Goal: Task Accomplishment & Management: Manage account settings

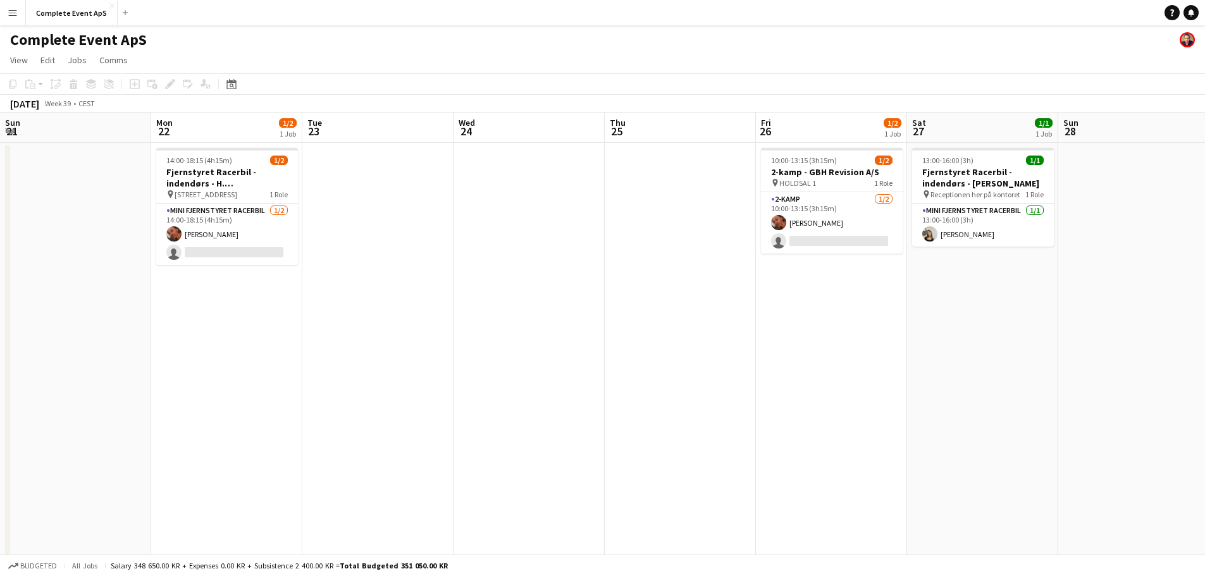
scroll to position [0, 435]
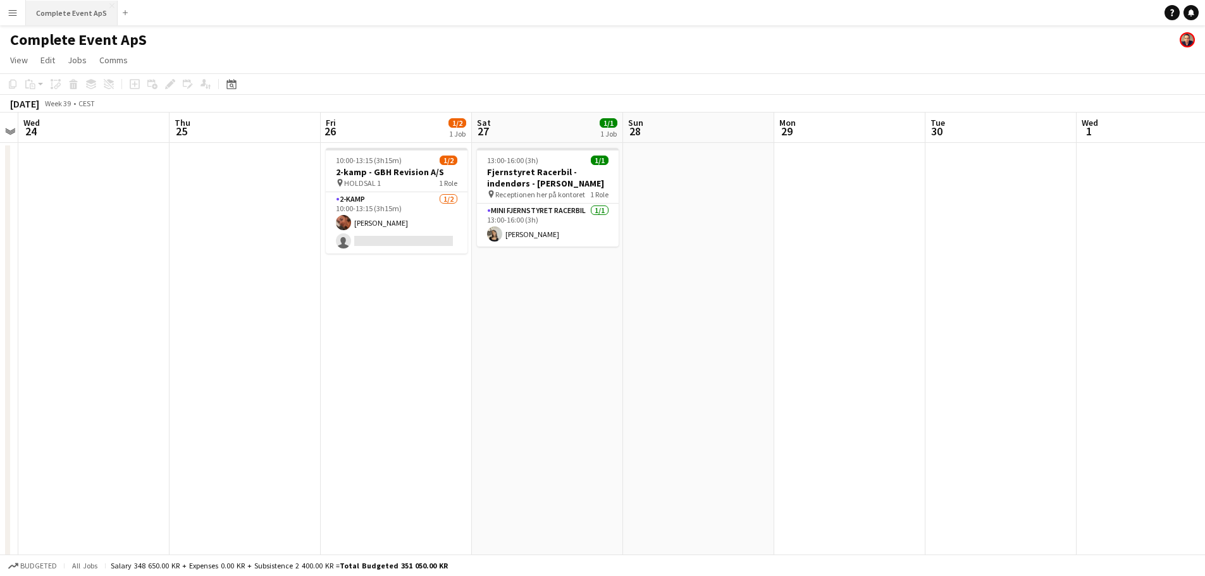
click at [74, 13] on button "Complete Event ApS Close" at bounding box center [72, 13] width 92 height 25
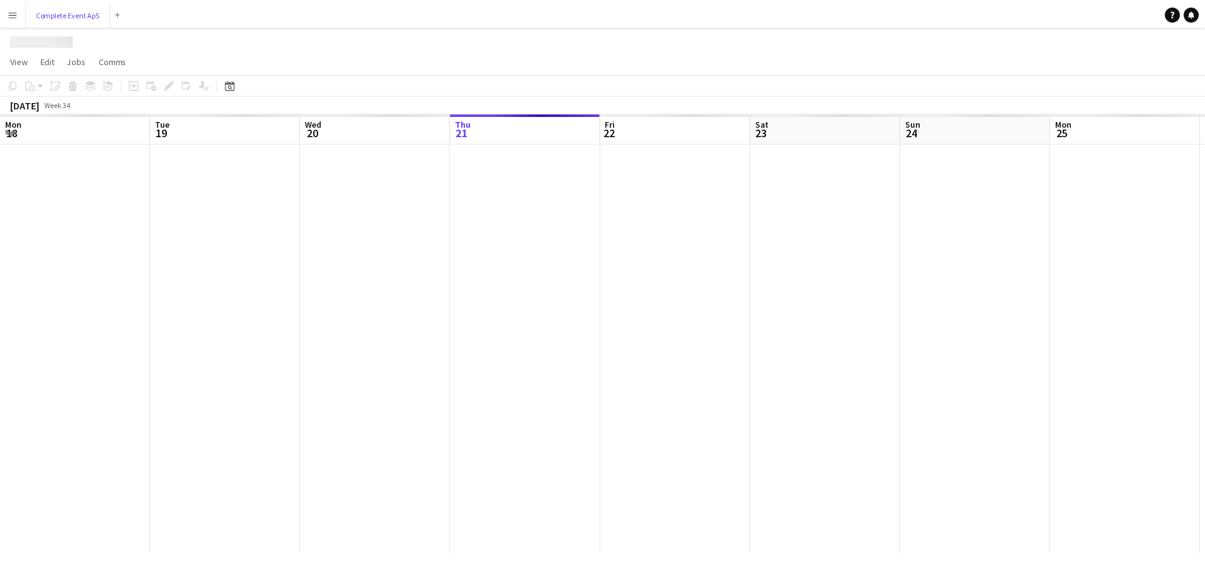
scroll to position [0, 302]
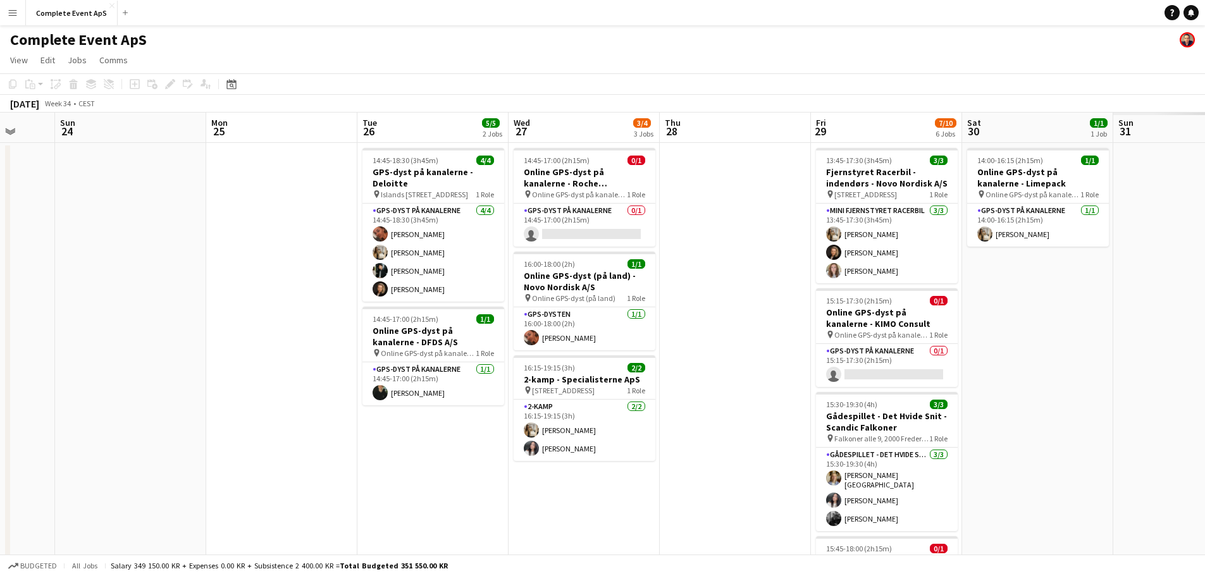
drag, startPoint x: 589, startPoint y: 496, endPoint x: 274, endPoint y: 482, distance: 315.2
click at [274, 482] on app-calendar-viewport "Thu 21 5/5 2 Jobs Fri 22 4/4 4 Jobs Sat 23 Sun 24 Mon 25 Tue 26 5/5 2 Jobs Wed …" at bounding box center [602, 491] width 1205 height 757
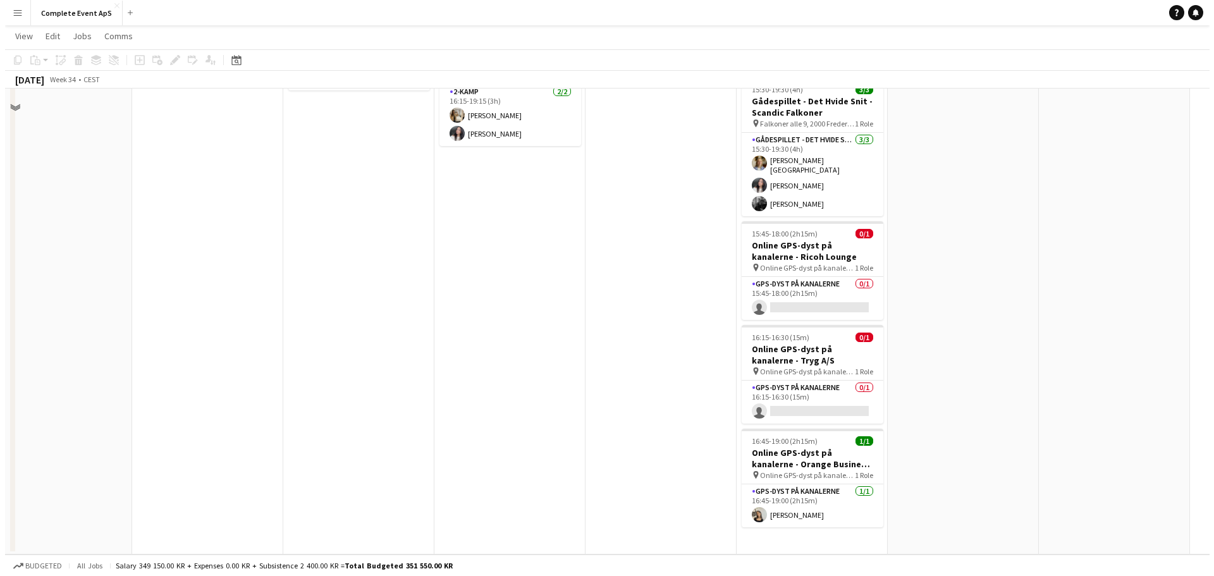
scroll to position [0, 0]
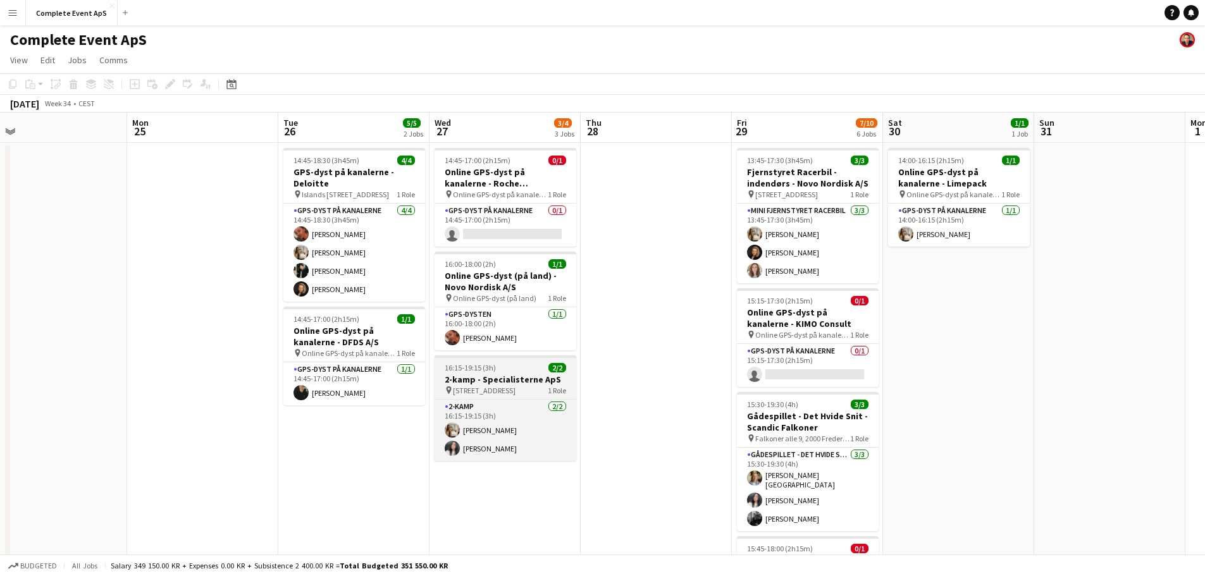
click at [516, 367] on div "16:15-19:15 (3h) 2/2" at bounding box center [505, 367] width 142 height 9
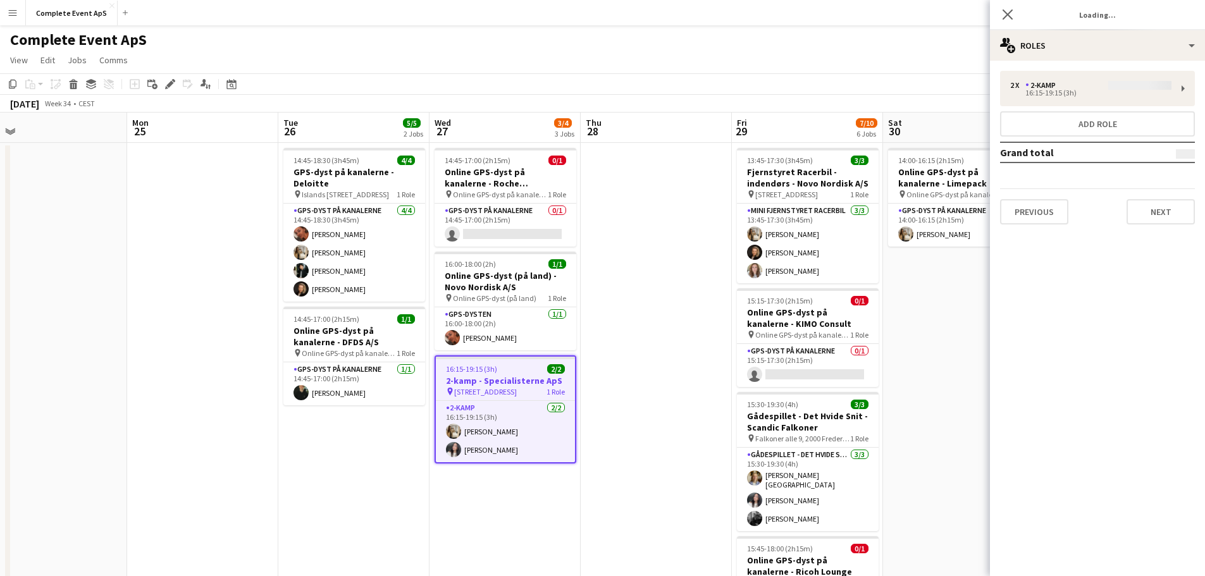
type input "**********"
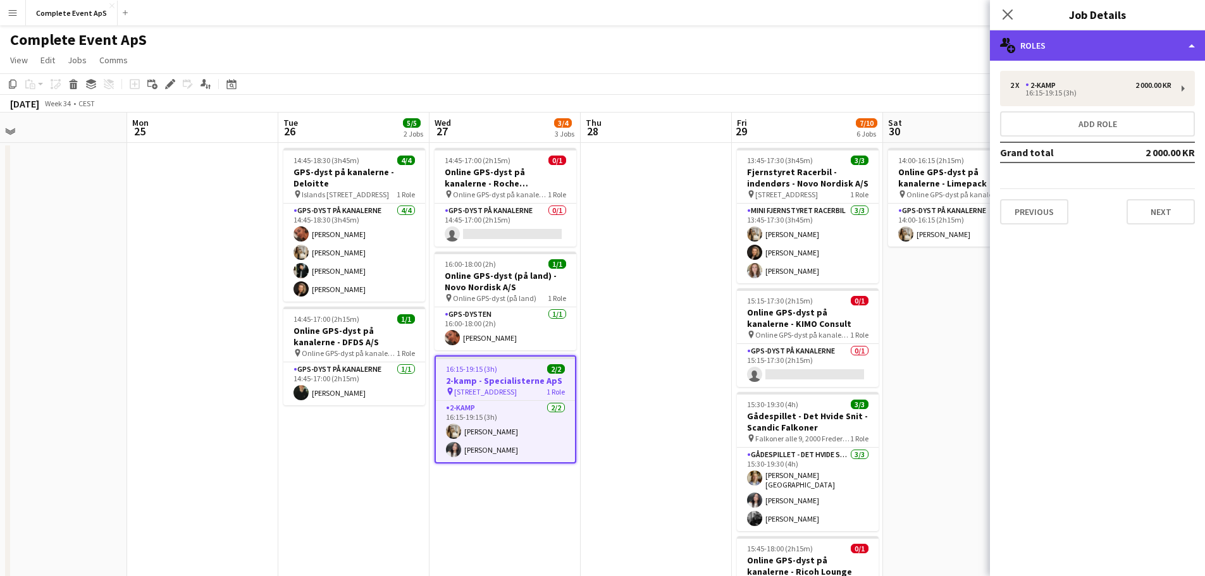
click at [1072, 39] on div "multiple-users-add Roles" at bounding box center [1097, 45] width 215 height 30
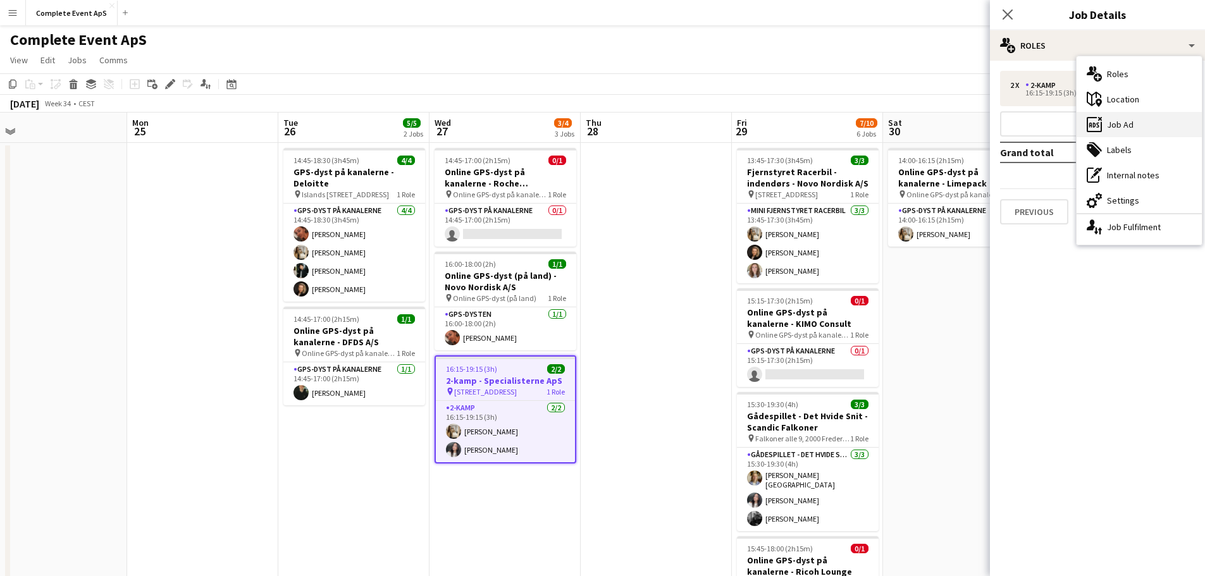
click at [1126, 126] on div "ads-window Job Ad" at bounding box center [1138, 124] width 125 height 25
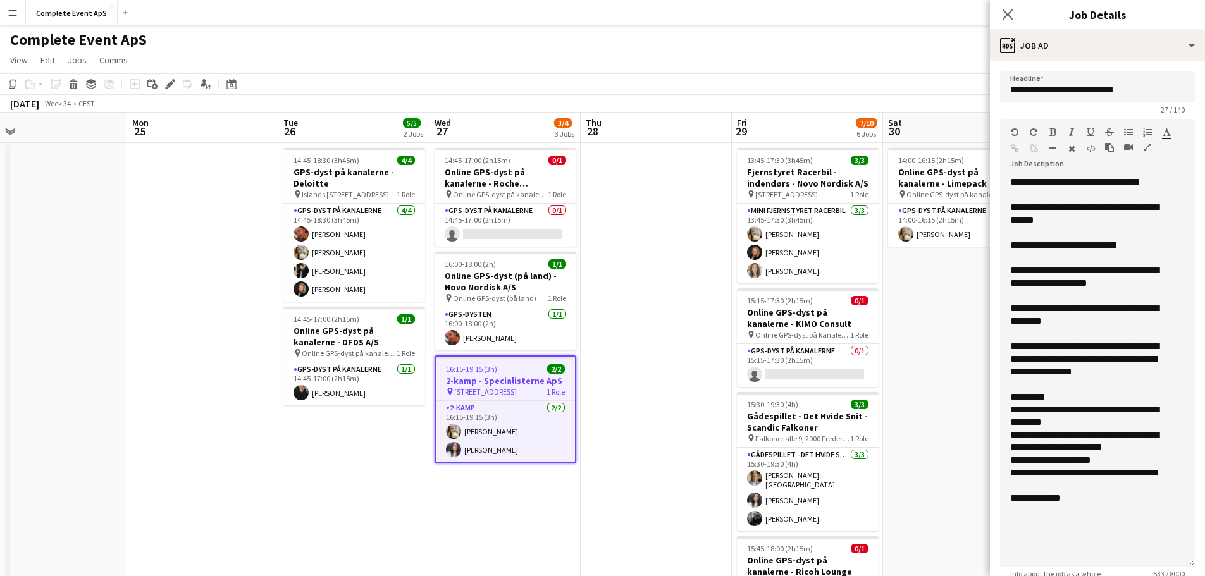
drag, startPoint x: 1181, startPoint y: 248, endPoint x: 1150, endPoint y: 563, distance: 316.5
click at [1150, 563] on div "**********" at bounding box center [1097, 371] width 195 height 391
click at [661, 339] on app-date-cell at bounding box center [655, 506] width 151 height 727
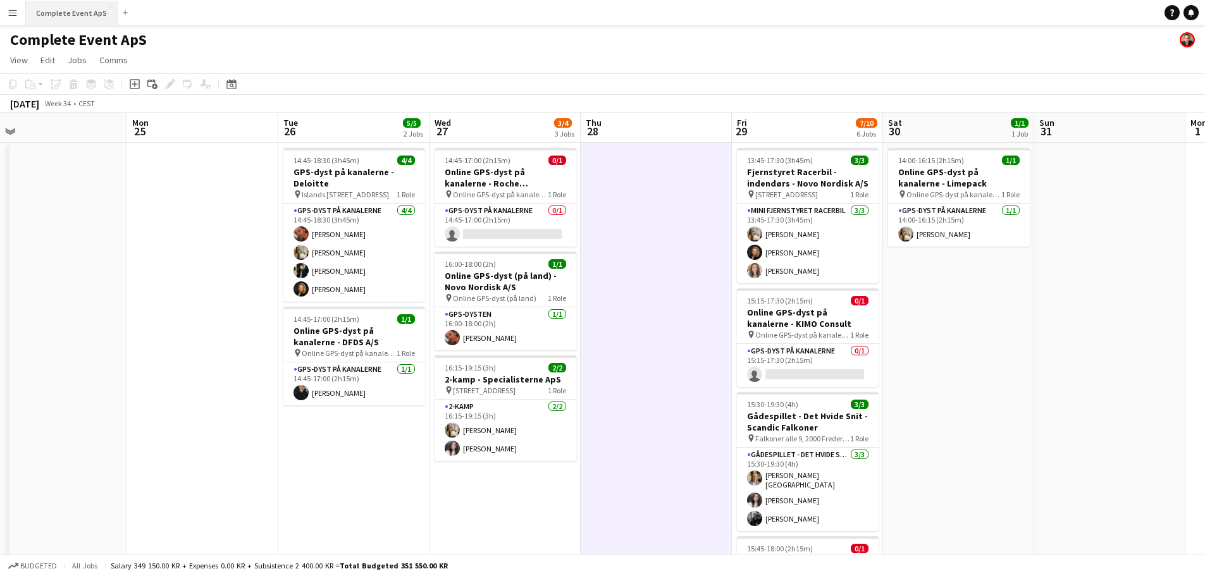
click at [66, 13] on button "Complete Event ApS Close" at bounding box center [72, 13] width 92 height 25
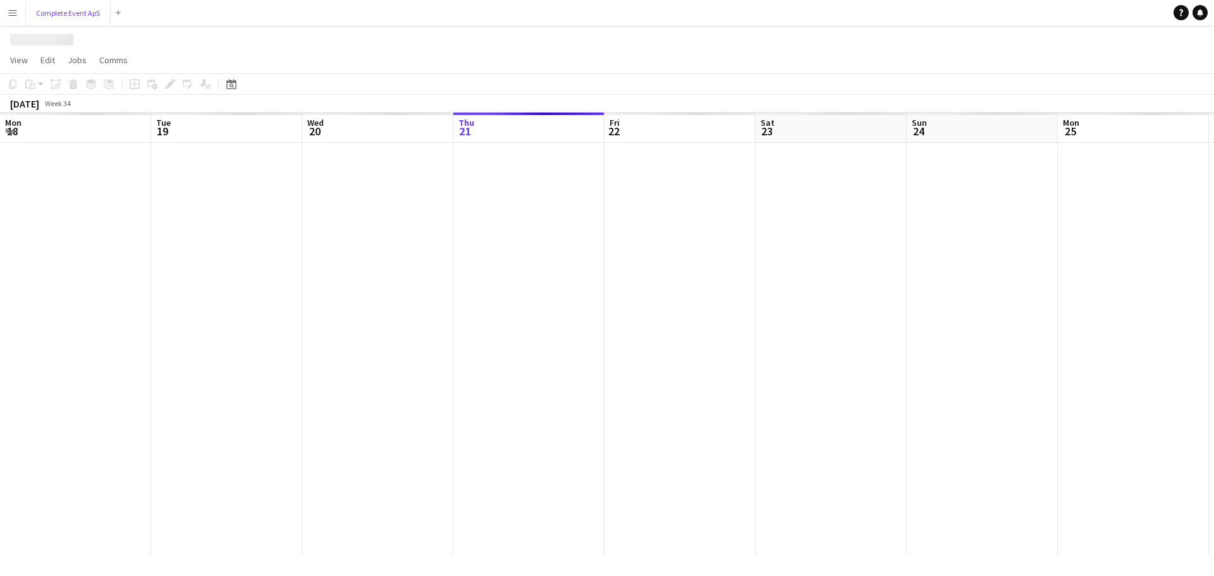
scroll to position [0, 302]
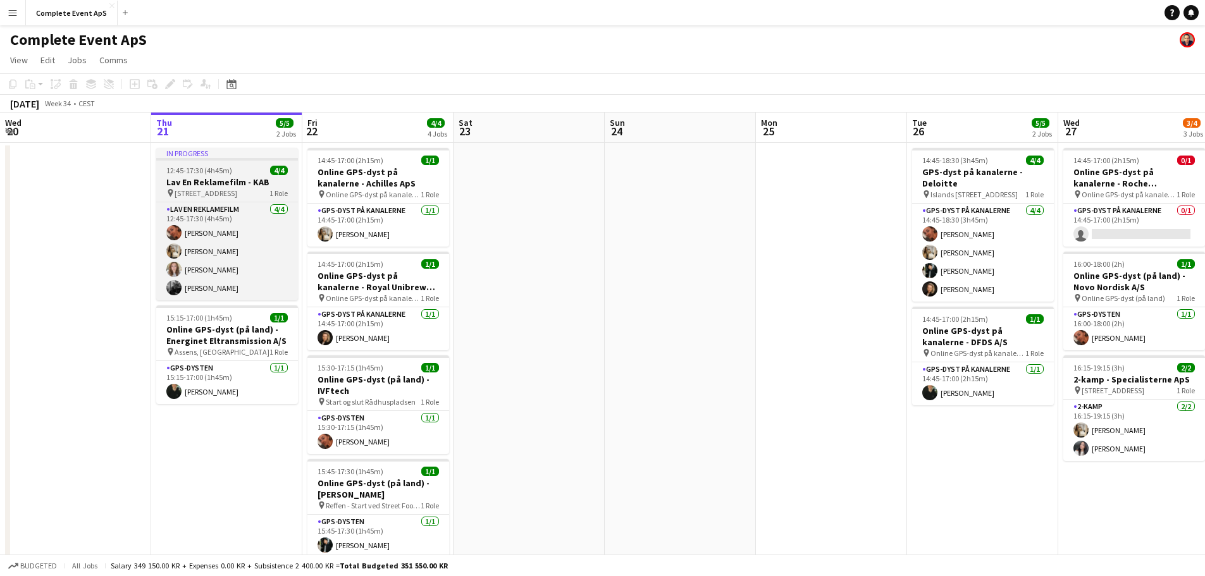
click at [232, 174] on div "12:45-17:30 (4h45m) 4/4" at bounding box center [227, 170] width 142 height 9
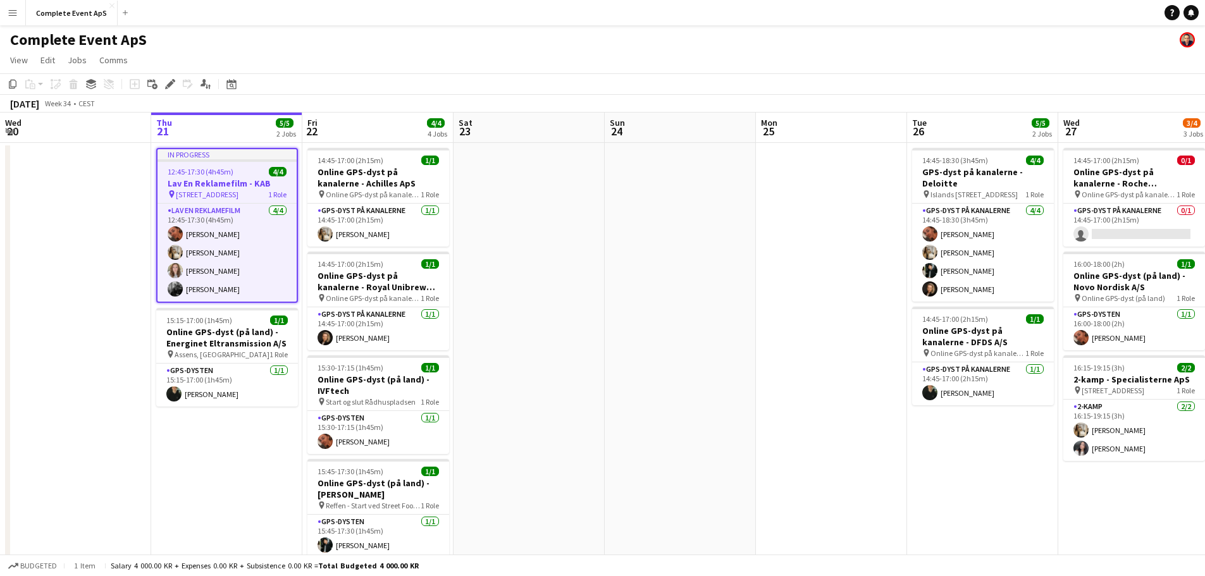
click at [232, 174] on div "12:45-17:30 (4h45m) 4/4" at bounding box center [226, 171] width 139 height 9
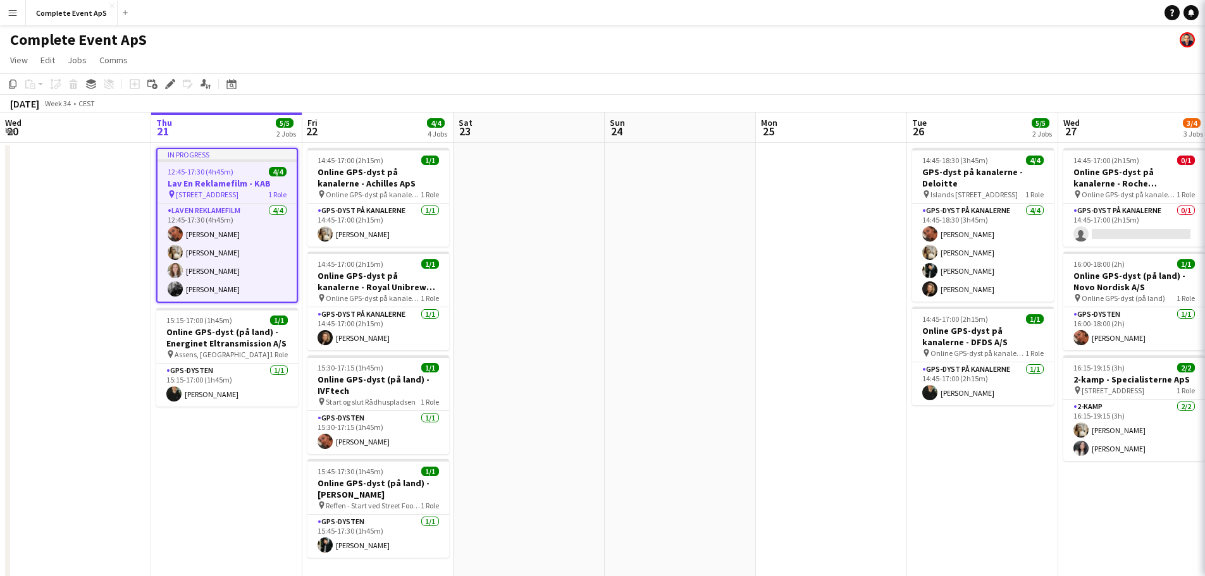
type input "**********"
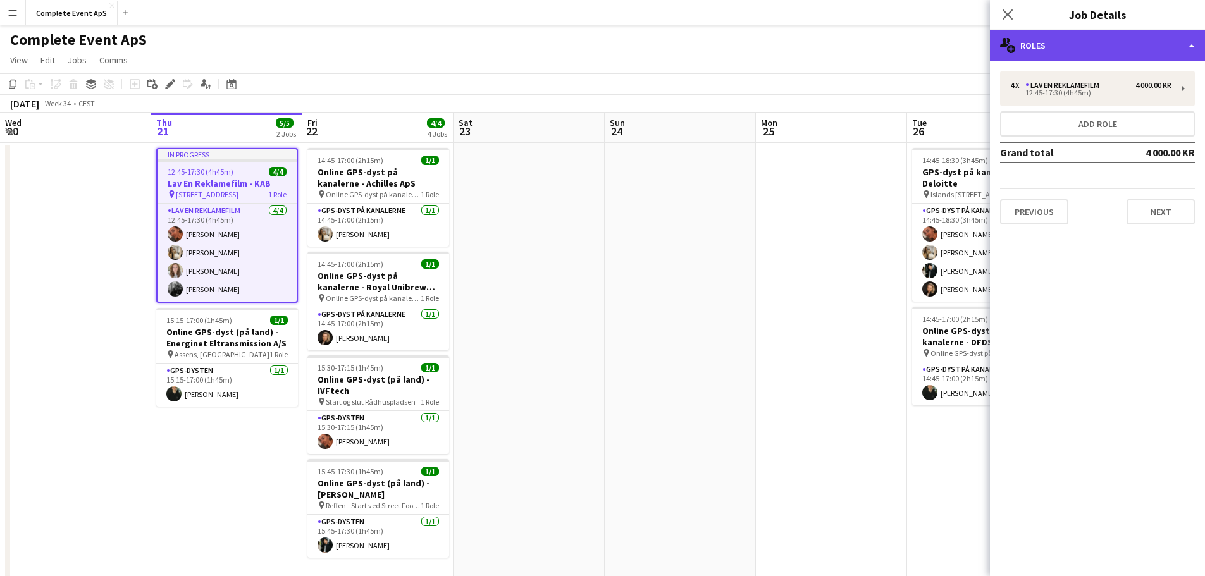
click at [1090, 43] on div "multiple-users-add Roles" at bounding box center [1097, 45] width 215 height 30
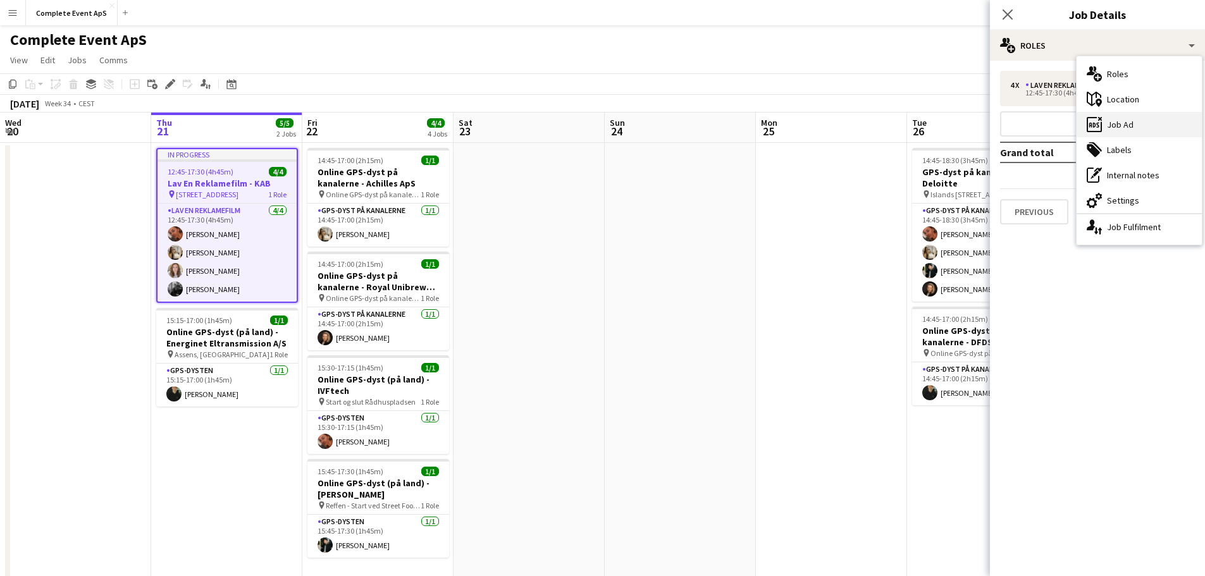
click at [1121, 128] on div "ads-window Job Ad" at bounding box center [1138, 124] width 125 height 25
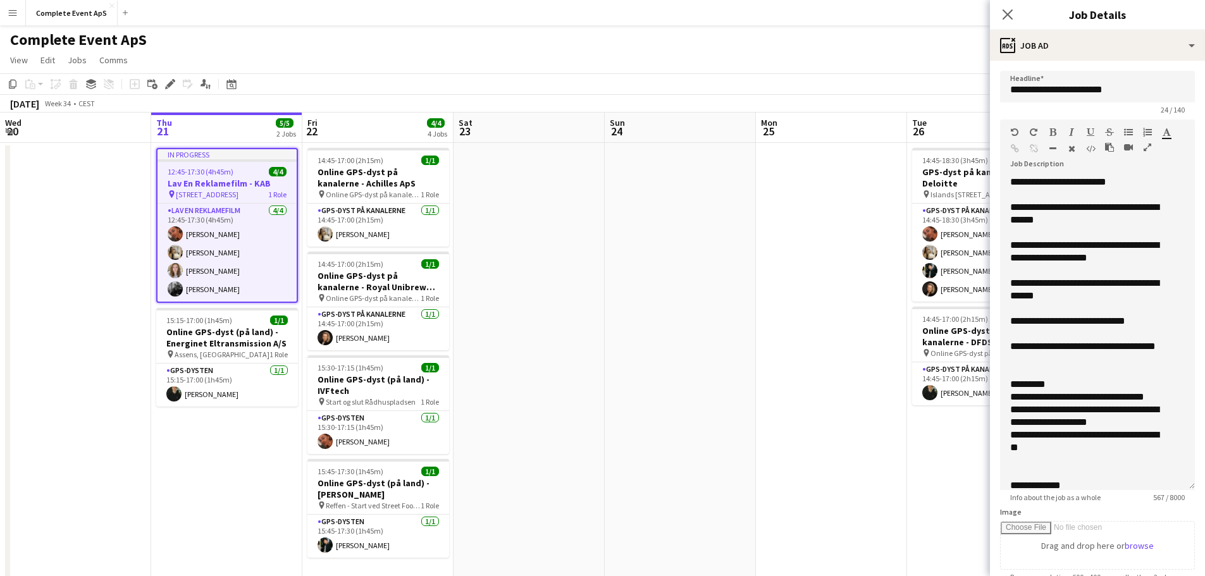
drag, startPoint x: 1178, startPoint y: 245, endPoint x: 1185, endPoint y: 484, distance: 238.5
click at [1185, 484] on form "**********" at bounding box center [1097, 462] width 215 height 783
click at [838, 275] on app-date-cell at bounding box center [831, 506] width 151 height 727
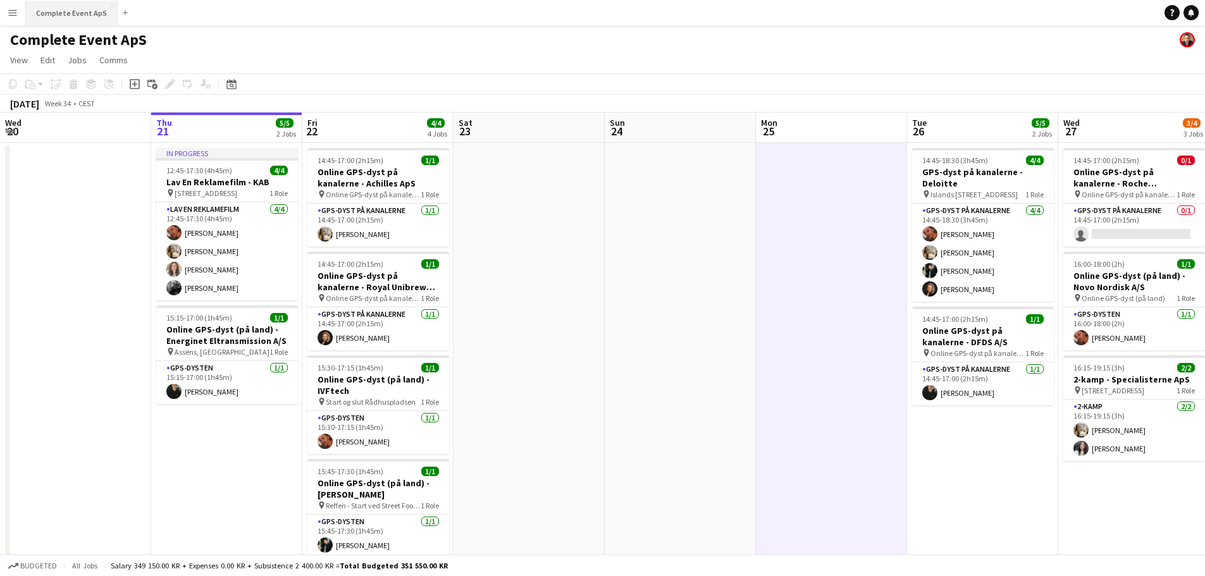
drag, startPoint x: 64, startPoint y: 13, endPoint x: 74, endPoint y: 14, distance: 9.5
click at [65, 13] on button "Complete Event ApS Close" at bounding box center [72, 13] width 92 height 25
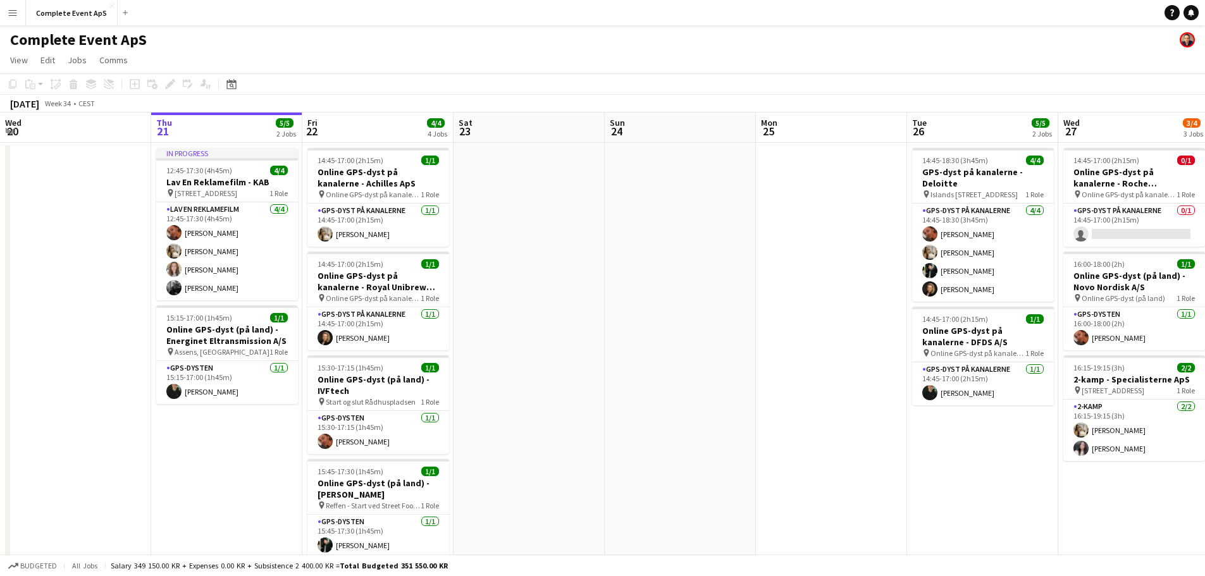
click at [11, 11] on app-icon "Menu" at bounding box center [13, 13] width 10 height 10
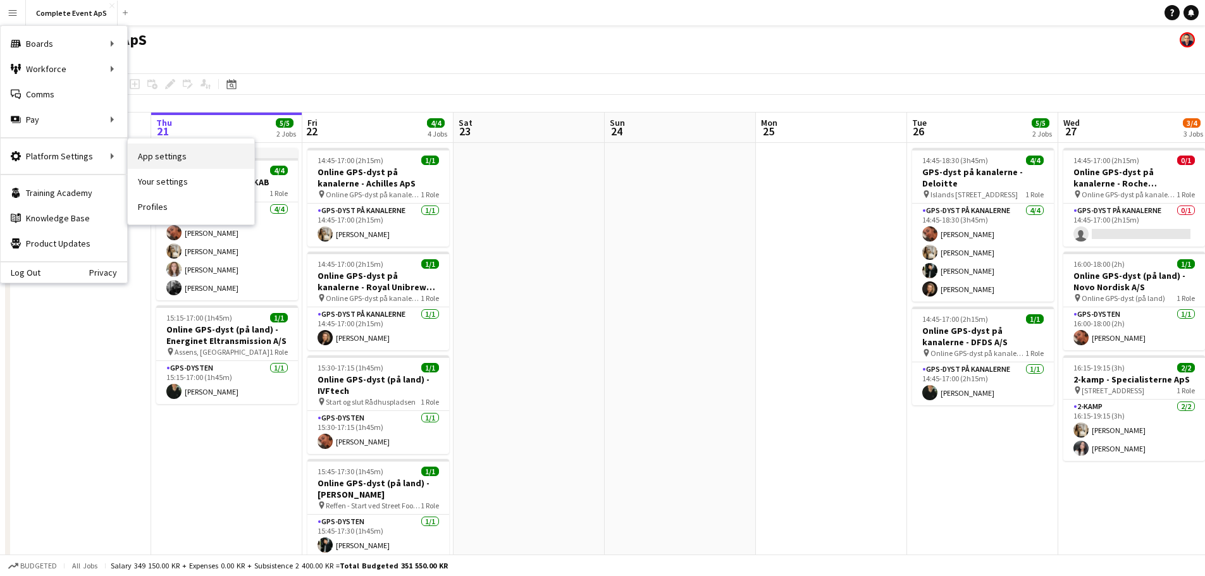
click at [169, 159] on link "App settings" at bounding box center [191, 156] width 126 height 25
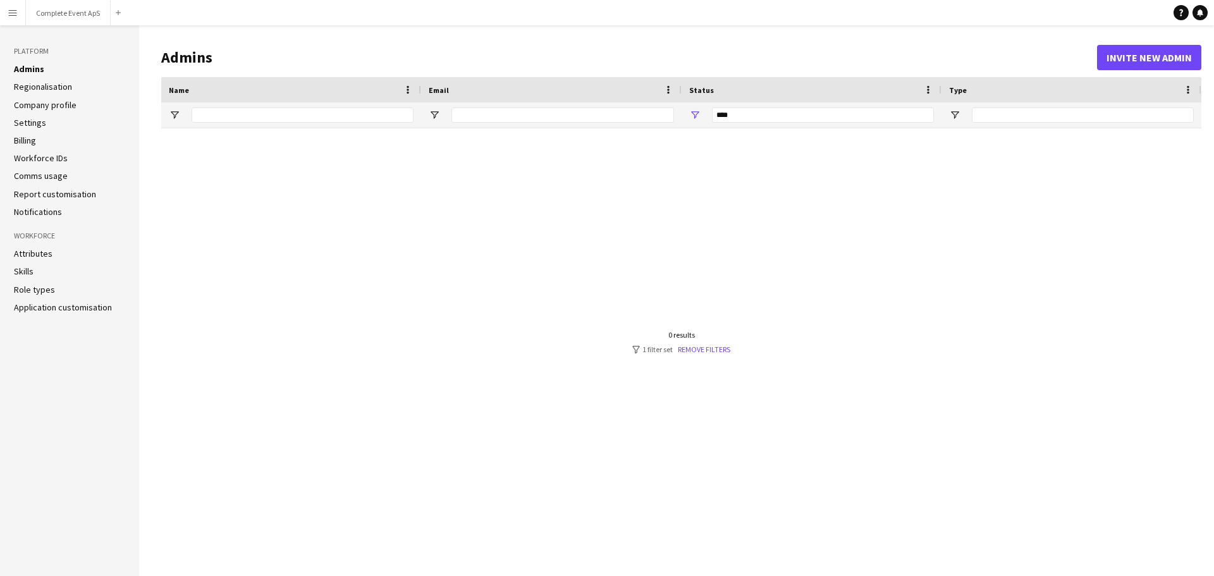
click at [40, 124] on link "Settings" at bounding box center [30, 122] width 32 height 11
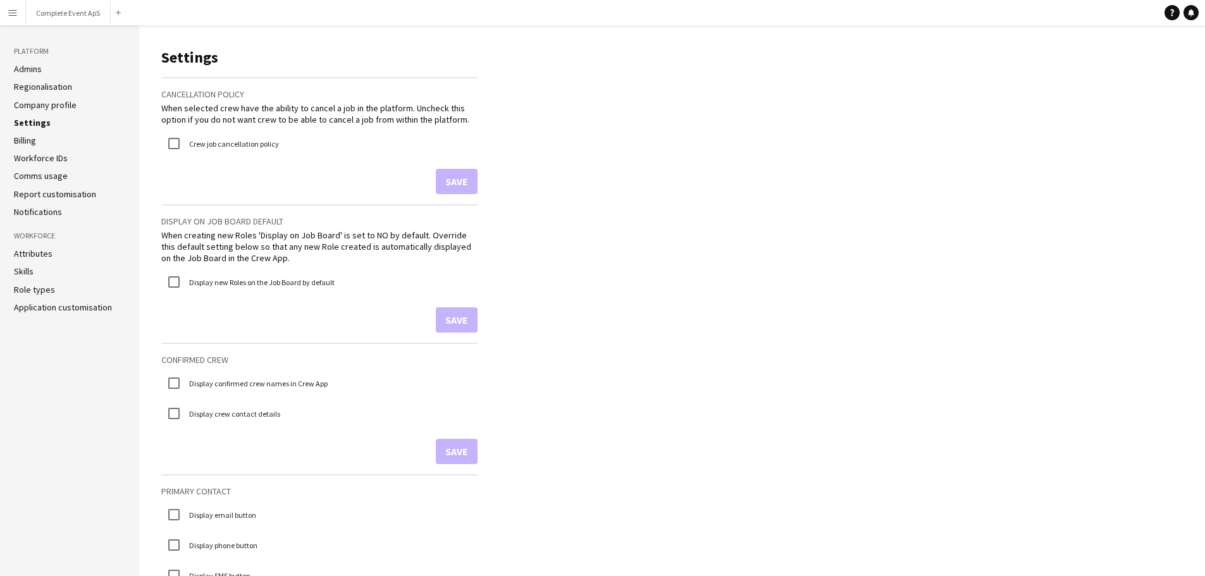
click at [15, 9] on app-icon "Menu" at bounding box center [13, 13] width 10 height 10
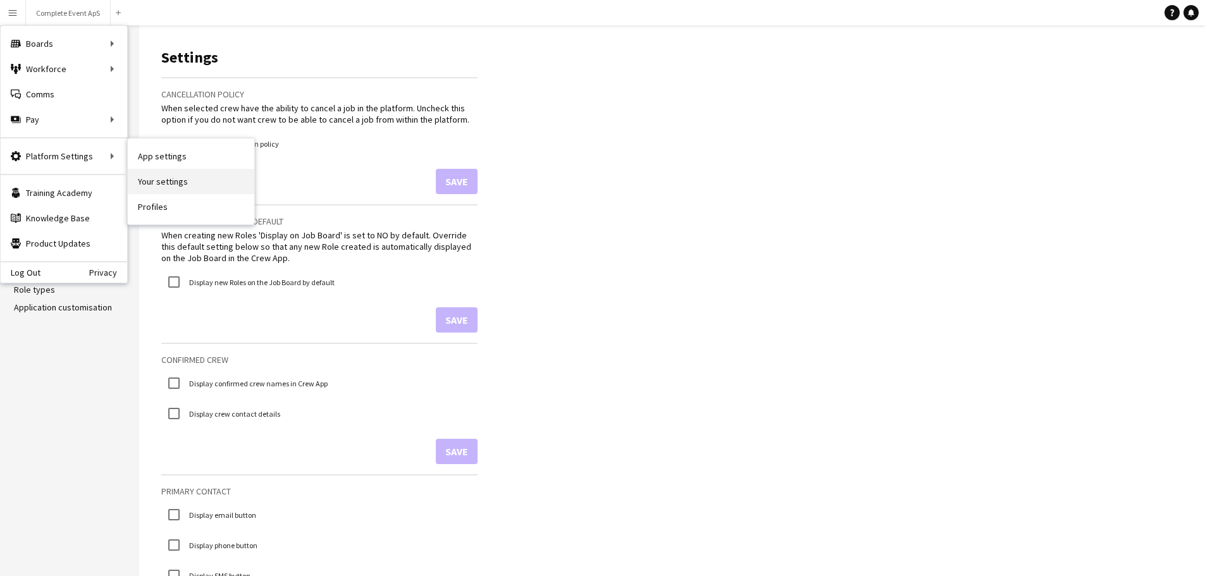
click at [184, 178] on link "Your settings" at bounding box center [191, 181] width 126 height 25
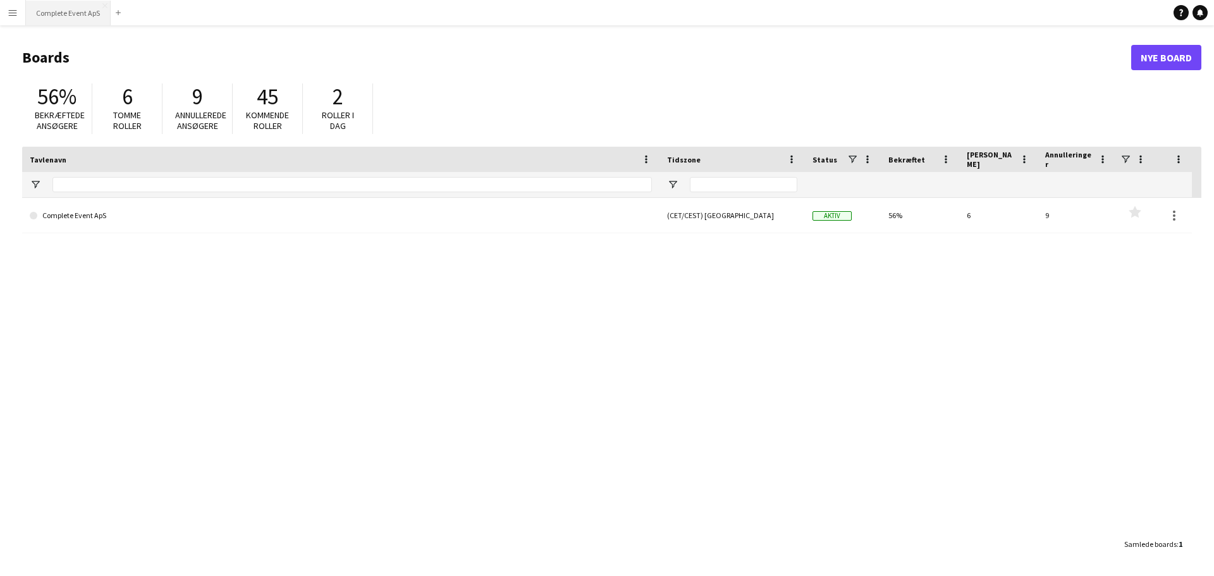
click at [64, 13] on button "Complete Event ApS Luk" at bounding box center [68, 13] width 85 height 25
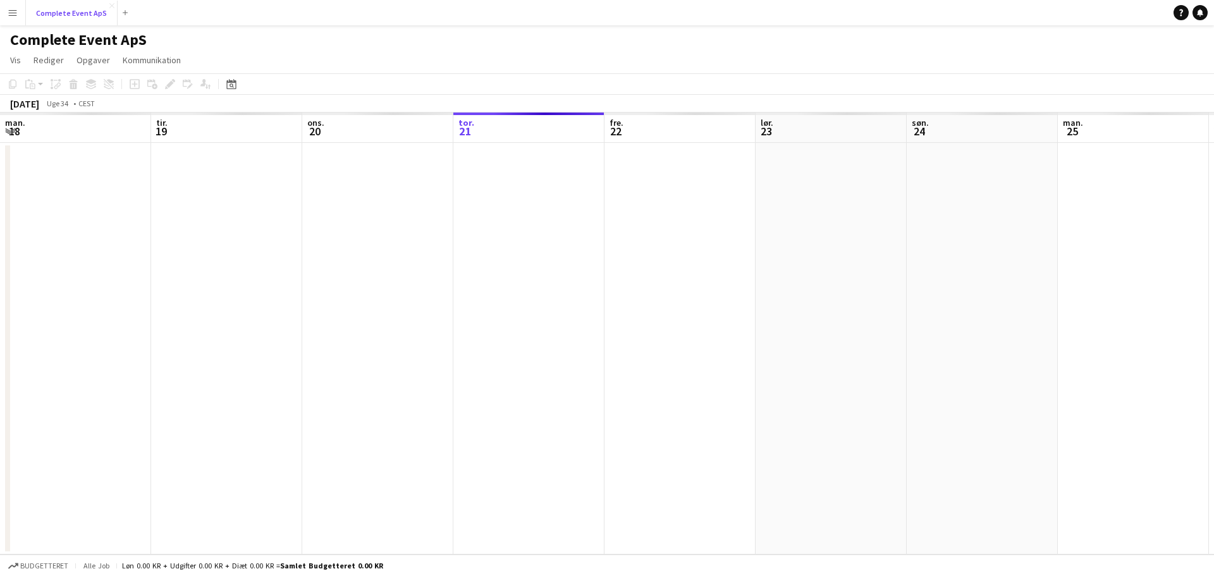
scroll to position [0, 302]
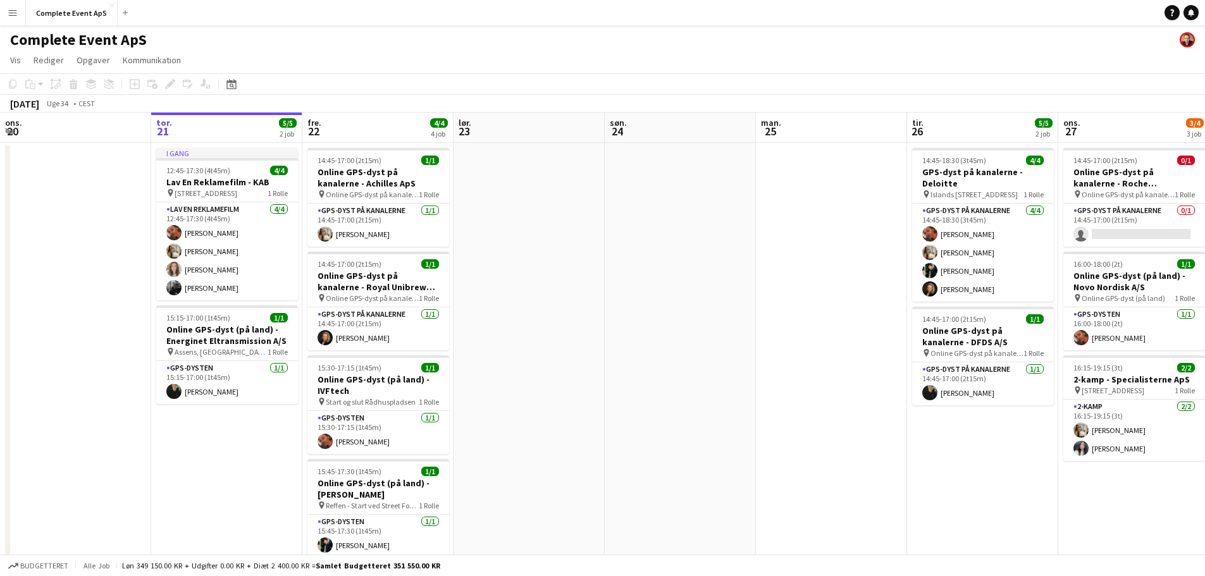
click at [13, 12] on app-icon "Menu" at bounding box center [13, 13] width 10 height 10
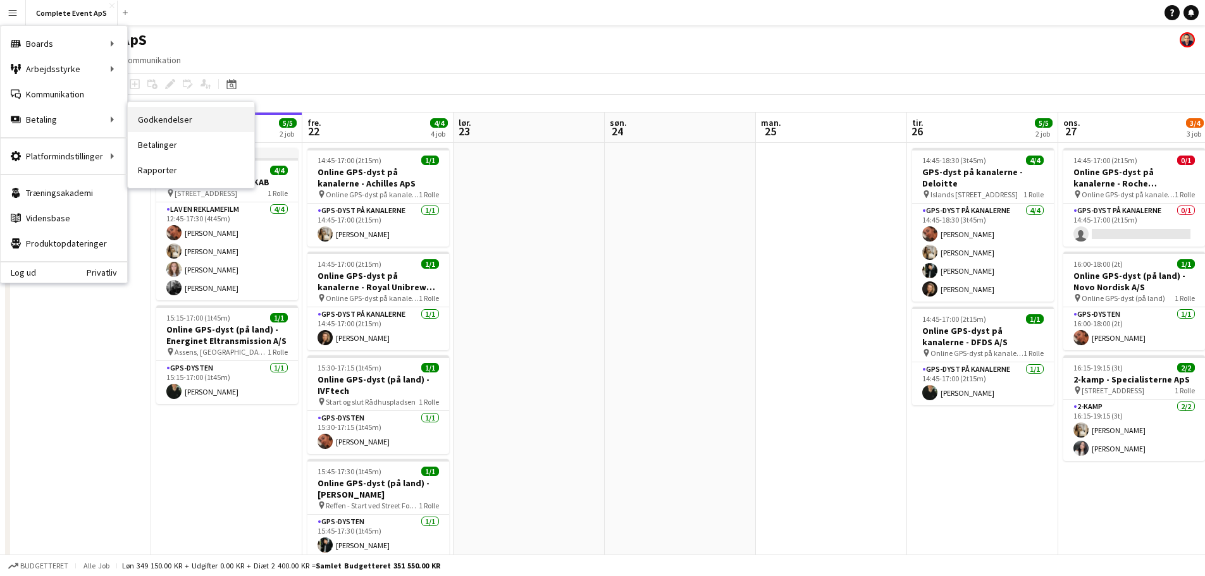
click at [171, 120] on link "Godkendelser" at bounding box center [191, 119] width 126 height 25
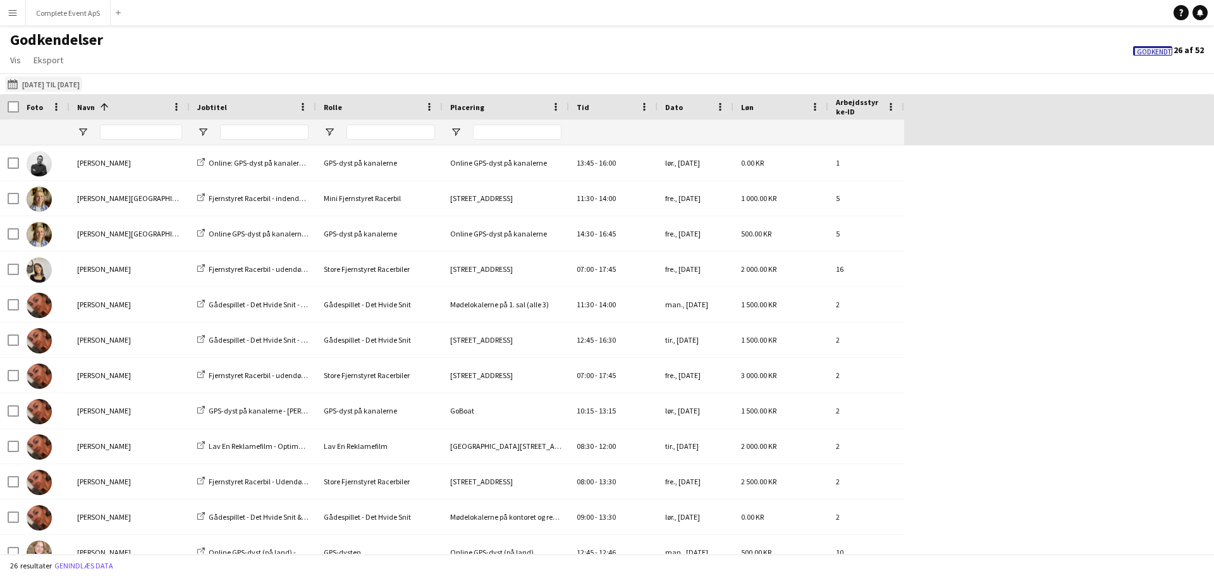
click at [47, 85] on button "[DATE] til [DATE] [DATE] til [DATE]" at bounding box center [43, 84] width 77 height 15
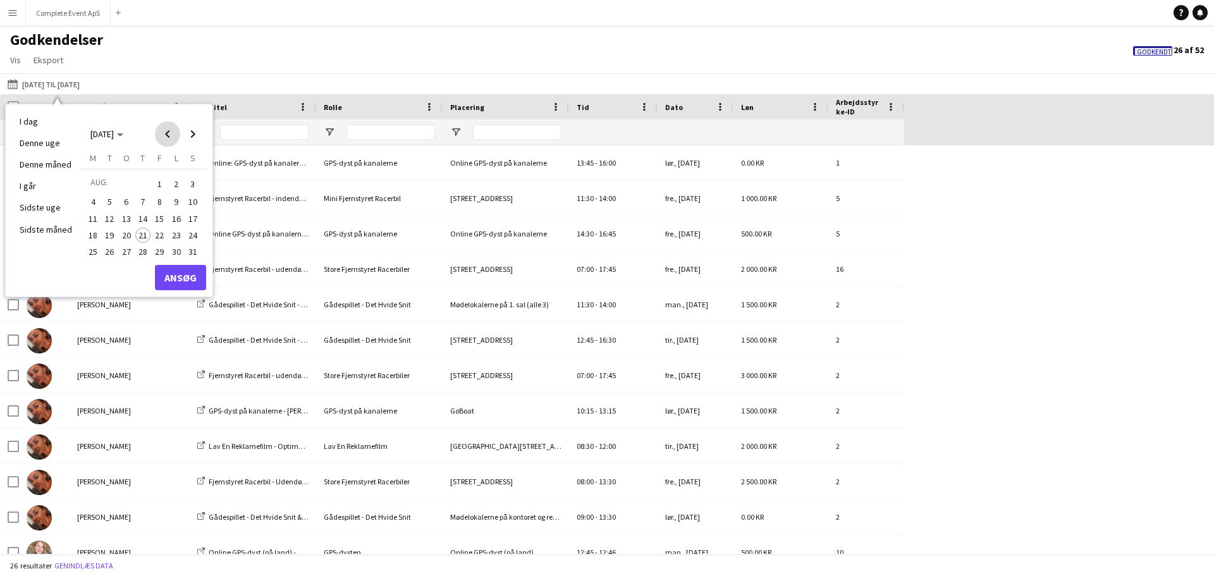
click at [166, 133] on span "Previous month" at bounding box center [167, 133] width 25 height 25
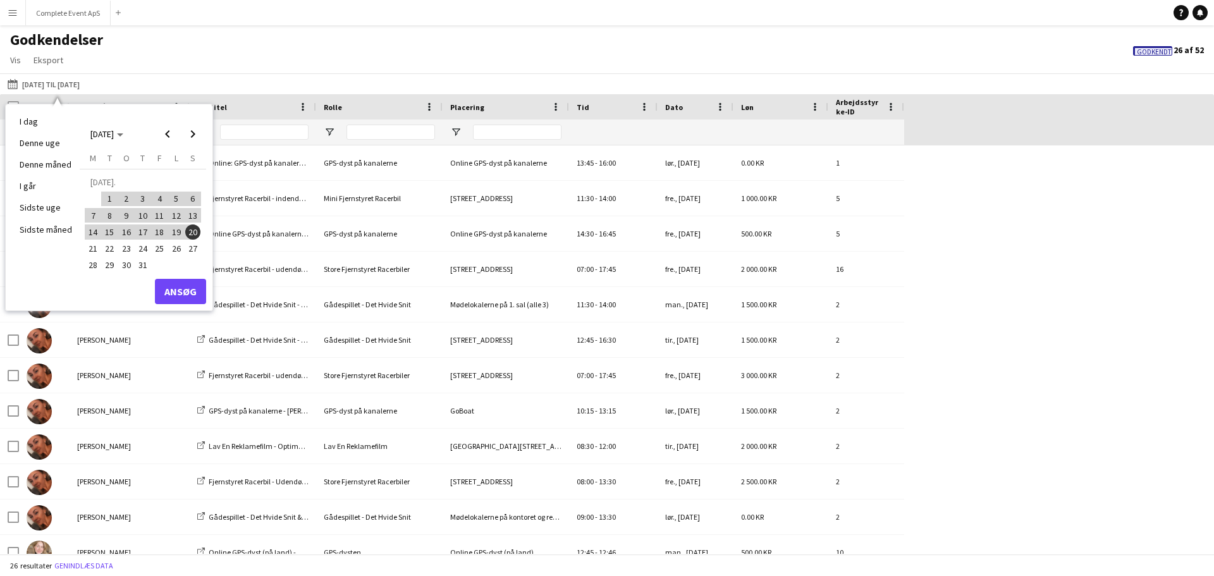
click at [92, 249] on span "21" at bounding box center [92, 248] width 15 height 15
click at [192, 136] on span "Next month" at bounding box center [192, 133] width 25 height 25
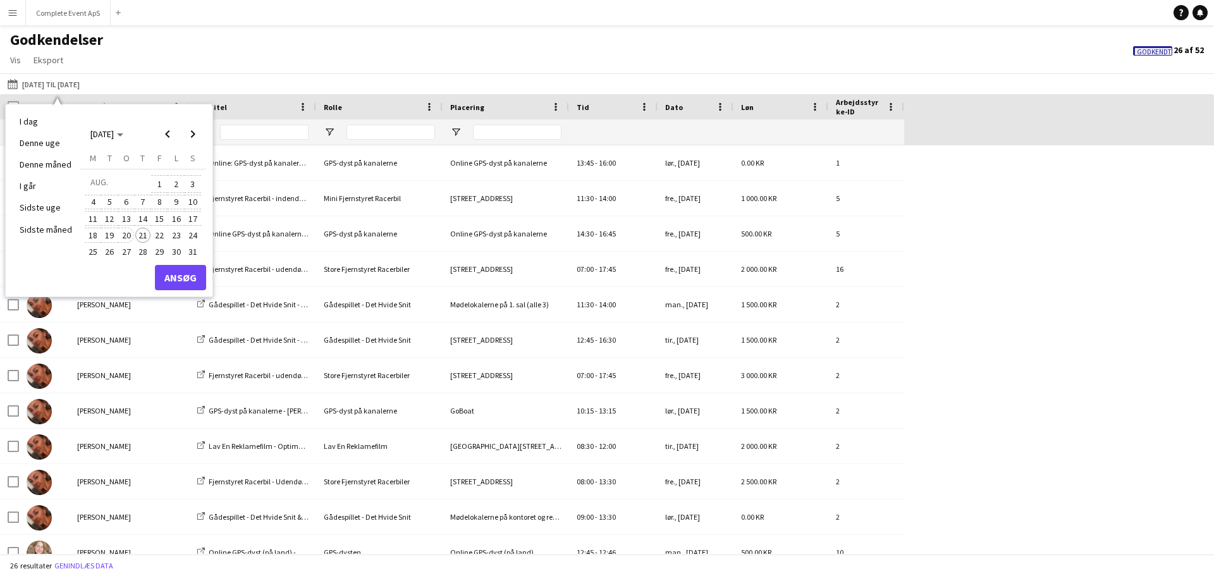
click at [125, 235] on span "20" at bounding box center [126, 235] width 15 height 15
click at [184, 278] on button "Ansøg" at bounding box center [180, 277] width 51 height 25
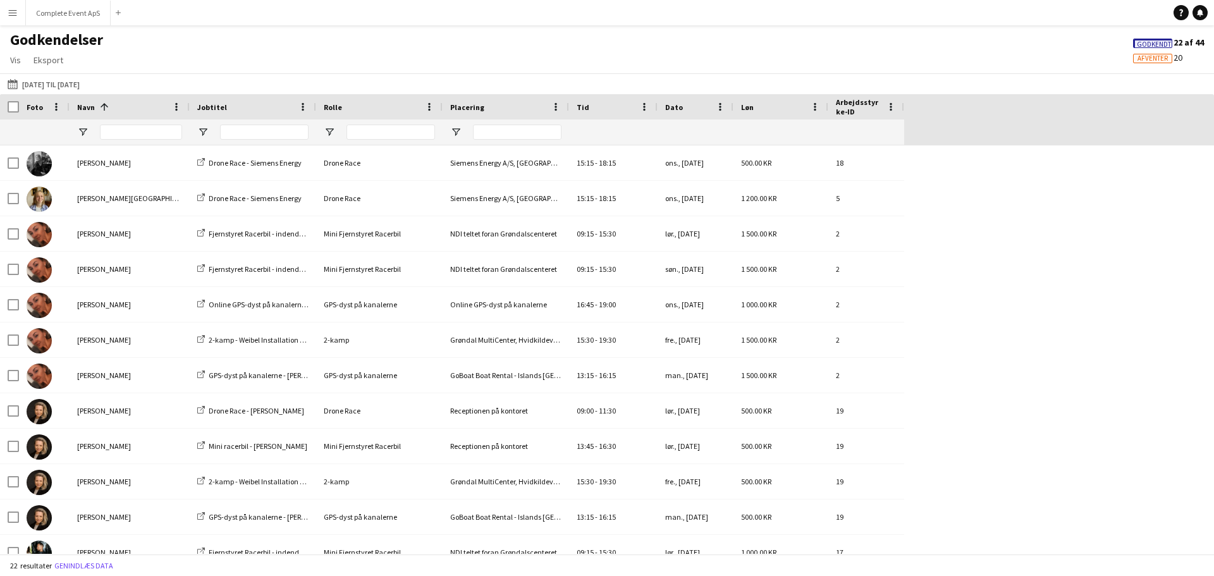
click at [1161, 44] on span "Godkendt" at bounding box center [1154, 44] width 34 height 8
click at [1143, 60] on span "Afventer" at bounding box center [1153, 58] width 30 height 8
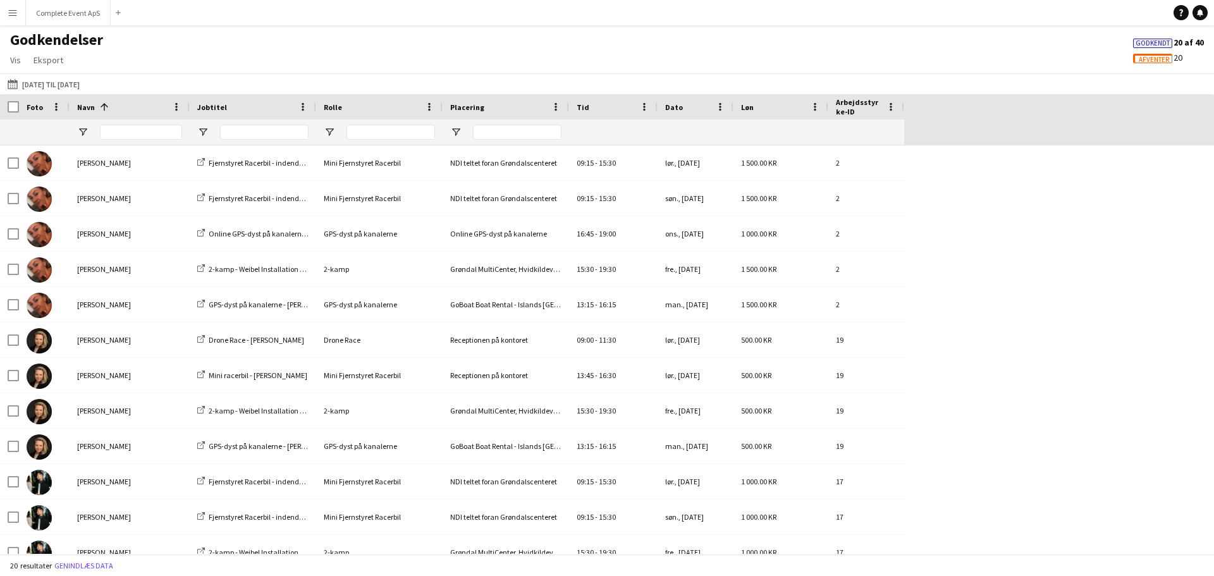
click at [1147, 42] on span "Godkendt" at bounding box center [1153, 43] width 34 height 8
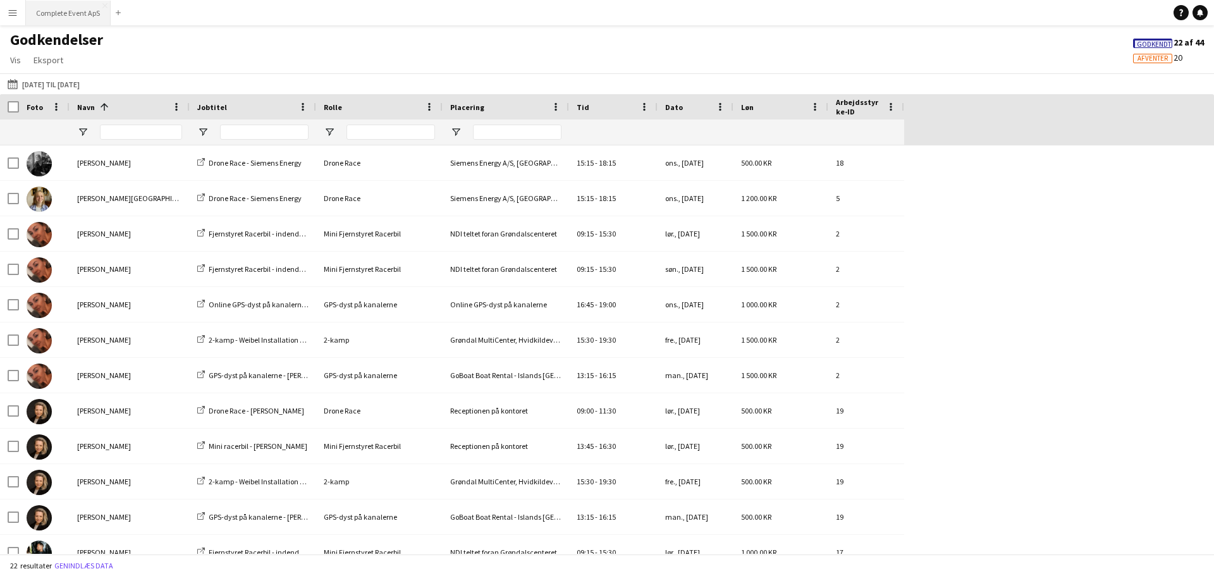
click at [64, 9] on button "Complete Event ApS Luk" at bounding box center [68, 13] width 85 height 25
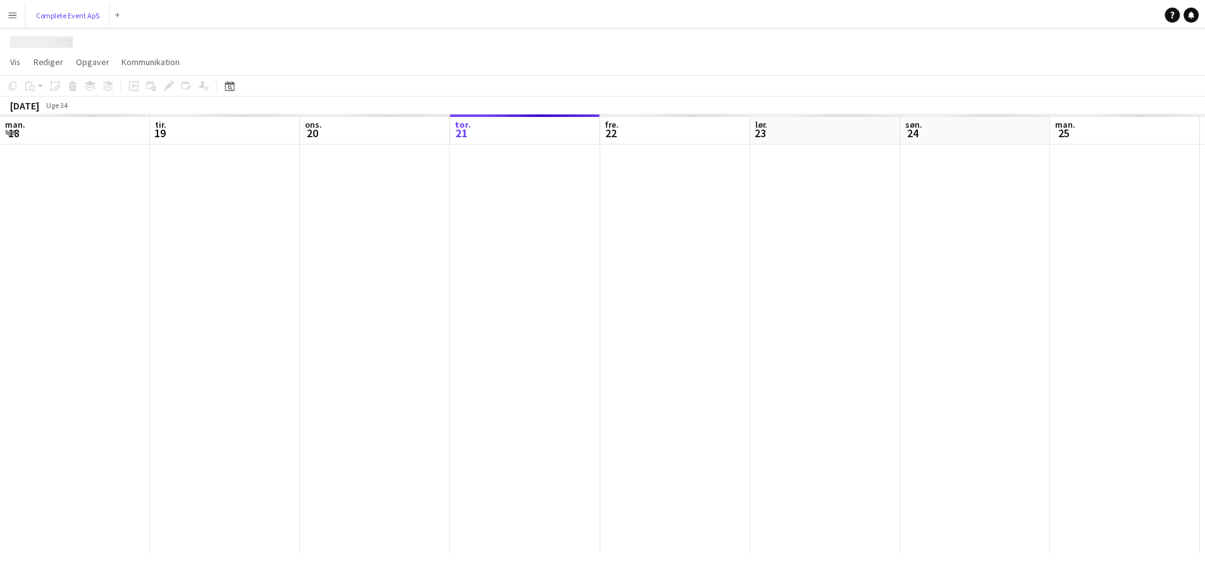
scroll to position [0, 302]
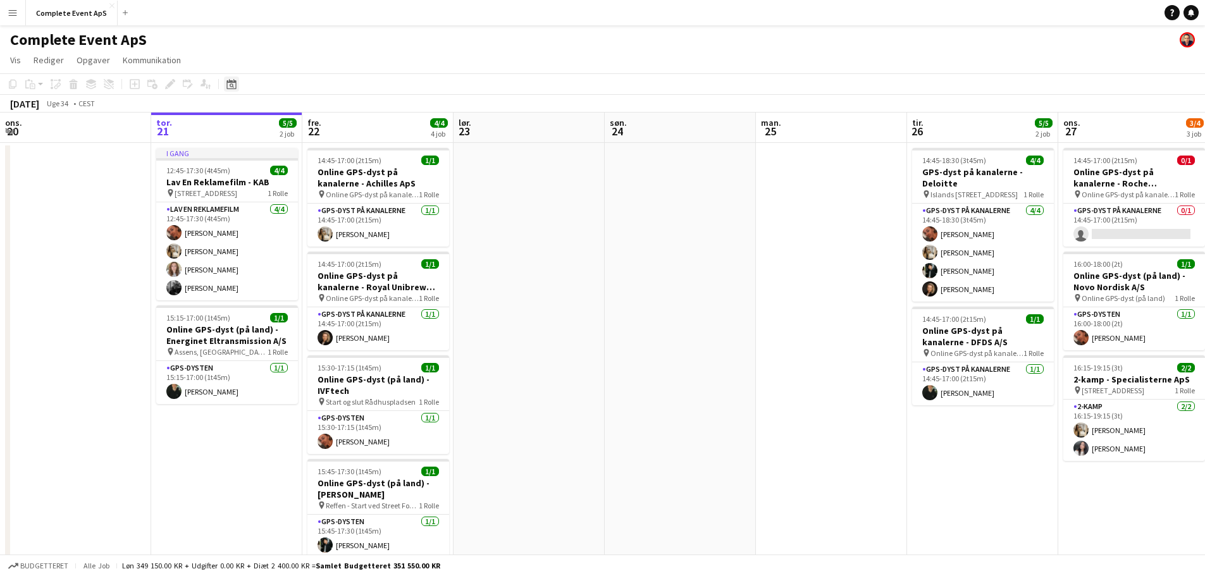
click at [233, 85] on icon "Datovælger" at bounding box center [231, 84] width 10 height 10
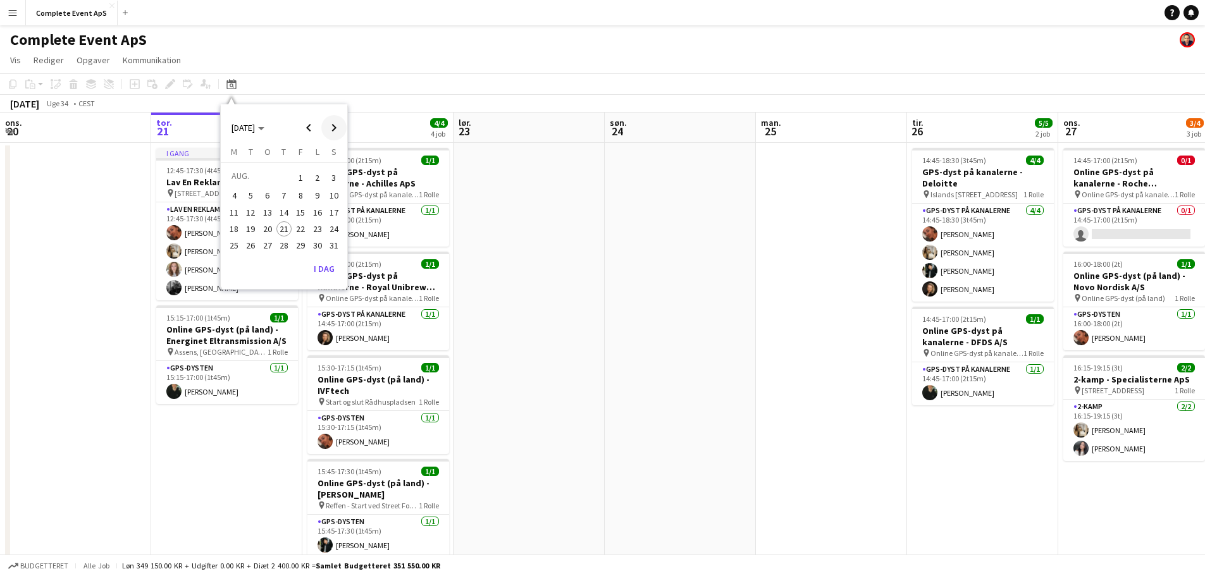
click at [333, 126] on span "Next month" at bounding box center [333, 127] width 25 height 25
click at [302, 228] on span "19" at bounding box center [300, 225] width 15 height 15
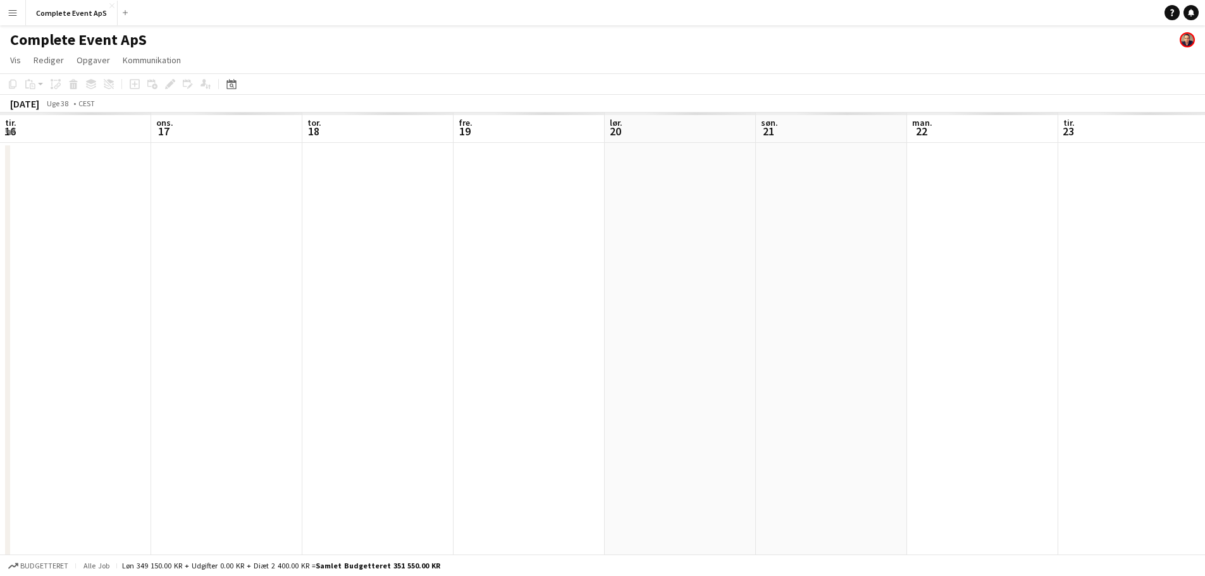
scroll to position [0, 435]
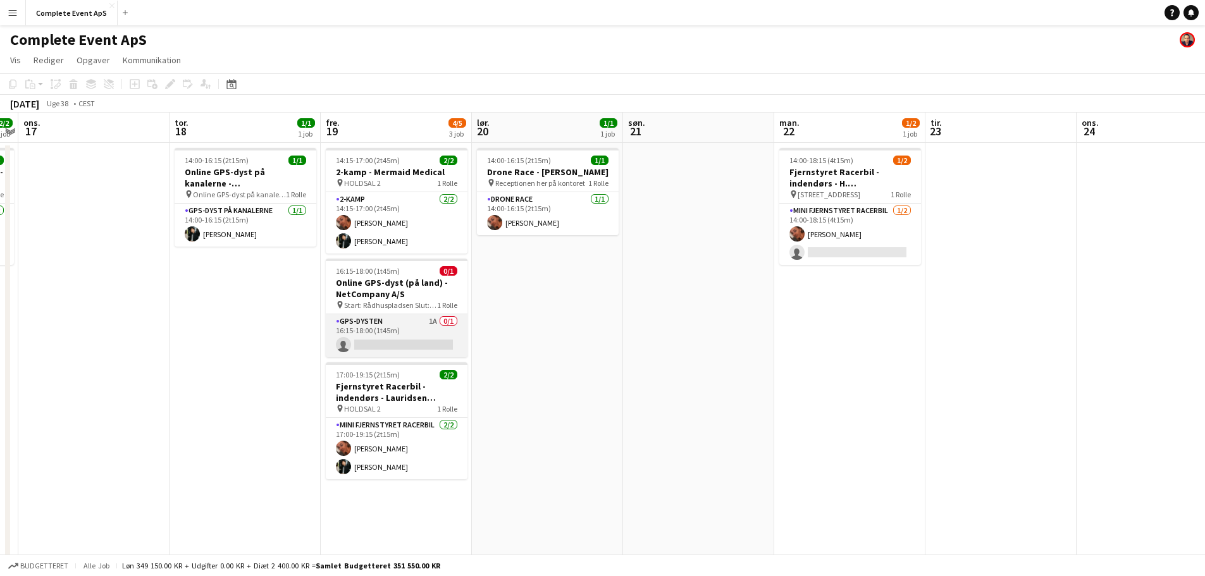
click at [420, 326] on app-card-role "GPS-dysten 1A 0/1 16:15-18:00 (1t45m) single-neutral-actions" at bounding box center [397, 335] width 142 height 43
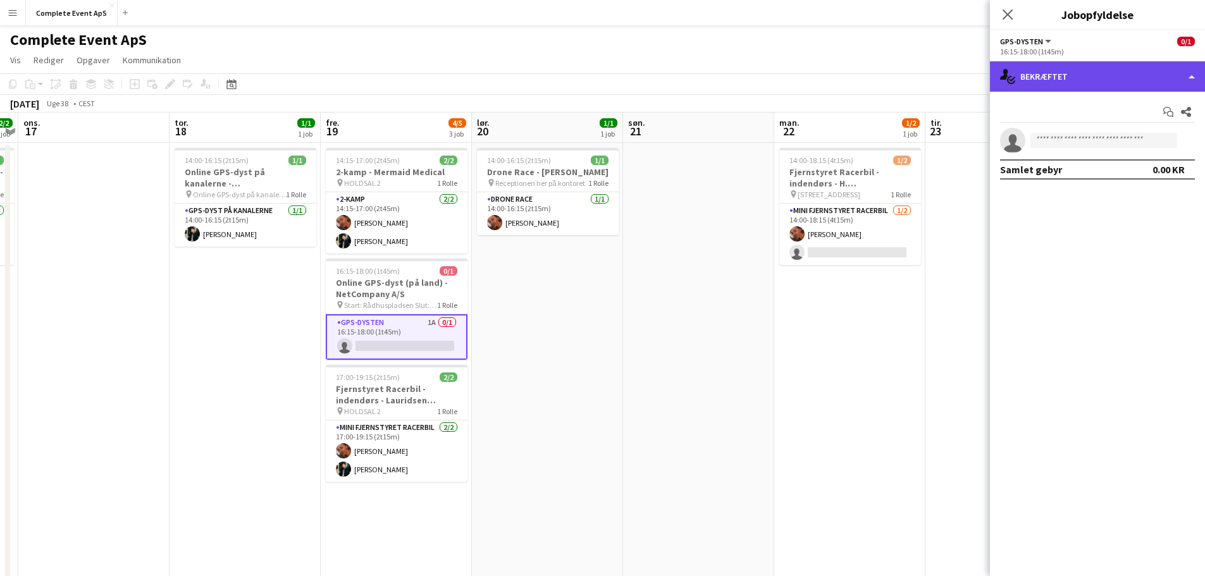
click at [1062, 61] on div "single-neutral-actions-check-2 Bekræftet" at bounding box center [1097, 76] width 215 height 30
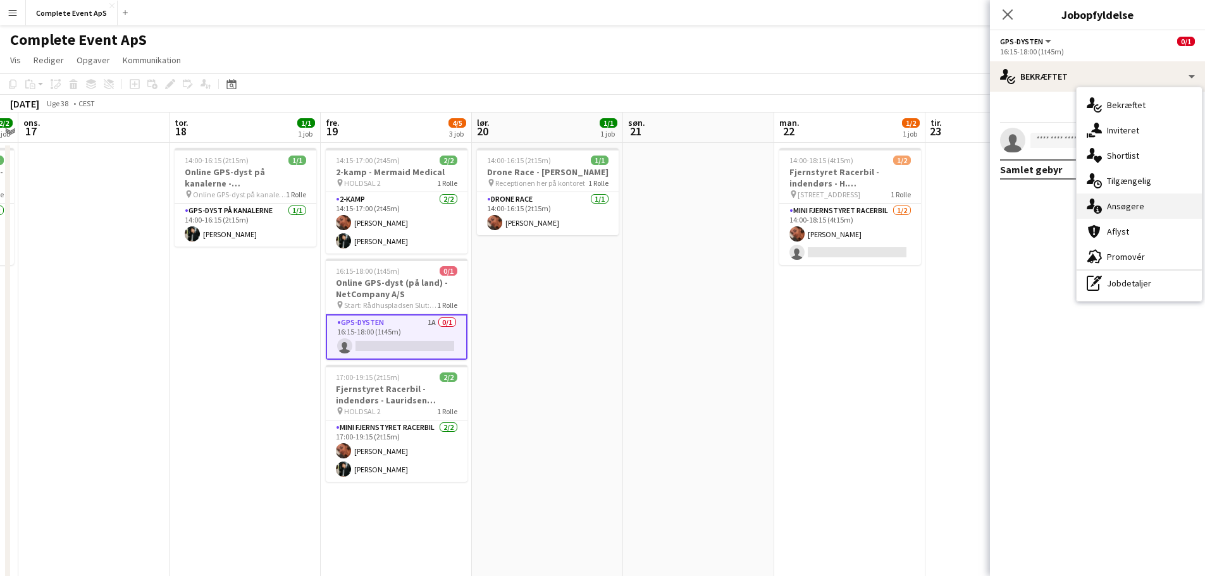
click at [1127, 203] on div "single-neutral-actions-information Ansøgere" at bounding box center [1138, 205] width 125 height 25
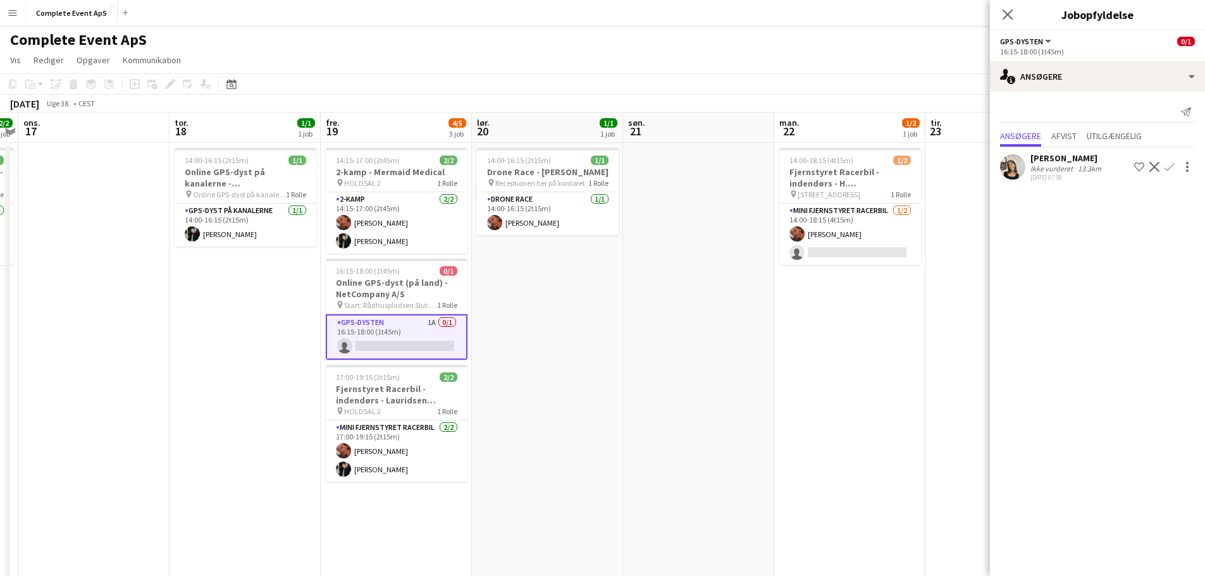
click at [1169, 167] on app-icon "Bekræft" at bounding box center [1169, 167] width 10 height 10
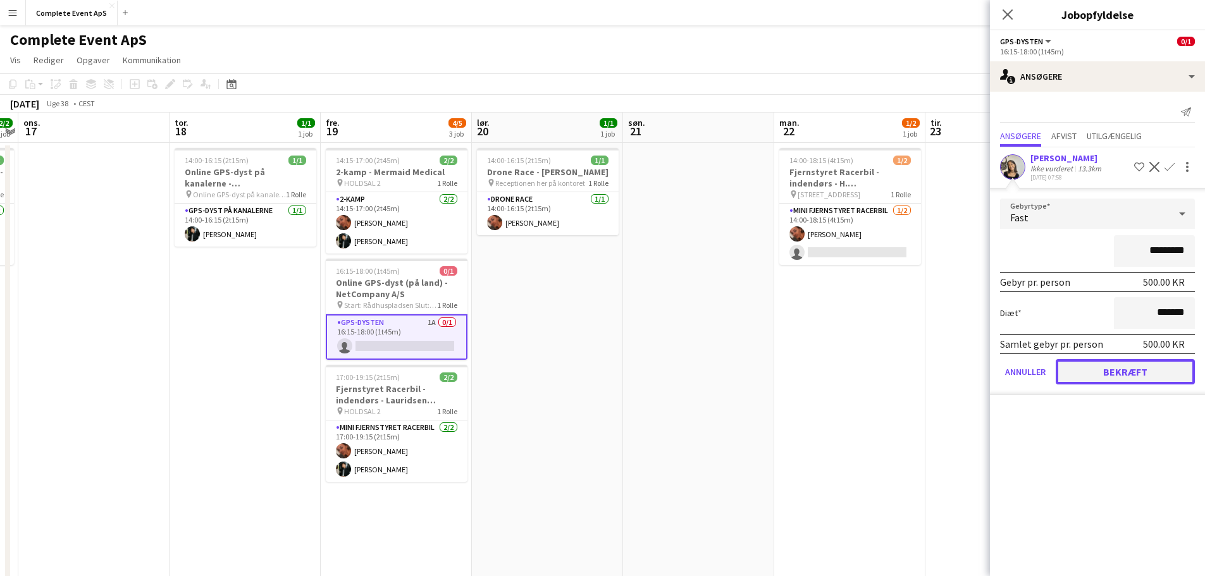
click at [1133, 370] on button "Bekræft" at bounding box center [1124, 371] width 139 height 25
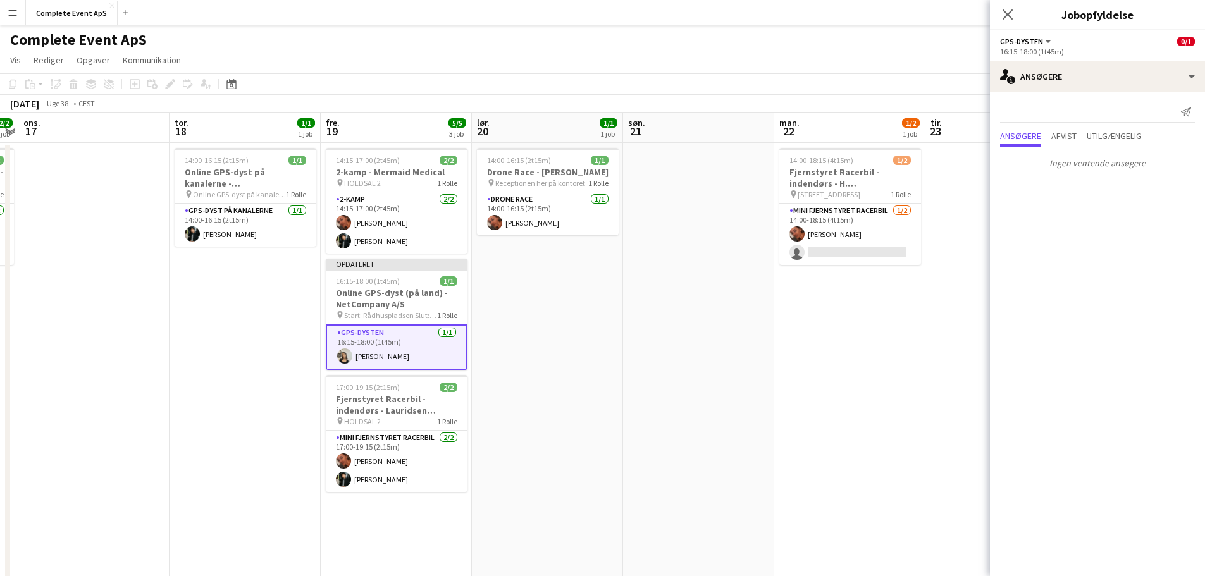
click at [729, 343] on app-date-cell at bounding box center [698, 506] width 151 height 727
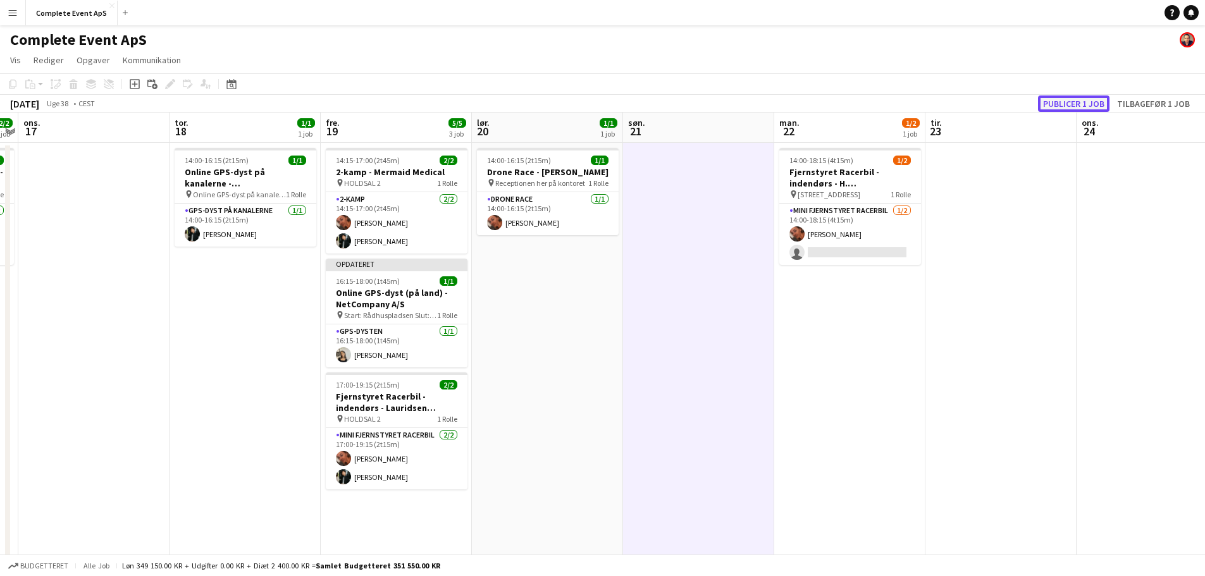
click at [1078, 107] on button "Publicer 1 job" at bounding box center [1073, 103] width 71 height 16
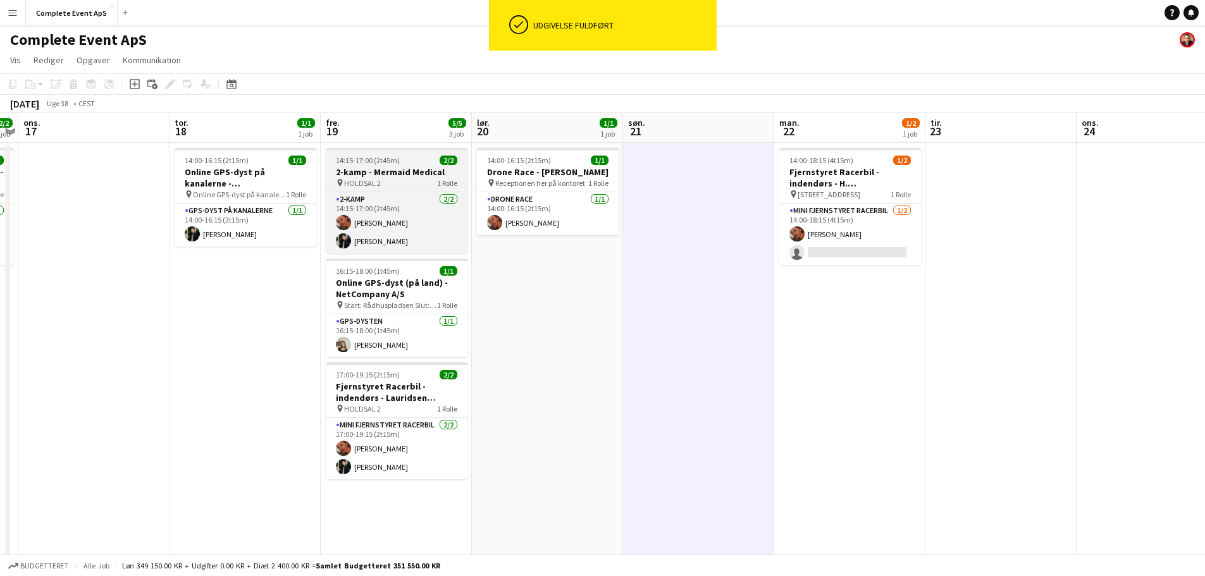
click at [404, 163] on div "14:15-17:00 (2t45m) 2/2" at bounding box center [397, 160] width 142 height 9
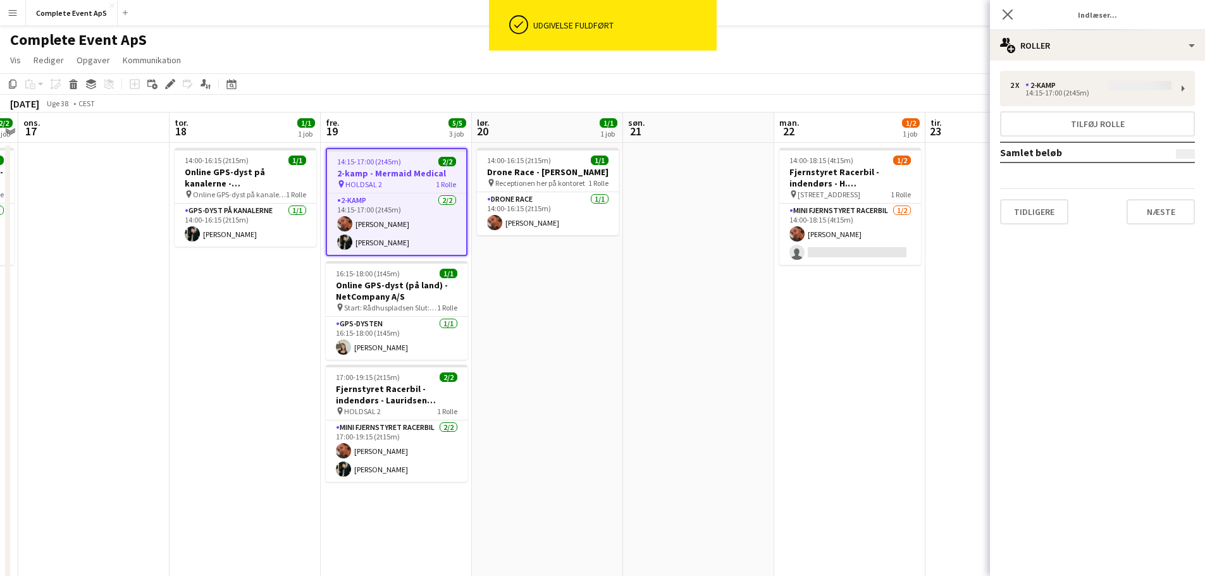
type input "**********"
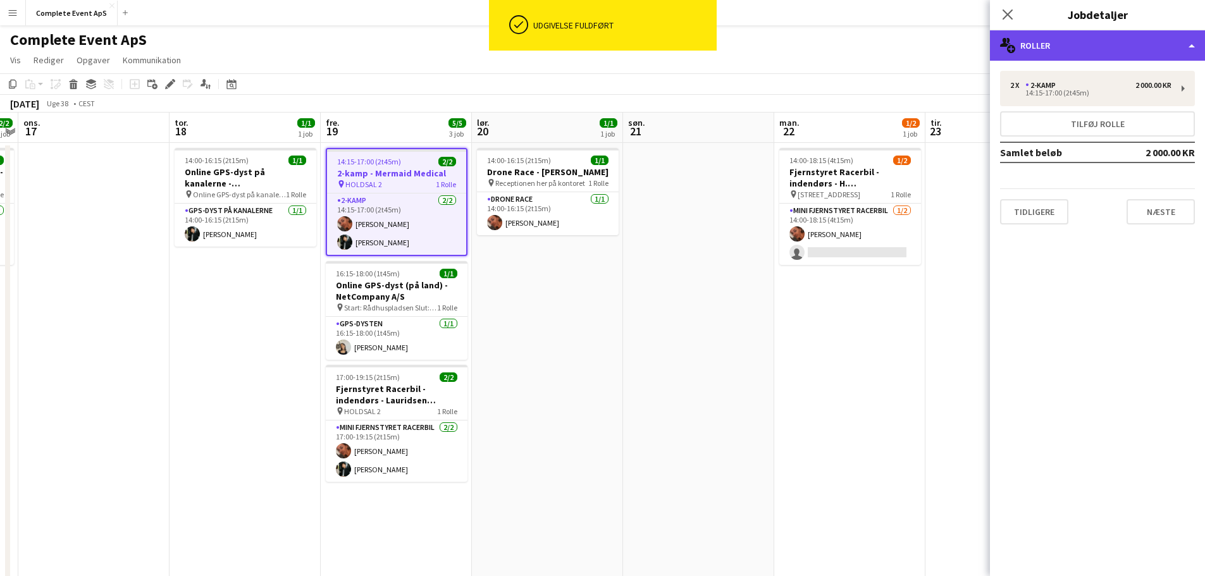
click at [1095, 52] on div "multiple-users-add Roller" at bounding box center [1097, 45] width 215 height 30
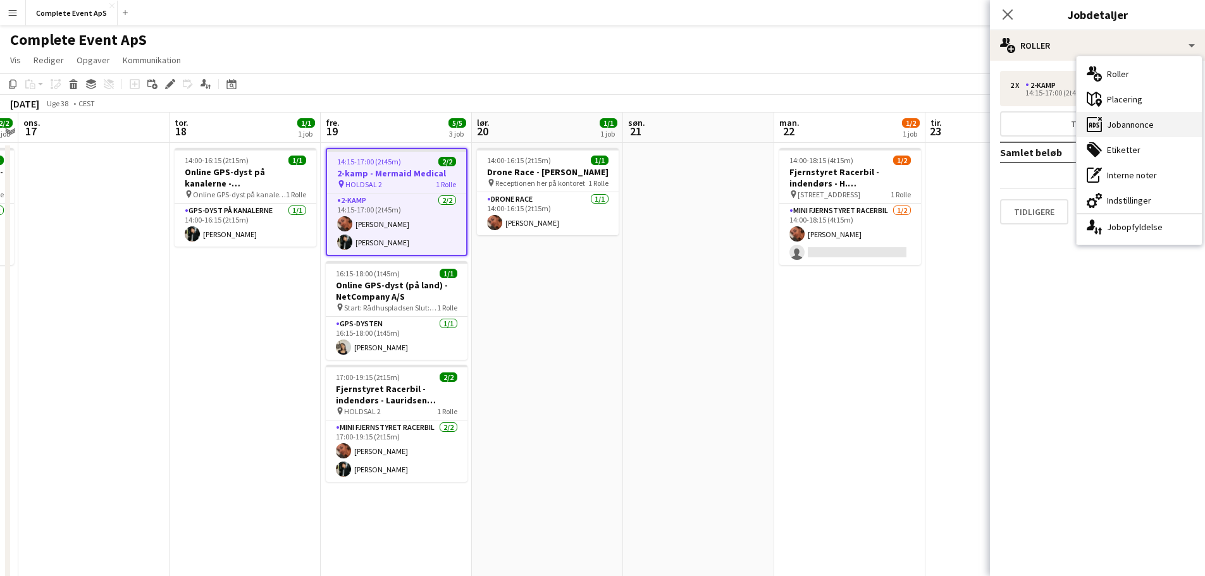
click at [1123, 125] on div "ads-window Jobannonce" at bounding box center [1138, 124] width 125 height 25
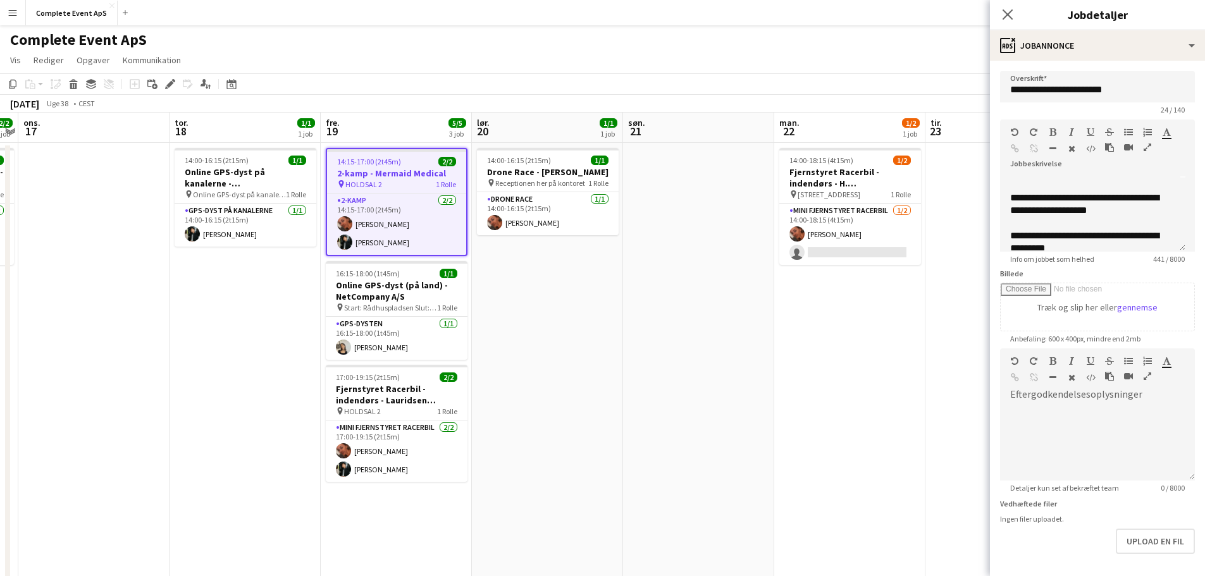
scroll to position [126, 0]
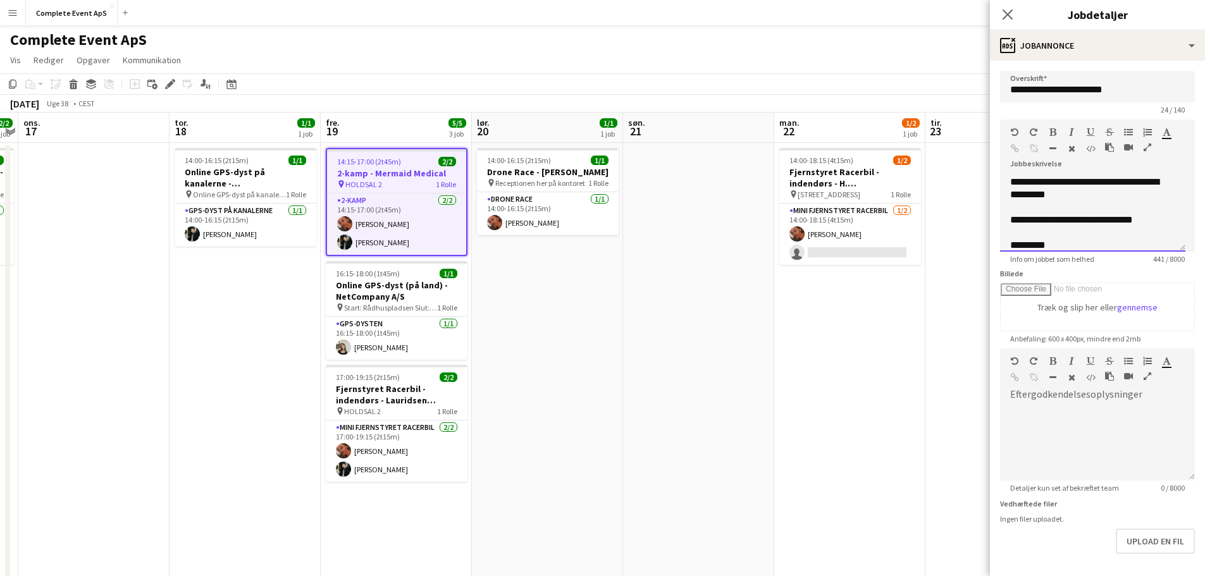
click at [1081, 180] on div "**********" at bounding box center [1088, 188] width 156 height 25
click at [1040, 197] on div "**********" at bounding box center [1088, 188] width 156 height 25
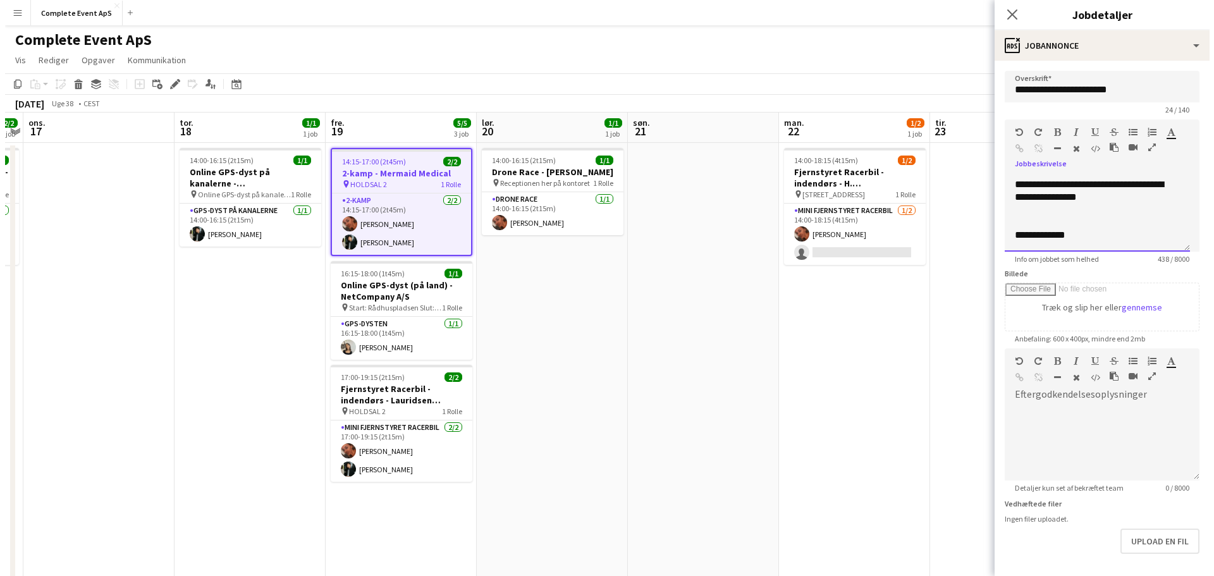
scroll to position [49, 0]
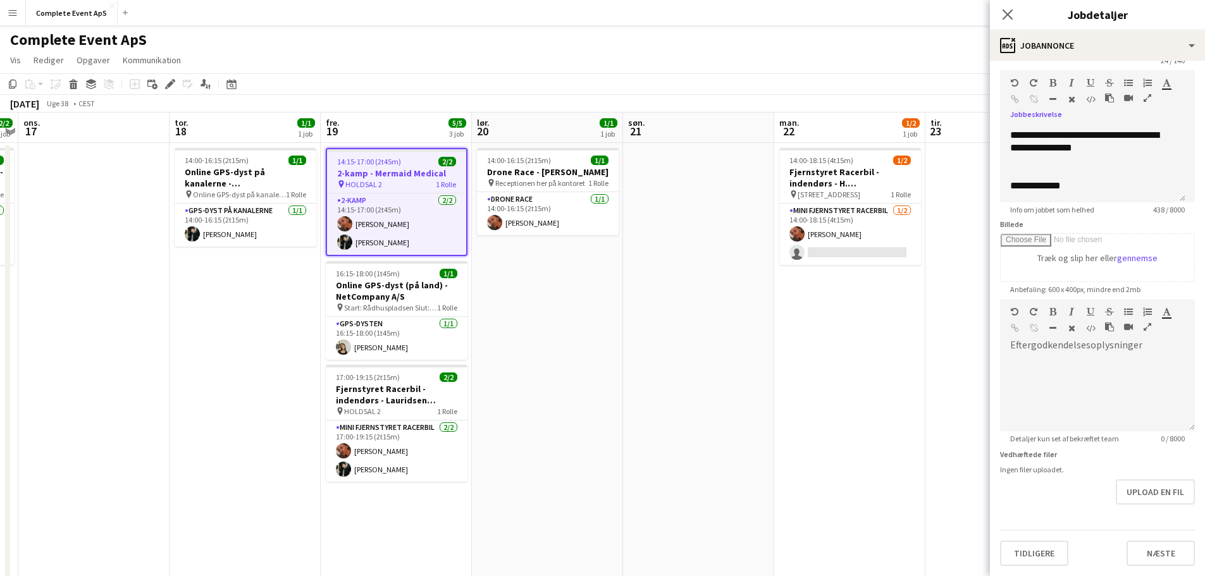
click at [837, 388] on app-date-cell "14:00-18:15 (4t15m) 1/2 Fjernstyret Racerbil - indendørs - H. [GEOGRAPHIC_DATA]…" at bounding box center [849, 506] width 151 height 727
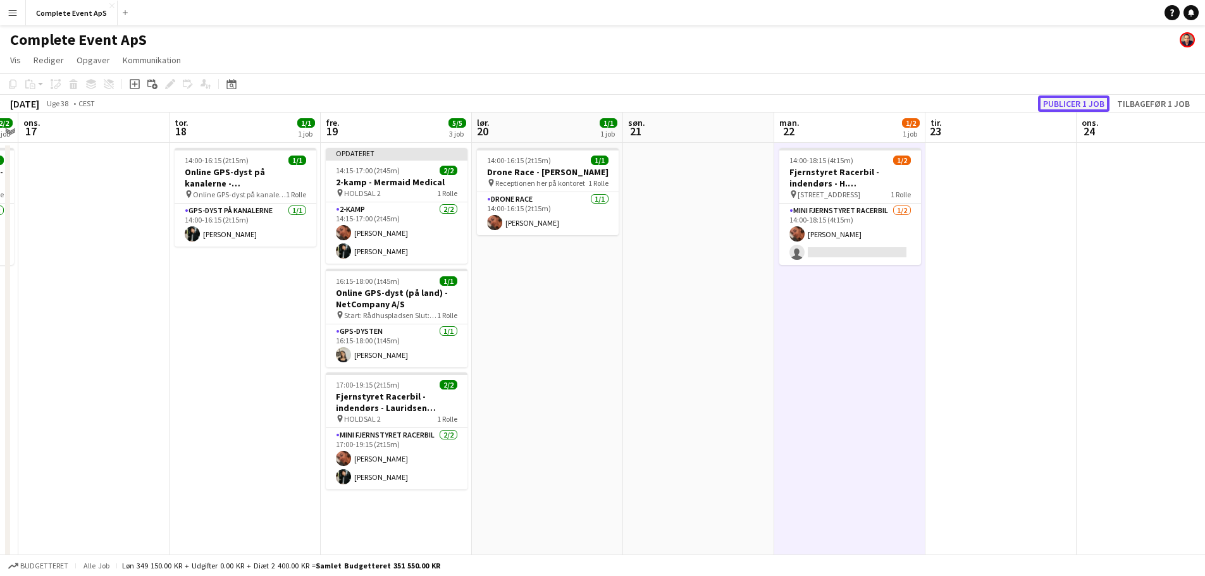
click at [1075, 107] on button "Publicer 1 job" at bounding box center [1073, 103] width 71 height 16
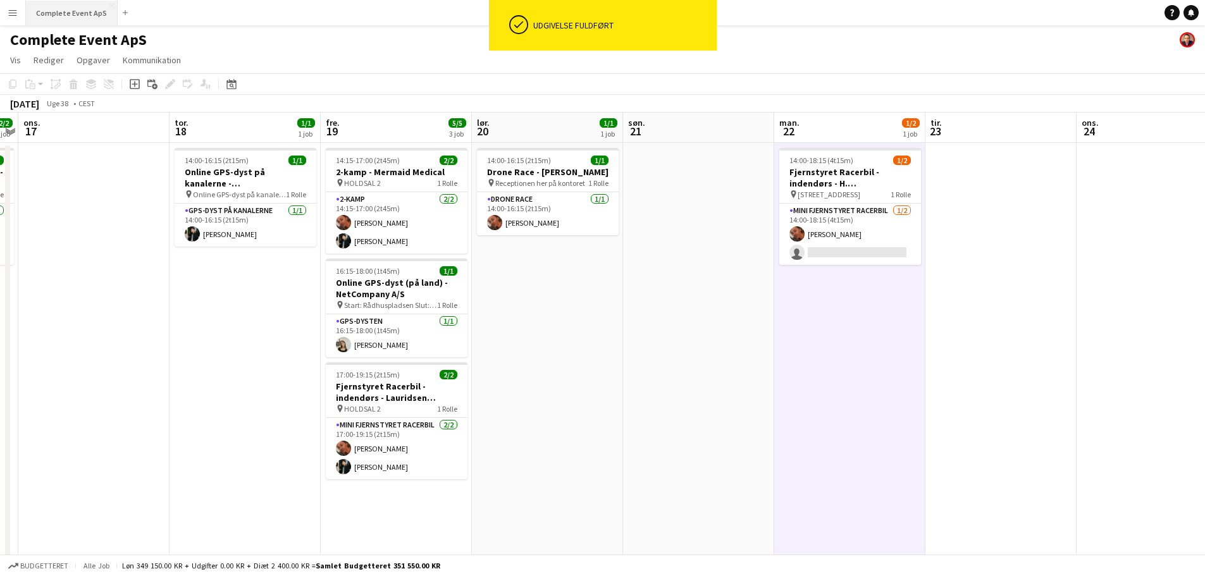
click at [70, 13] on button "Complete Event ApS Luk" at bounding box center [72, 13] width 92 height 25
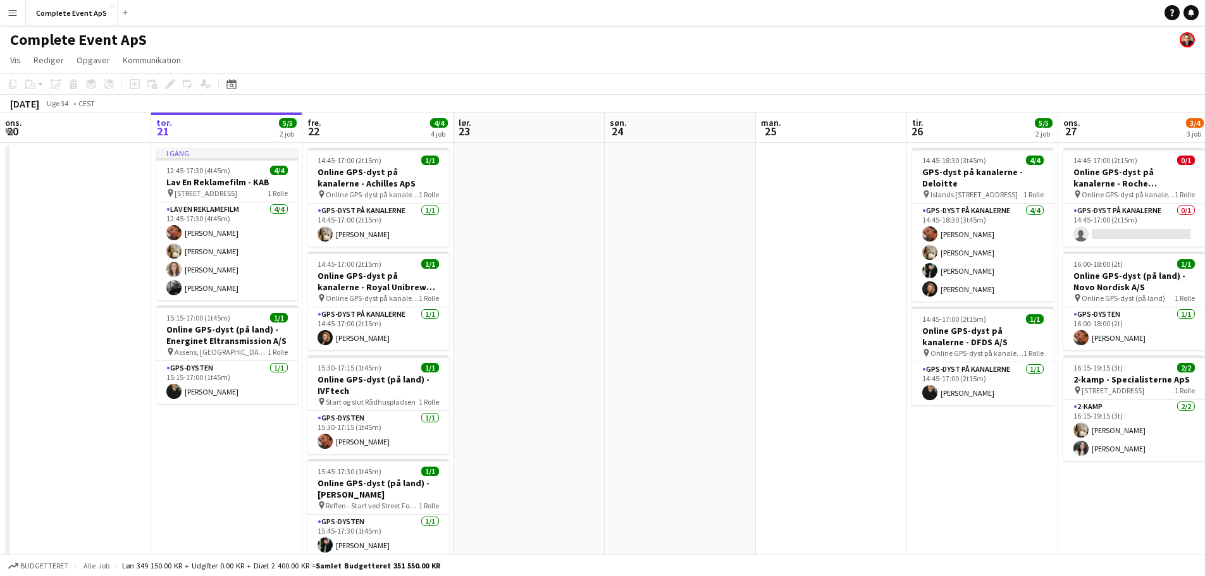
scroll to position [0, 434]
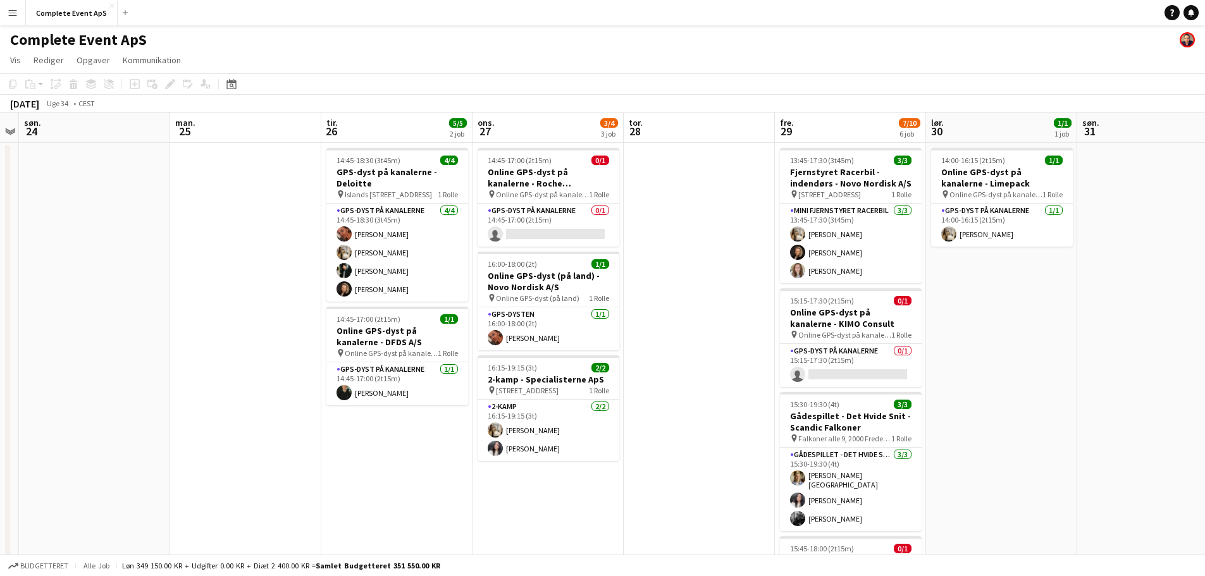
drag, startPoint x: 599, startPoint y: 324, endPoint x: 86, endPoint y: 312, distance: 513.6
click at [86, 312] on app-calendar-viewport "tor. 21 5/5 2 job fre. 22 4/4 4 job lør. 23 søn. 24 man. 25 tir. 26 5/5 2 job o…" at bounding box center [602, 491] width 1205 height 757
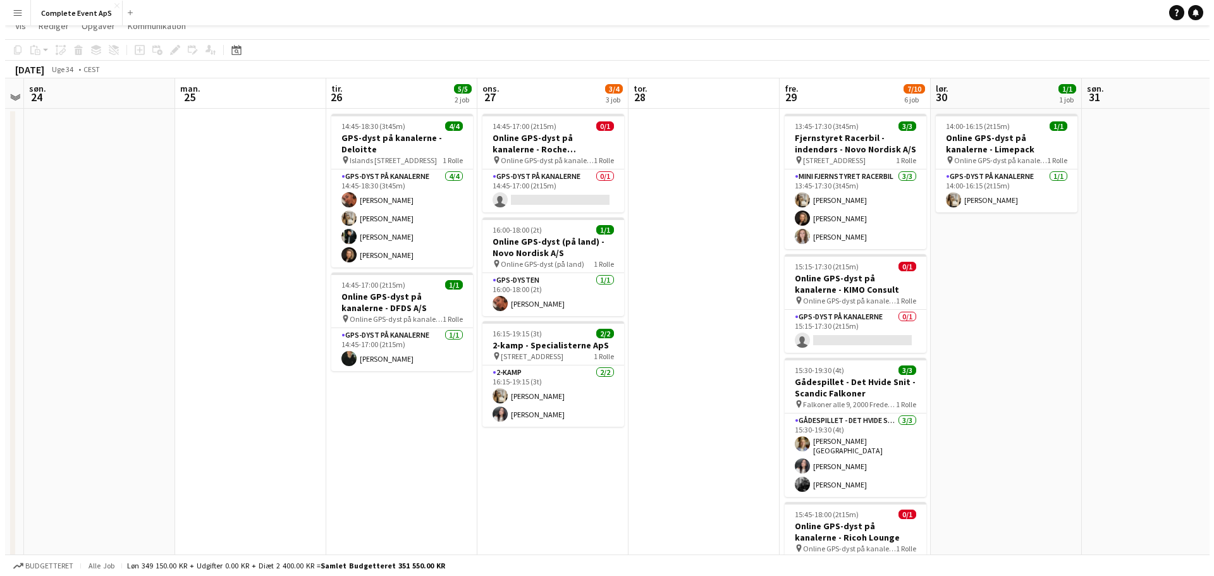
scroll to position [0, 0]
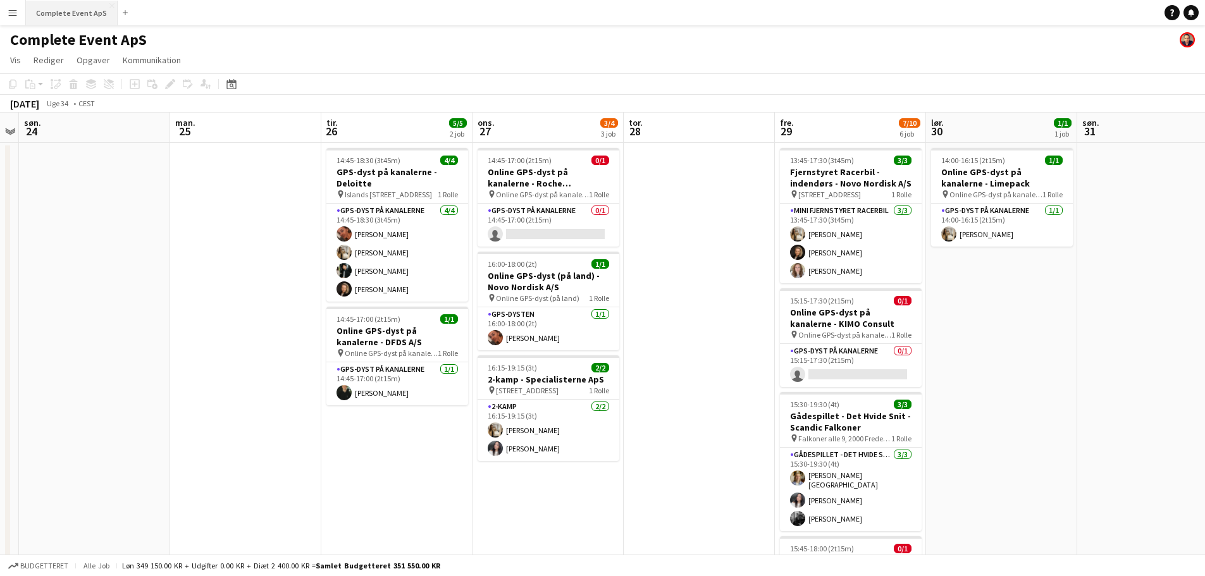
click at [57, 13] on button "Complete Event ApS Luk" at bounding box center [72, 13] width 92 height 25
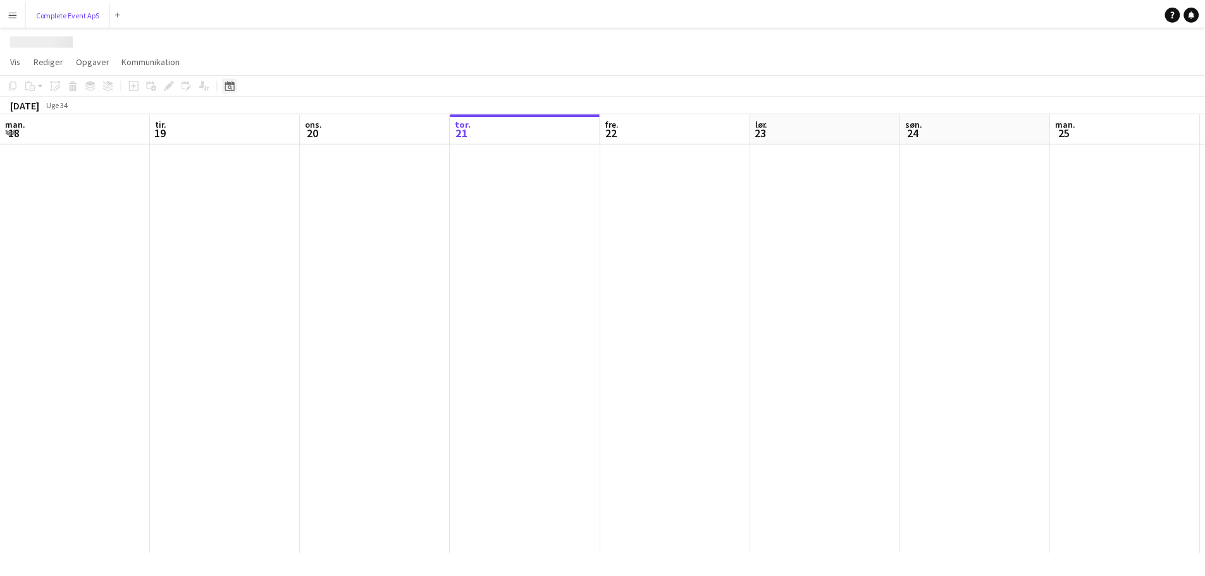
scroll to position [0, 302]
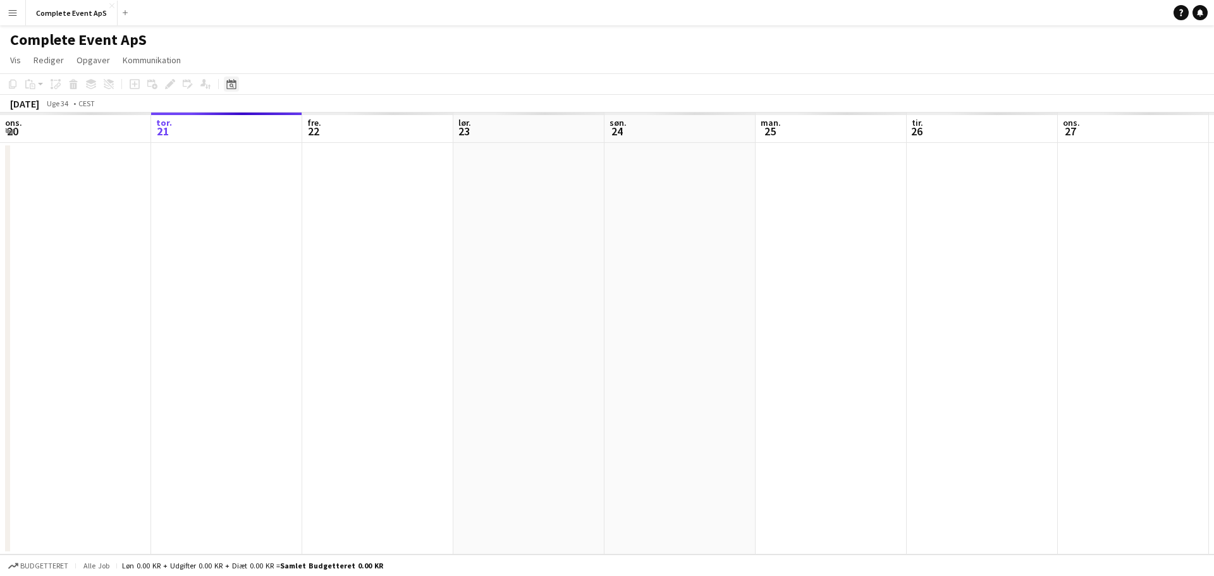
click at [233, 83] on icon "Datovælger" at bounding box center [231, 84] width 10 height 10
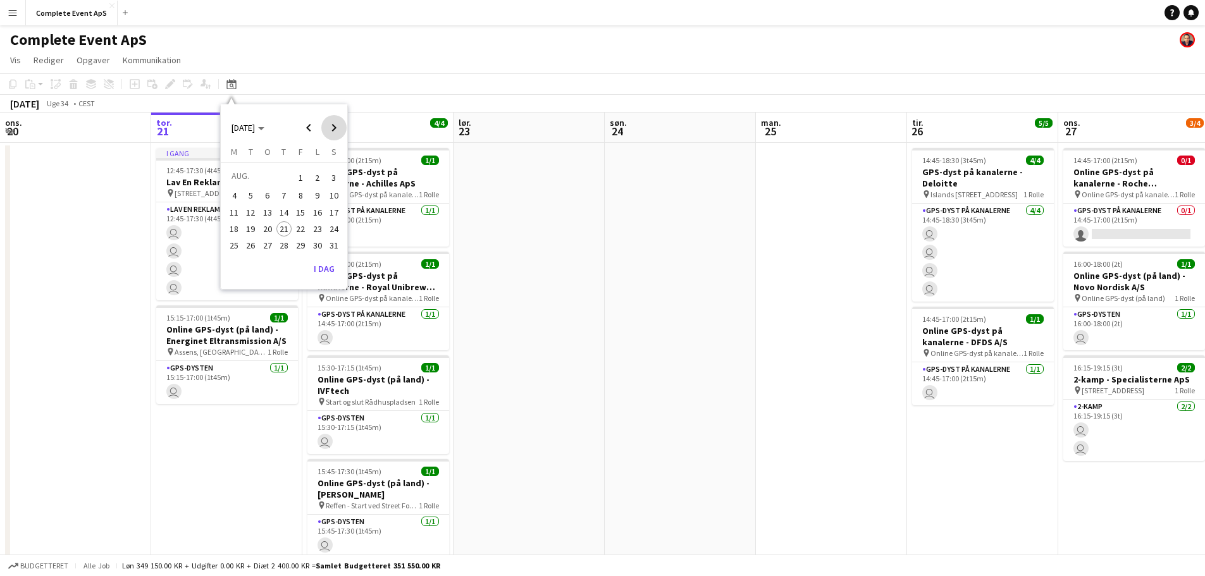
click at [334, 125] on span "Next month" at bounding box center [333, 127] width 25 height 25
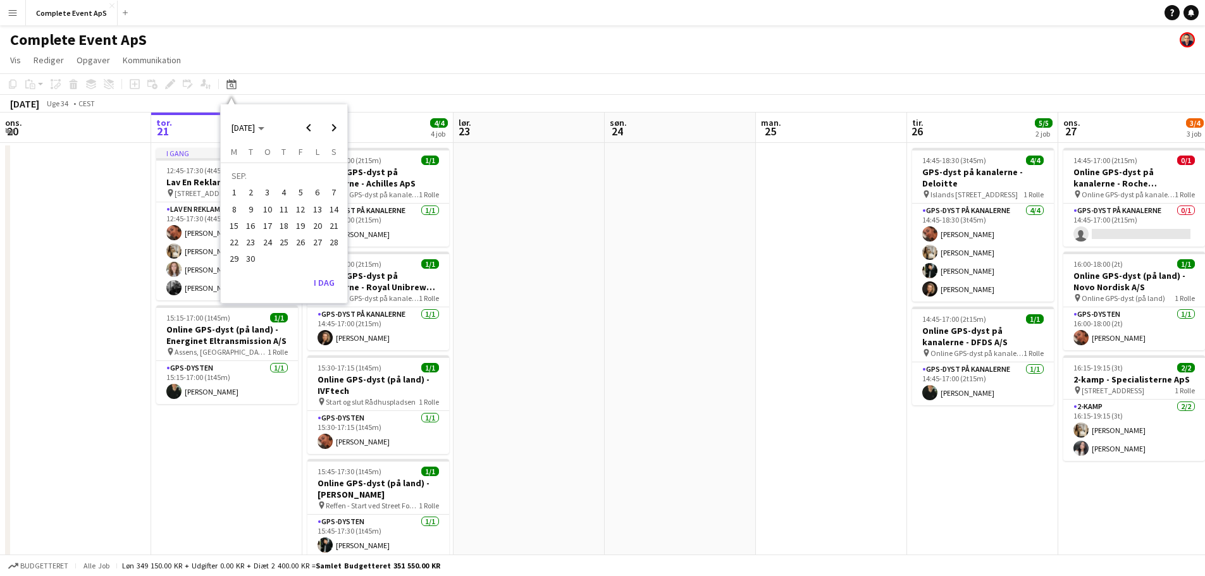
click at [297, 225] on span "19" at bounding box center [300, 225] width 15 height 15
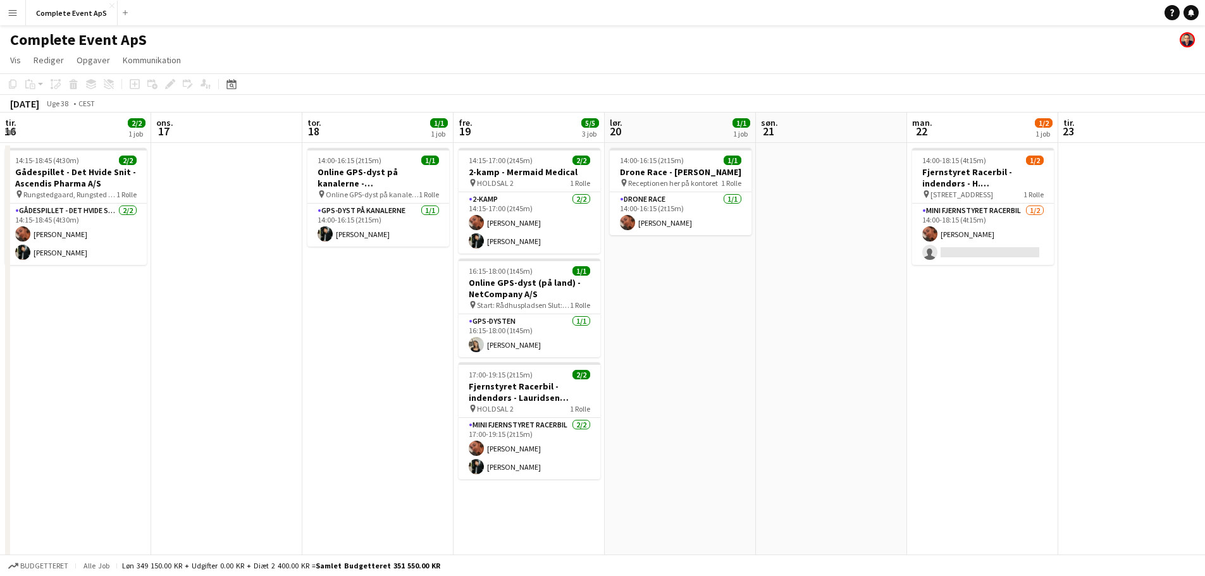
scroll to position [0, 435]
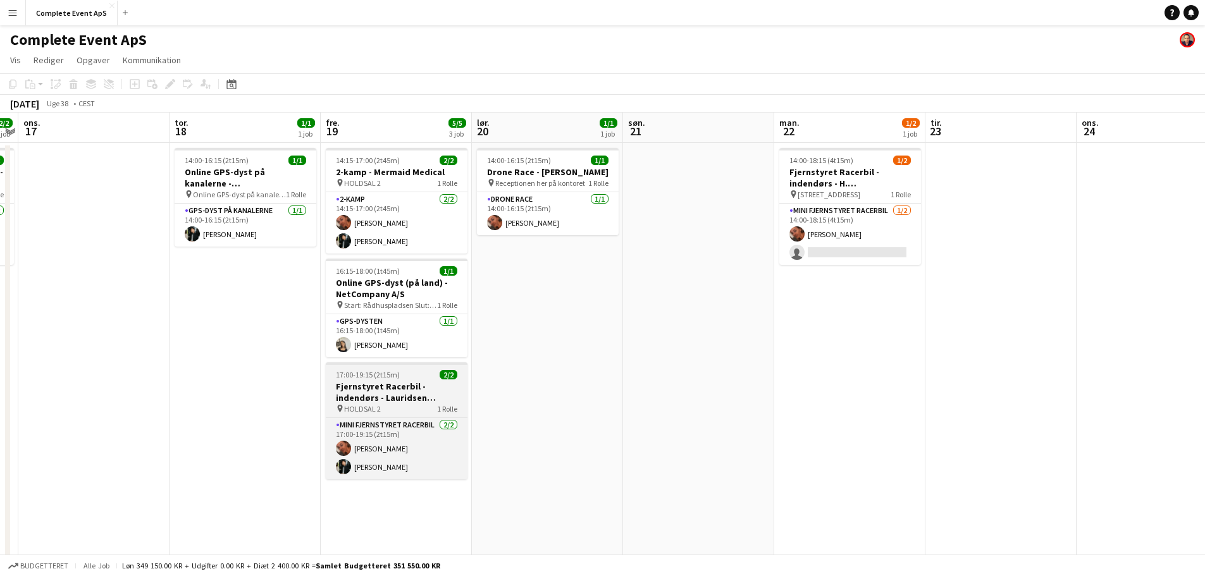
click at [419, 374] on div "17:00-19:15 (2t15m) 2/2" at bounding box center [397, 374] width 142 height 9
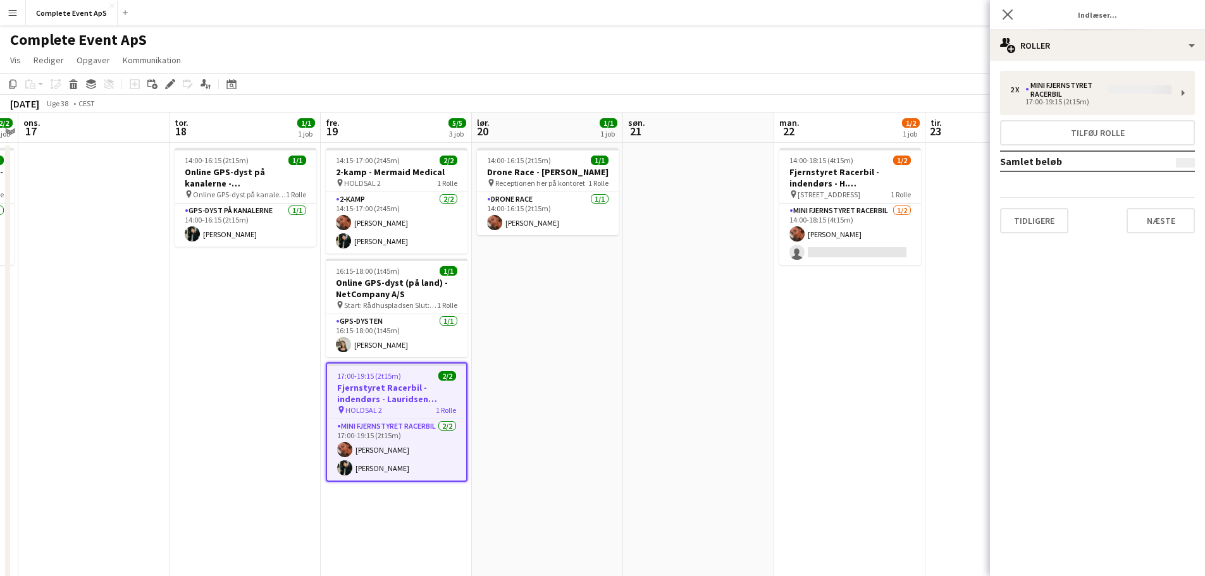
type input "**********"
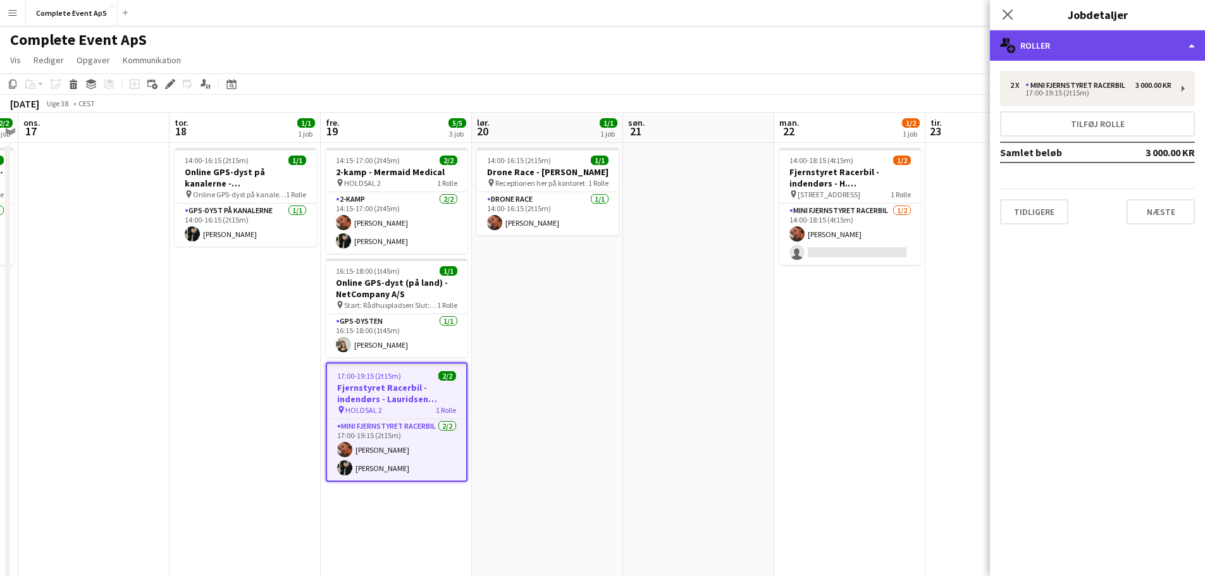
click at [1055, 45] on div "multiple-users-add Roller" at bounding box center [1097, 45] width 215 height 30
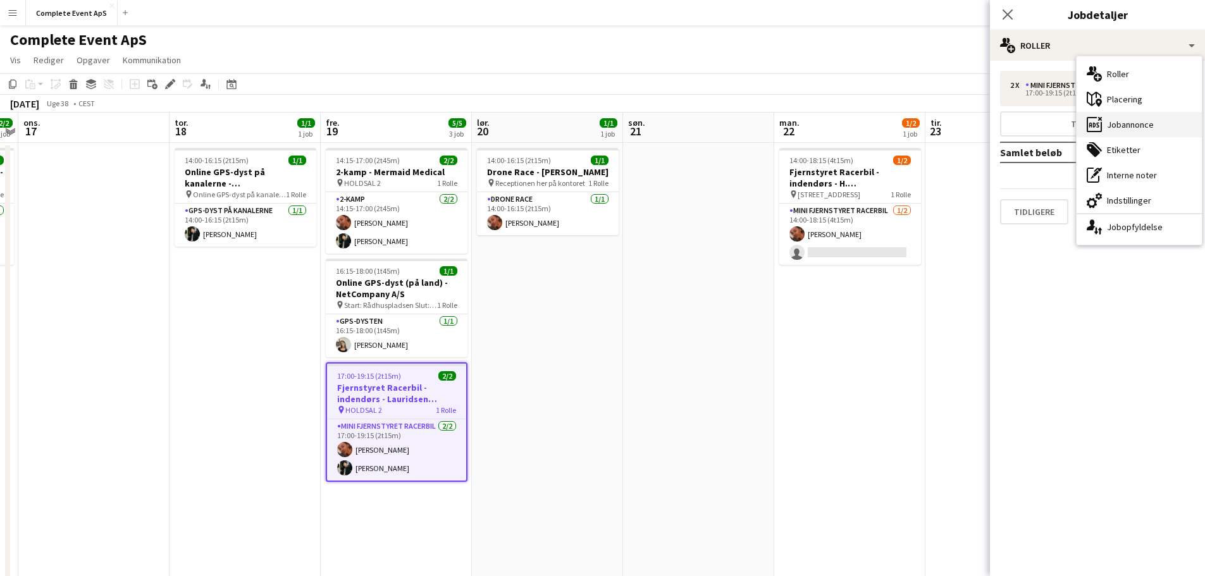
click at [1126, 120] on div "ads-window Jobannonce" at bounding box center [1138, 124] width 125 height 25
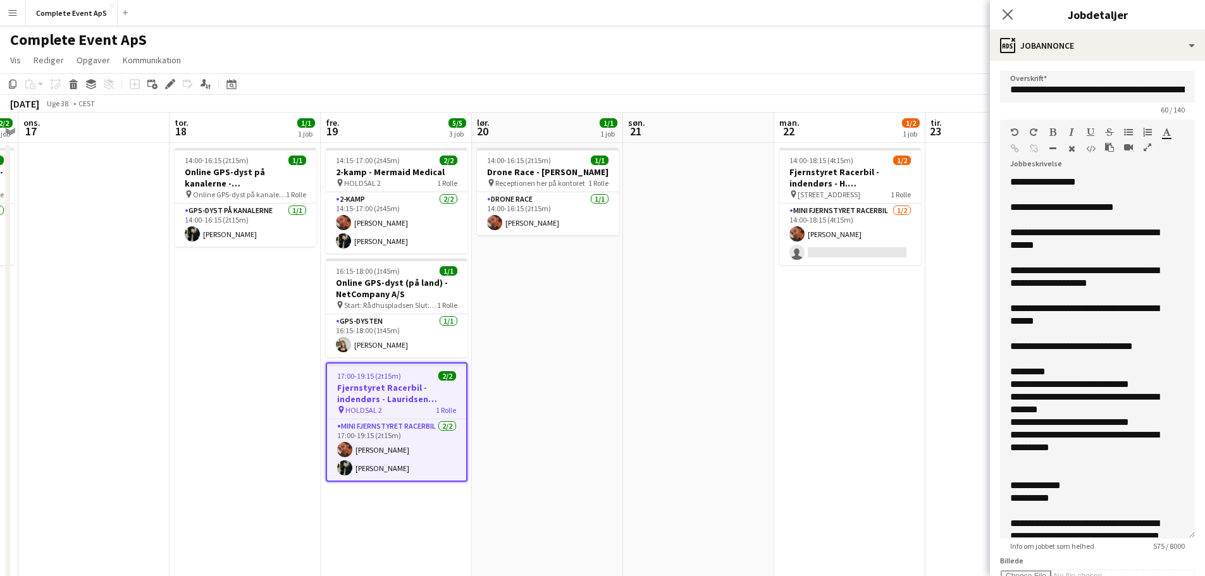
drag, startPoint x: 1180, startPoint y: 248, endPoint x: 1157, endPoint y: 535, distance: 288.0
click at [1157, 535] on div "**********" at bounding box center [1097, 357] width 195 height 363
click at [562, 328] on app-date-cell "14:00-16:15 (2t15m) 1/1 Drone Race - [PERSON_NAME] pin Receptionen her på konto…" at bounding box center [547, 506] width 151 height 727
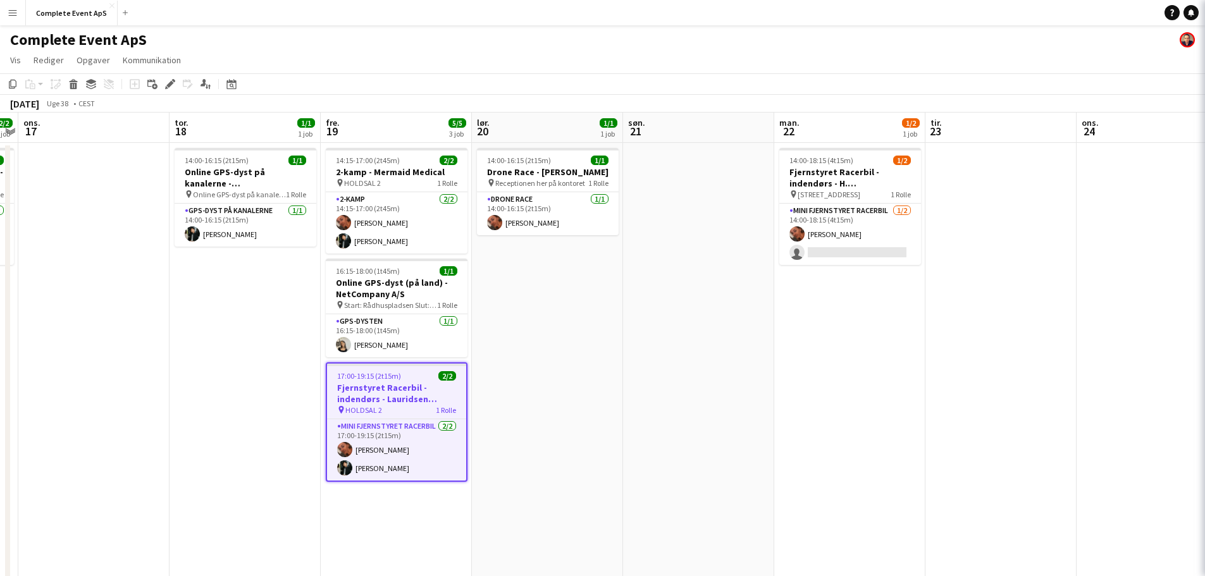
scroll to position [0, 436]
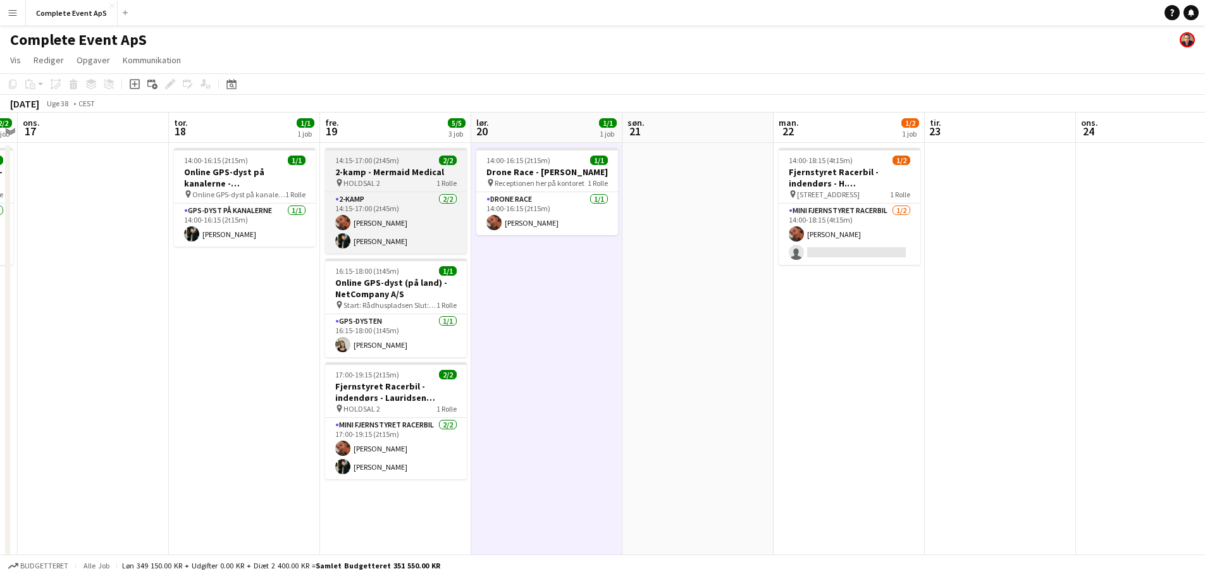
click at [412, 157] on div "14:15-17:00 (2t45m) 2/2" at bounding box center [396, 160] width 142 height 9
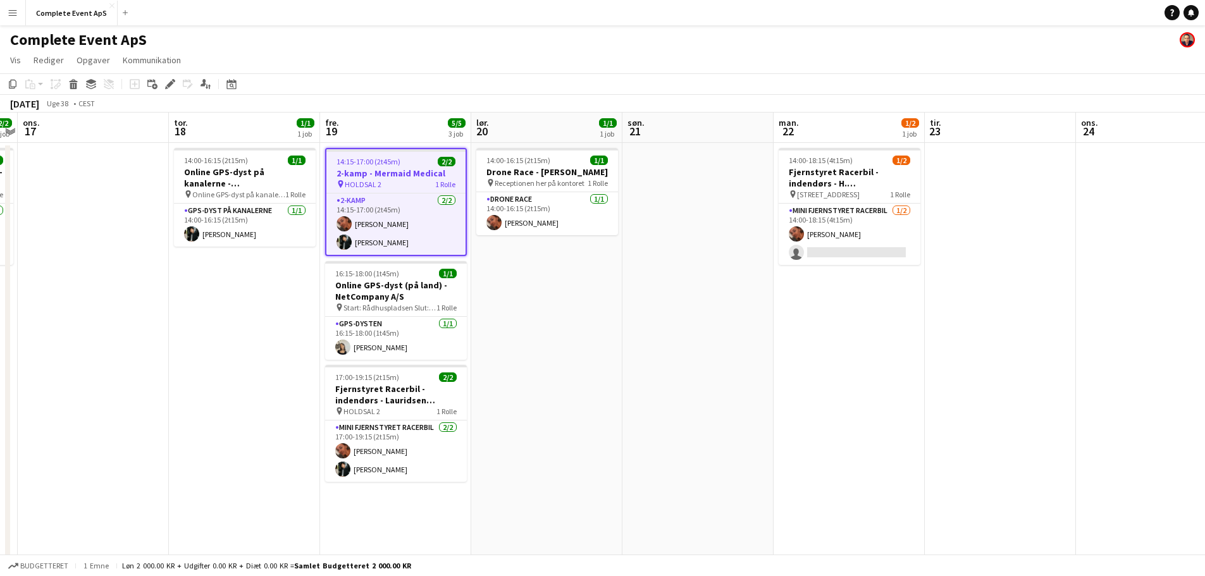
click at [412, 157] on div "14:15-17:00 (2t45m) 2/2" at bounding box center [395, 161] width 139 height 9
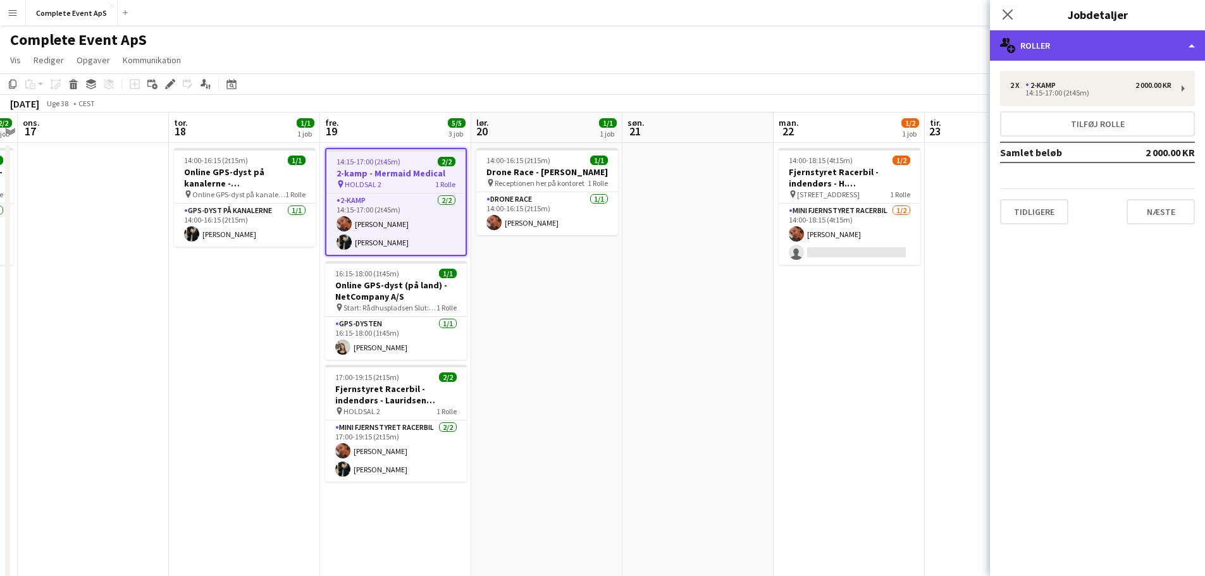
click at [1083, 46] on div "multiple-users-add Roller" at bounding box center [1097, 45] width 215 height 30
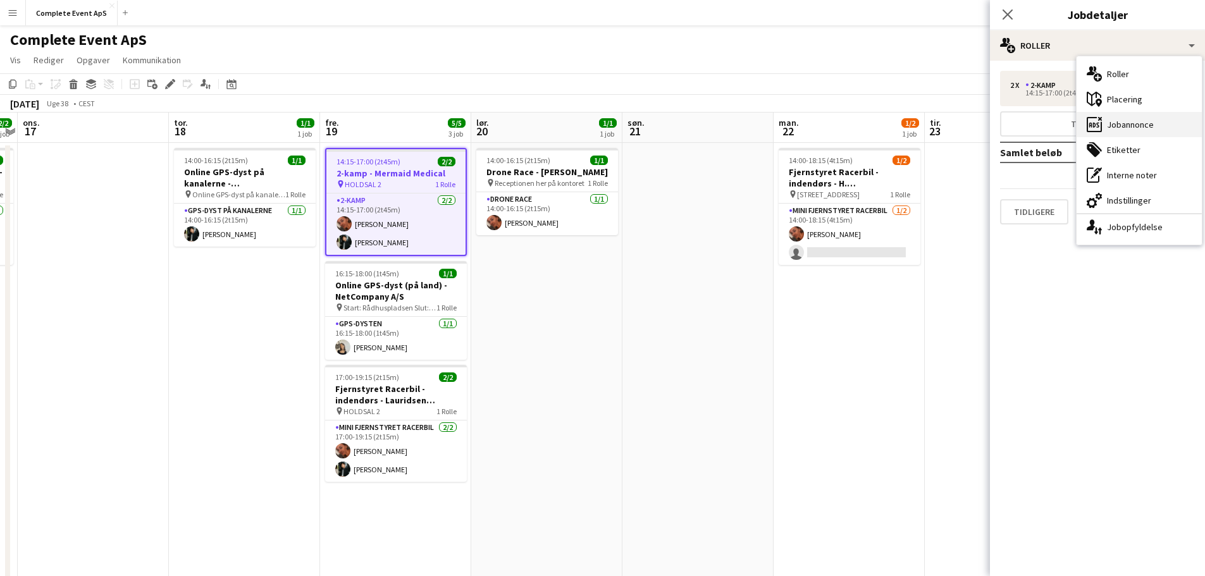
click at [1133, 118] on div "ads-window Jobannonce" at bounding box center [1138, 124] width 125 height 25
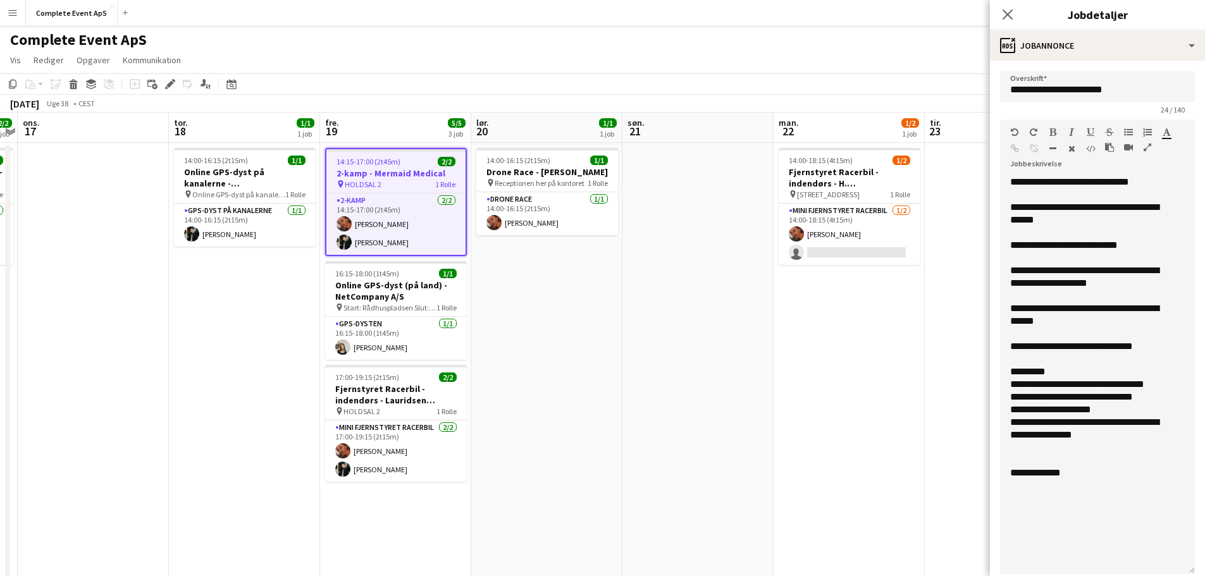
drag, startPoint x: 1179, startPoint y: 247, endPoint x: 1177, endPoint y: 570, distance: 322.5
click at [1177, 570] on div "**********" at bounding box center [1097, 375] width 195 height 398
click at [729, 381] on app-date-cell at bounding box center [697, 506] width 151 height 727
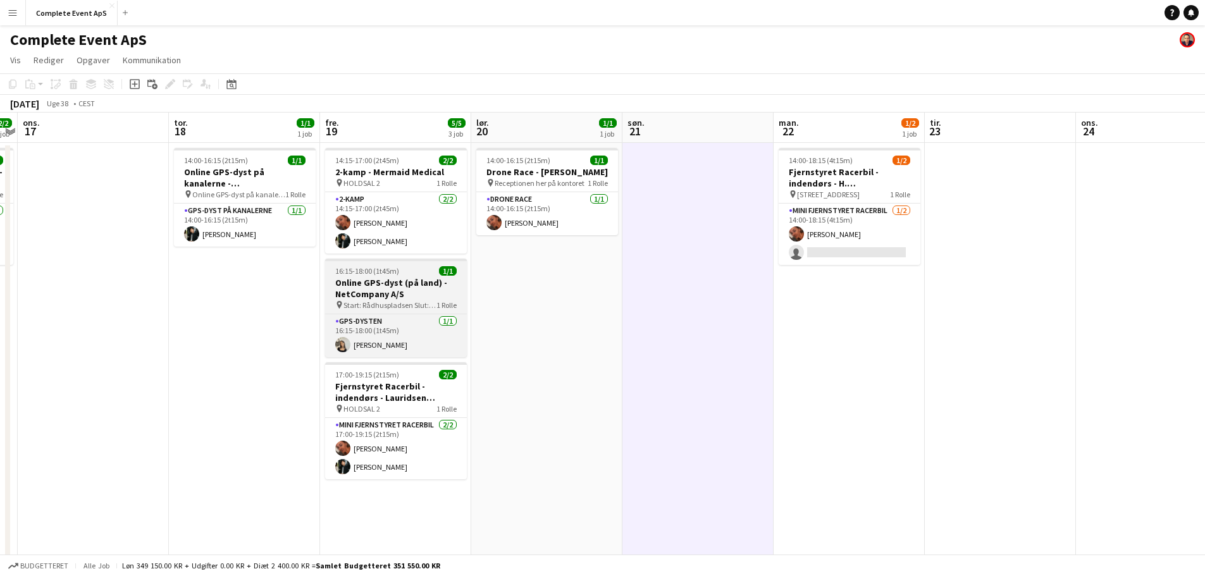
click at [430, 273] on div "16:15-18:00 (1t45m) 1/1" at bounding box center [396, 270] width 142 height 9
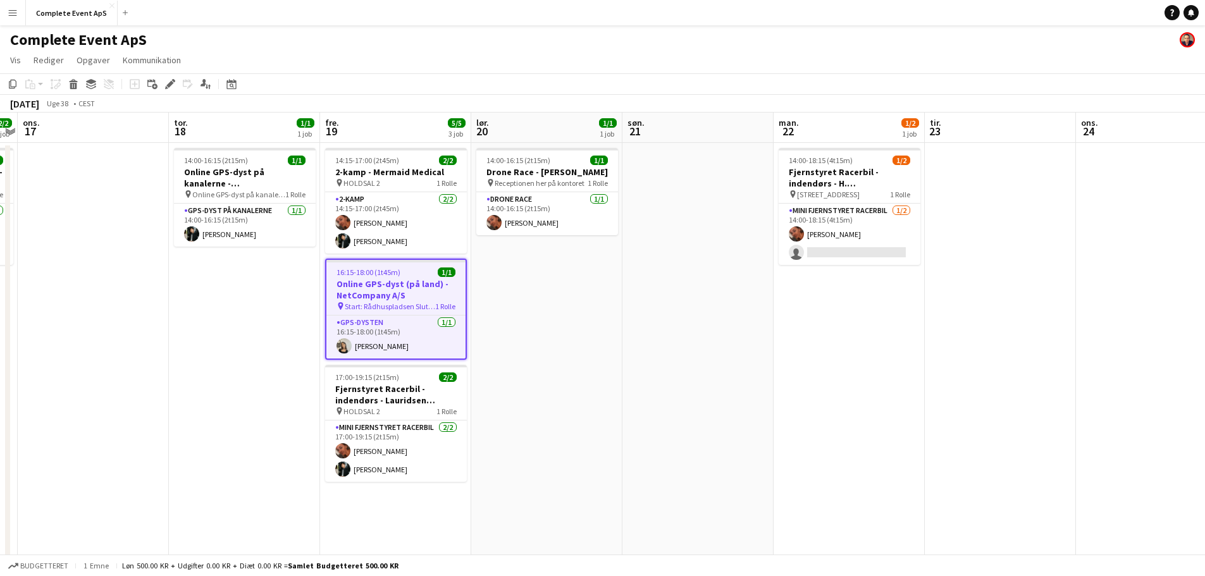
click at [430, 273] on div "16:15-18:00 (1t45m) 1/1" at bounding box center [395, 271] width 139 height 9
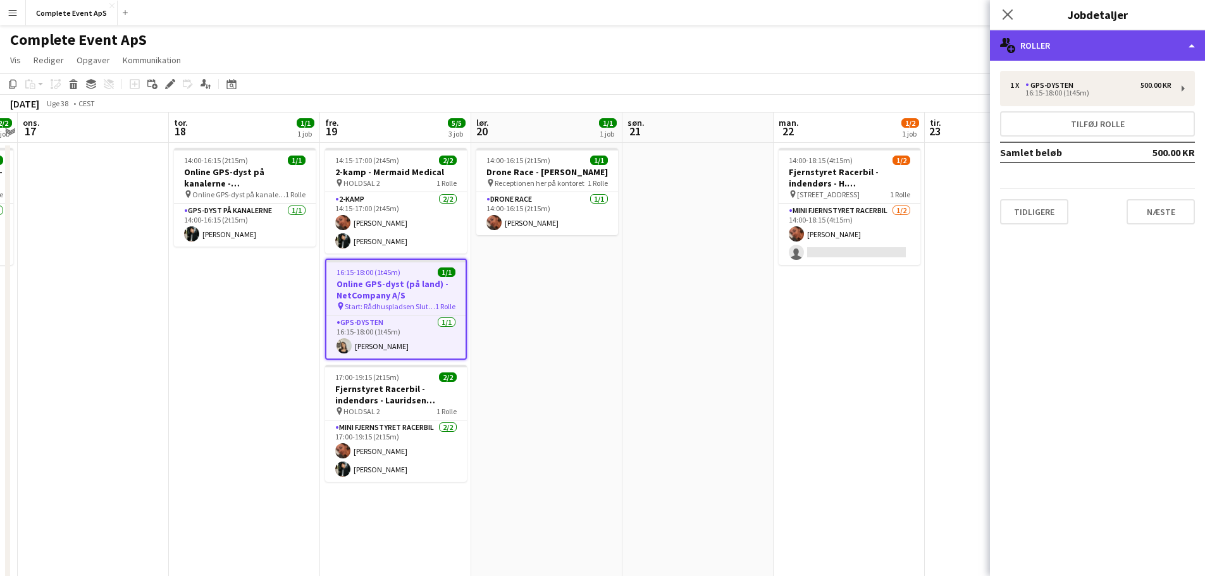
click at [1097, 53] on div "multiple-users-add Roller" at bounding box center [1097, 45] width 215 height 30
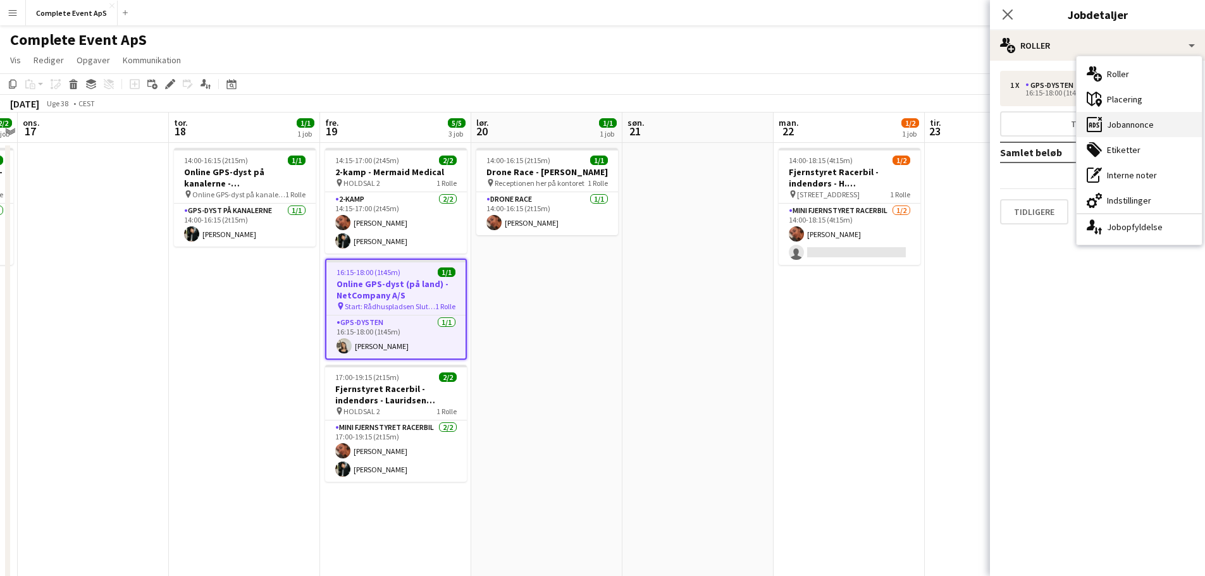
click at [1131, 130] on div "ads-window Jobannonce" at bounding box center [1138, 124] width 125 height 25
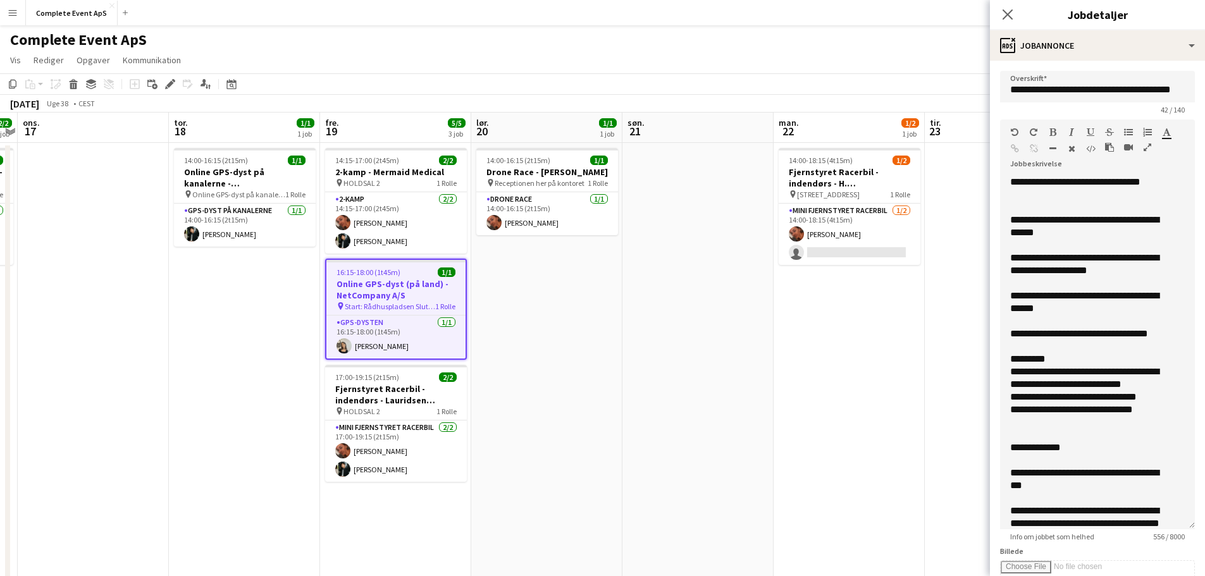
drag, startPoint x: 1170, startPoint y: 281, endPoint x: 1150, endPoint y: 539, distance: 258.8
click at [1150, 539] on app-form-group "**********" at bounding box center [1097, 331] width 195 height 422
click at [711, 399] on app-date-cell at bounding box center [697, 506] width 151 height 727
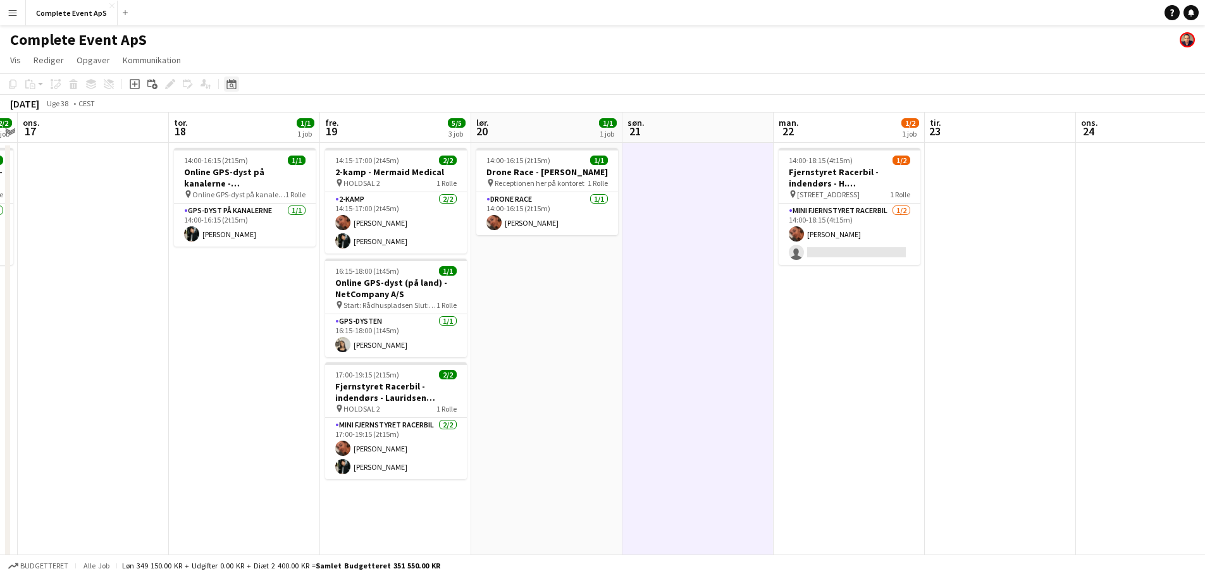
click at [228, 78] on div "Datovælger" at bounding box center [231, 84] width 15 height 15
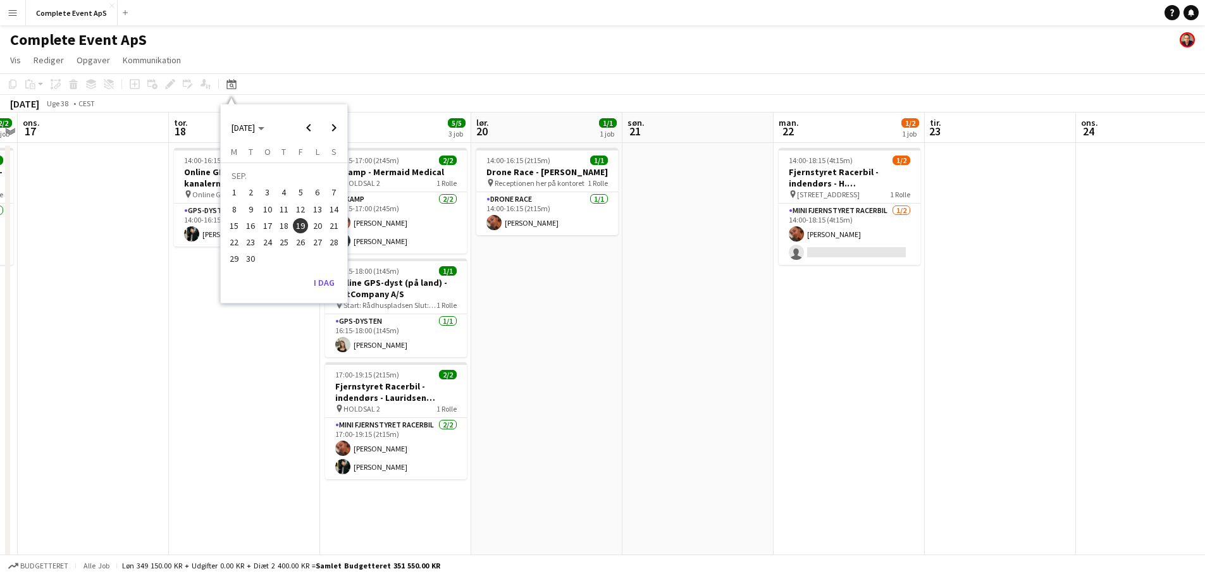
click at [298, 228] on span "19" at bounding box center [300, 225] width 15 height 15
click at [519, 323] on app-date-cell "14:00-16:15 (2t15m) 1/1 Drone Race - [PERSON_NAME] pin Receptionen her på konto…" at bounding box center [546, 506] width 151 height 727
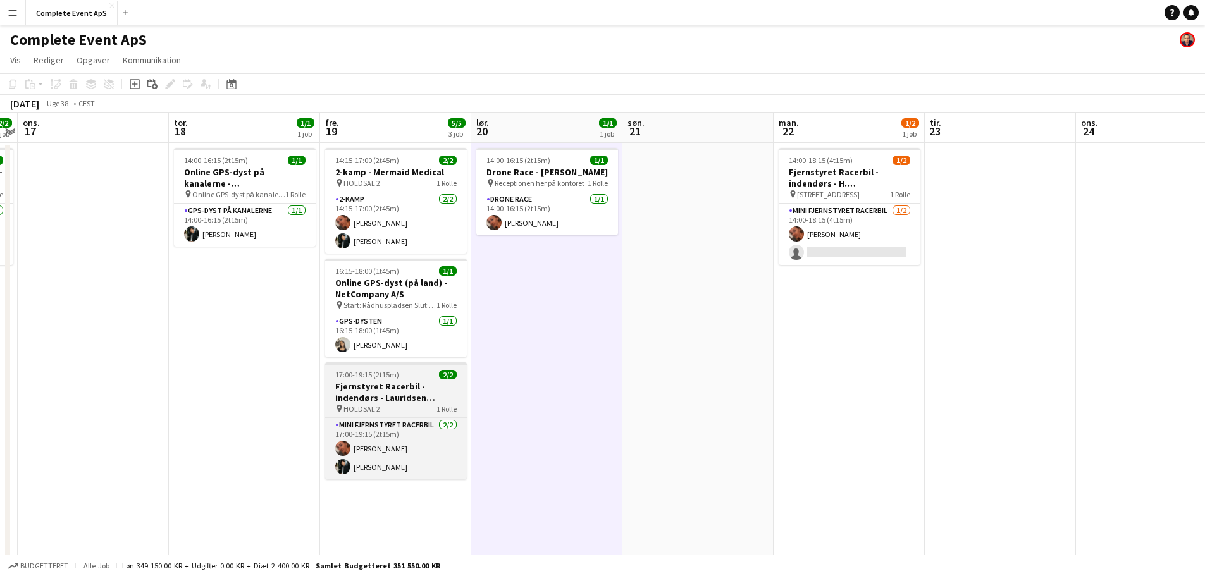
click at [417, 378] on div "17:00-19:15 (2t15m) 2/2" at bounding box center [396, 374] width 142 height 9
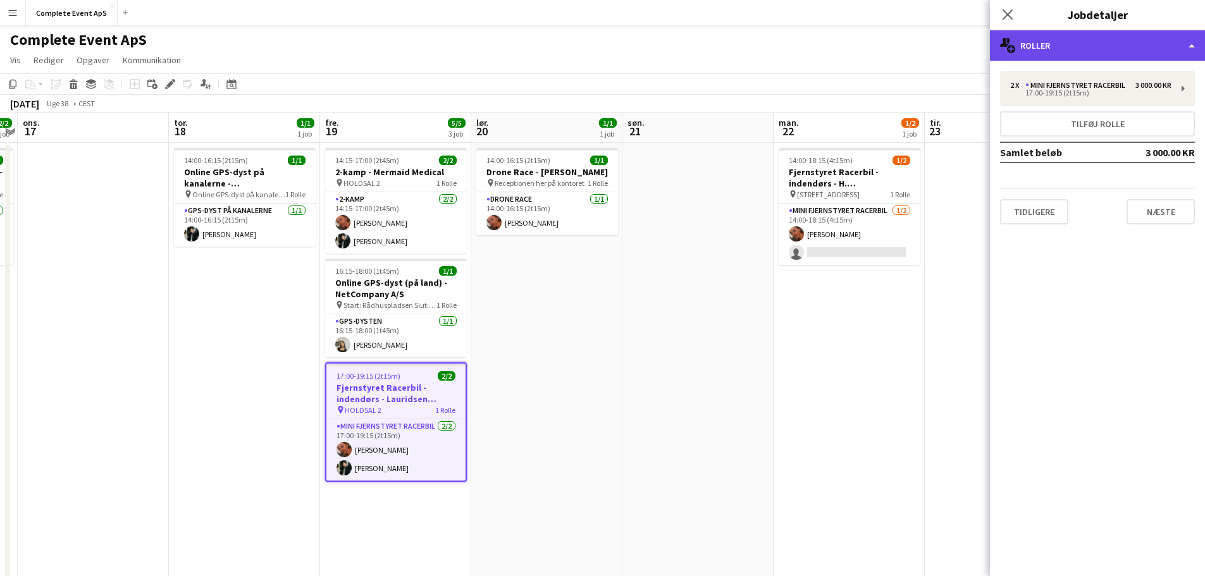
click at [1062, 57] on div "multiple-users-add Roller" at bounding box center [1097, 45] width 215 height 30
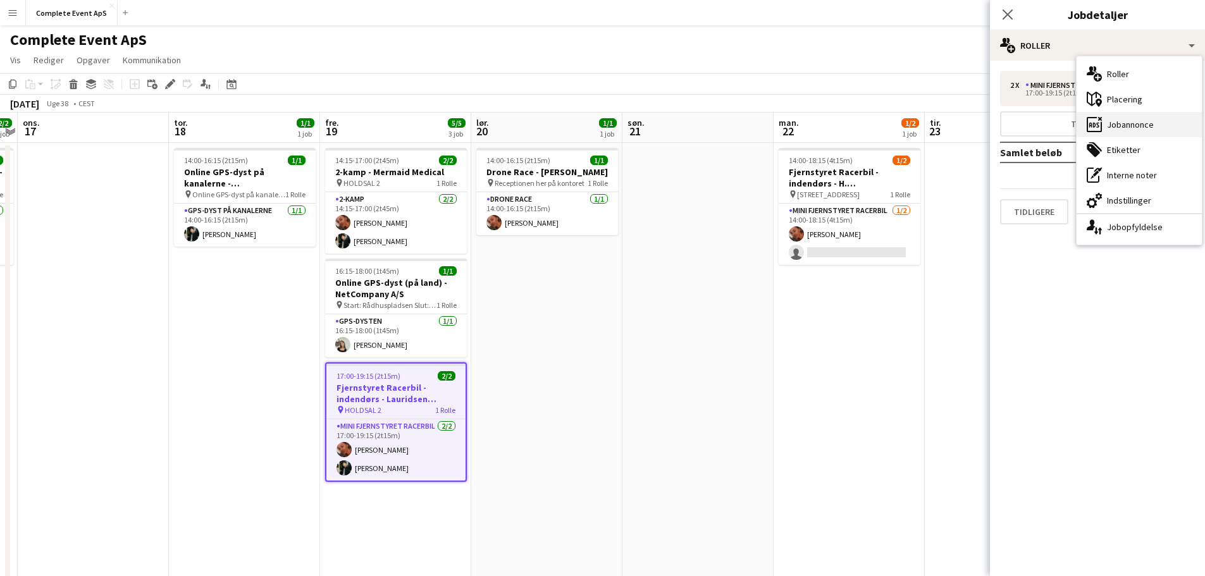
click at [1114, 126] on div "ads-window Jobannonce" at bounding box center [1138, 124] width 125 height 25
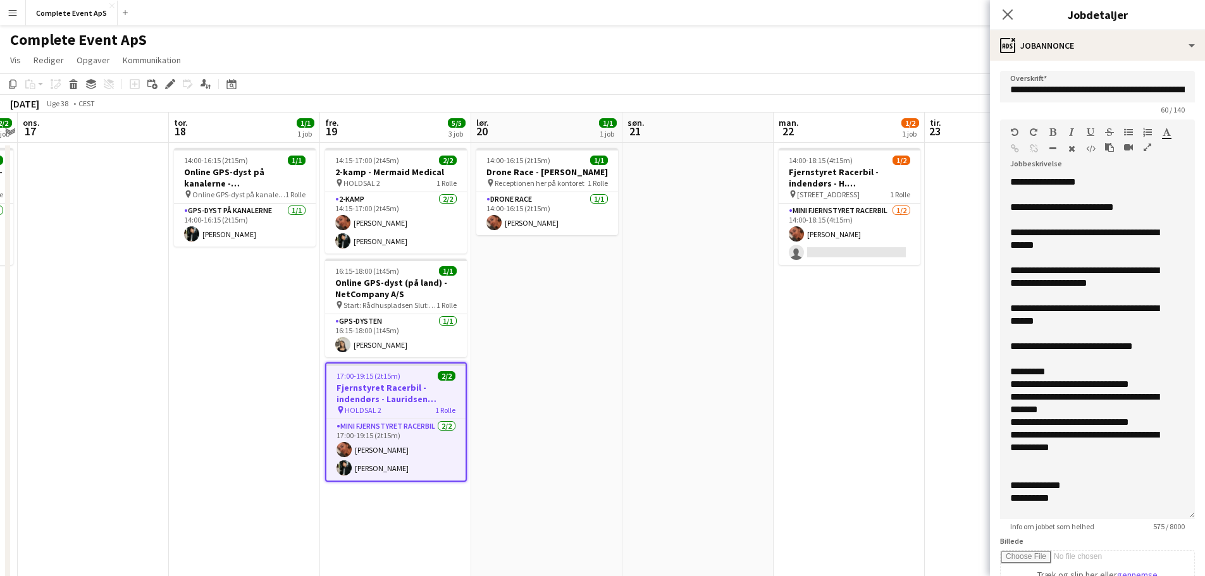
drag, startPoint x: 1182, startPoint y: 249, endPoint x: 1150, endPoint y: 517, distance: 269.5
click at [1150, 517] on div "**********" at bounding box center [1097, 347] width 195 height 343
click at [629, 375] on app-date-cell at bounding box center [697, 506] width 151 height 727
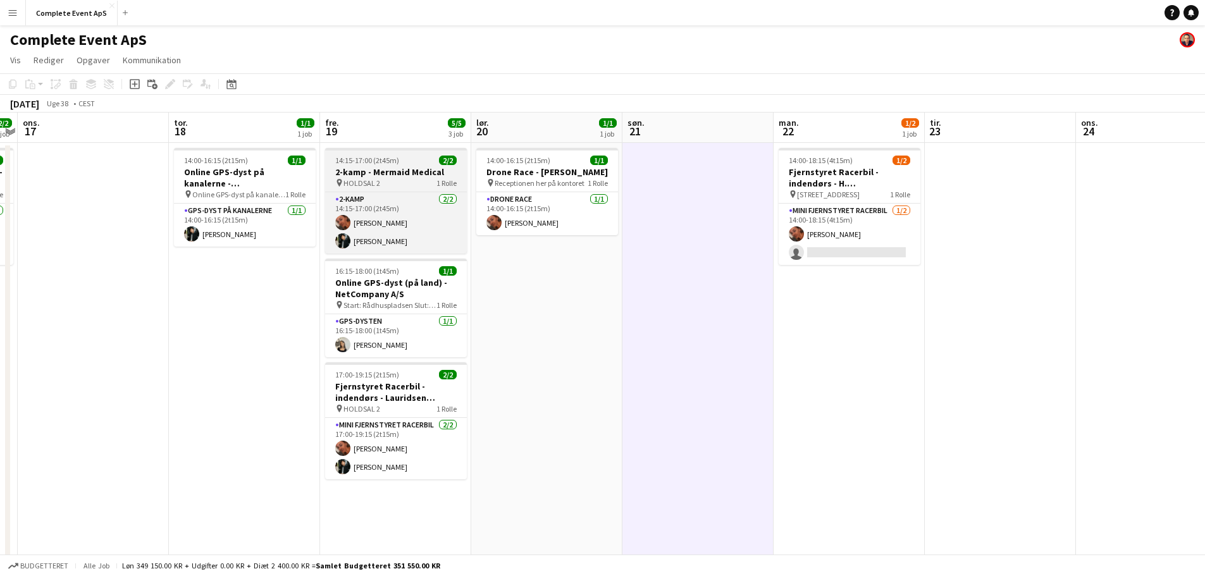
click at [411, 159] on div "14:15-17:00 (2t45m) 2/2" at bounding box center [396, 160] width 142 height 9
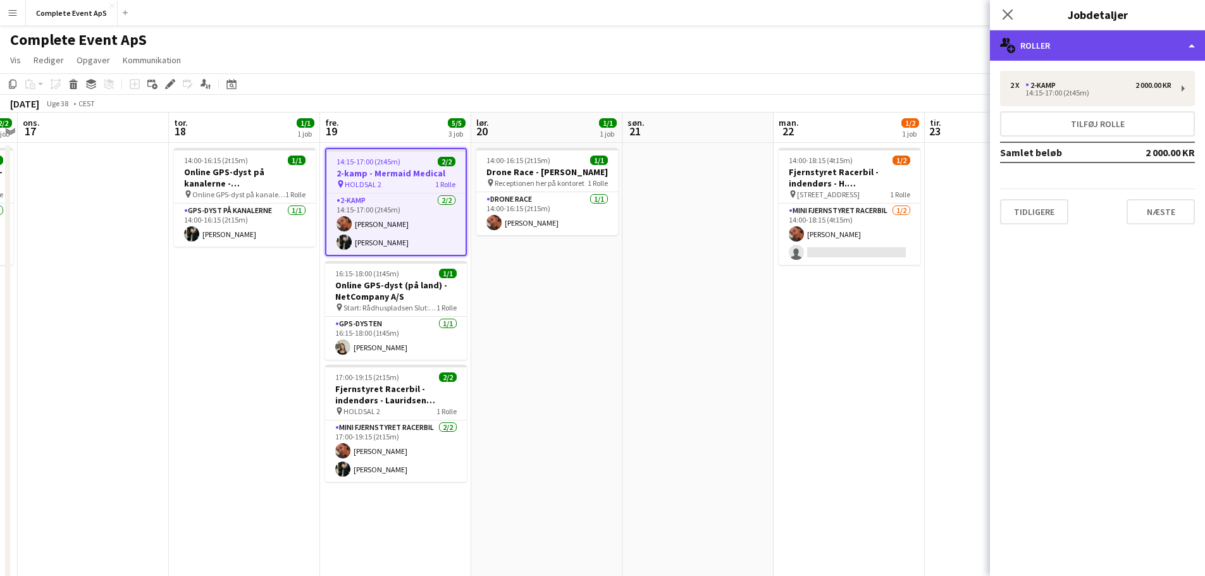
click at [1089, 46] on div "multiple-users-add Roller" at bounding box center [1097, 45] width 215 height 30
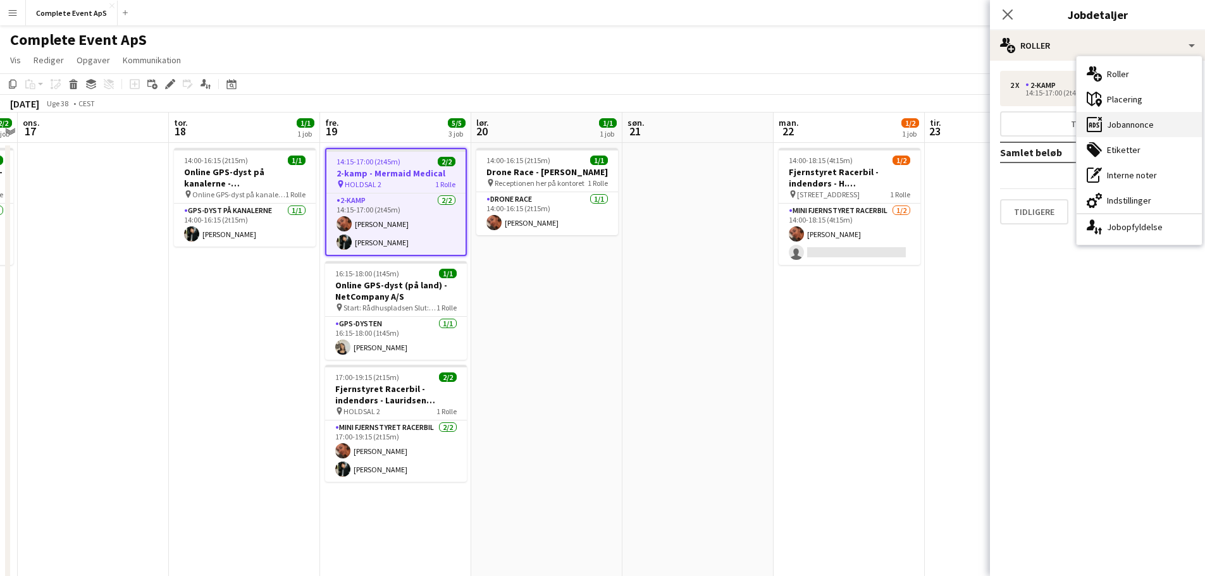
click at [1127, 126] on div "ads-window Jobannonce" at bounding box center [1138, 124] width 125 height 25
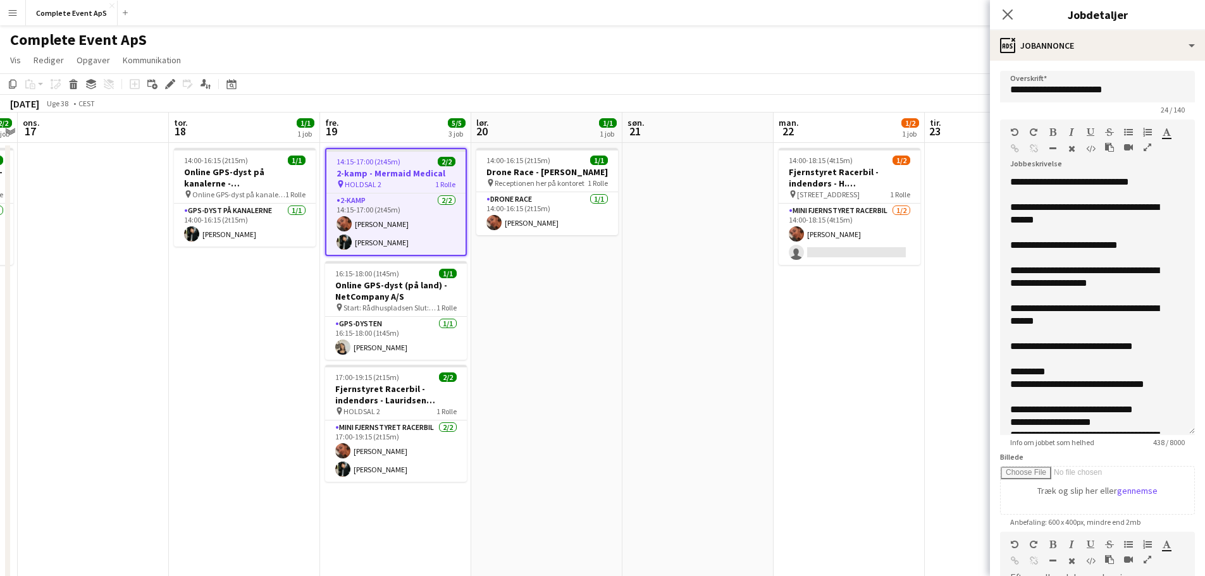
drag, startPoint x: 1170, startPoint y: 261, endPoint x: 1166, endPoint y: 453, distance: 192.3
click at [1166, 447] on app-form-group "**********" at bounding box center [1097, 284] width 195 height 328
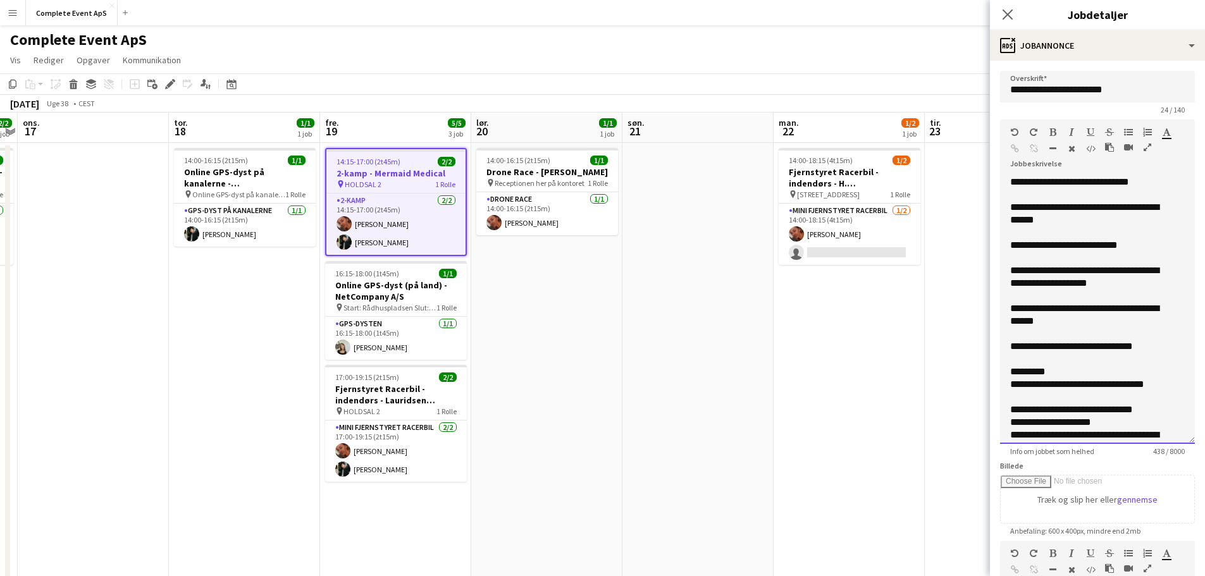
click at [1079, 185] on span "**********" at bounding box center [1097, 181] width 61 height 9
click at [1129, 181] on span "**********" at bounding box center [1097, 181] width 61 height 9
paste div
click at [1078, 184] on span "**********" at bounding box center [1097, 181] width 61 height 9
click at [1150, 182] on div "**********" at bounding box center [1097, 182] width 175 height 13
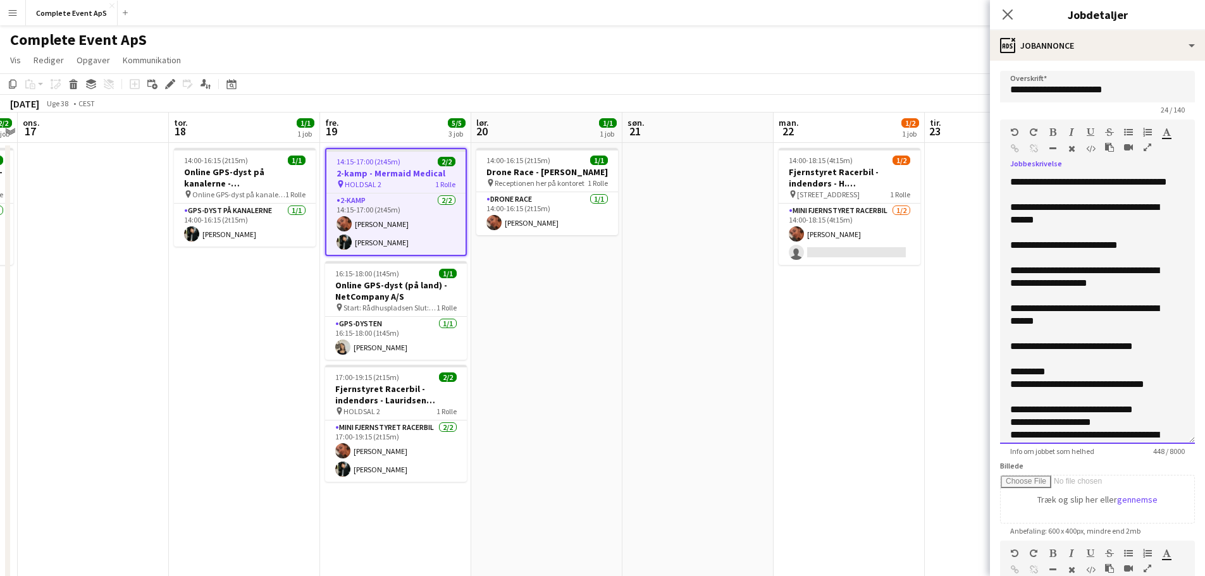
click at [1148, 221] on div "**********" at bounding box center [1088, 213] width 156 height 25
click at [1095, 226] on div "**********" at bounding box center [1088, 213] width 156 height 25
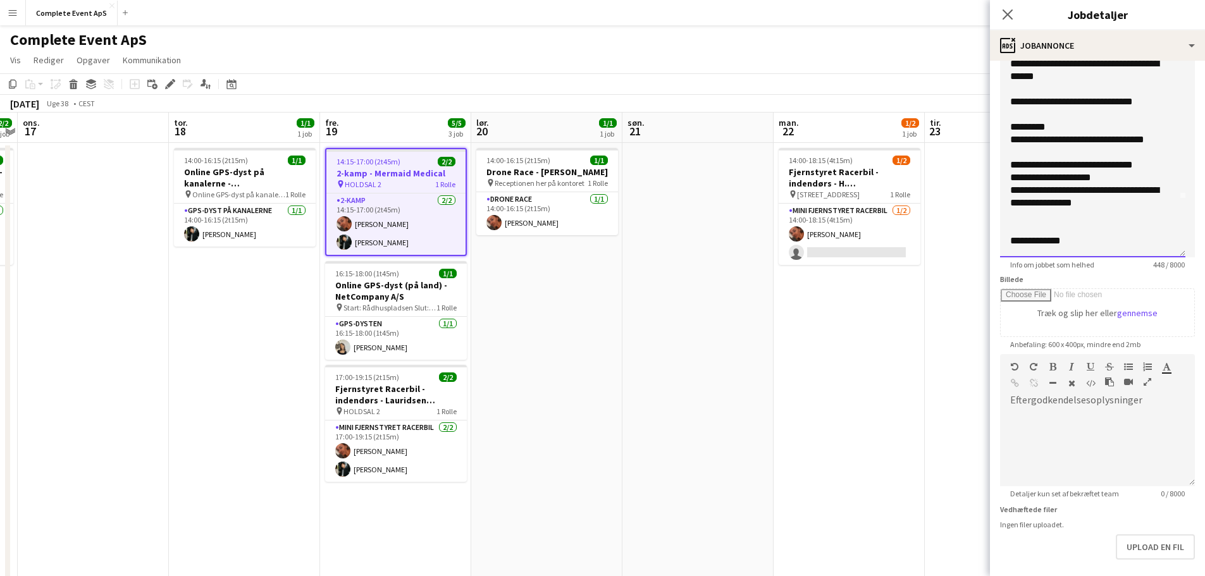
scroll to position [242, 0]
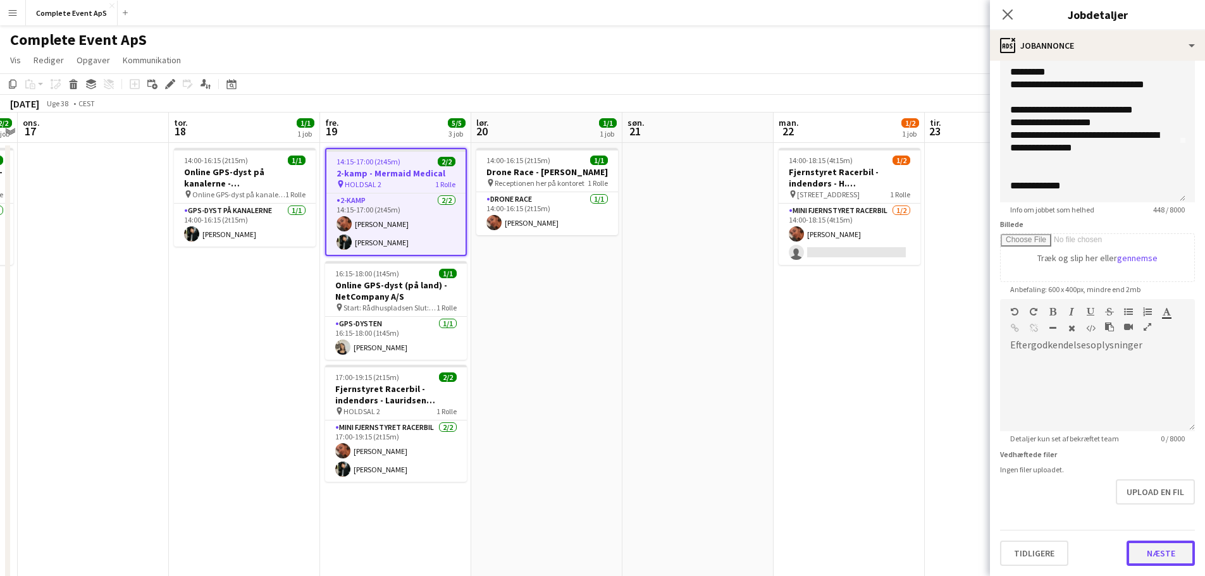
click at [1141, 556] on button "Næste" at bounding box center [1160, 553] width 68 height 25
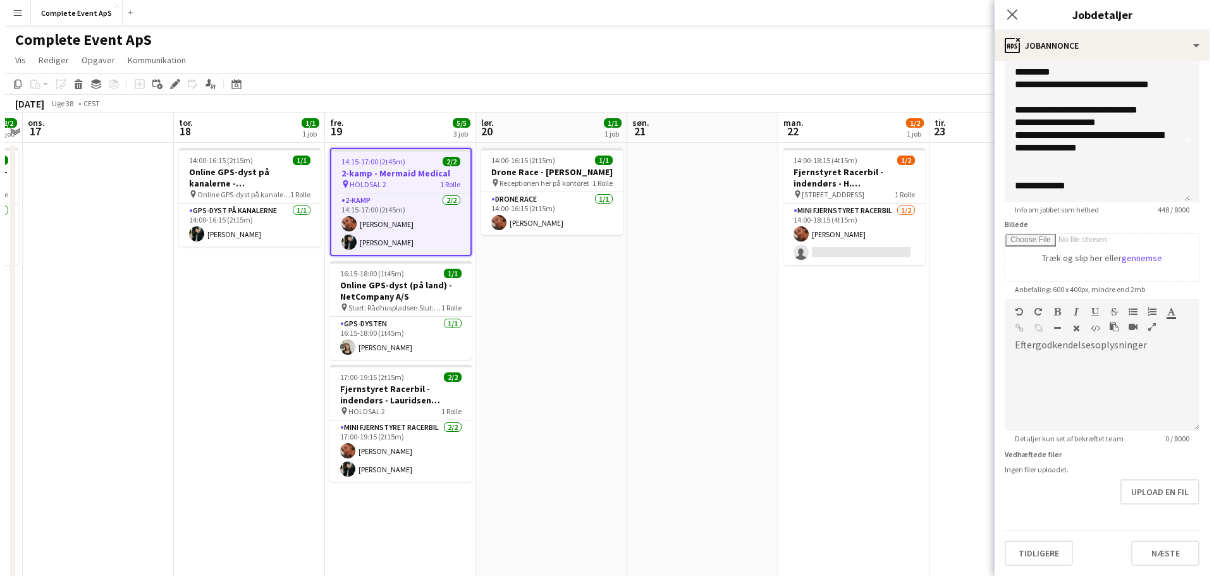
scroll to position [0, 0]
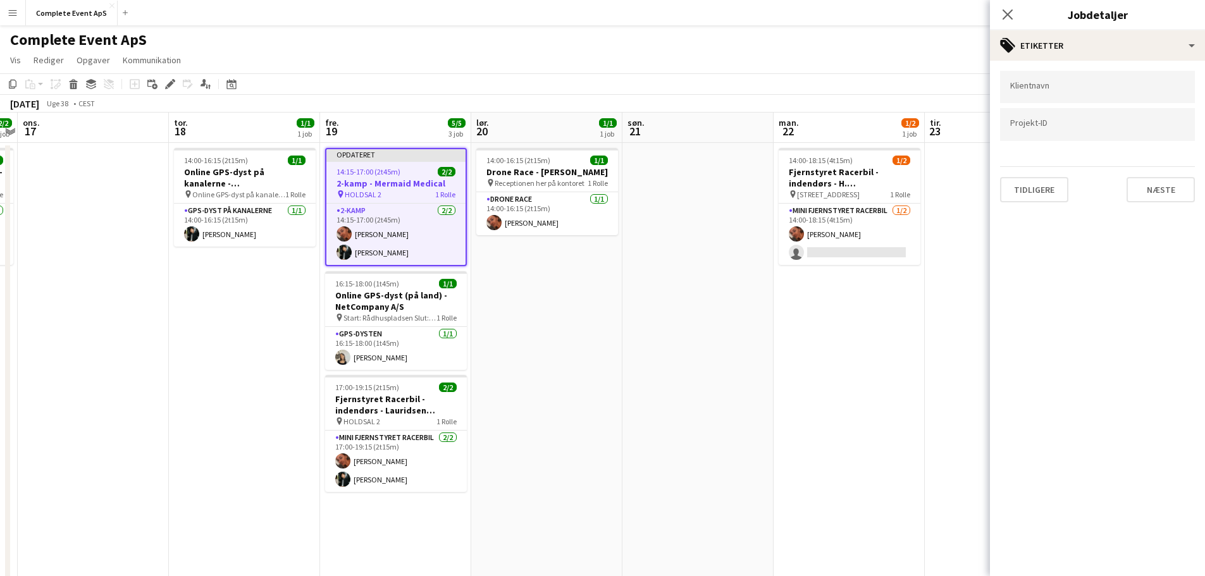
click at [902, 477] on app-date-cell "14:00-18:15 (4t15m) 1/2 Fjernstyret Racerbil - indendørs - H. [GEOGRAPHIC_DATA]…" at bounding box center [848, 506] width 151 height 727
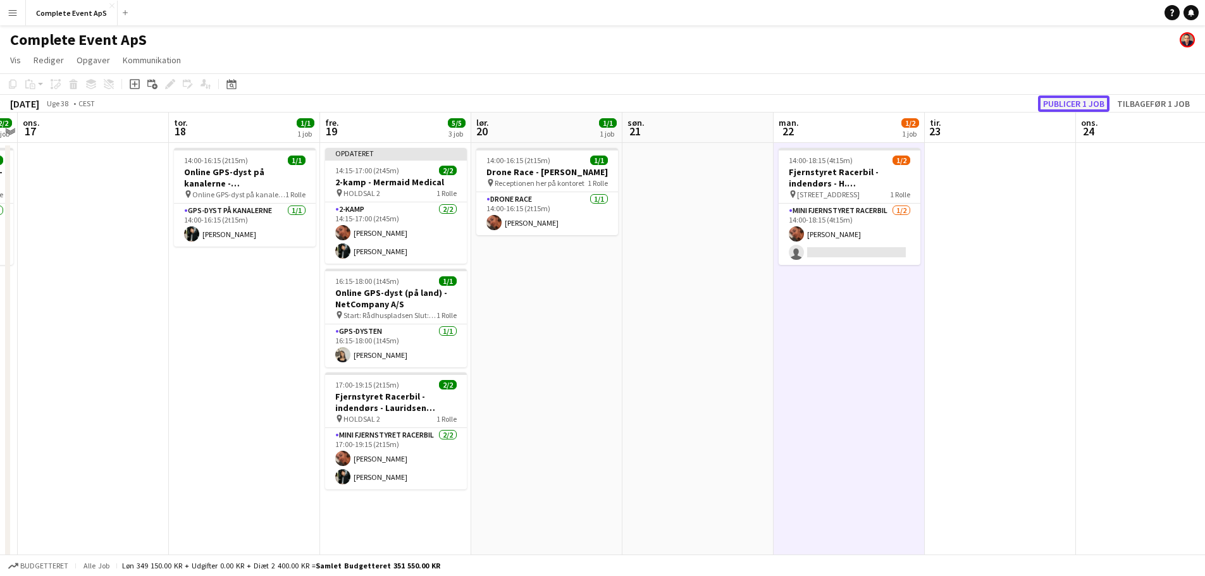
click at [1083, 95] on button "Publicer 1 job" at bounding box center [1073, 103] width 71 height 16
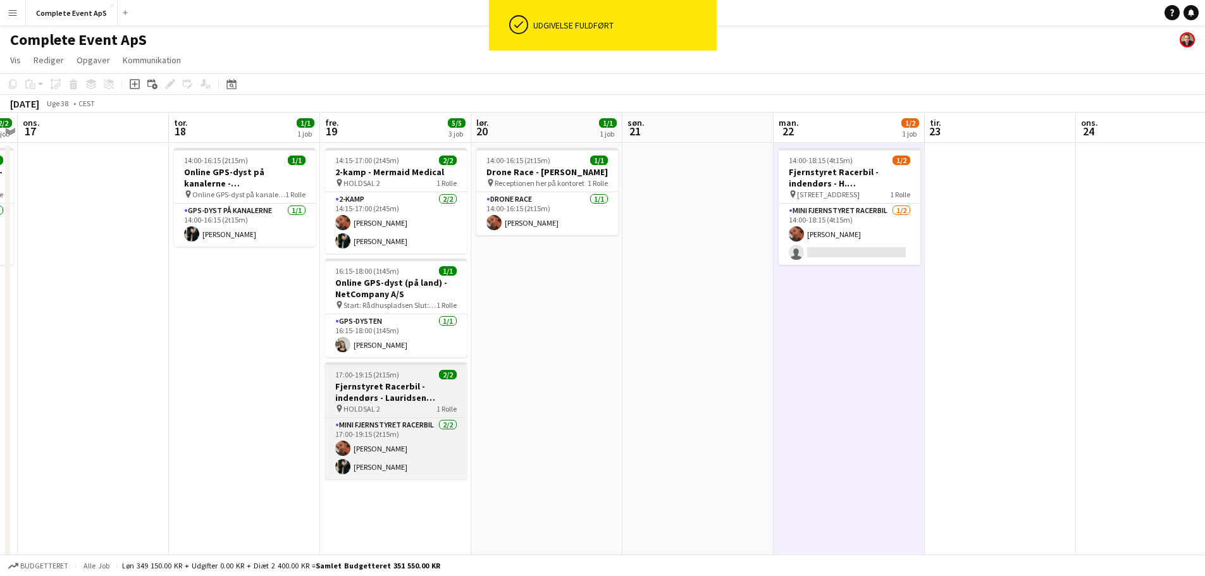
click at [407, 378] on div "17:00-19:15 (2t15m) 2/2" at bounding box center [396, 374] width 142 height 9
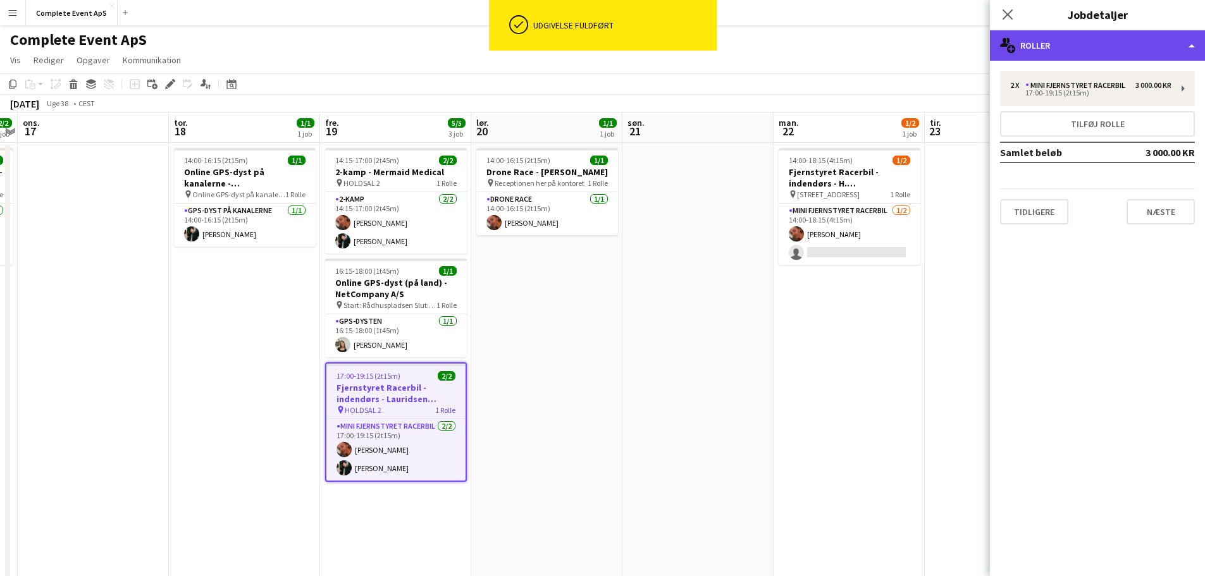
click at [1072, 47] on div "multiple-users-add Roller" at bounding box center [1097, 45] width 215 height 30
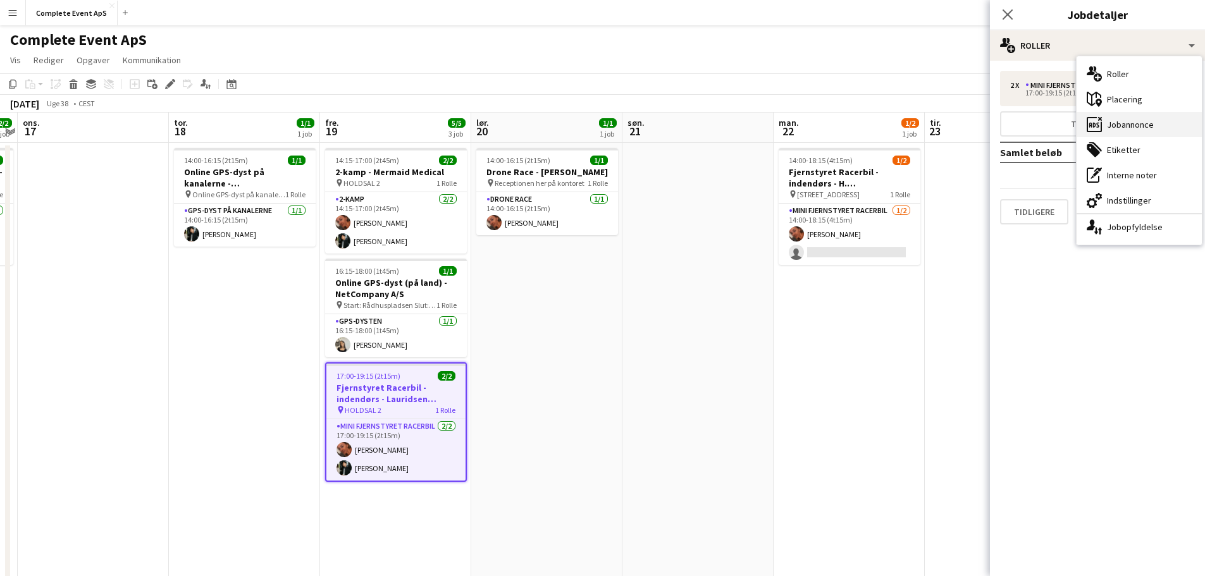
click at [1116, 121] on div "ads-window Jobannonce" at bounding box center [1138, 124] width 125 height 25
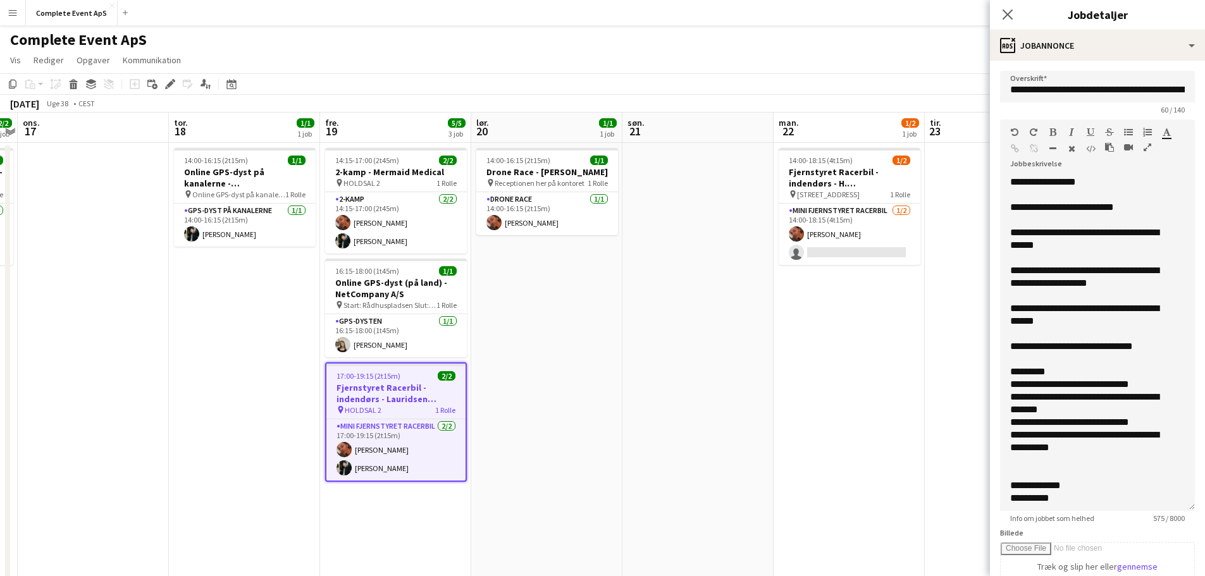
drag, startPoint x: 1182, startPoint y: 249, endPoint x: 1194, endPoint y: 517, distance: 268.4
click at [1198, 518] on mat-expansion-panel "**********" at bounding box center [1097, 318] width 215 height 515
click at [706, 413] on app-date-cell at bounding box center [697, 506] width 151 height 727
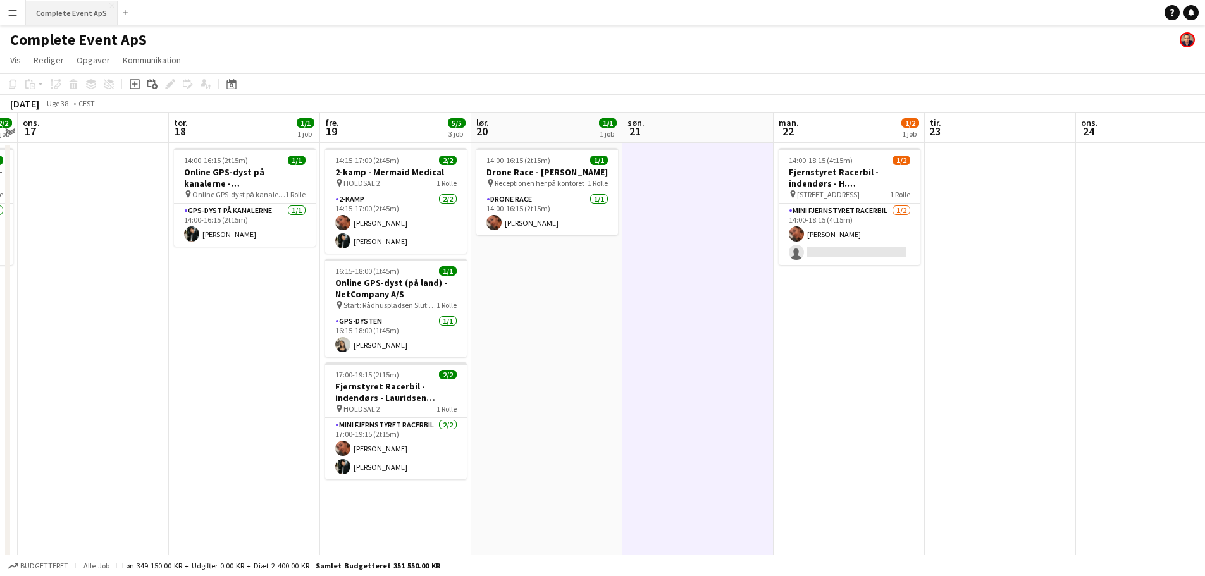
click at [79, 13] on button "Complete Event ApS Luk" at bounding box center [72, 13] width 92 height 25
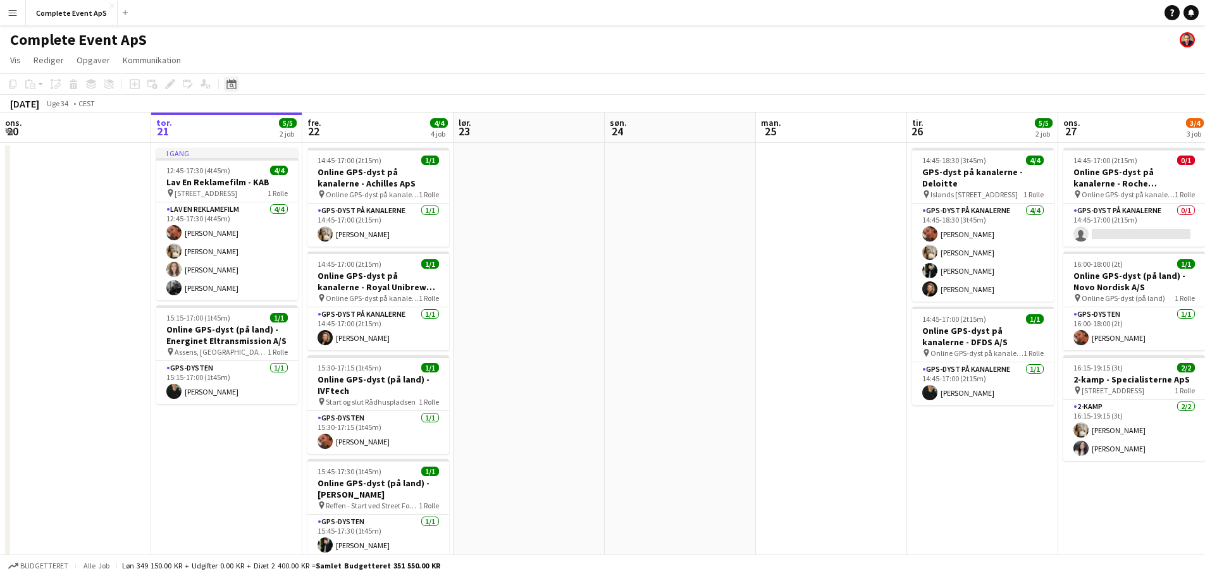
click at [231, 79] on icon "Datovælger" at bounding box center [231, 84] width 10 height 10
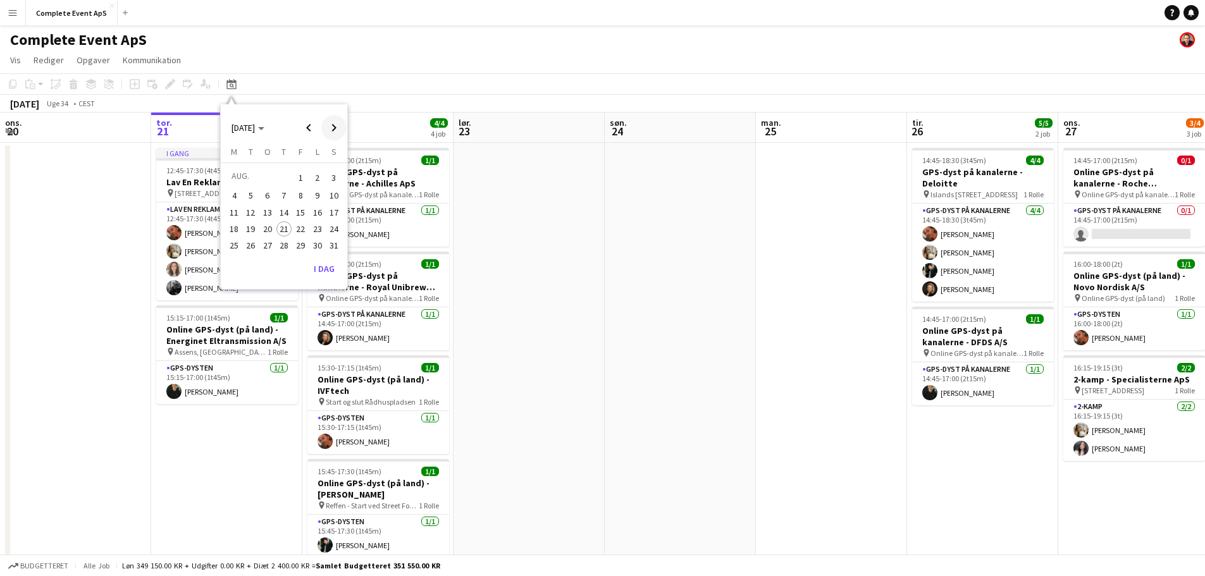
click at [329, 125] on span "Next month" at bounding box center [333, 127] width 25 height 25
click at [297, 226] on span "19" at bounding box center [300, 225] width 15 height 15
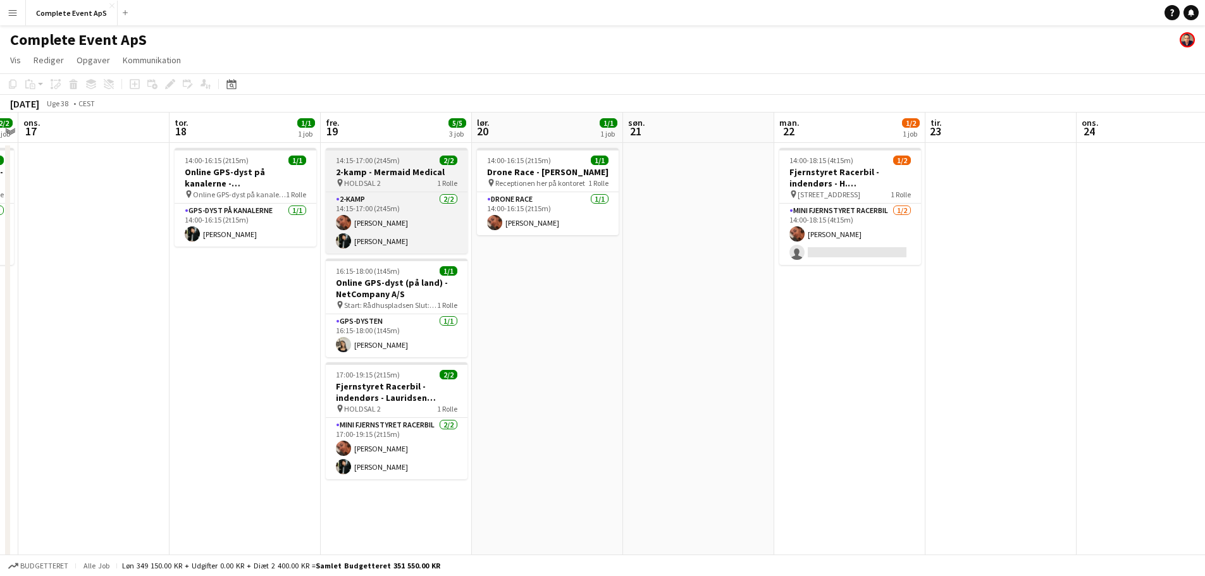
click at [419, 163] on div "14:15-17:00 (2t45m) 2/2" at bounding box center [397, 160] width 142 height 9
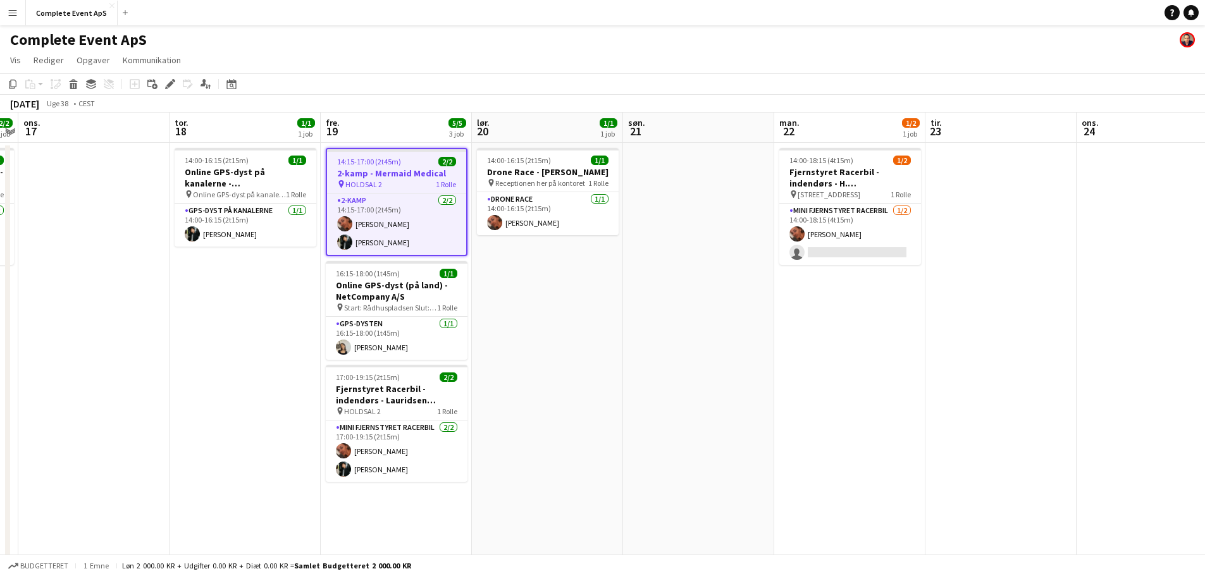
click at [419, 163] on div "14:15-17:00 (2t45m) 2/2" at bounding box center [396, 161] width 139 height 9
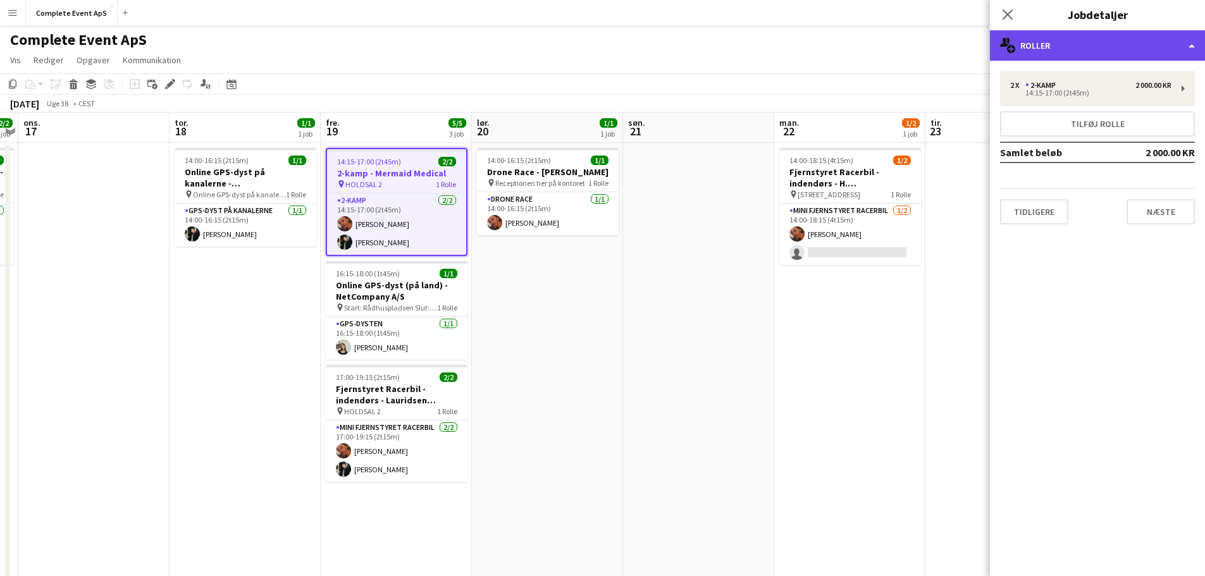
click at [1110, 46] on div "multiple-users-add Roller" at bounding box center [1097, 45] width 215 height 30
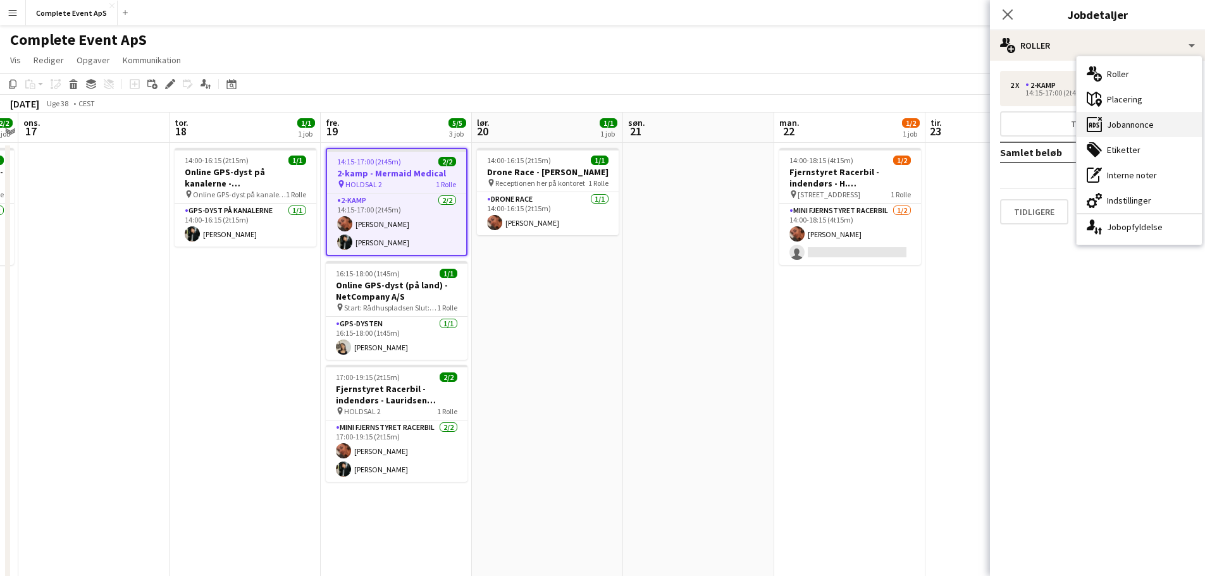
click at [1124, 125] on div "ads-window Jobannonce" at bounding box center [1138, 124] width 125 height 25
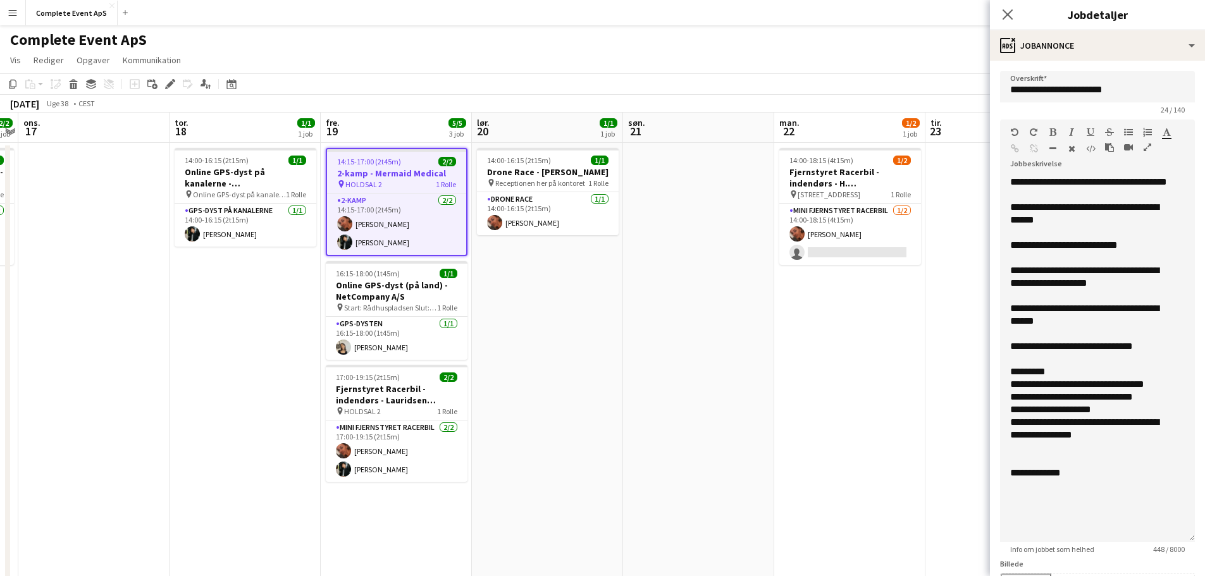
drag, startPoint x: 1182, startPoint y: 246, endPoint x: 1184, endPoint y: 536, distance: 290.2
click at [1184, 536] on div "**********" at bounding box center [1097, 359] width 195 height 366
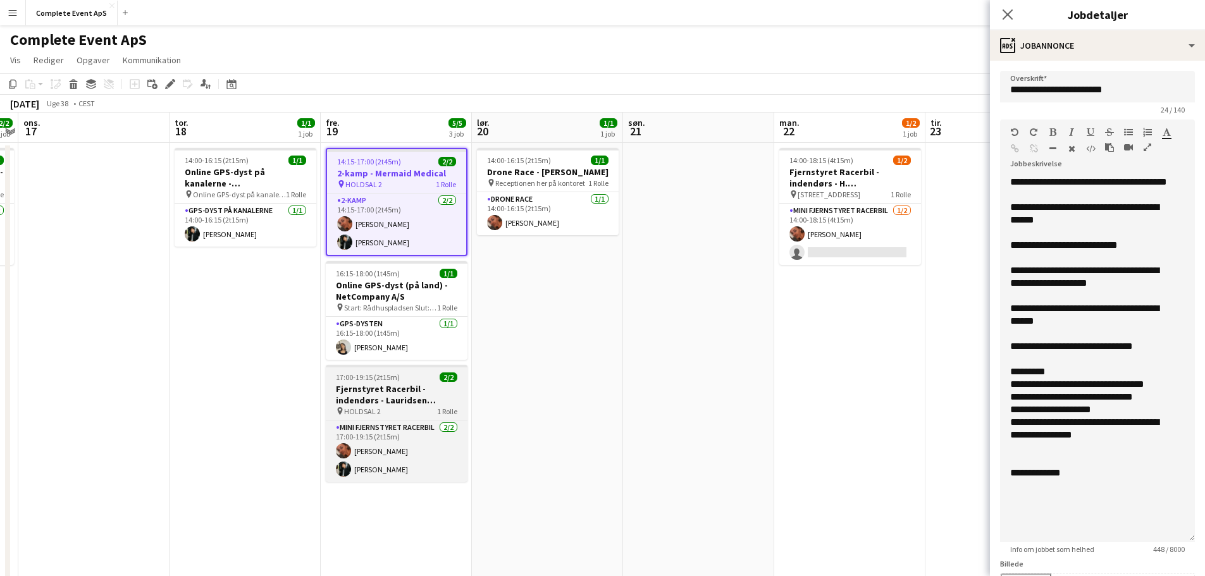
click at [407, 371] on app-job-card "17:00-19:15 (2t15m) 2/2 Fjernstyret Racerbil - indendørs - Lauridsen Handel & I…" at bounding box center [397, 423] width 142 height 117
type input "**********"
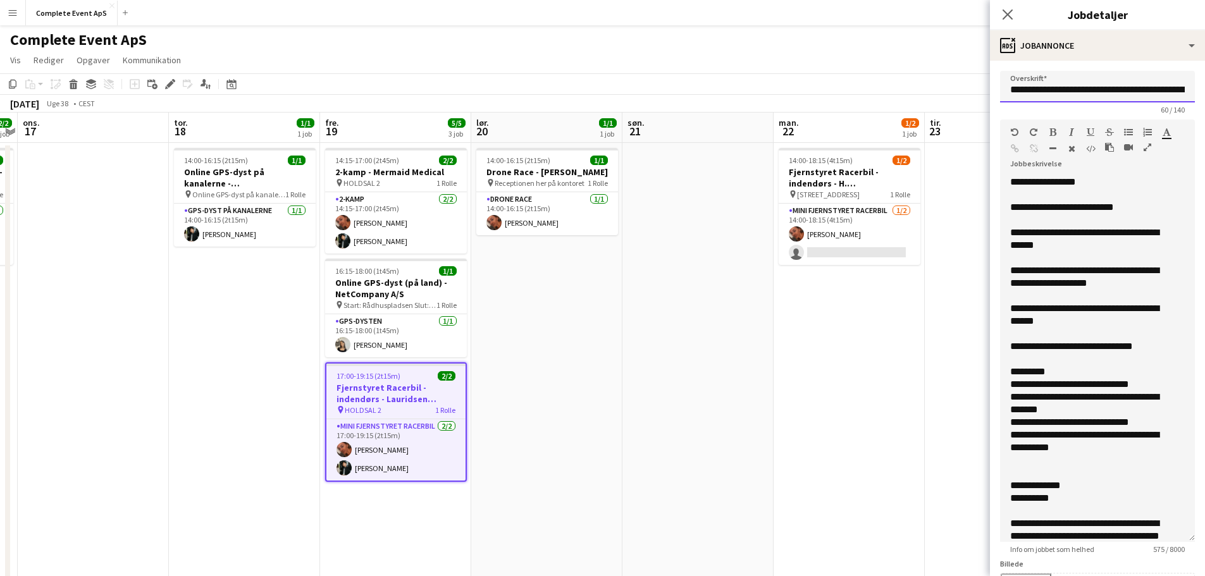
click at [1119, 83] on input "**********" at bounding box center [1097, 87] width 195 height 32
click at [1098, 92] on input "**********" at bounding box center [1097, 87] width 195 height 32
click at [1151, 92] on input "**********" at bounding box center [1097, 87] width 195 height 32
click at [584, 316] on app-date-cell "14:00-16:15 (2t15m) 1/1 Drone Race - [PERSON_NAME] pin Receptionen her på konto…" at bounding box center [546, 506] width 151 height 727
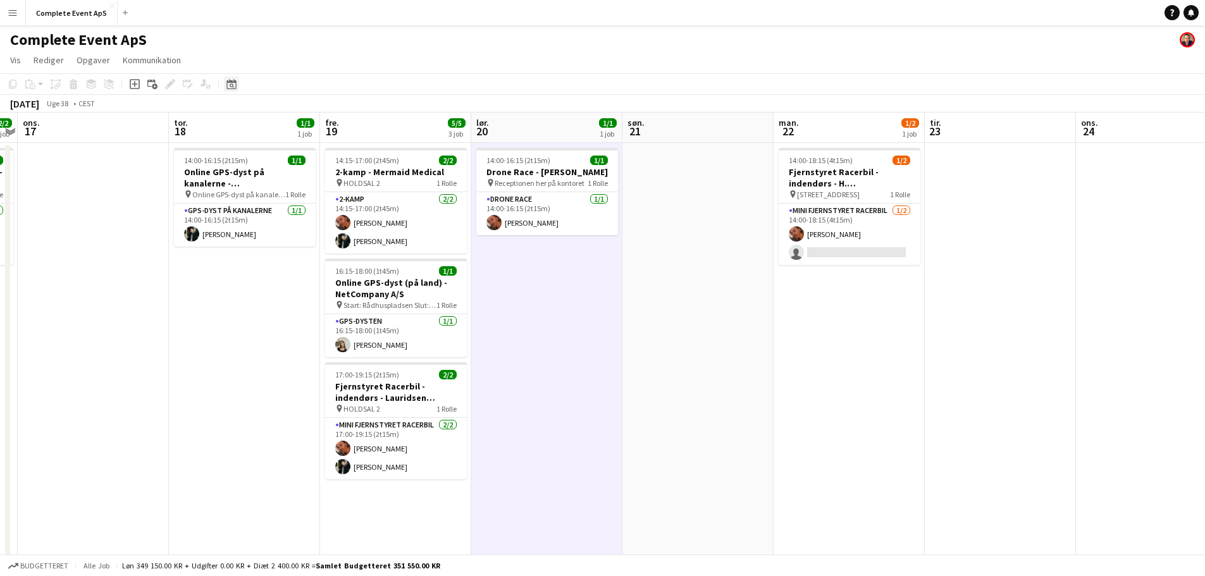
click at [228, 94] on app-toolbar "Kopier Indsæt Indsæt Ctrl+V Indsæt med mandskab Ctrl+Shift+V Indsæt linket opga…" at bounding box center [602, 83] width 1205 height 21
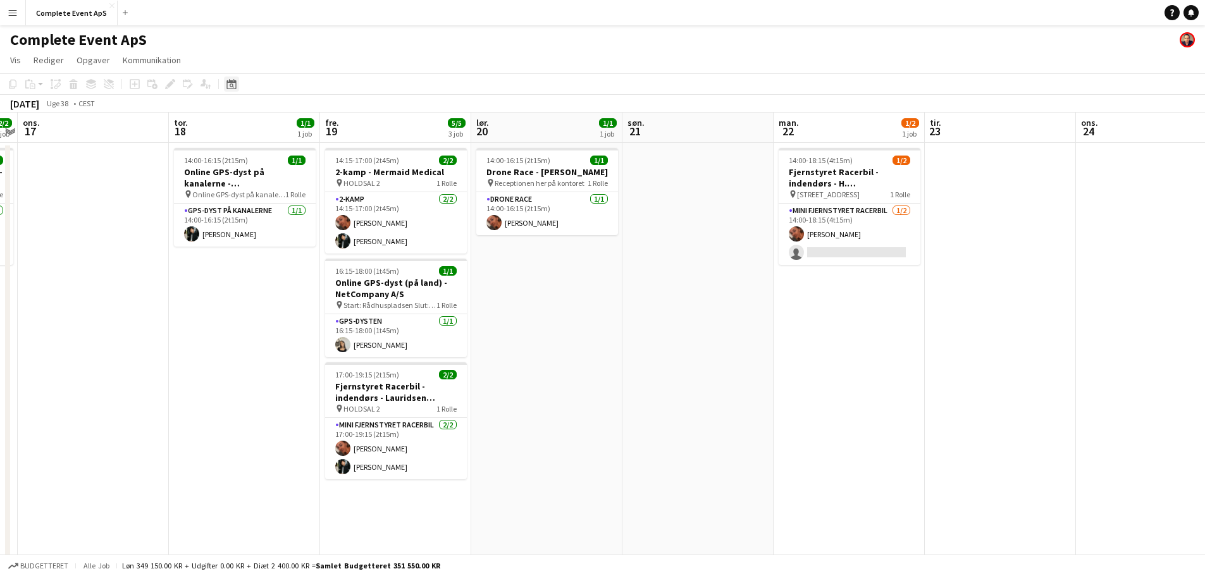
click at [232, 83] on icon at bounding box center [230, 84] width 9 height 10
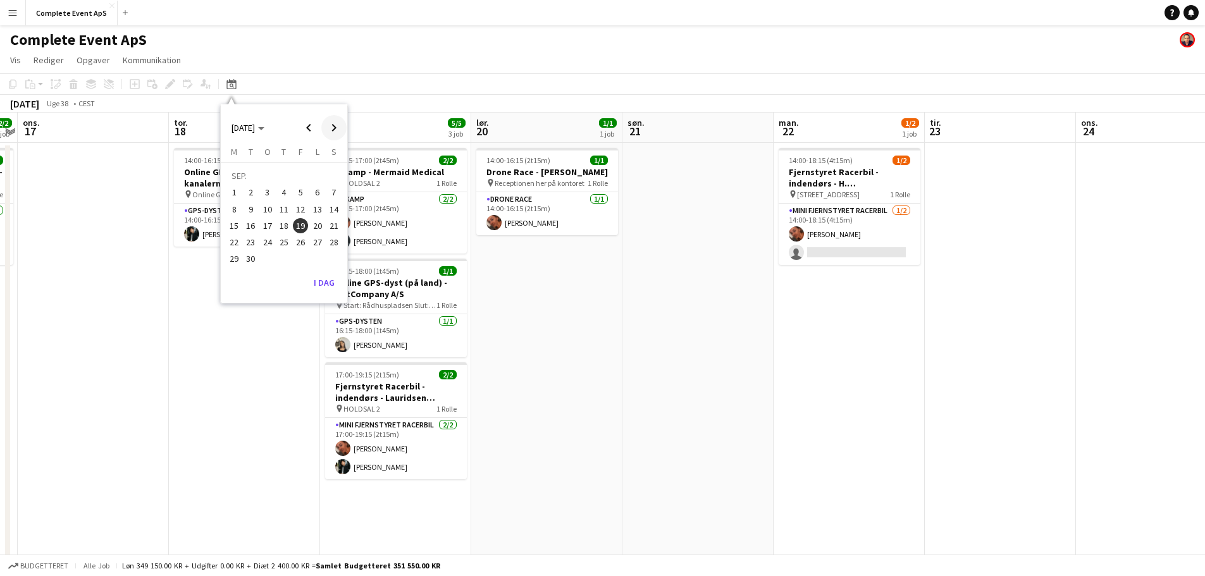
click at [333, 131] on span "Next month" at bounding box center [333, 127] width 25 height 25
click at [238, 242] on span "20" at bounding box center [233, 242] width 15 height 15
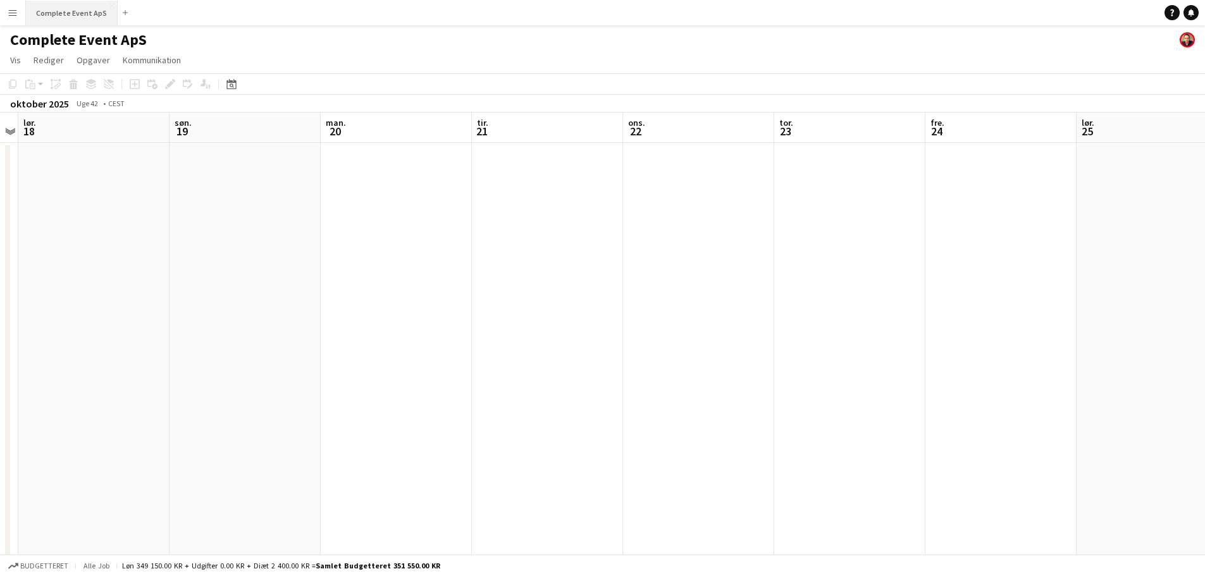
click at [59, 9] on button "Complete Event ApS Luk" at bounding box center [72, 13] width 92 height 25
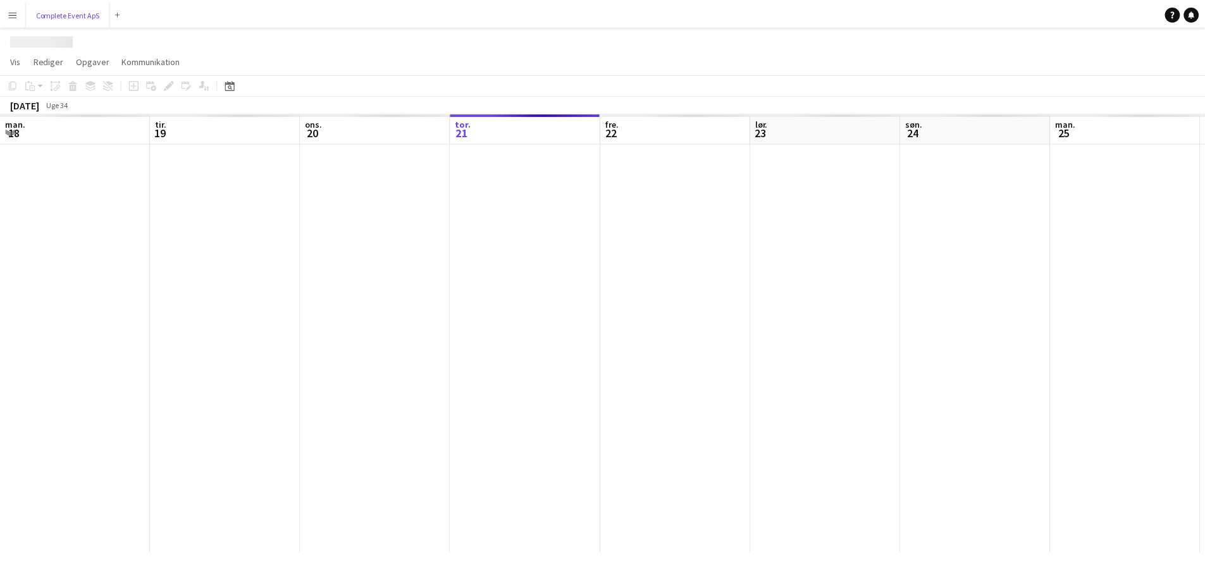
scroll to position [0, 302]
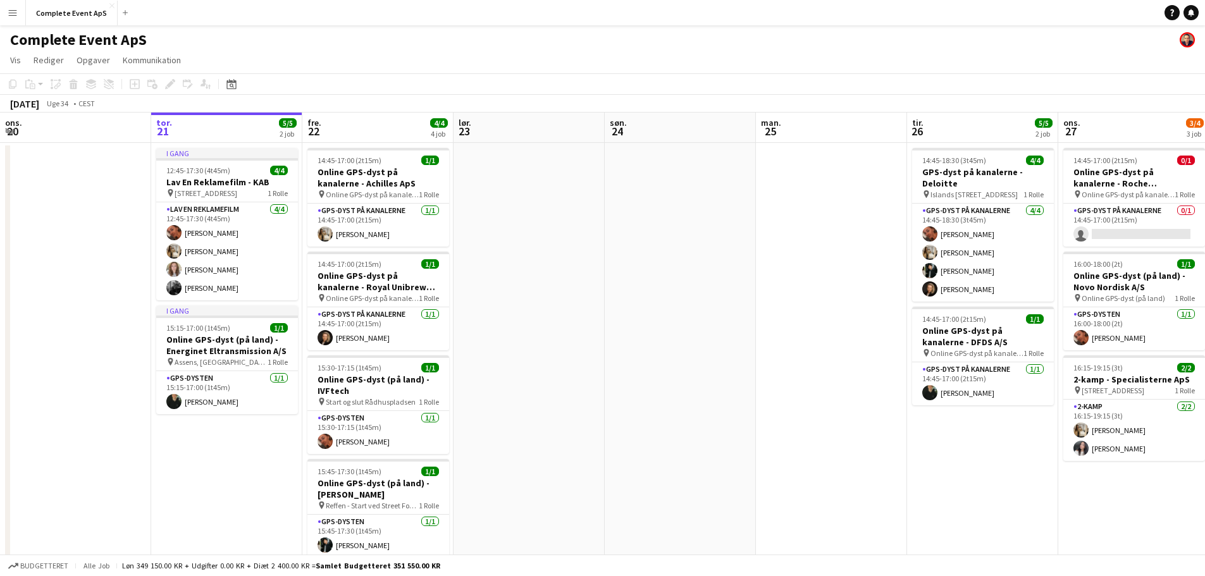
drag, startPoint x: 229, startPoint y: 80, endPoint x: 239, endPoint y: 92, distance: 15.7
click at [229, 80] on icon "Datovælger" at bounding box center [231, 84] width 10 height 10
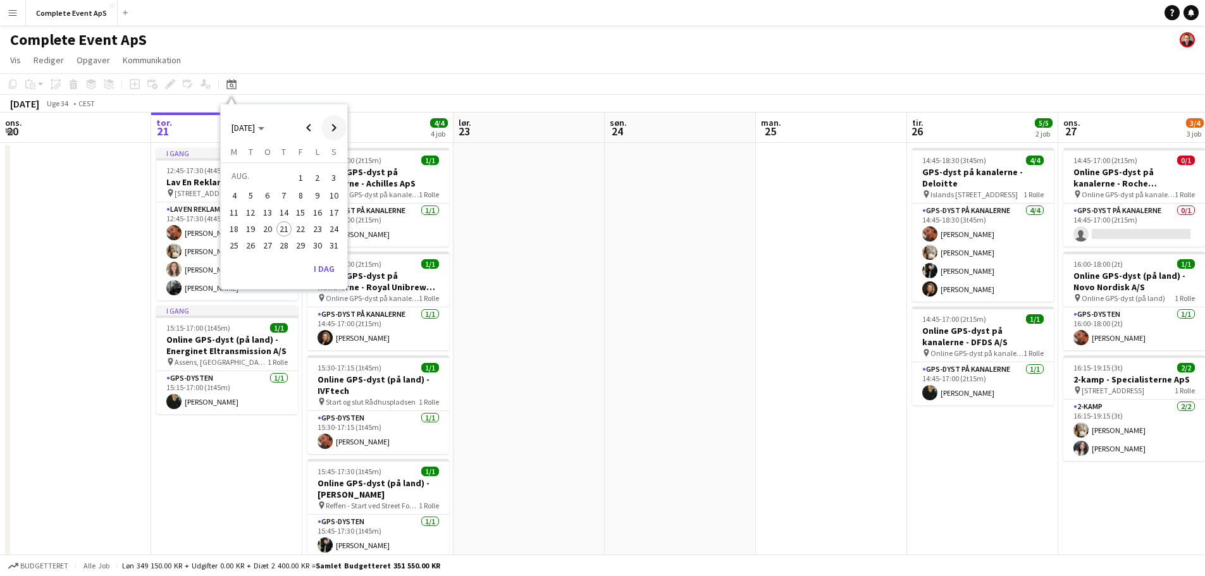
click at [335, 126] on span "Next month" at bounding box center [333, 127] width 25 height 25
click at [304, 225] on span "19" at bounding box center [300, 225] width 15 height 15
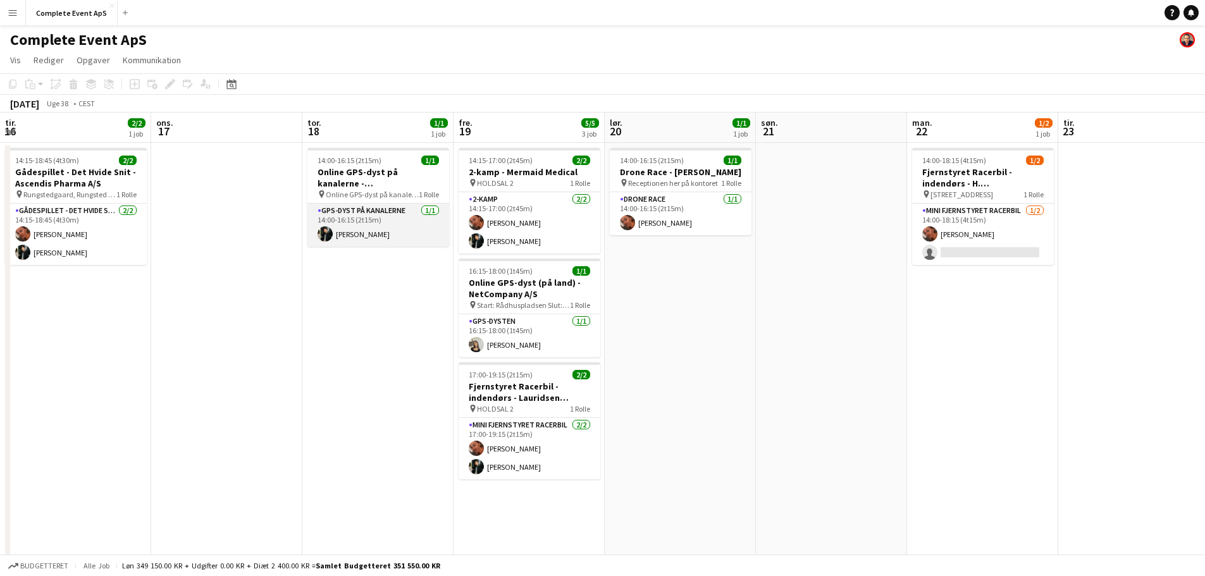
scroll to position [0, 435]
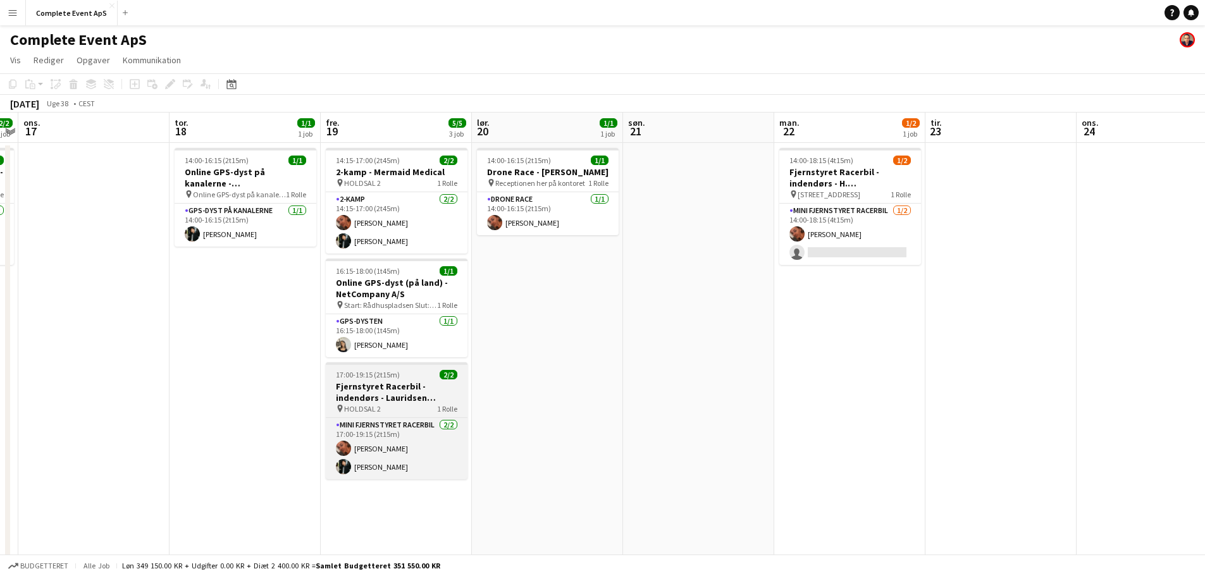
click at [417, 378] on div "17:00-19:15 (2t15m) 2/2" at bounding box center [397, 374] width 142 height 9
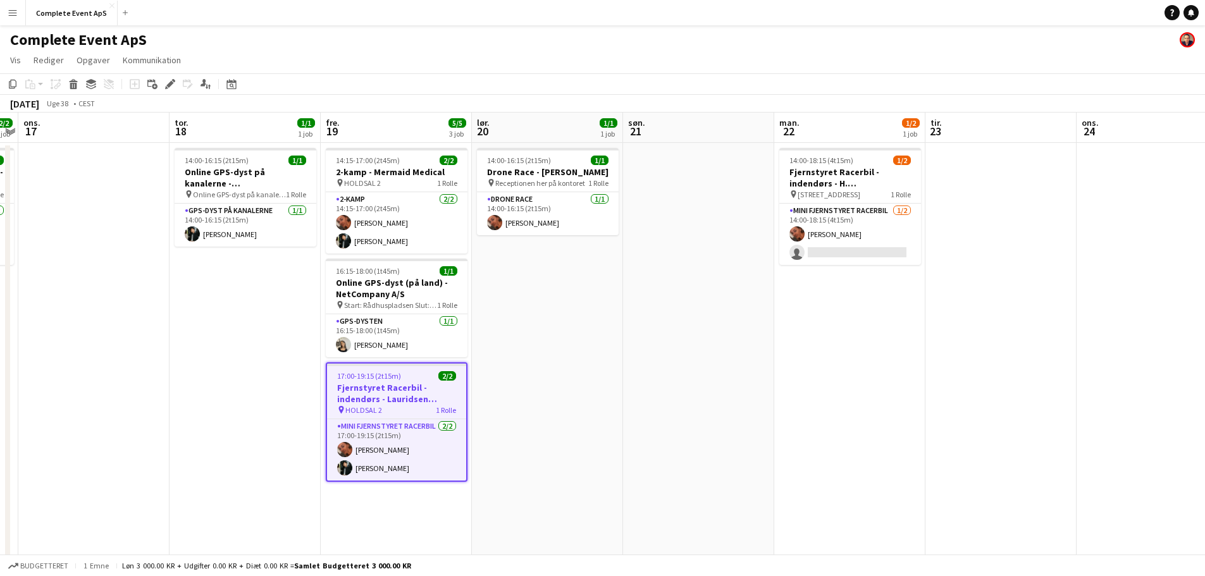
click at [429, 376] on div "17:00-19:15 (2t15m) 2/2" at bounding box center [396, 375] width 139 height 9
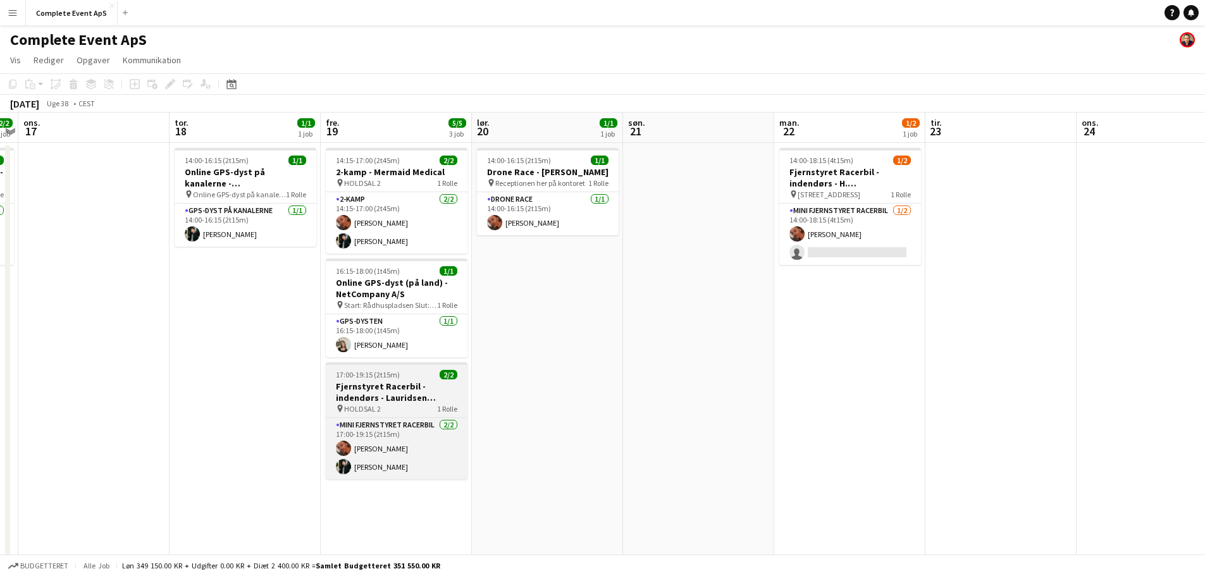
click at [429, 376] on div "17:00-19:15 (2t15m) 2/2" at bounding box center [397, 374] width 142 height 9
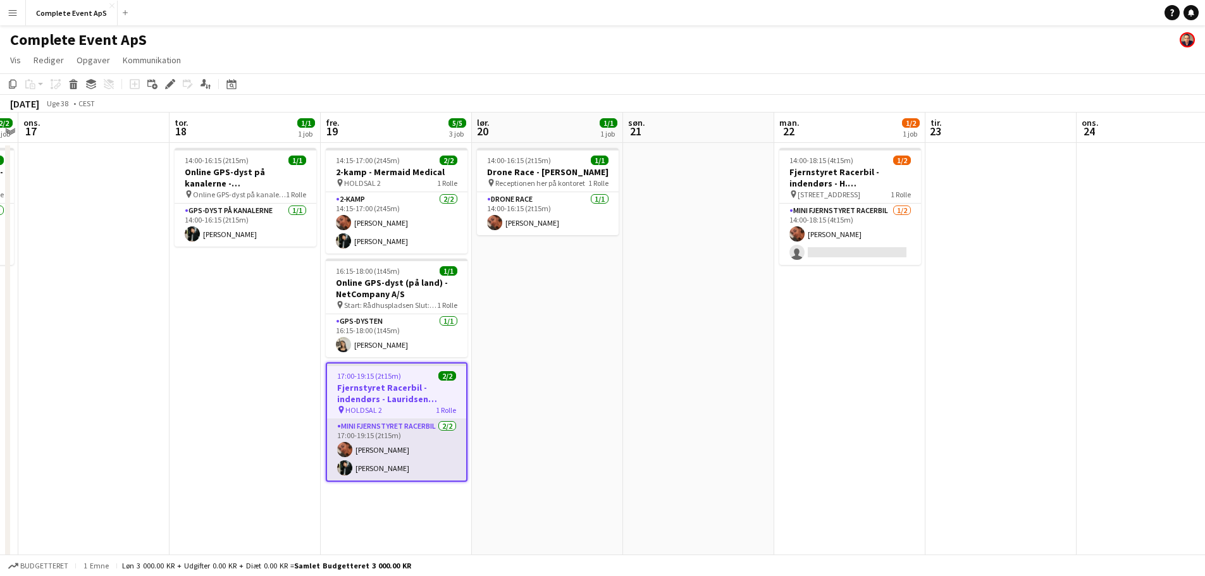
click at [424, 432] on app-card-role "Mini Fjernstyret Racerbil [DATE] 17:00-19:15 (2t15m) [PERSON_NAME] [PERSON_NAME]" at bounding box center [396, 449] width 139 height 61
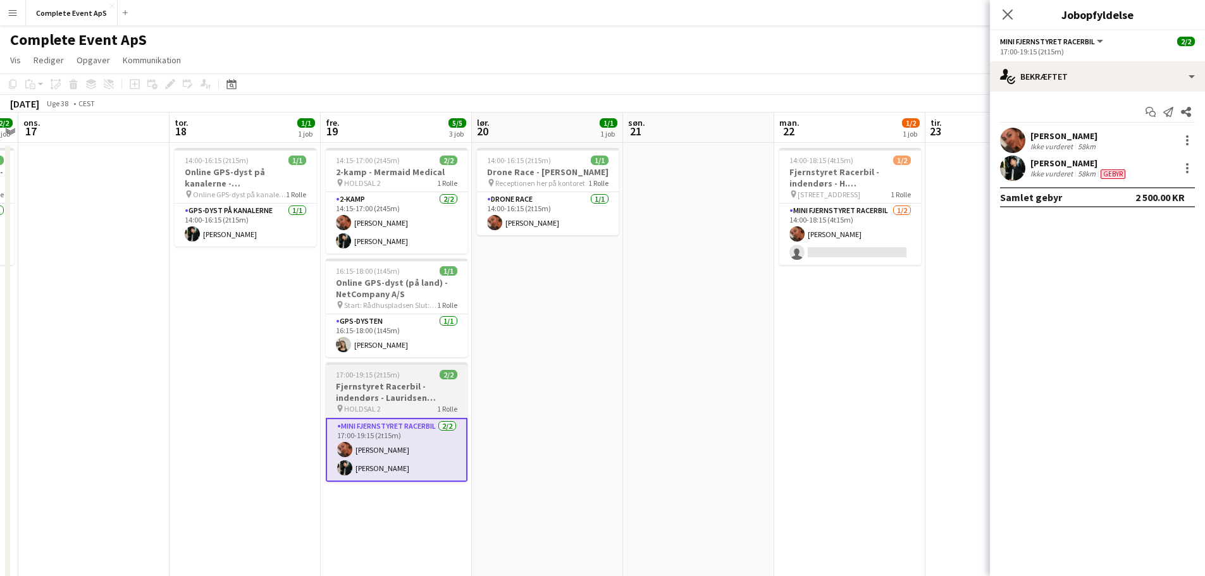
click at [419, 378] on div "17:00-19:15 (2t15m) 2/2" at bounding box center [397, 374] width 142 height 9
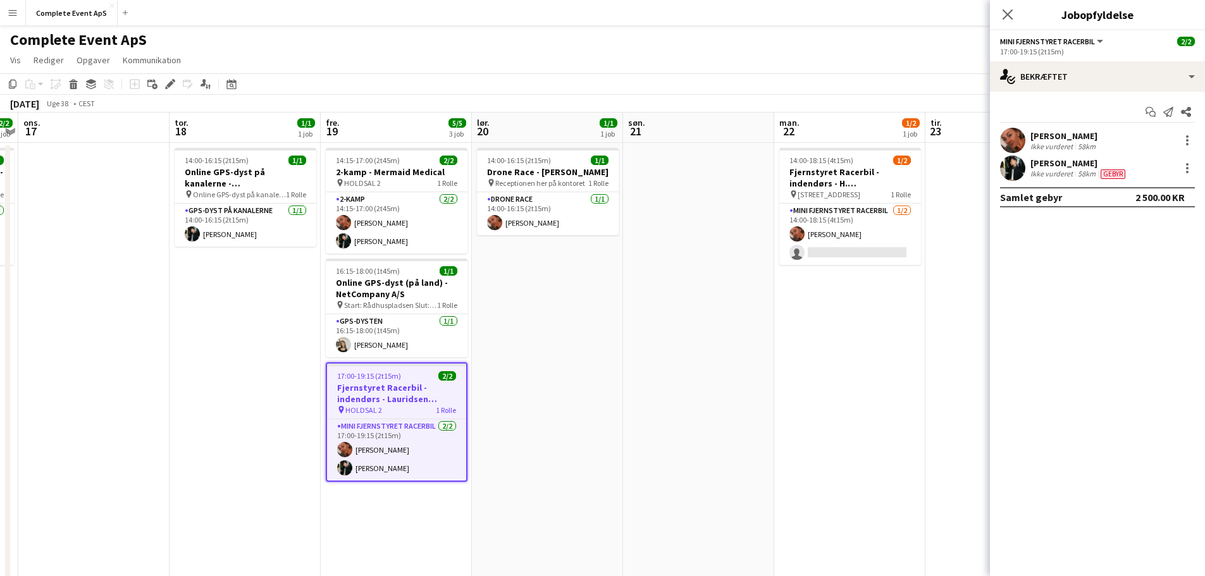
click at [419, 378] on div "17:00-19:15 (2t15m) 2/2" at bounding box center [396, 375] width 139 height 9
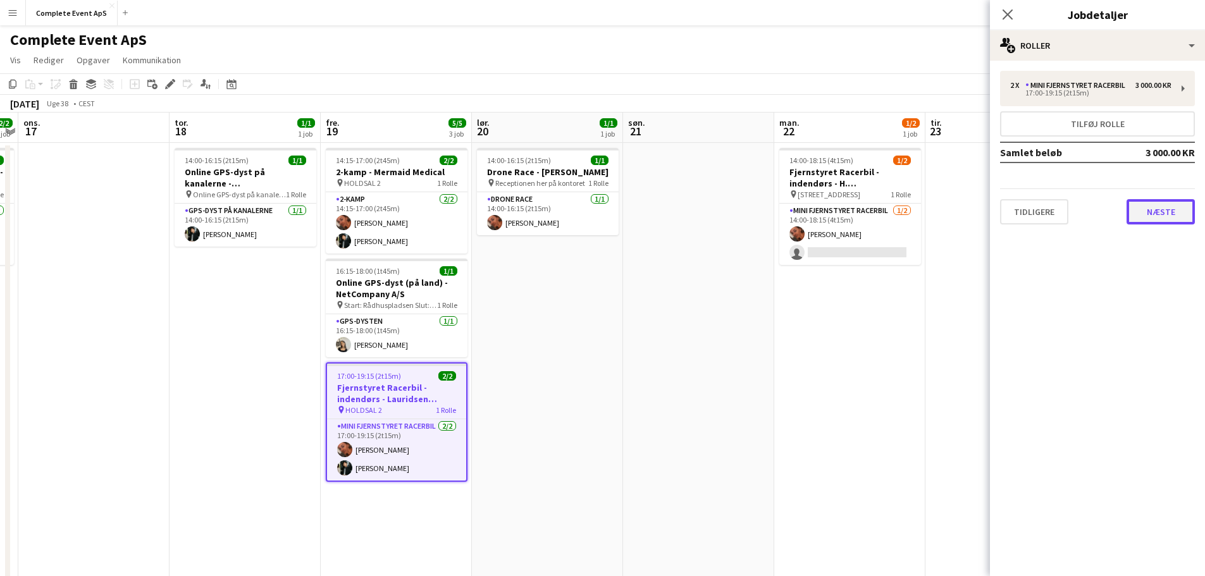
click at [1158, 209] on button "Næste" at bounding box center [1160, 211] width 68 height 25
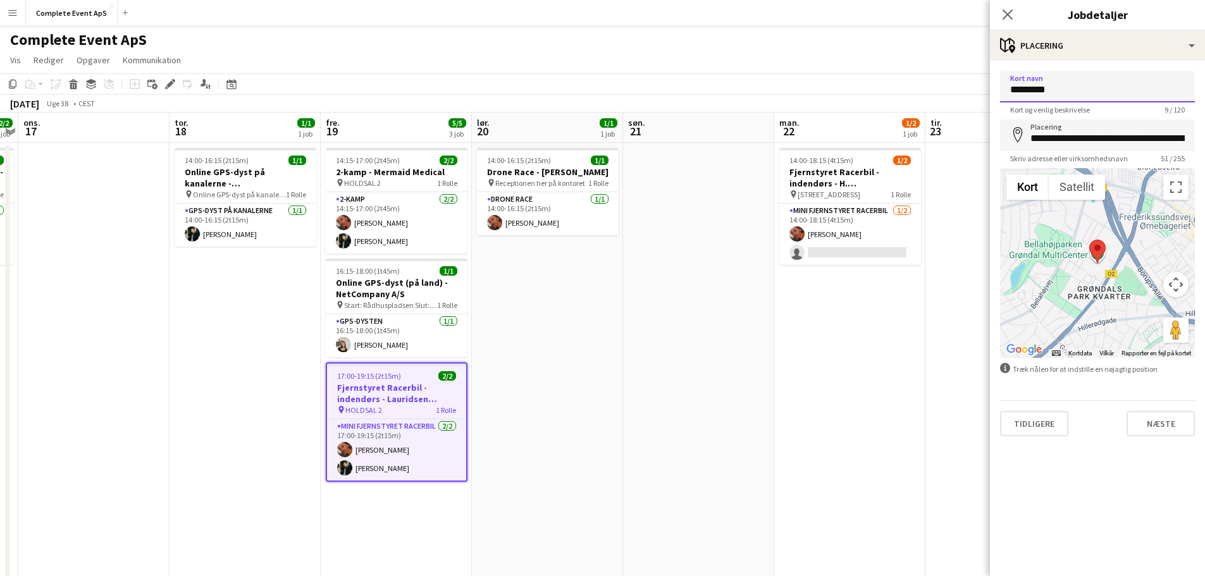
click at [1067, 92] on input "*********" at bounding box center [1097, 87] width 195 height 32
type input "*********"
click at [1154, 423] on button "Næste" at bounding box center [1160, 423] width 68 height 25
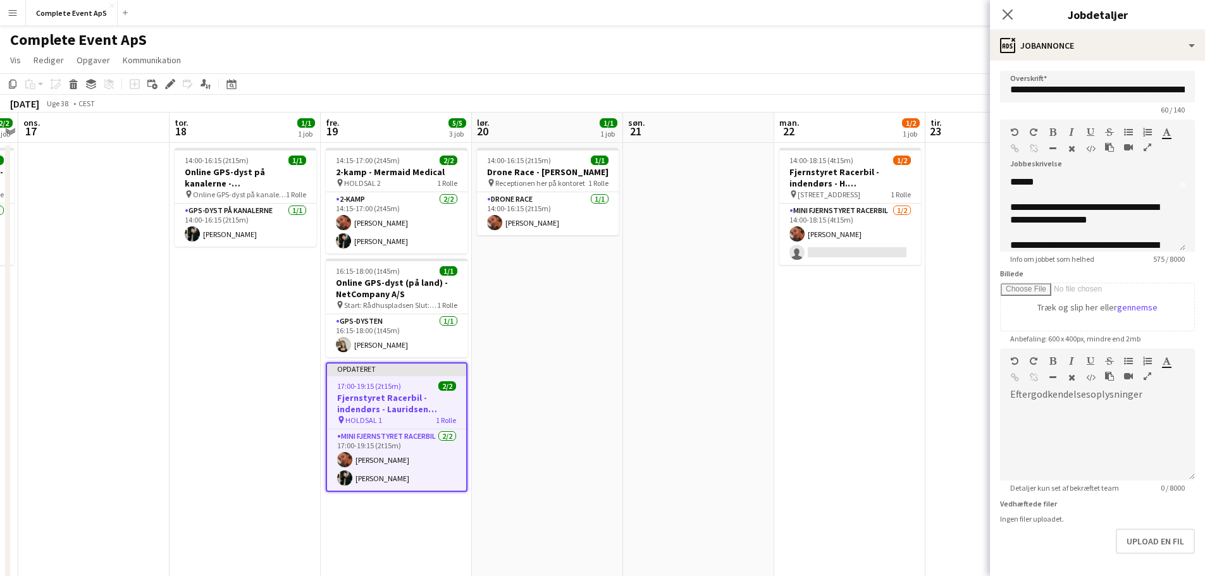
scroll to position [126, 0]
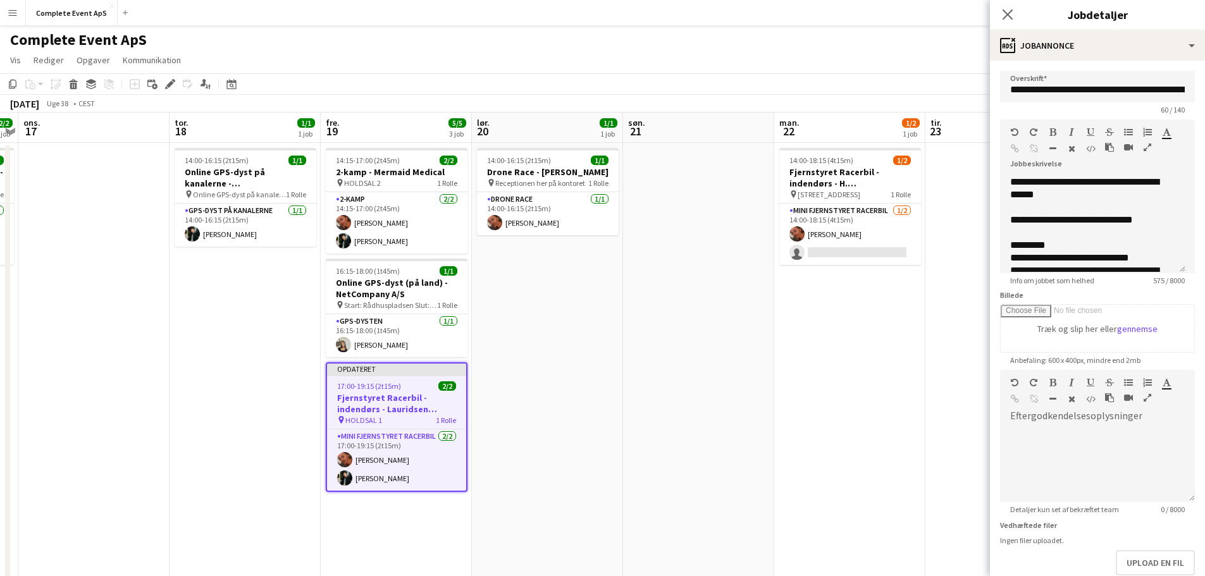
drag, startPoint x: 1183, startPoint y: 247, endPoint x: 1153, endPoint y: 266, distance: 35.8
click at [1188, 310] on form "**********" at bounding box center [1097, 354] width 215 height 566
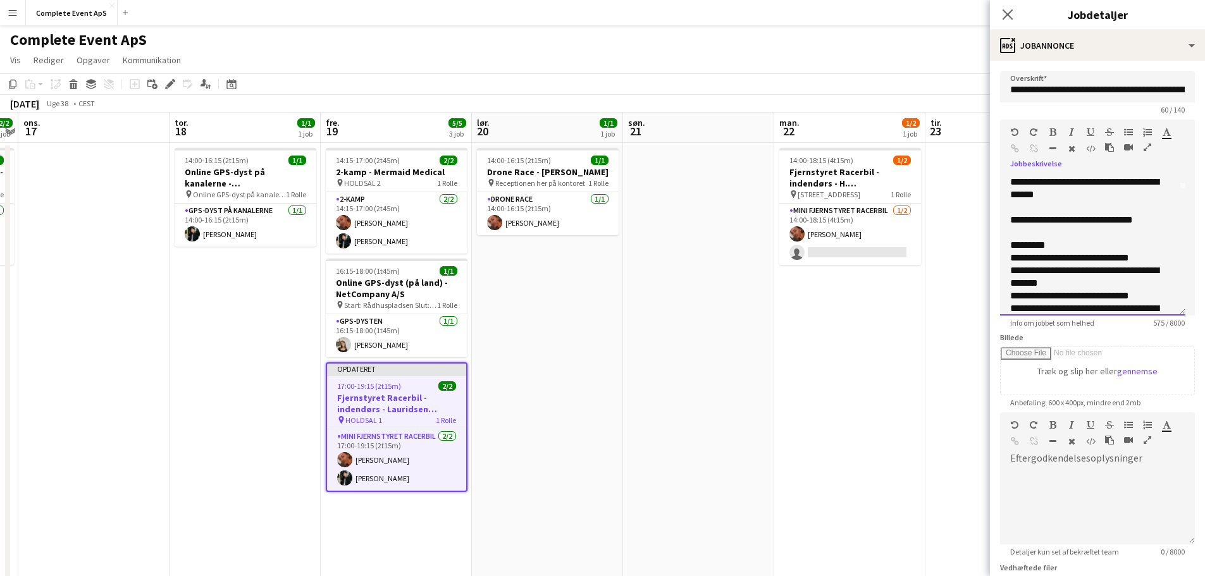
click at [1080, 222] on div "**********" at bounding box center [1088, 220] width 156 height 13
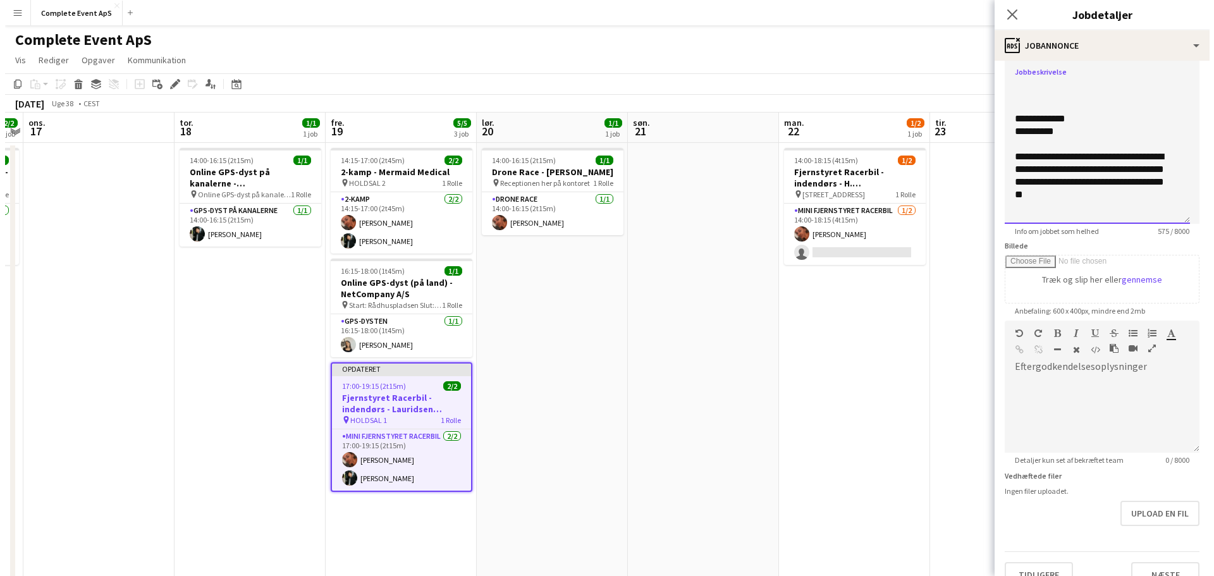
scroll to position [113, 0]
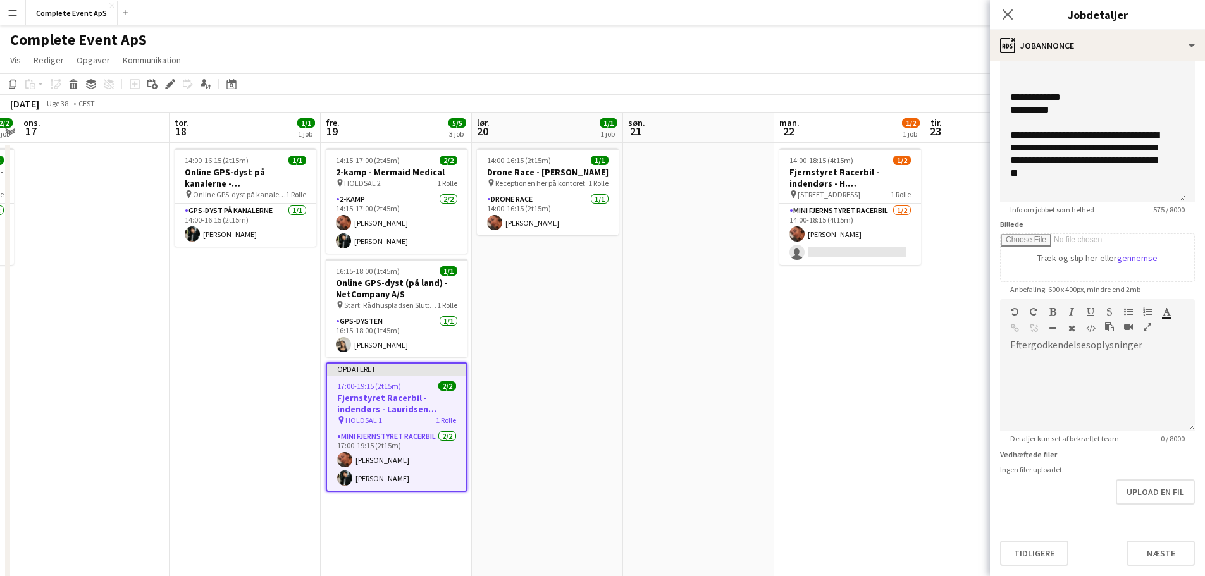
click at [894, 468] on app-date-cell "14:00-18:15 (4t15m) 1/2 Fjernstyret Racerbil - indendørs - H. [GEOGRAPHIC_DATA]…" at bounding box center [849, 506] width 151 height 727
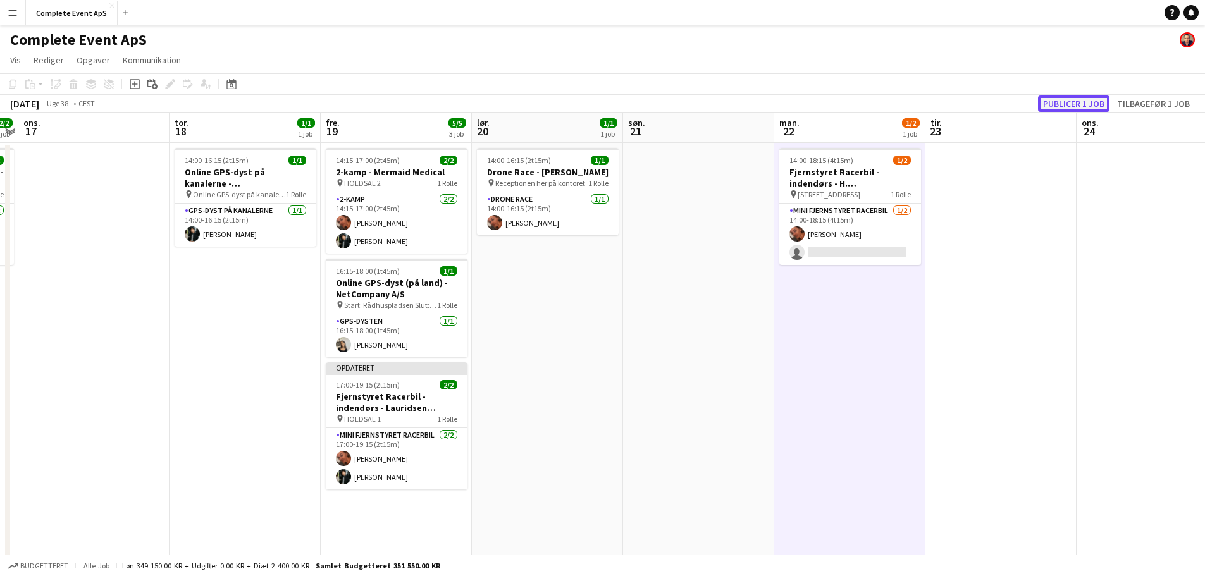
click at [1056, 98] on button "Publicer 1 job" at bounding box center [1073, 103] width 71 height 16
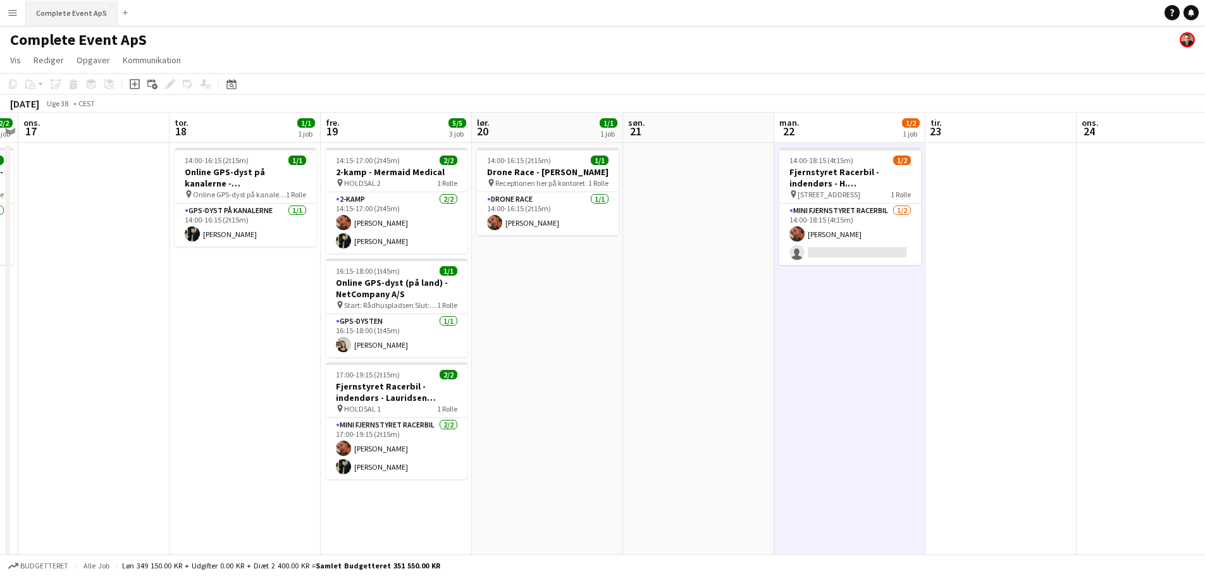
click at [61, 9] on button "Complete Event ApS Luk" at bounding box center [72, 13] width 92 height 25
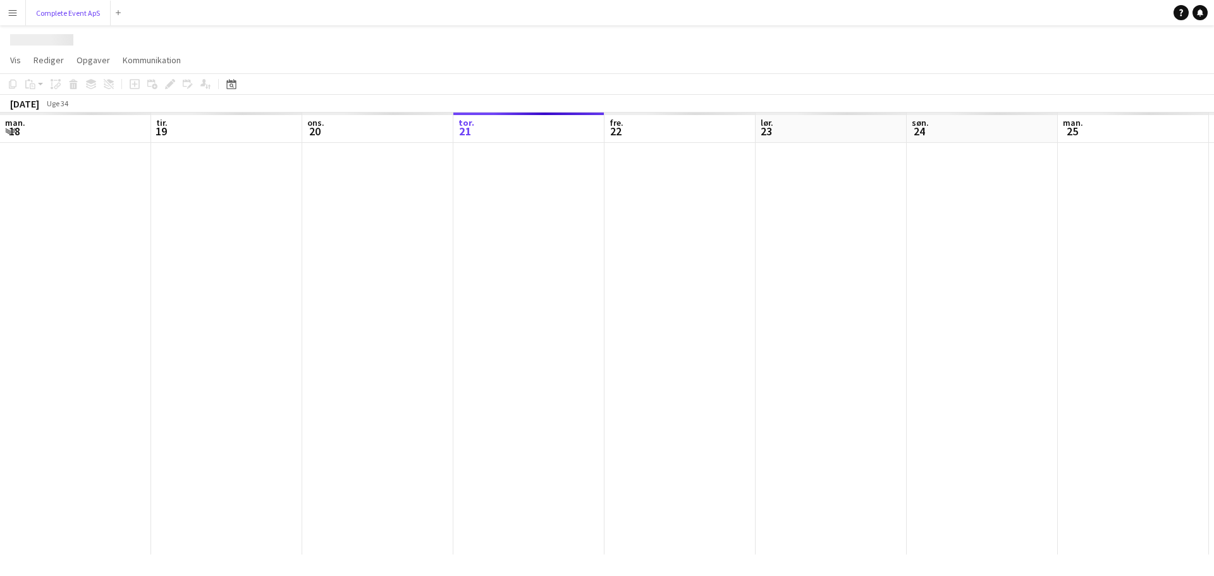
scroll to position [0, 302]
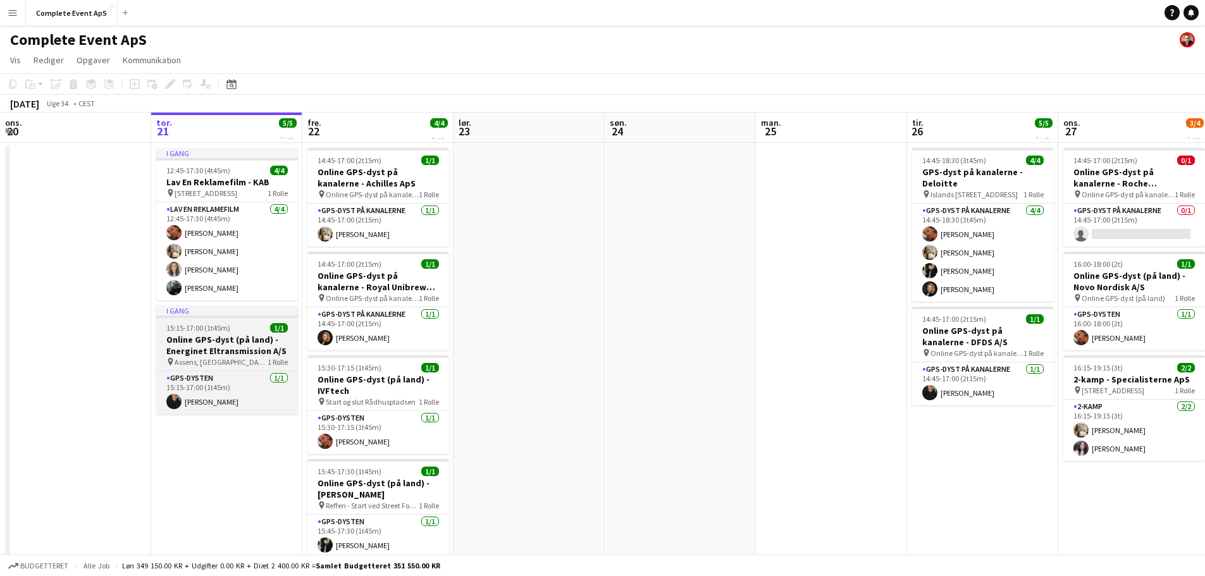
click at [240, 330] on div "15:15-17:00 (1t45m) 1/1" at bounding box center [227, 327] width 142 height 9
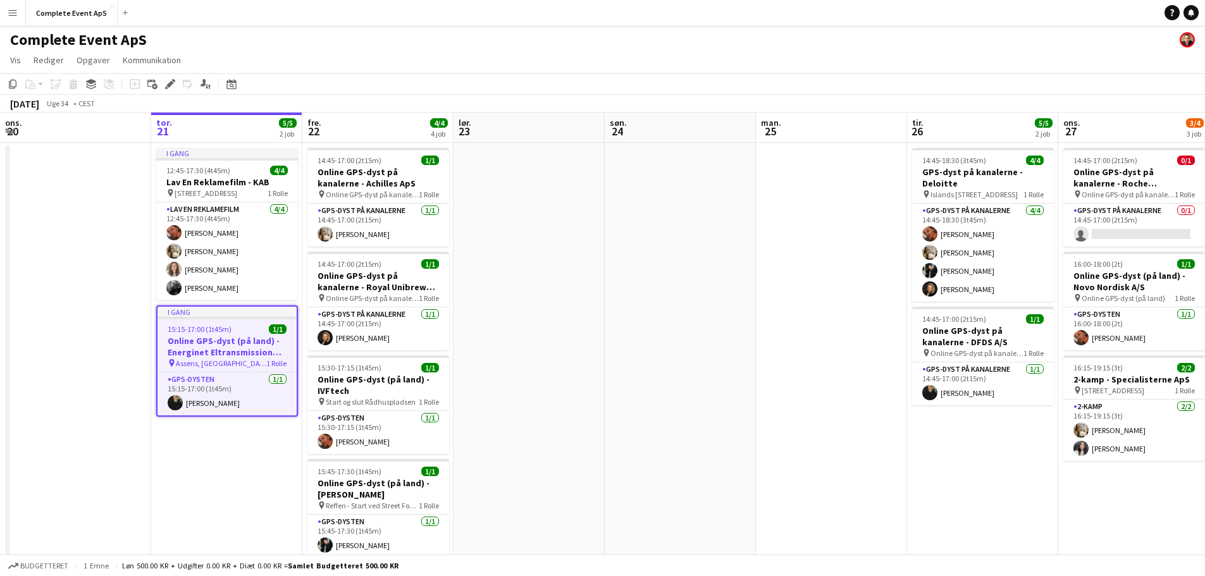
click at [240, 330] on div "15:15-17:00 (1t45m) 1/1" at bounding box center [226, 328] width 139 height 9
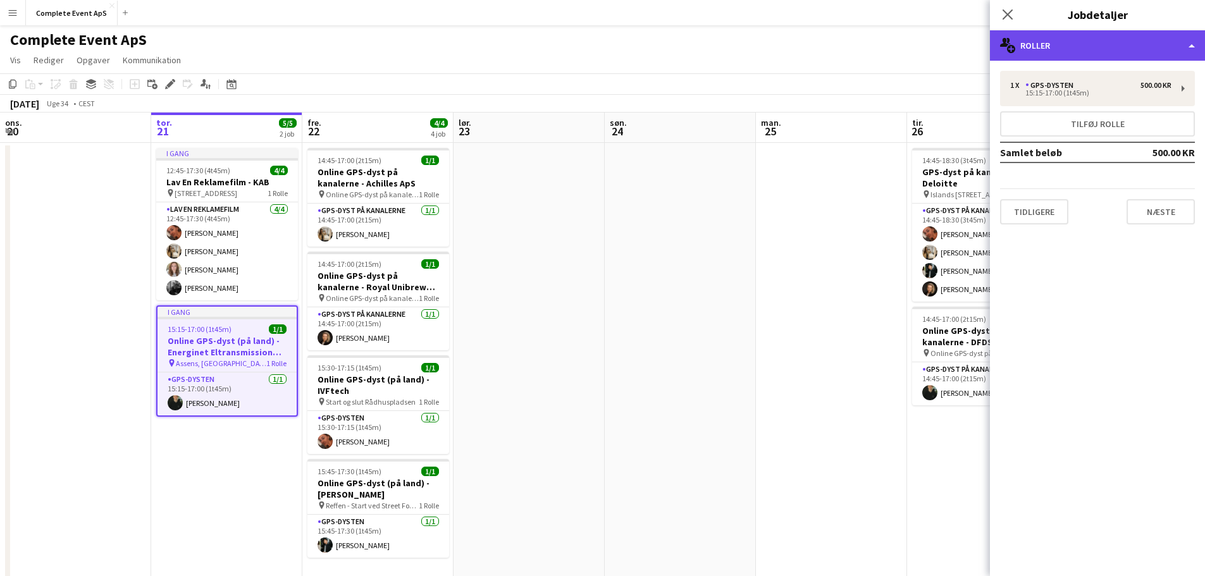
click at [1057, 39] on div "multiple-users-add Roller" at bounding box center [1097, 45] width 215 height 30
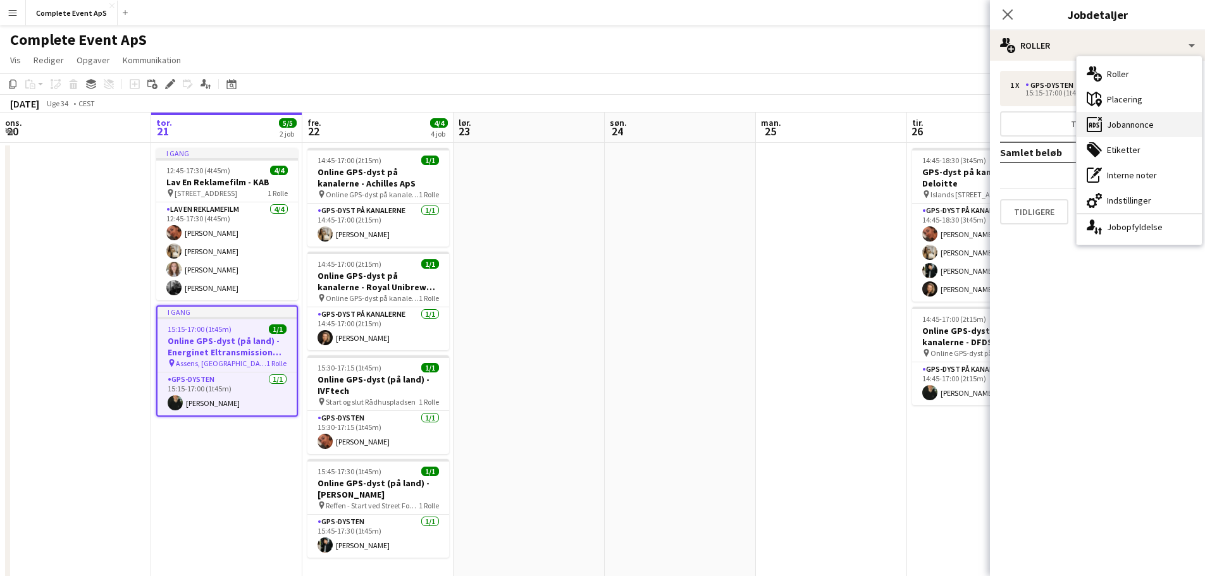
click at [1122, 125] on div "ads-window Jobannonce" at bounding box center [1138, 124] width 125 height 25
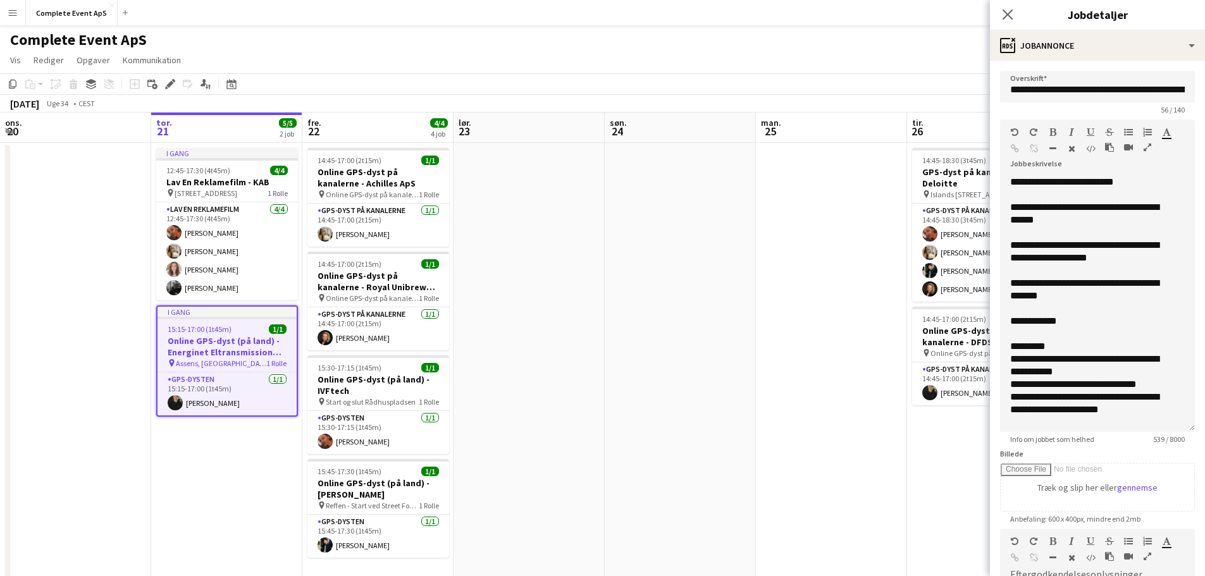
drag, startPoint x: 1182, startPoint y: 248, endPoint x: 1178, endPoint y: 428, distance: 180.3
click at [1178, 428] on div "**********" at bounding box center [1097, 304] width 195 height 256
click at [777, 340] on app-date-cell at bounding box center [831, 506] width 151 height 727
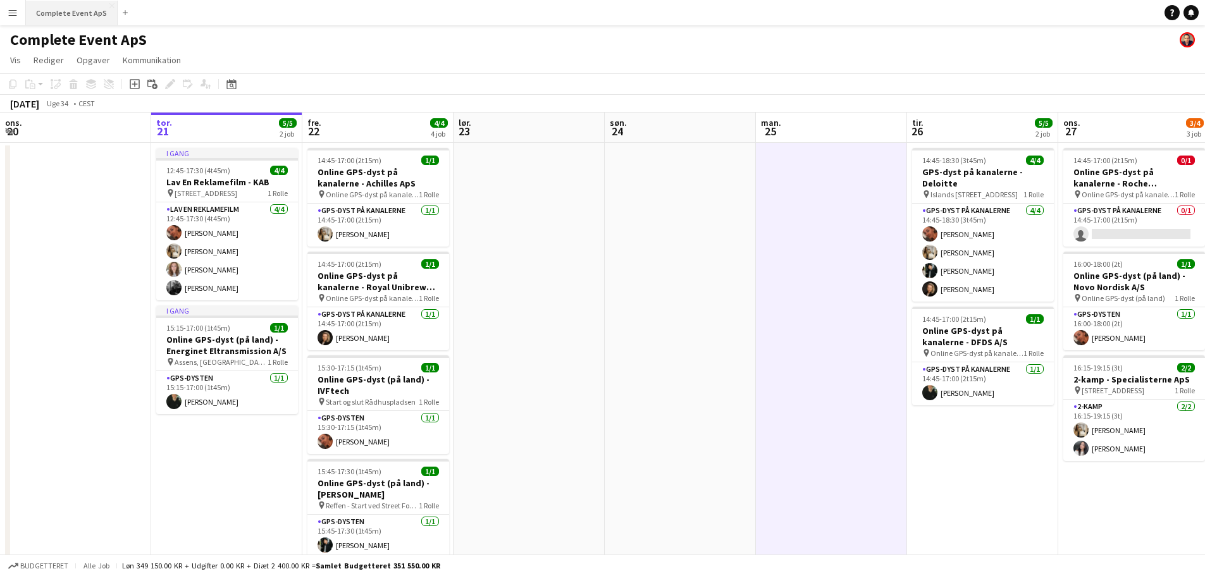
click at [80, 15] on button "Complete Event ApS Luk" at bounding box center [72, 13] width 92 height 25
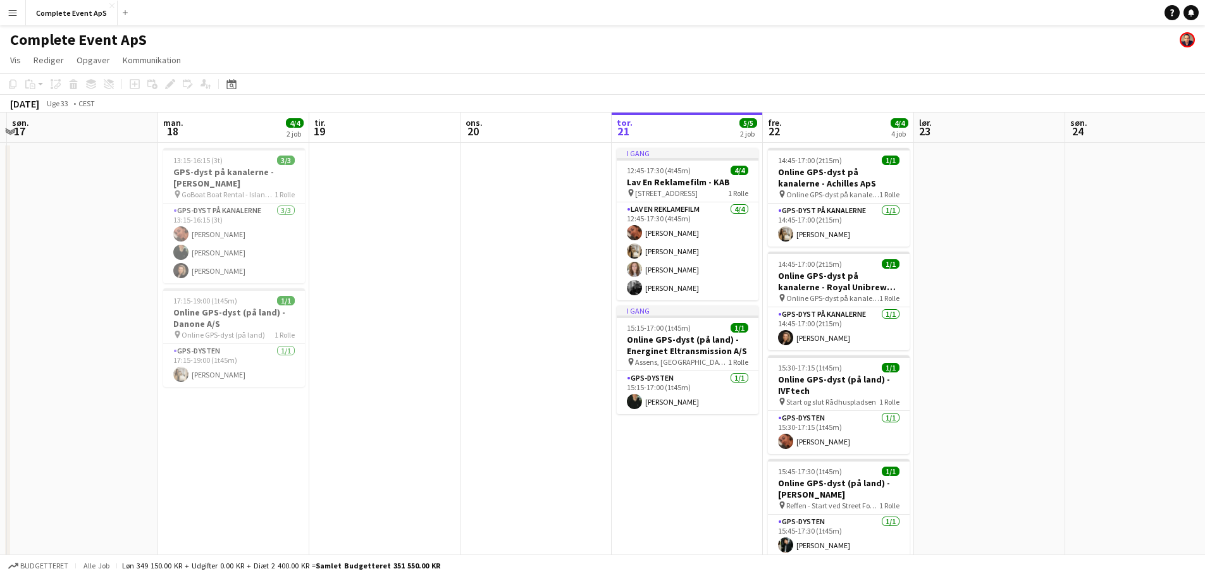
scroll to position [0, 399]
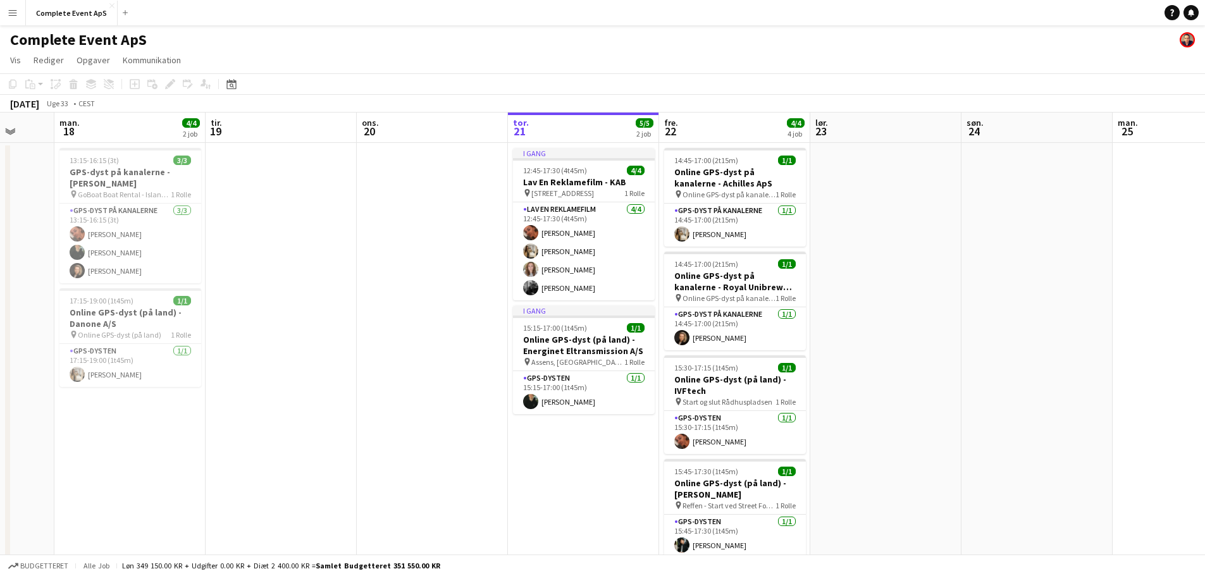
drag, startPoint x: 41, startPoint y: 219, endPoint x: 549, endPoint y: 244, distance: 508.4
click at [549, 244] on app-calendar-viewport "fre. 15 lør. 16 søn. 17 man. 18 4/4 2 job tir. 19 ons. 20 tor. 21 5/5 2 job fre…" at bounding box center [602, 491] width 1205 height 757
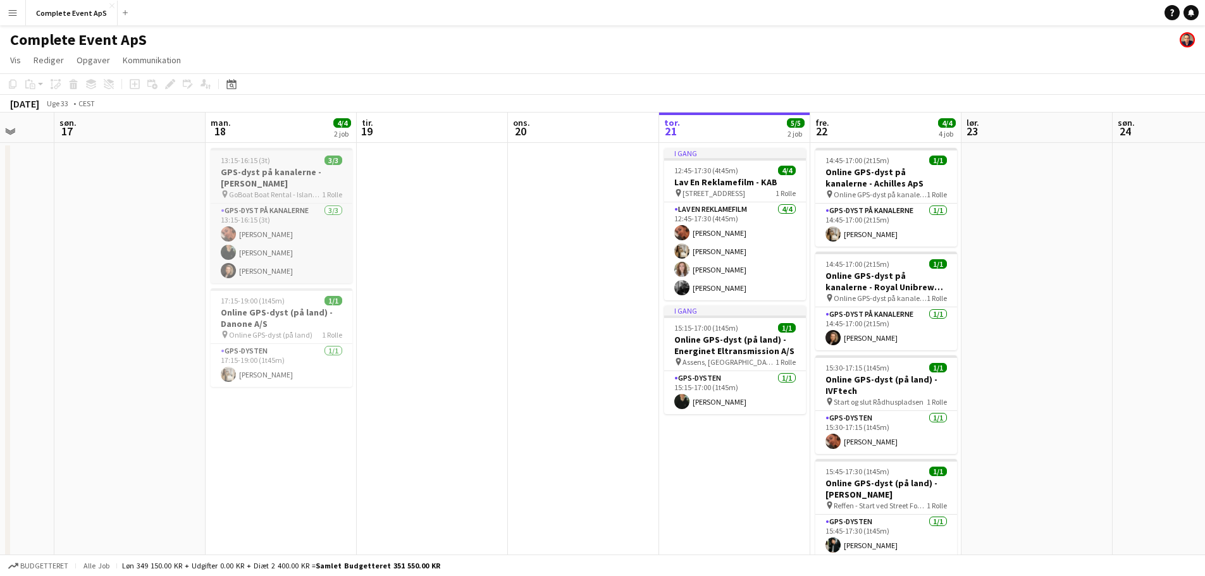
click at [296, 159] on div "13:15-16:15 (3t) 3/3" at bounding box center [282, 160] width 142 height 9
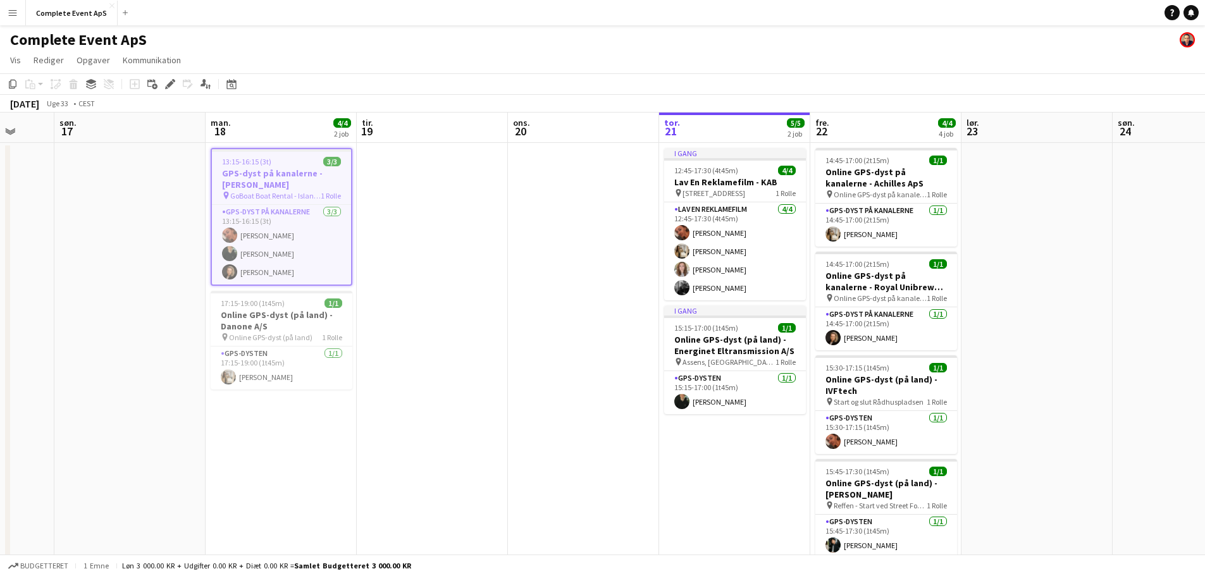
click at [296, 159] on div "13:15-16:15 (3t) 3/3" at bounding box center [281, 161] width 139 height 9
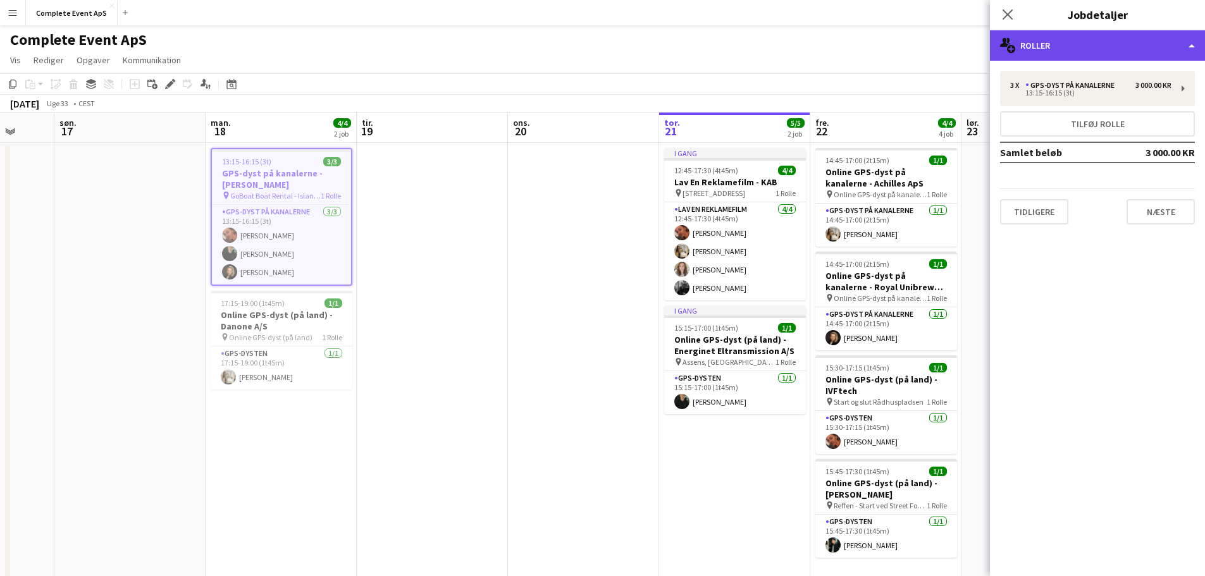
click at [1085, 44] on div "multiple-users-add Roller" at bounding box center [1097, 45] width 215 height 30
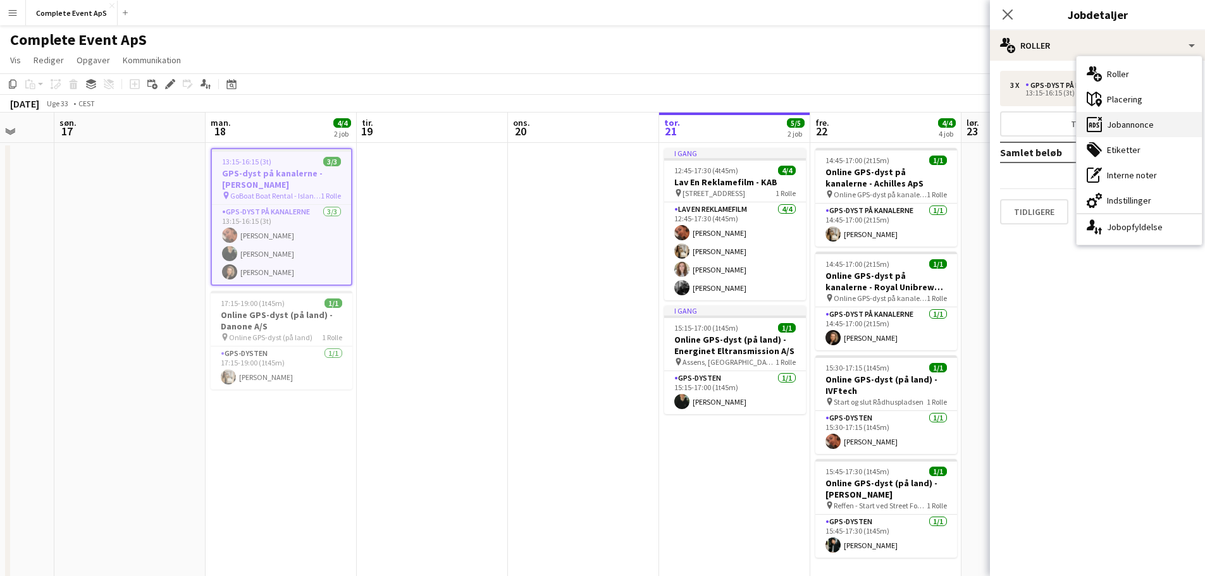
click at [1140, 123] on div "ads-window Jobannonce" at bounding box center [1138, 124] width 125 height 25
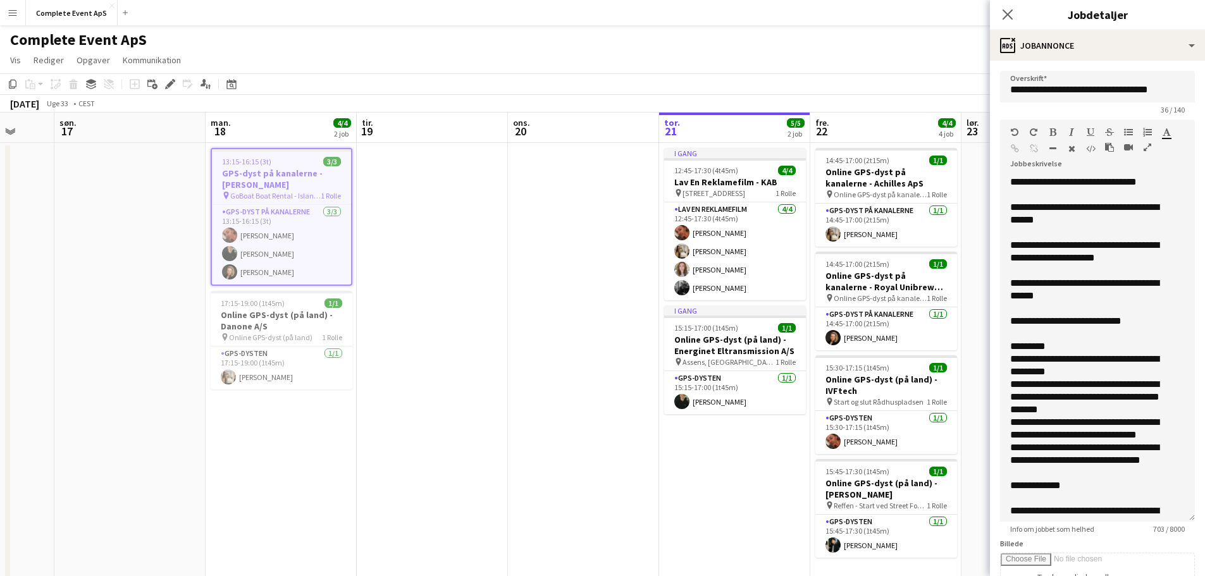
drag, startPoint x: 1181, startPoint y: 245, endPoint x: 1184, endPoint y: 515, distance: 270.0
click at [1184, 515] on div "**********" at bounding box center [1097, 349] width 195 height 346
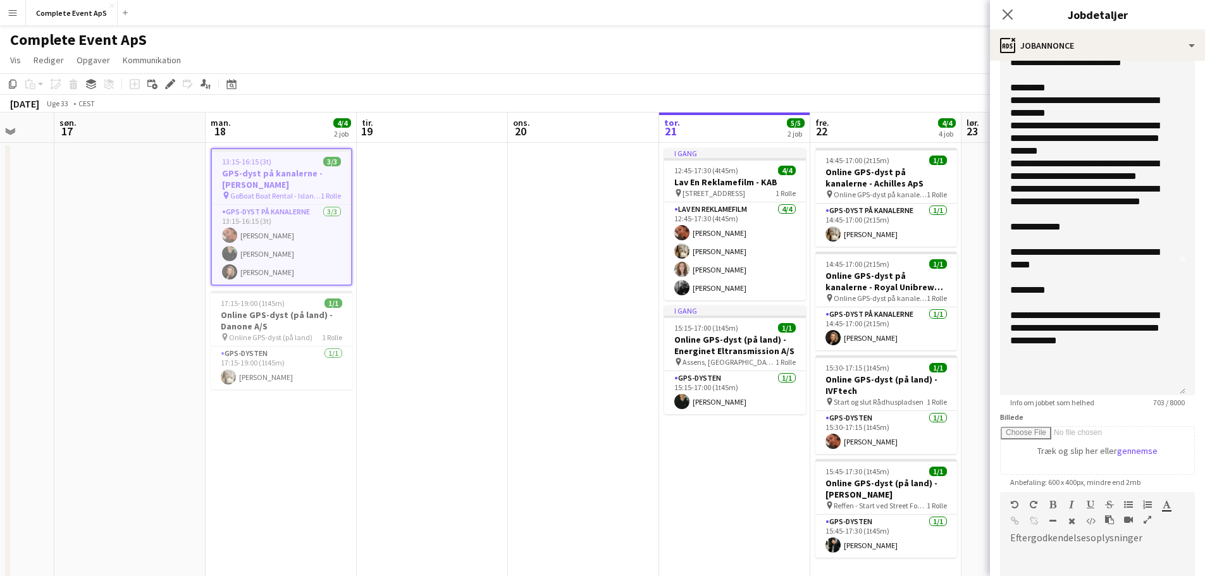
scroll to position [69, 0]
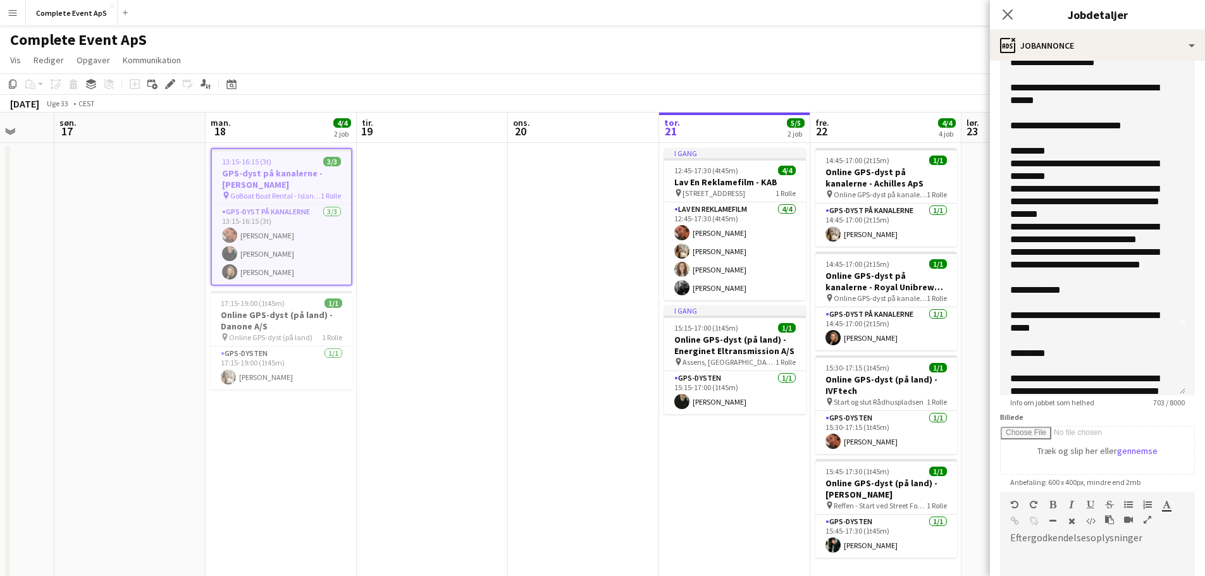
click at [520, 295] on app-date-cell at bounding box center [583, 506] width 151 height 727
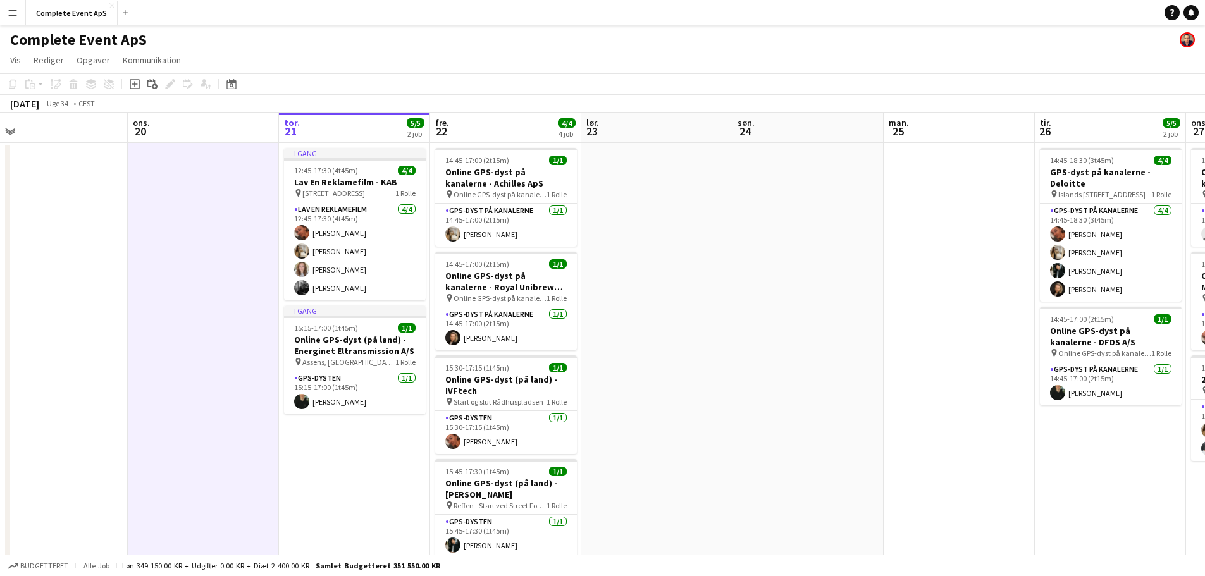
drag, startPoint x: 575, startPoint y: 299, endPoint x: 228, endPoint y: 274, distance: 348.7
click at [204, 275] on app-calendar-viewport "lør. 16 søn. 17 man. 18 4/4 2 job tir. 19 ons. 20 tor. 21 5/5 2 job fre. 22 4/4…" at bounding box center [602, 491] width 1205 height 757
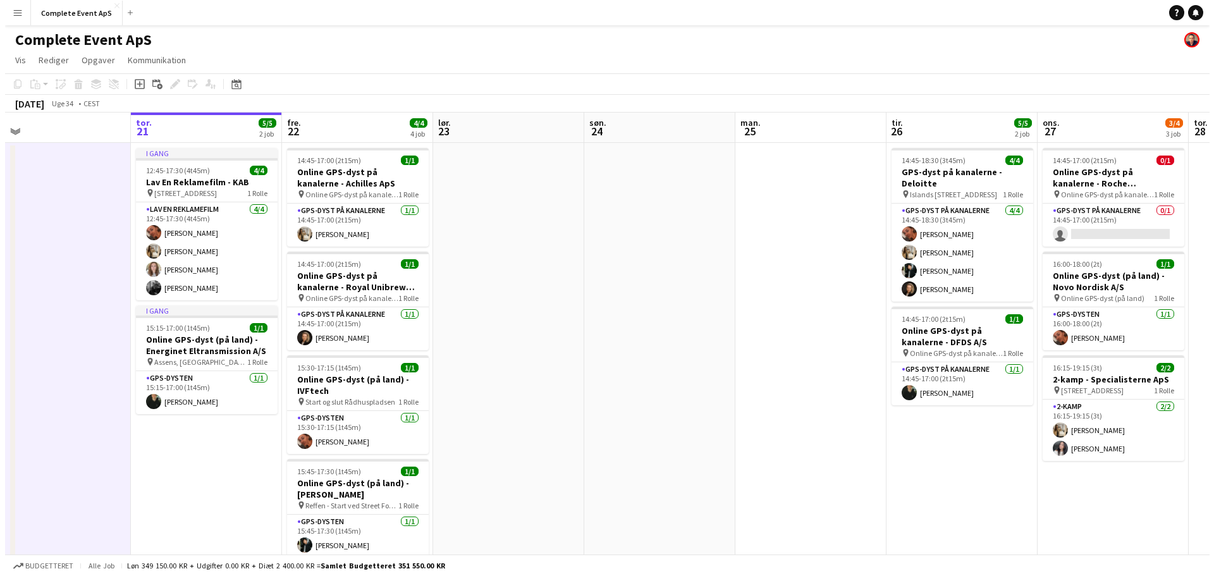
scroll to position [0, 405]
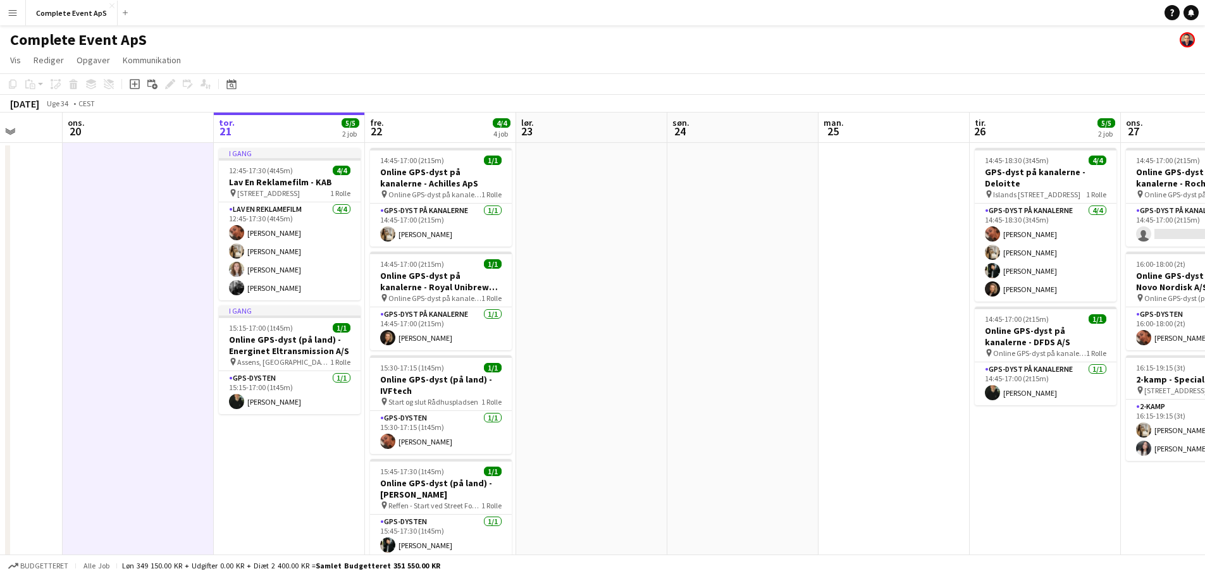
drag, startPoint x: 544, startPoint y: 317, endPoint x: 184, endPoint y: 291, distance: 360.8
click at [185, 292] on app-calendar-viewport "søn. 17 man. 18 4/4 2 job tir. 19 ons. 20 tor. 21 5/5 2 job fre. 22 4/4 4 job l…" at bounding box center [602, 491] width 1205 height 757
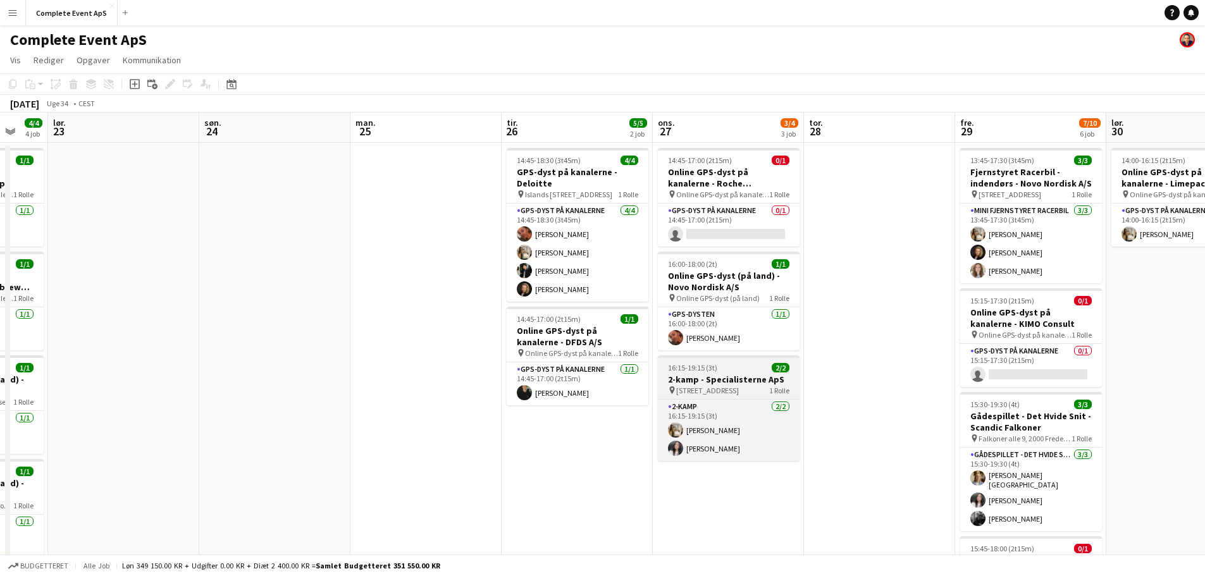
click at [727, 373] on app-job-card "16:15-19:15 (3t) 2/2 2-kamp - Specialisterne ApS pin Lautruphøj 1-3, 2750 Balle…" at bounding box center [729, 408] width 142 height 106
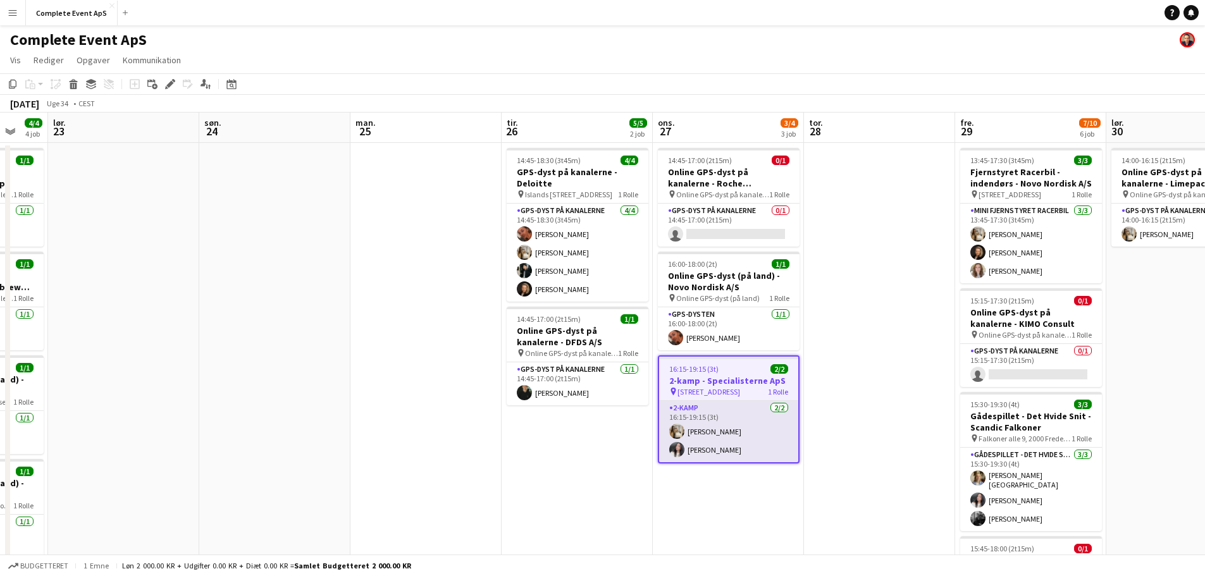
click at [740, 414] on app-card-role "2-kamp [DATE] 16:15-19:15 (3t) [PERSON_NAME]" at bounding box center [728, 431] width 139 height 61
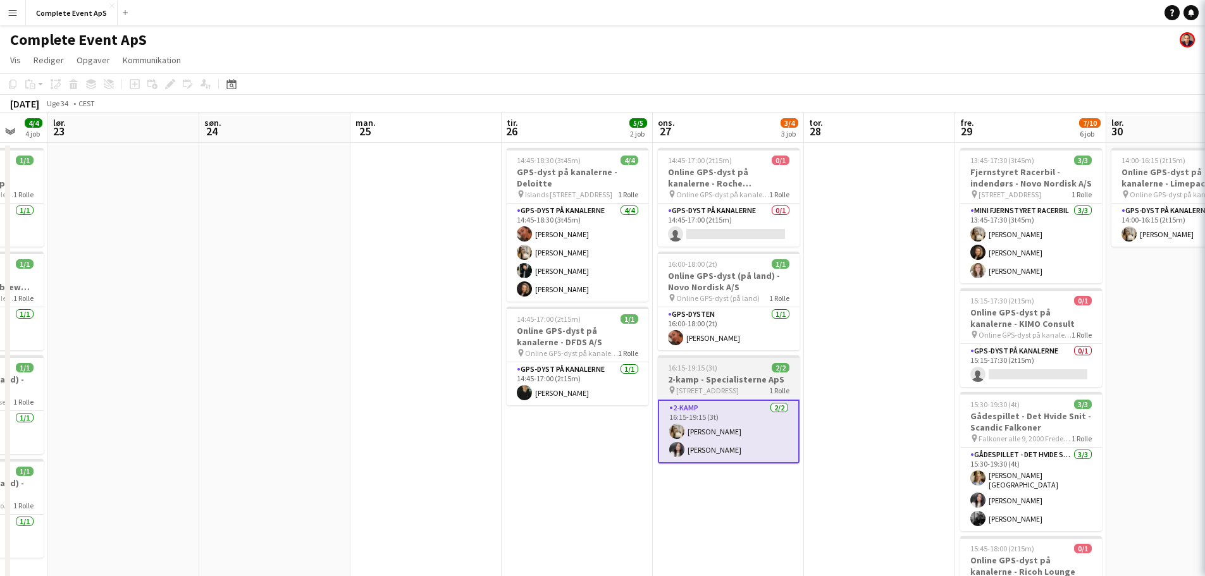
click at [744, 368] on div "16:15-19:15 (3t) 2/2" at bounding box center [729, 367] width 142 height 9
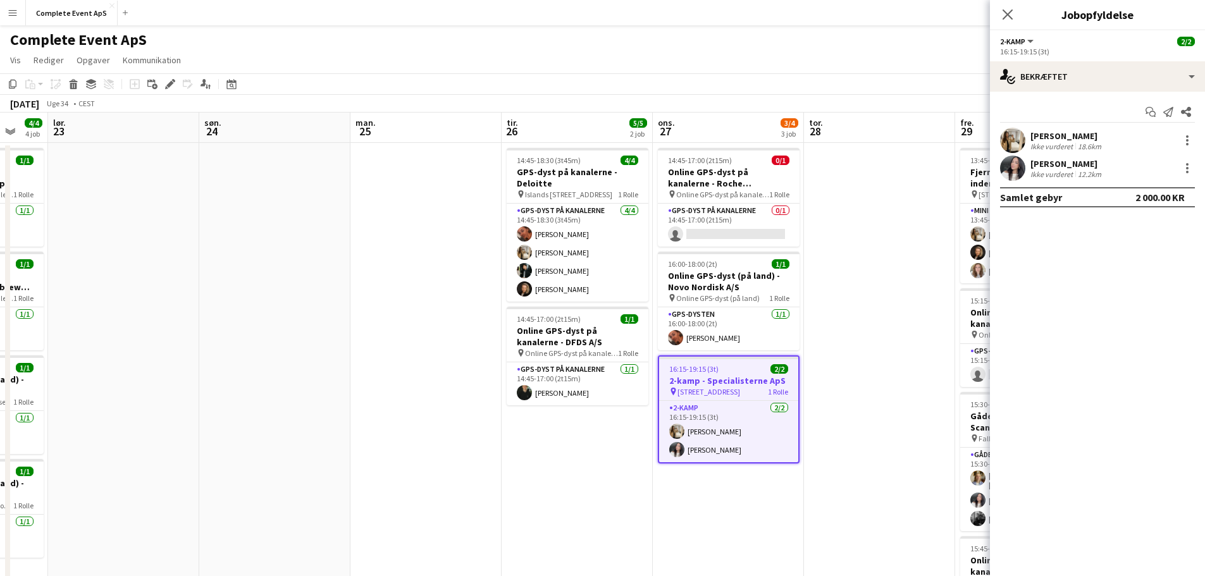
click at [744, 368] on div "16:15-19:15 (3t) 2/2" at bounding box center [728, 368] width 139 height 9
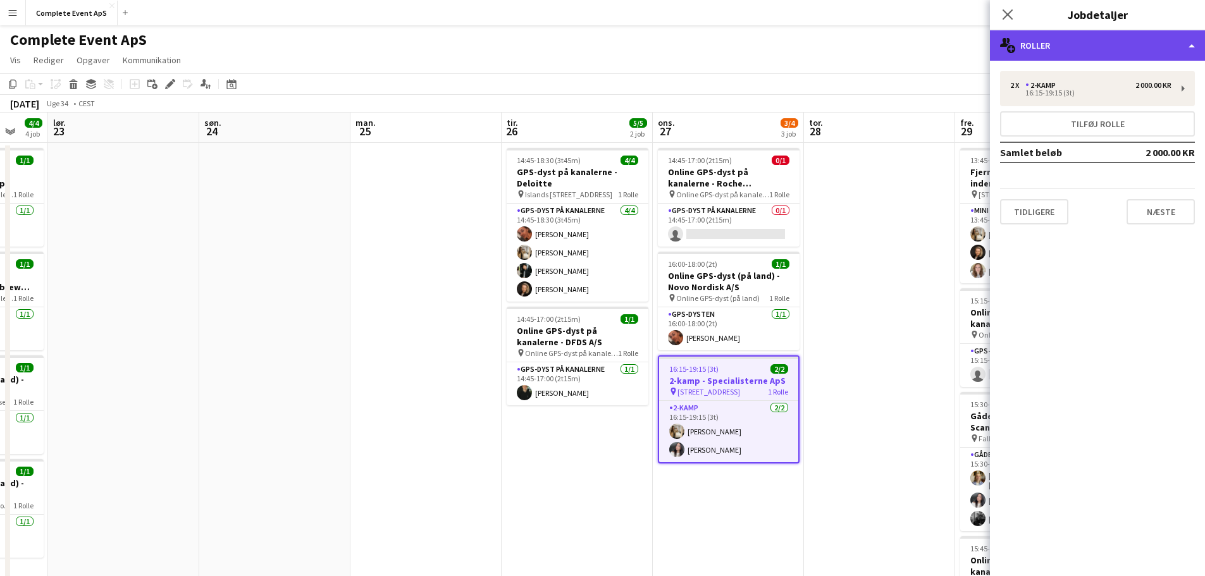
click at [1093, 40] on div "multiple-users-add Roller" at bounding box center [1097, 45] width 215 height 30
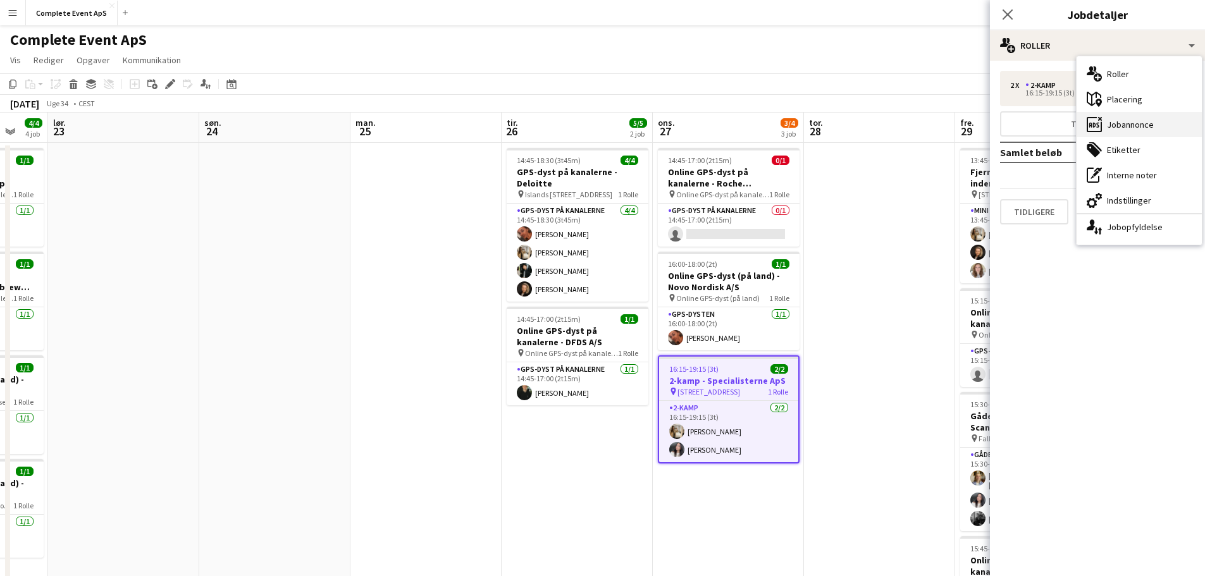
click at [1131, 125] on div "ads-window Jobannonce" at bounding box center [1138, 124] width 125 height 25
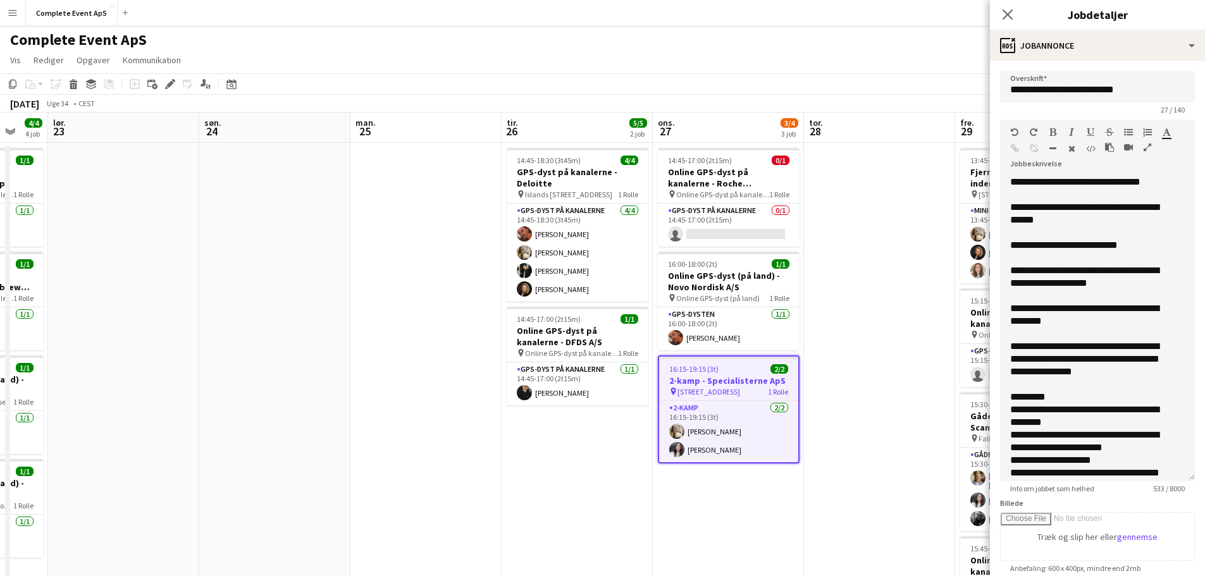
drag, startPoint x: 1182, startPoint y: 243, endPoint x: 1201, endPoint y: 493, distance: 250.5
click at [1201, 493] on mat-expansion-panel "**********" at bounding box center [1097, 318] width 215 height 515
click at [1085, 306] on div "**********" at bounding box center [1088, 314] width 156 height 25
click at [1035, 319] on div "**********" at bounding box center [1088, 314] width 156 height 25
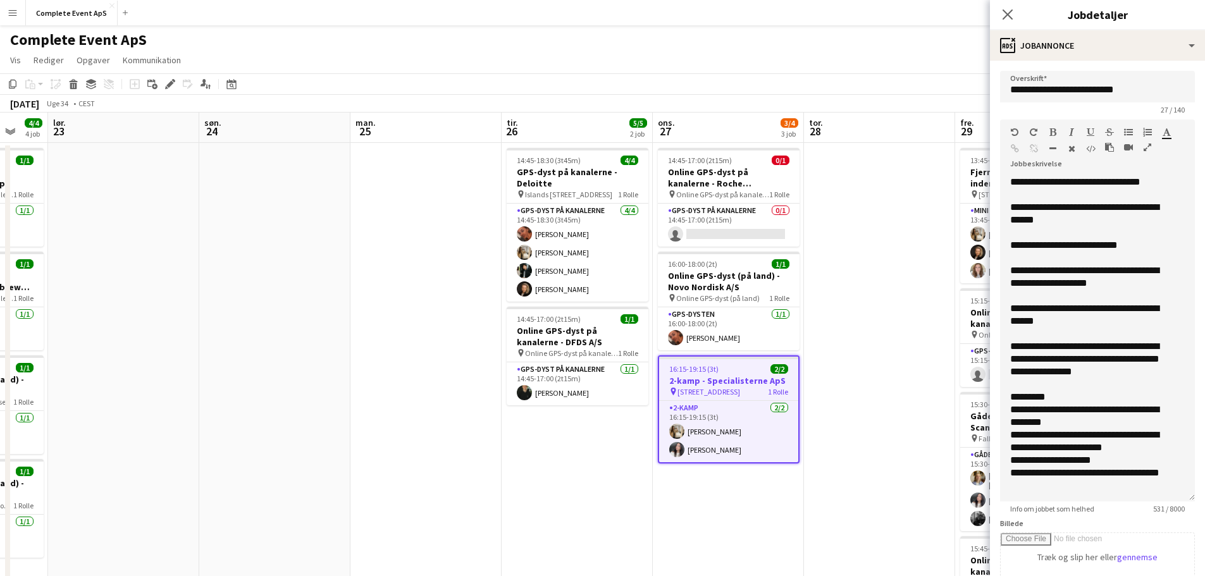
click at [873, 367] on app-date-cell at bounding box center [879, 506] width 151 height 727
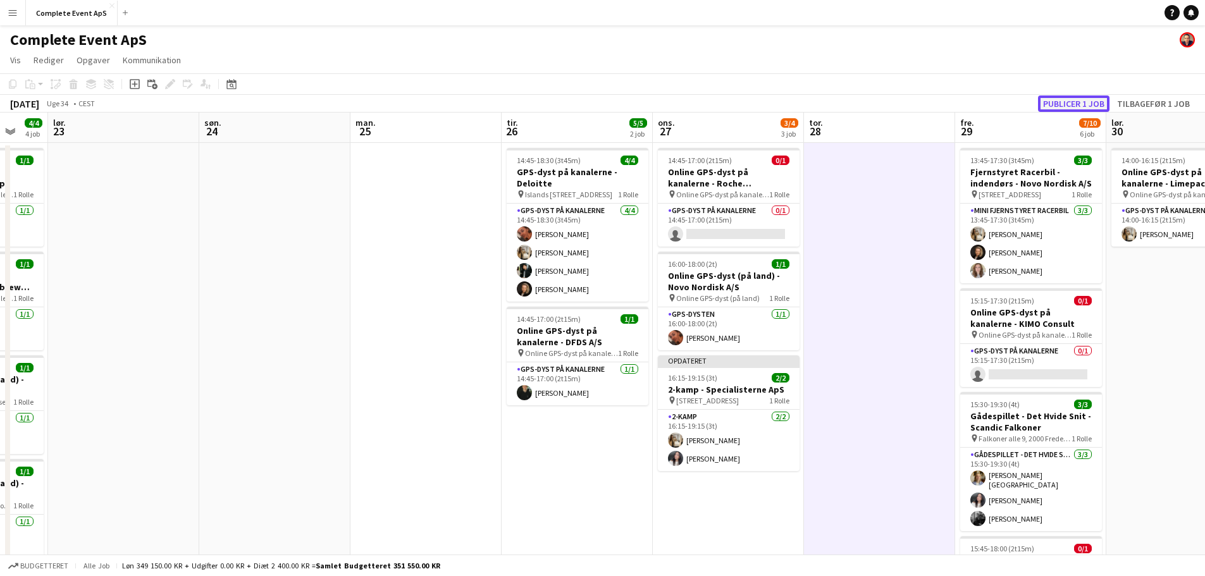
click at [1067, 104] on button "Publicer 1 job" at bounding box center [1073, 103] width 71 height 16
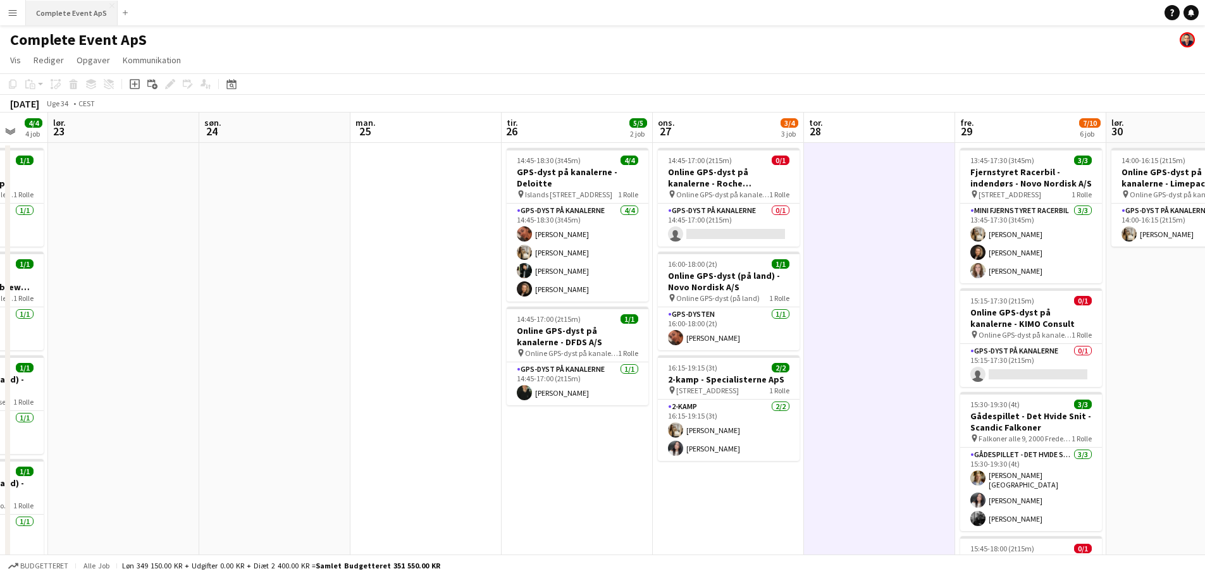
click at [71, 13] on button "Complete Event ApS Luk" at bounding box center [72, 13] width 92 height 25
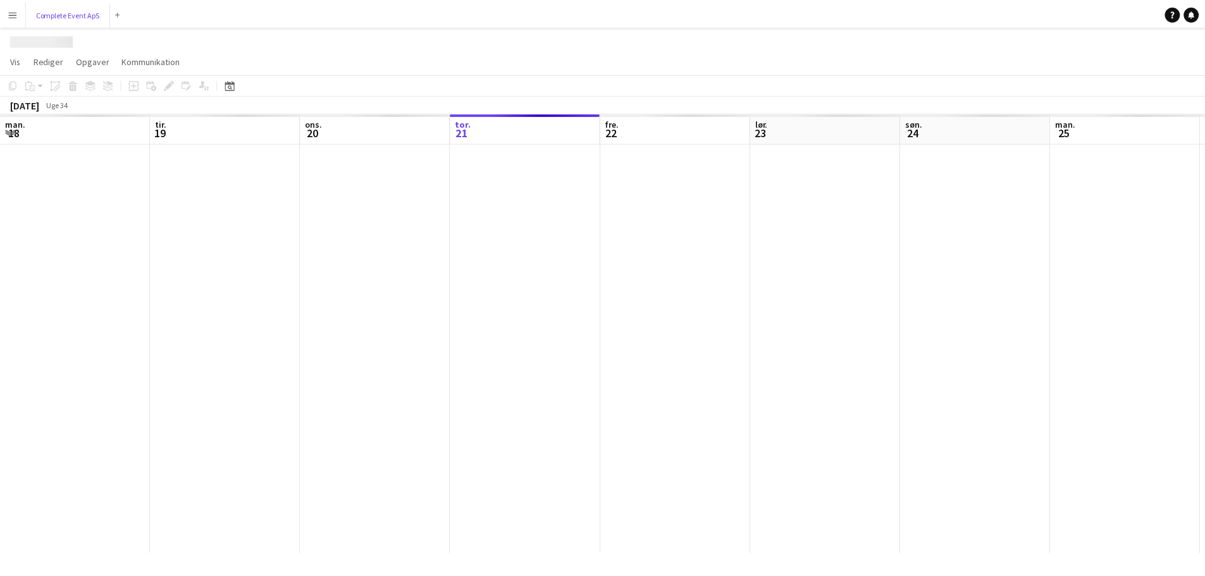
scroll to position [0, 302]
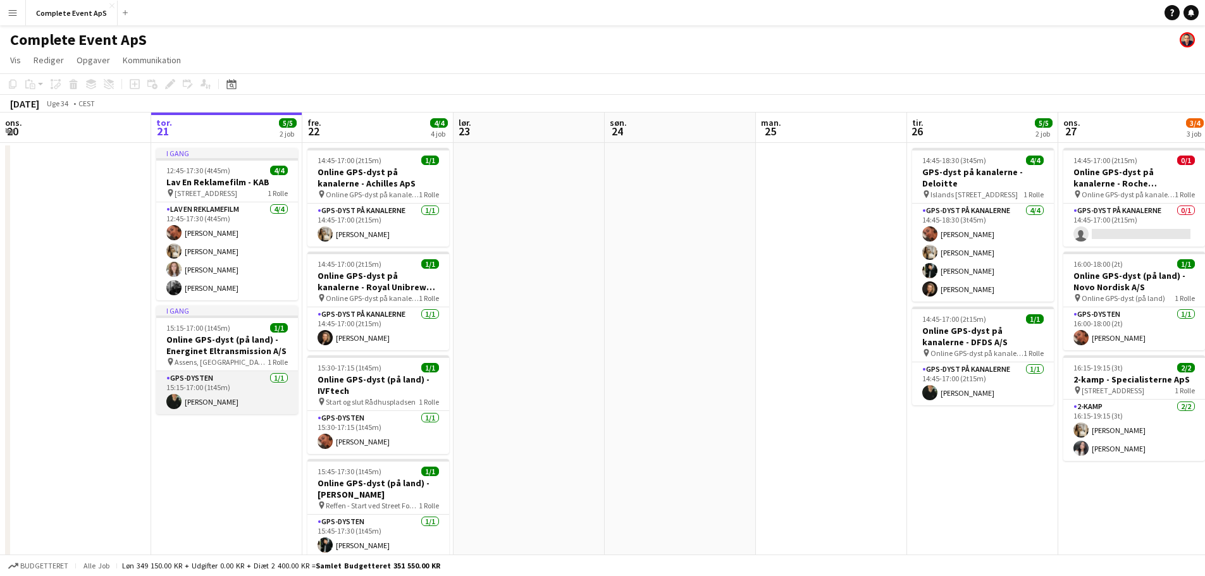
click at [253, 379] on app-card-role "GPS-dysten [DATE] 15:15-17:00 (1t45m) [PERSON_NAME]" at bounding box center [227, 392] width 142 height 43
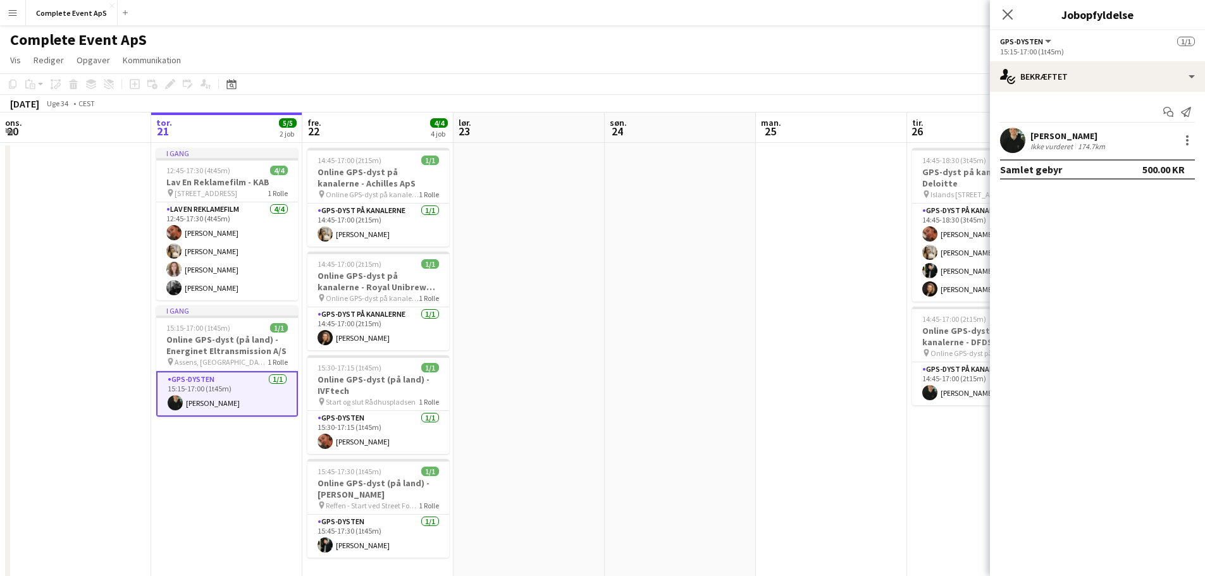
click at [662, 241] on app-date-cell at bounding box center [680, 506] width 151 height 727
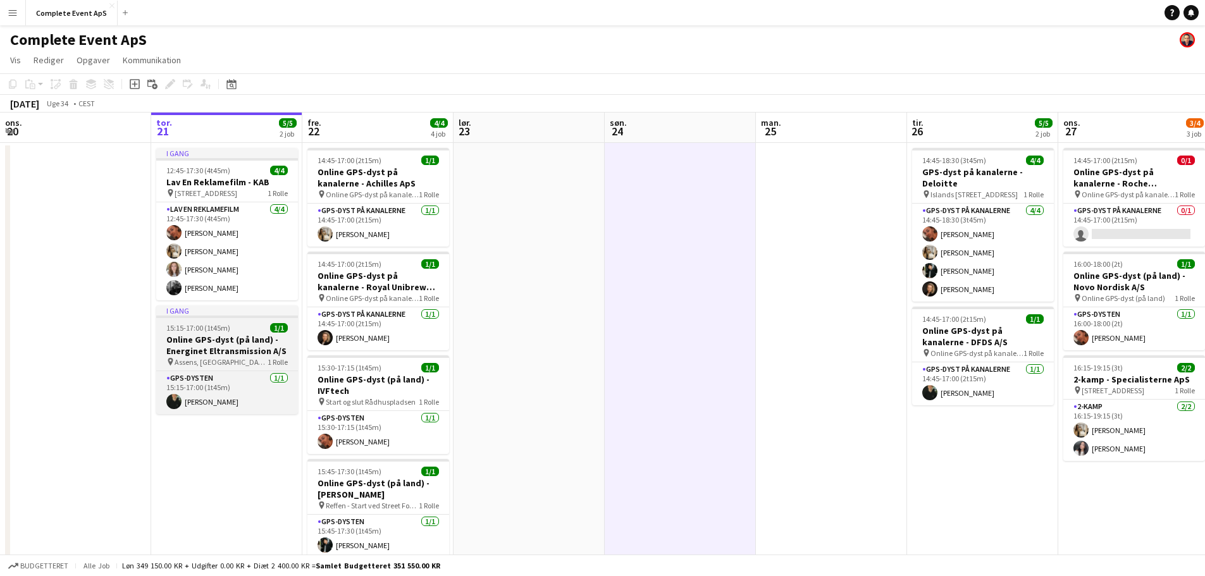
click at [230, 323] on div "15:15-17:00 (1t45m) 1/1" at bounding box center [227, 327] width 142 height 9
click at [230, 323] on app-job-card "I gang 15:15-17:00 (1t45m) 1/1 Online GPS-dyst (på land) - Energinet Eltransmis…" at bounding box center [227, 359] width 142 height 109
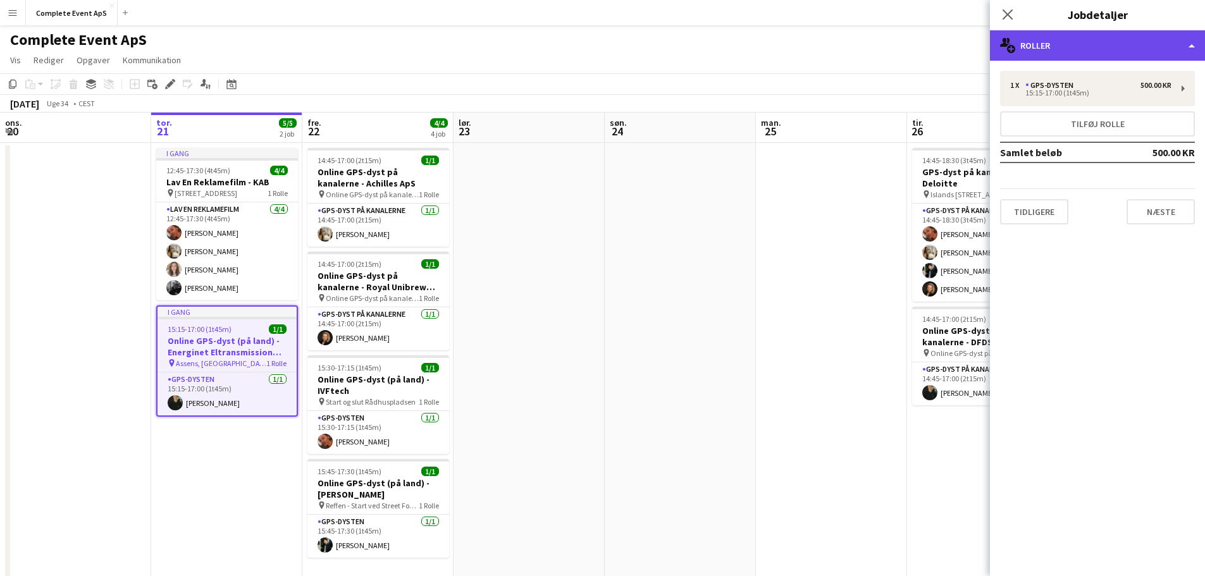
click at [1080, 51] on div "multiple-users-add Roller" at bounding box center [1097, 45] width 215 height 30
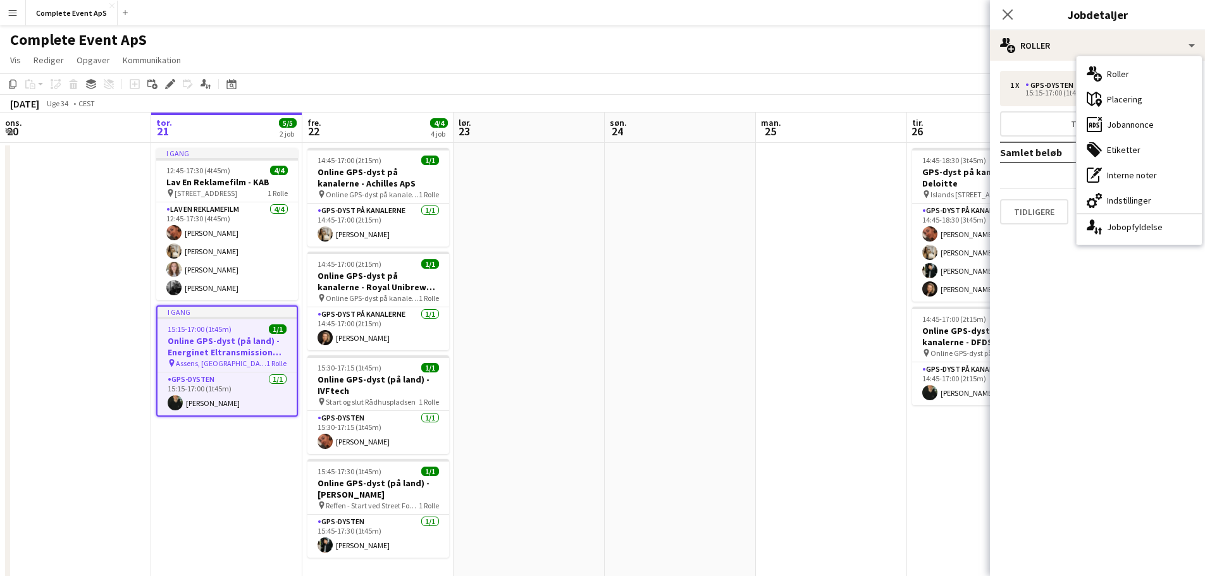
click at [630, 204] on app-date-cell at bounding box center [680, 506] width 151 height 727
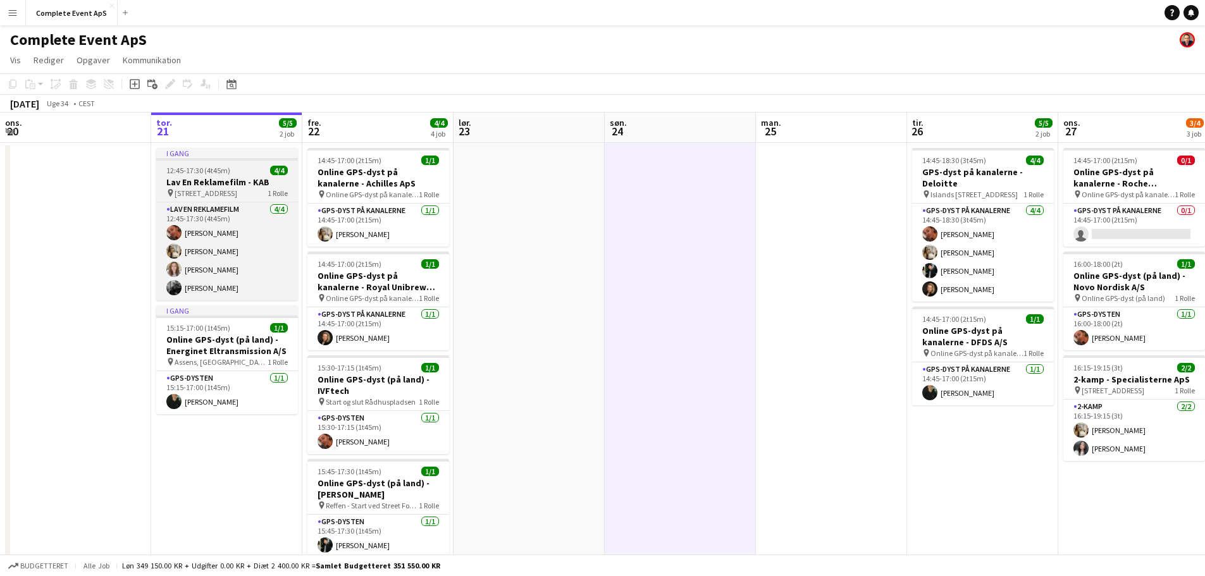
click at [234, 172] on div "12:45-17:30 (4t45m) 4/4" at bounding box center [227, 170] width 142 height 9
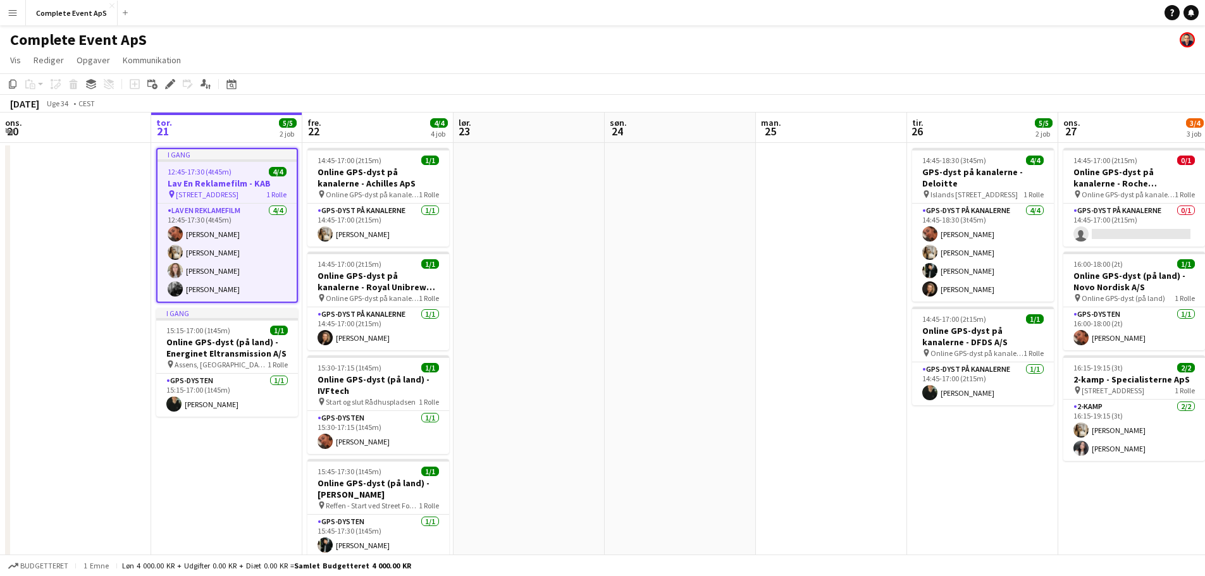
click at [234, 172] on div "12:45-17:30 (4t45m) 4/4" at bounding box center [226, 171] width 139 height 9
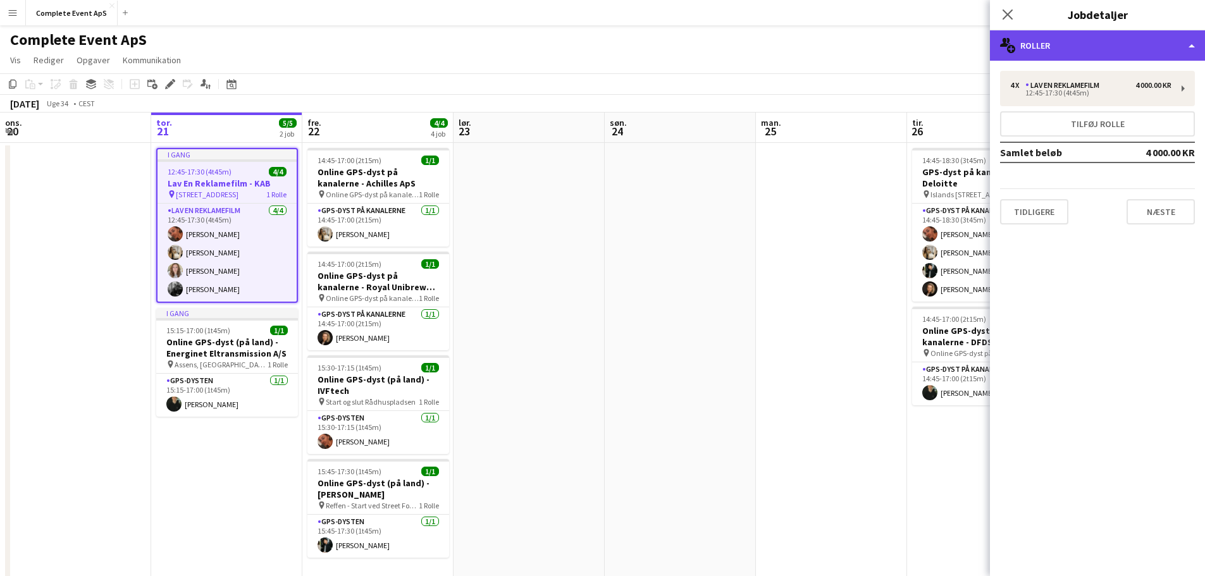
click at [1084, 45] on div "multiple-users-add Roller" at bounding box center [1097, 45] width 215 height 30
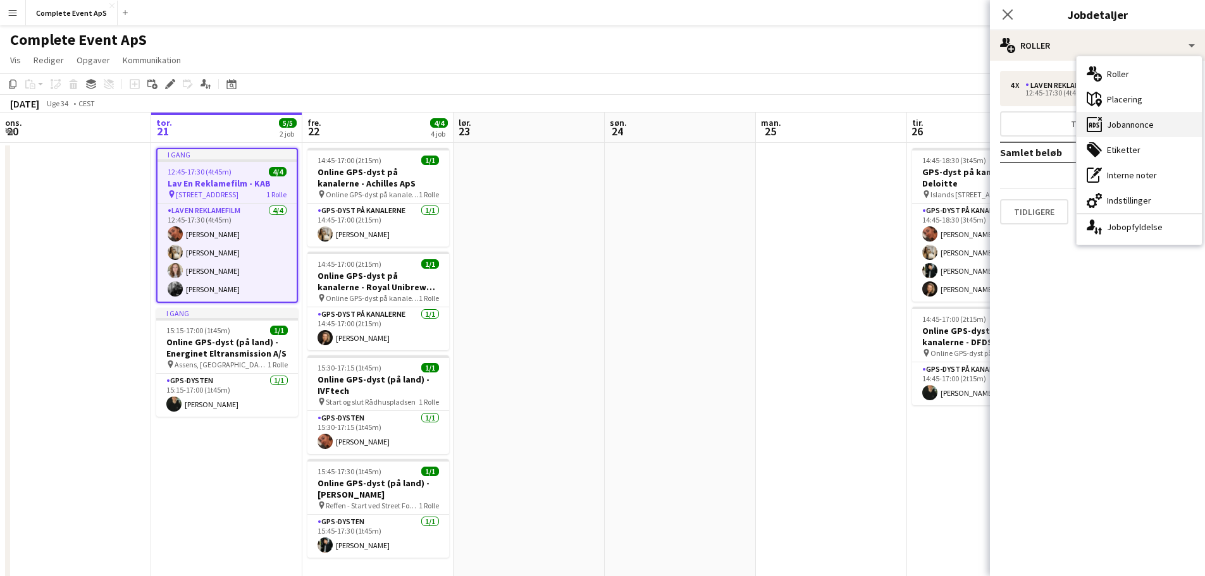
click at [1133, 123] on div "ads-window Jobannonce" at bounding box center [1138, 124] width 125 height 25
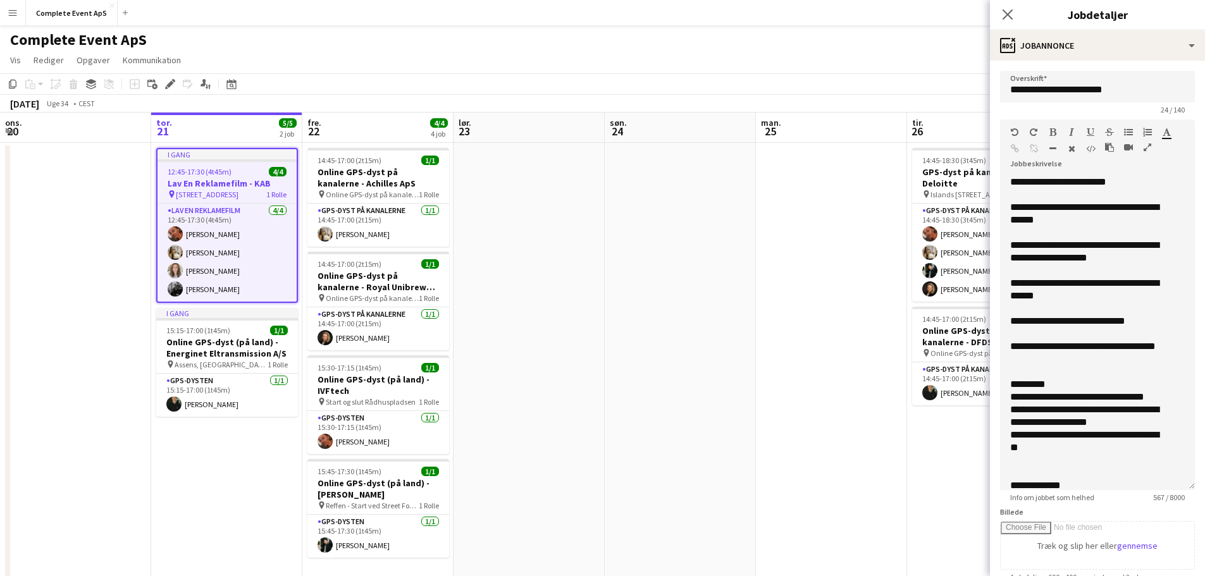
drag, startPoint x: 1170, startPoint y: 263, endPoint x: 1182, endPoint y: 501, distance: 238.7
click at [1182, 501] on app-form-group "**********" at bounding box center [1097, 311] width 195 height 383
click at [1009, 11] on icon "Luk pop-in" at bounding box center [1007, 14] width 12 height 12
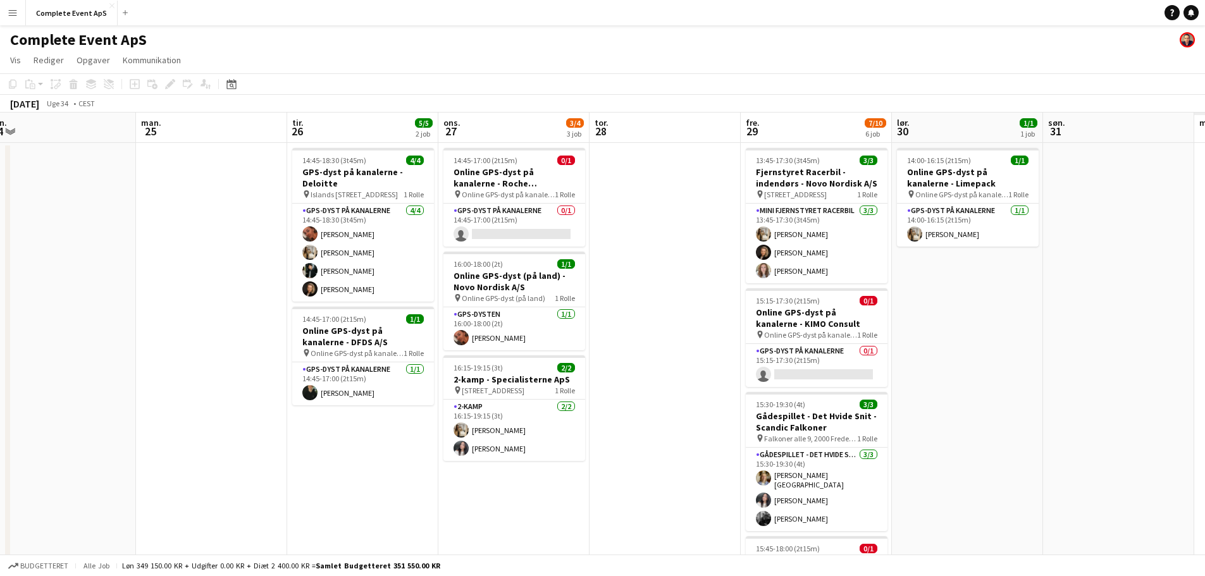
scroll to position [0, 620]
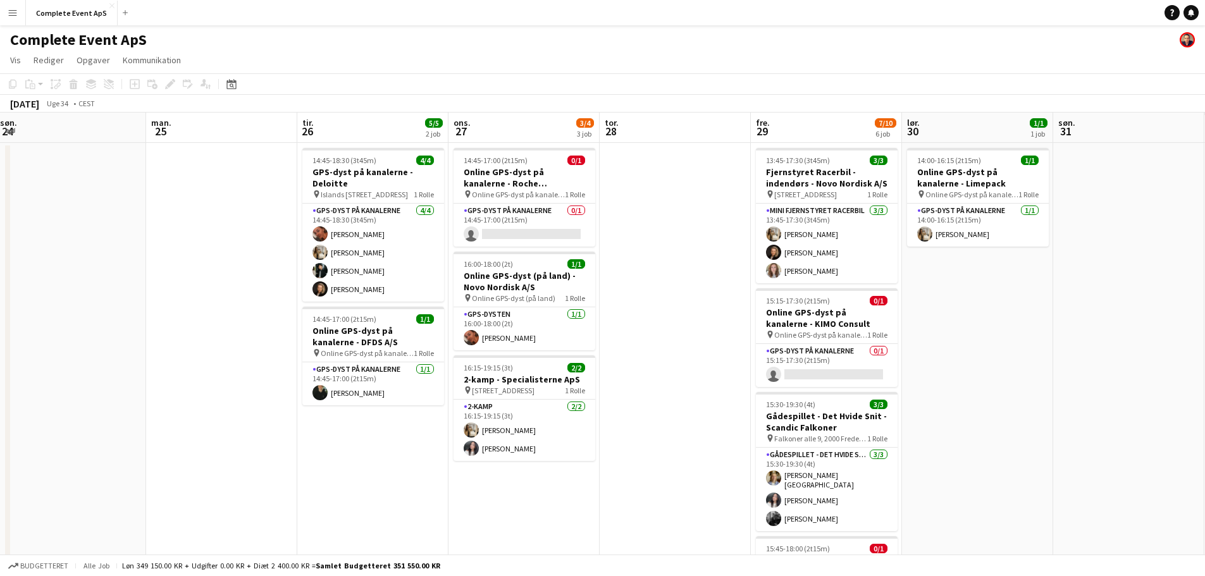
drag, startPoint x: 811, startPoint y: 297, endPoint x: 249, endPoint y: 285, distance: 562.9
click at [206, 285] on app-calendar-viewport "ons. 20 tor. 21 5/5 2 job fre. 22 4/4 4 job lør. 23 søn. 24 man. 25 tir. 26 5/5…" at bounding box center [602, 491] width 1205 height 757
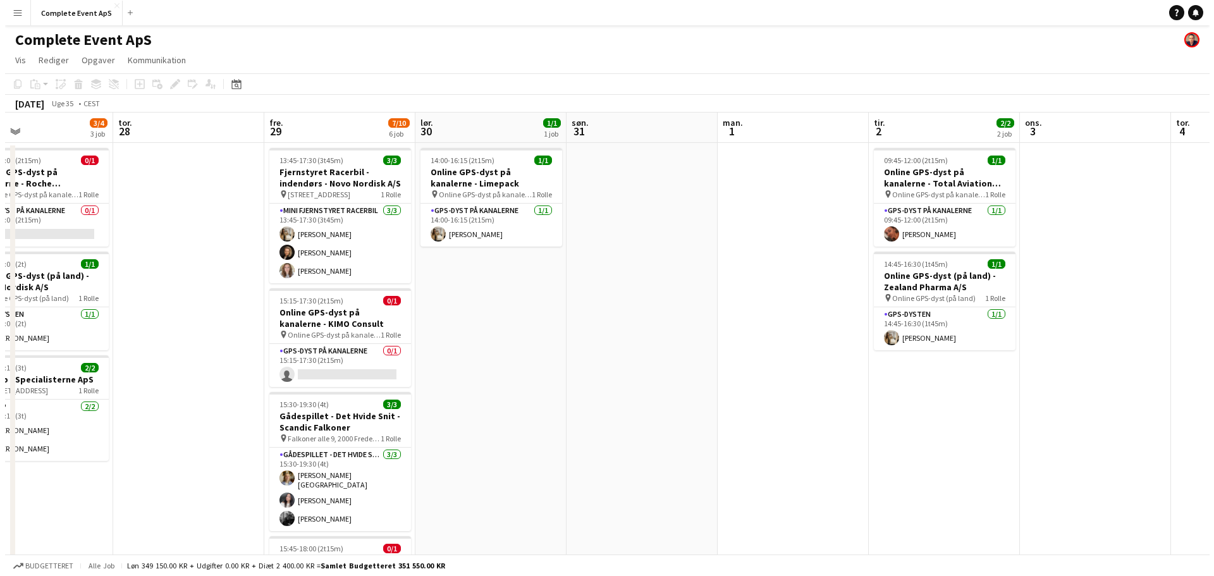
scroll to position [0, 565]
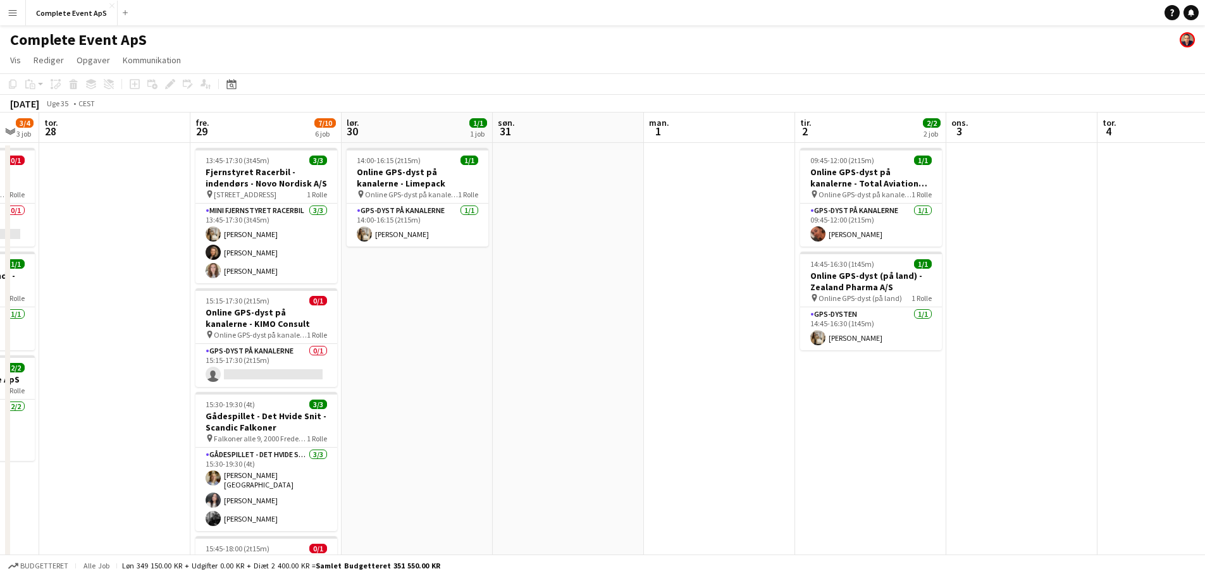
drag, startPoint x: 1070, startPoint y: 391, endPoint x: 521, endPoint y: 360, distance: 549.7
click at [521, 360] on app-calendar-viewport "søn. 24 man. 25 tir. 26 5/5 2 job ons. 27 3/4 3 job tor. 28 fre. 29 7/10 6 job …" at bounding box center [602, 491] width 1205 height 757
click at [60, 7] on button "Complete Event ApS Luk" at bounding box center [72, 13] width 92 height 25
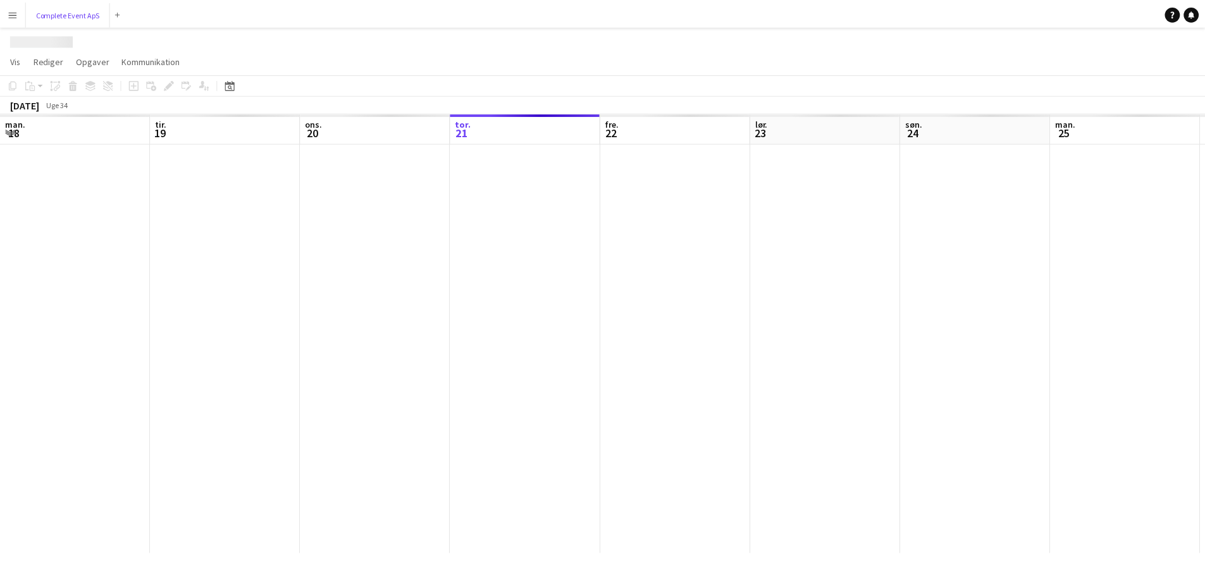
scroll to position [0, 302]
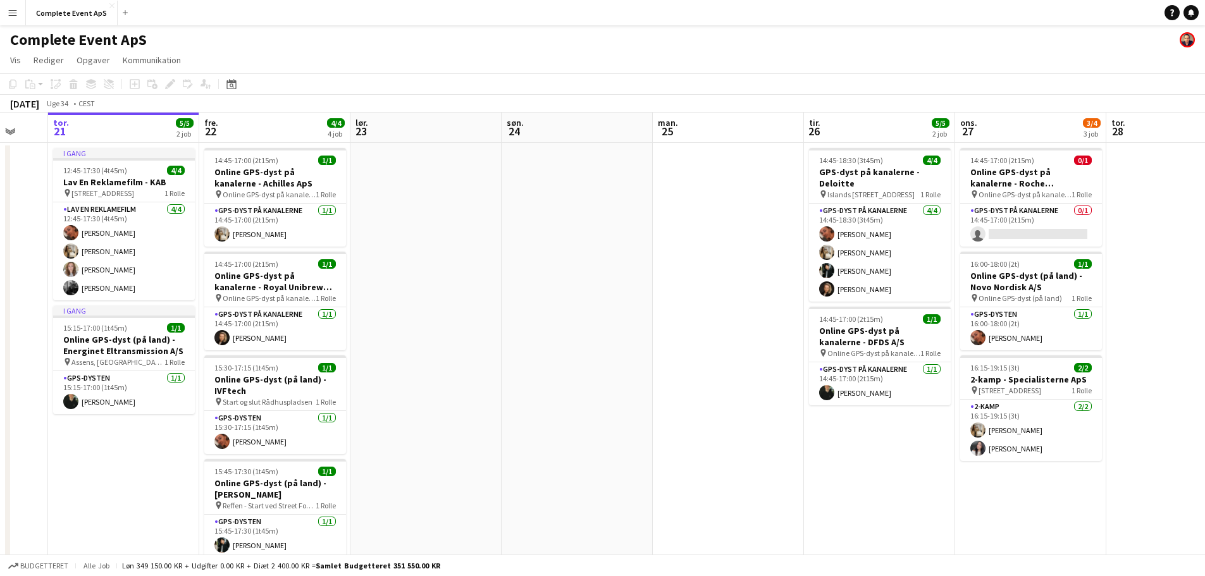
drag, startPoint x: 811, startPoint y: 407, endPoint x: 443, endPoint y: 378, distance: 369.2
click at [445, 379] on app-calendar-viewport "man. 18 4/4 2 job tir. 19 ons. 20 tor. 21 5/5 2 job fre. 22 4/4 4 job lør. 23 s…" at bounding box center [602, 491] width 1205 height 757
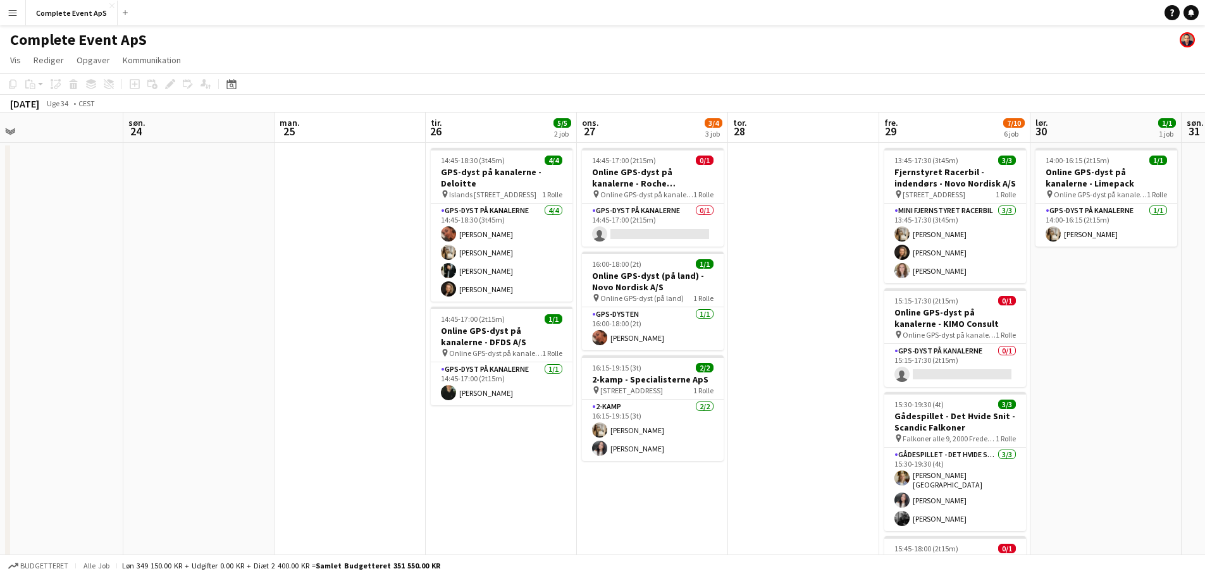
scroll to position [0, 482]
drag, startPoint x: 908, startPoint y: 409, endPoint x: 806, endPoint y: 407, distance: 101.8
click at [806, 407] on app-calendar-viewport "ons. 20 tor. 21 5/5 2 job fre. 22 4/4 4 job lør. 23 søn. 24 man. 25 tir. 26 5/5…" at bounding box center [602, 491] width 1205 height 757
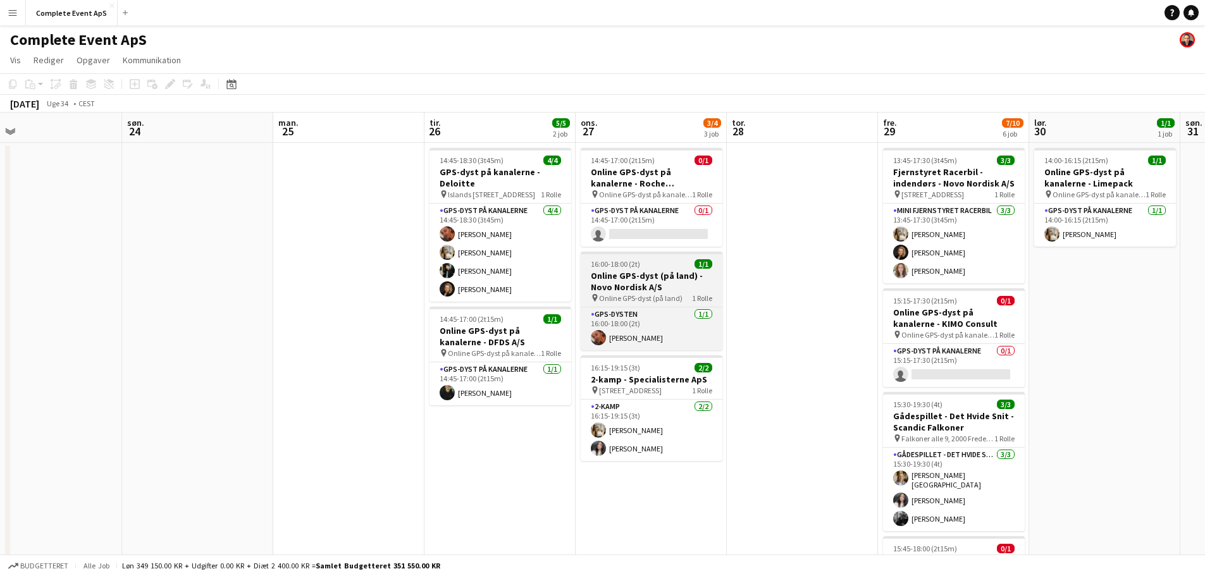
click at [672, 264] on div "16:00-18:00 (2t) 1/1" at bounding box center [651, 263] width 142 height 9
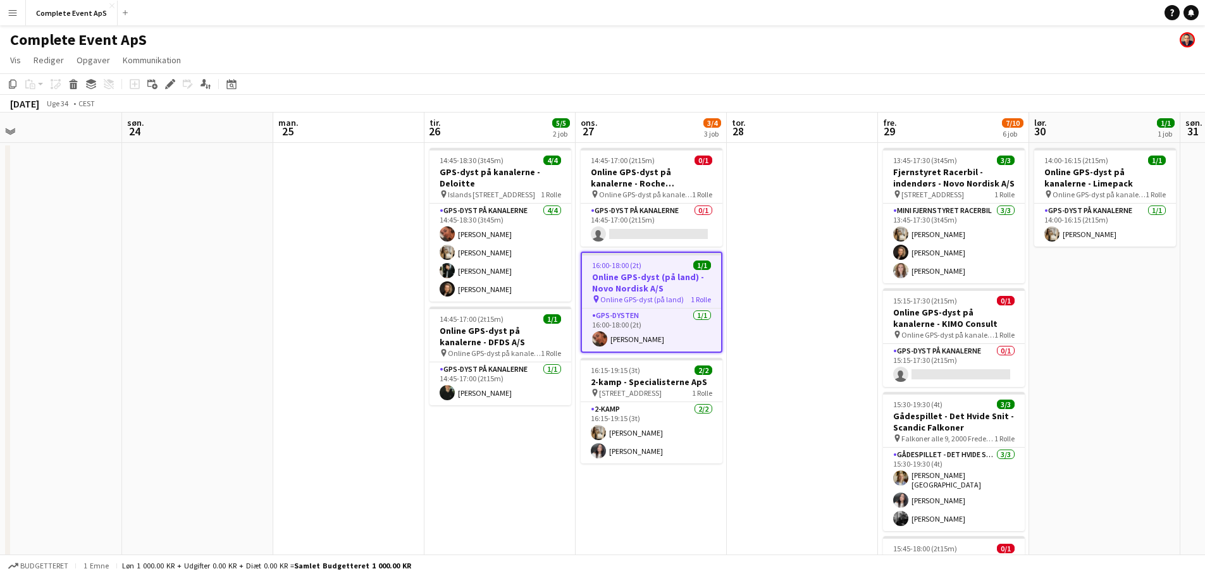
click at [672, 264] on div "16:00-18:00 (2t) 1/1" at bounding box center [651, 265] width 139 height 9
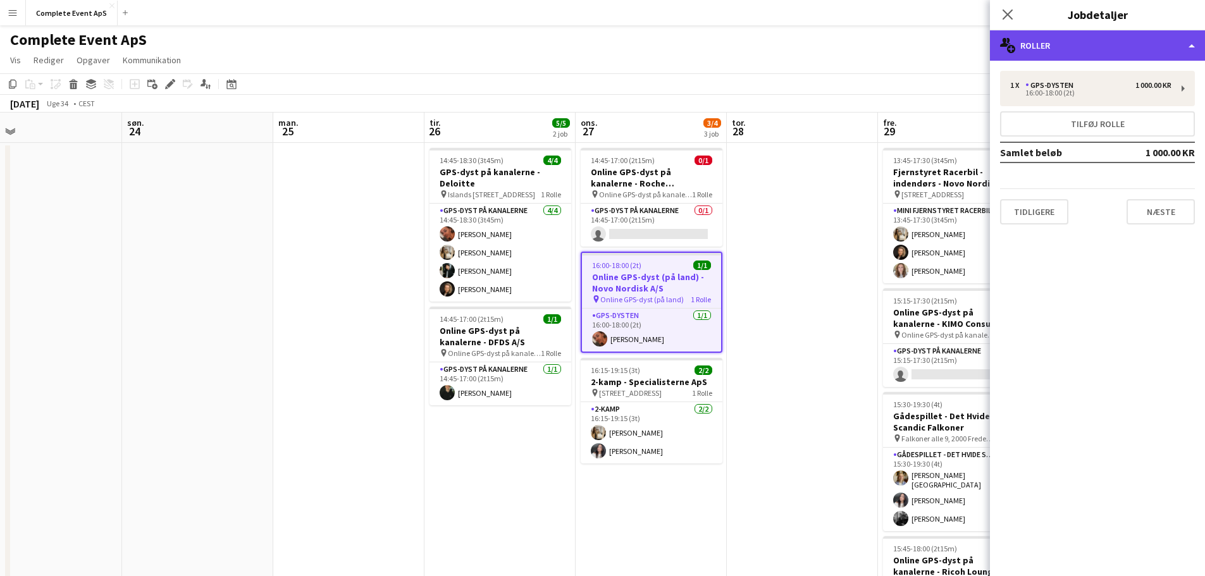
click at [1124, 40] on div "multiple-users-add Roller" at bounding box center [1097, 45] width 215 height 30
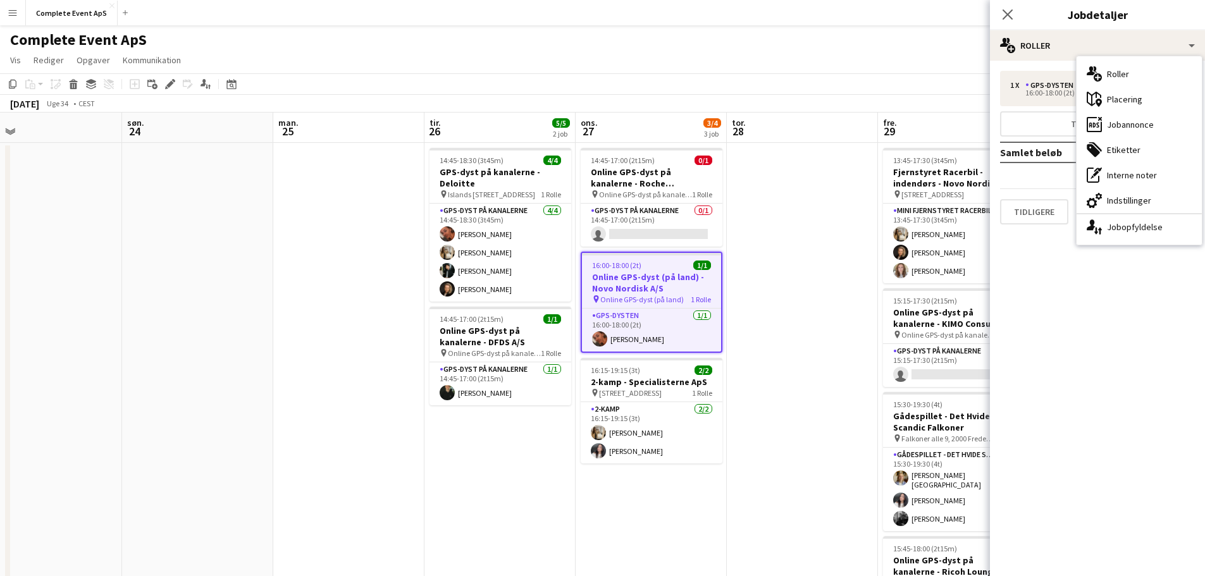
click at [1136, 128] on div "ads-window Jobannonce" at bounding box center [1138, 124] width 125 height 25
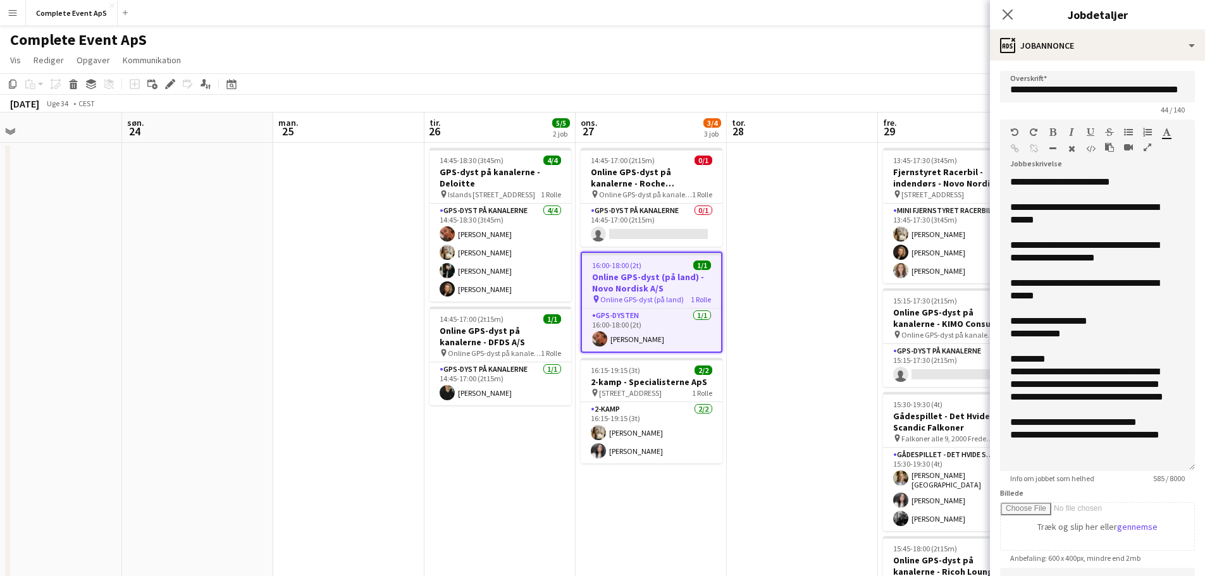
drag, startPoint x: 1171, startPoint y: 262, endPoint x: 1175, endPoint y: 482, distance: 219.5
click at [1175, 482] on app-form-group "**********" at bounding box center [1097, 302] width 195 height 364
click at [789, 348] on app-date-cell at bounding box center [802, 506] width 151 height 727
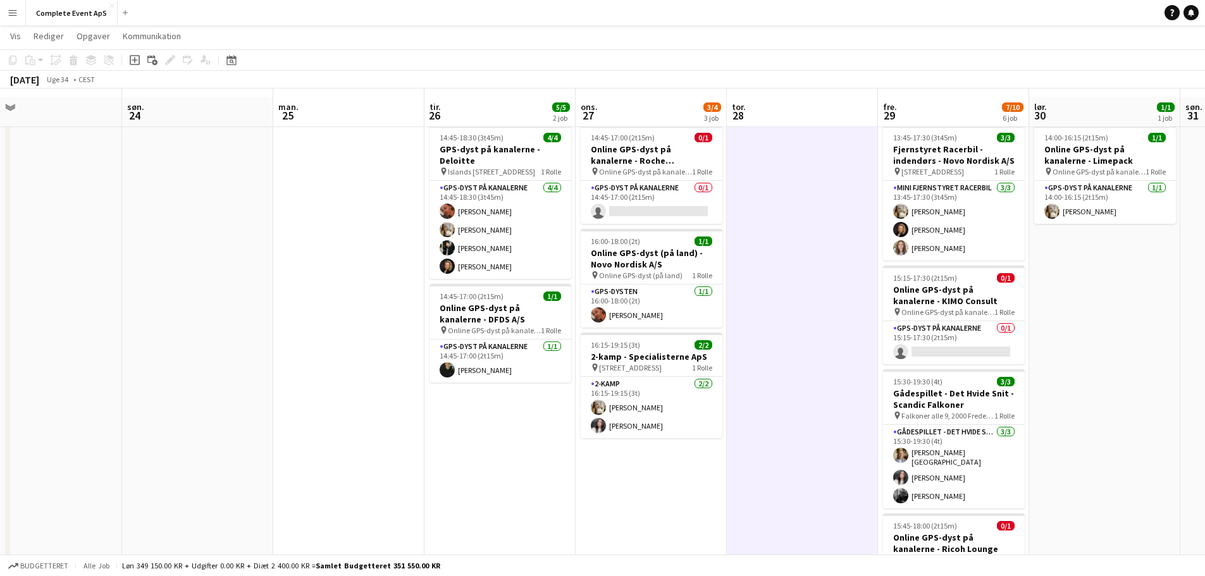
scroll to position [0, 0]
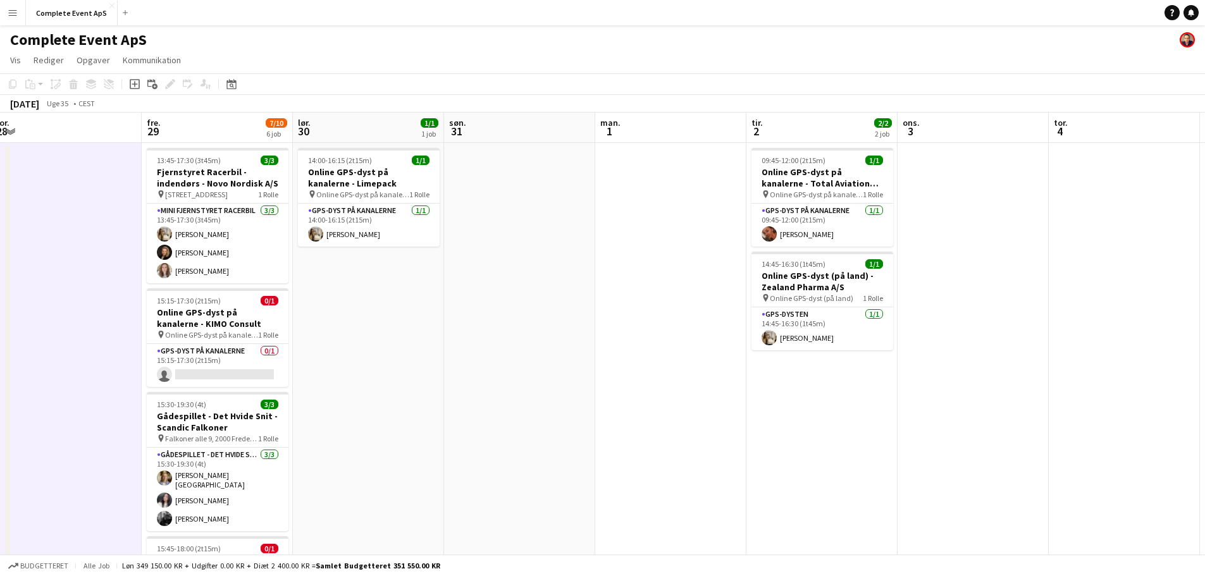
drag, startPoint x: 848, startPoint y: 386, endPoint x: 228, endPoint y: 336, distance: 621.7
click at [228, 336] on app-calendar-viewport "man. 25 tir. 26 5/5 2 job ons. 27 3/4 3 job tor. 28 fre. 29 7/10 6 job lør. 30 …" at bounding box center [602, 491] width 1205 height 757
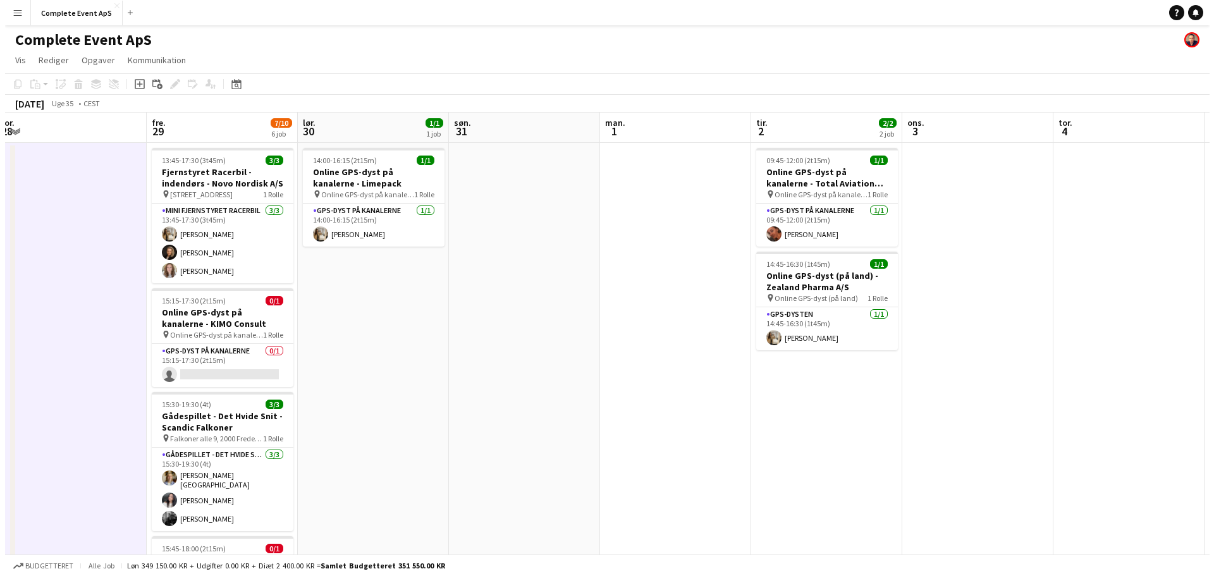
scroll to position [0, 465]
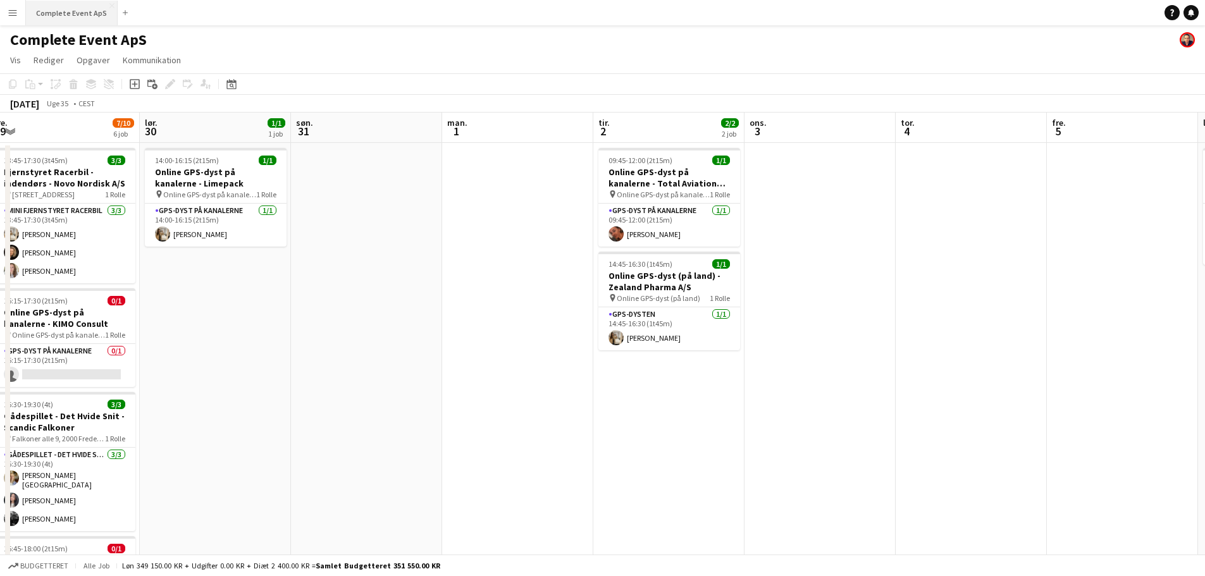
click at [80, 11] on button "Complete Event ApS Luk" at bounding box center [72, 13] width 92 height 25
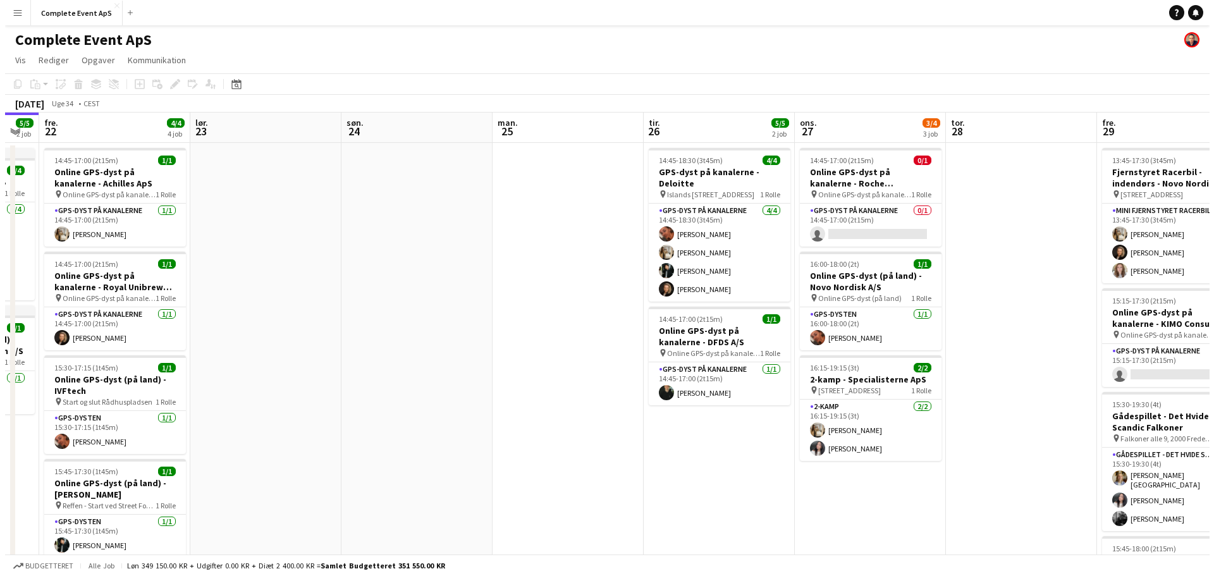
scroll to position [0, 379]
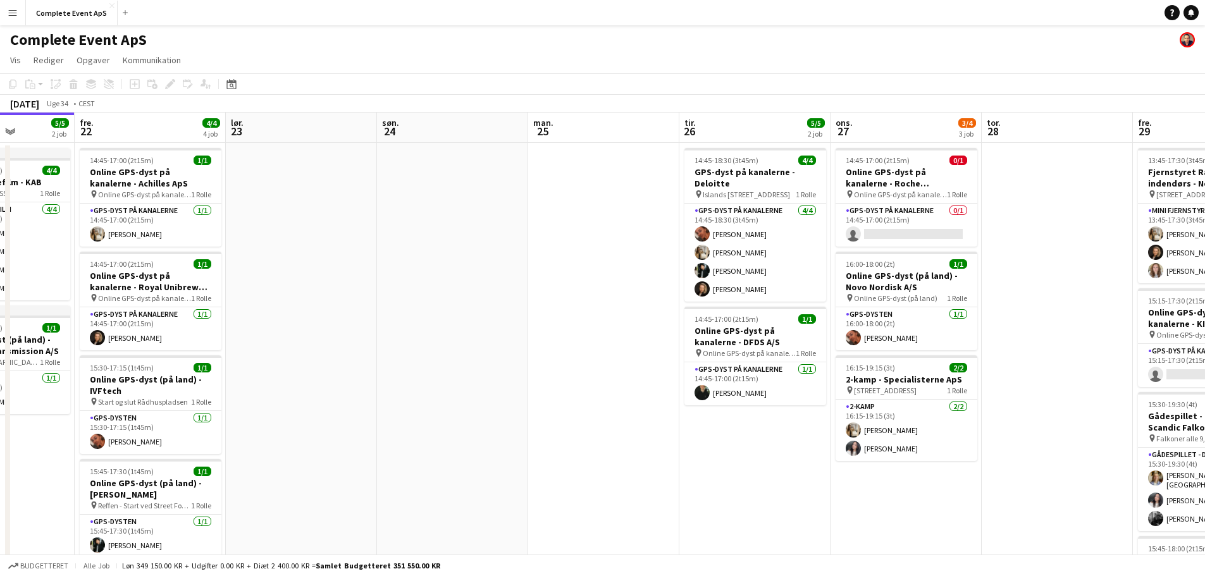
drag, startPoint x: 836, startPoint y: 424, endPoint x: 319, endPoint y: 403, distance: 517.7
click at [312, 399] on app-calendar-viewport "tir. 19 ons. 20 tor. 21 5/5 2 job fre. 22 4/4 4 job lør. 23 søn. 24 man. 25 tir…" at bounding box center [602, 491] width 1205 height 757
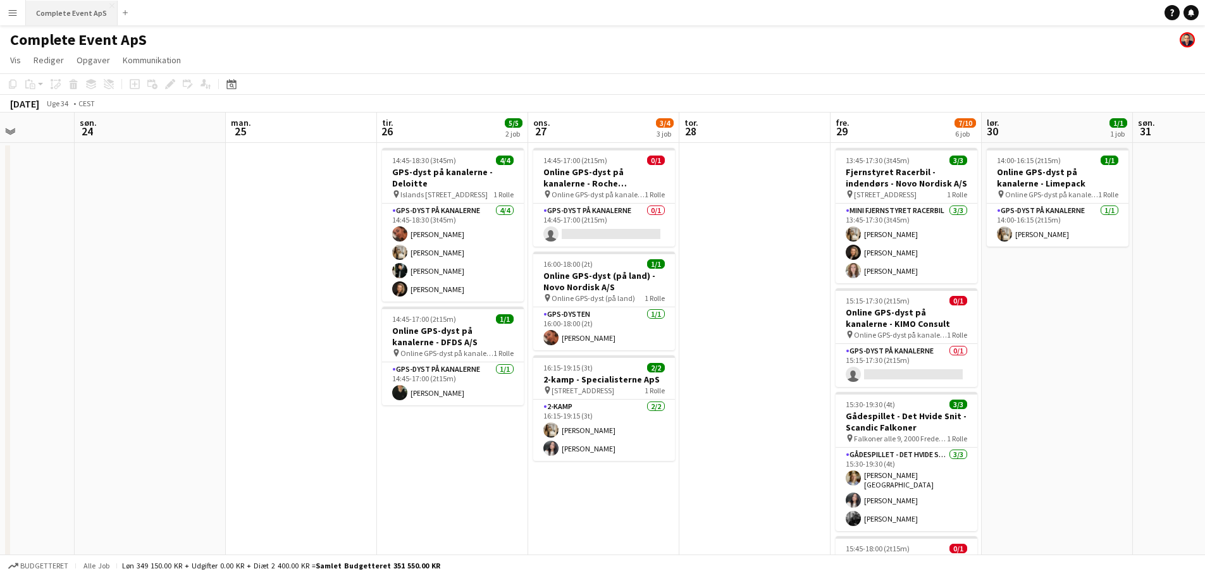
click at [60, 9] on button "Complete Event ApS Luk" at bounding box center [72, 13] width 92 height 25
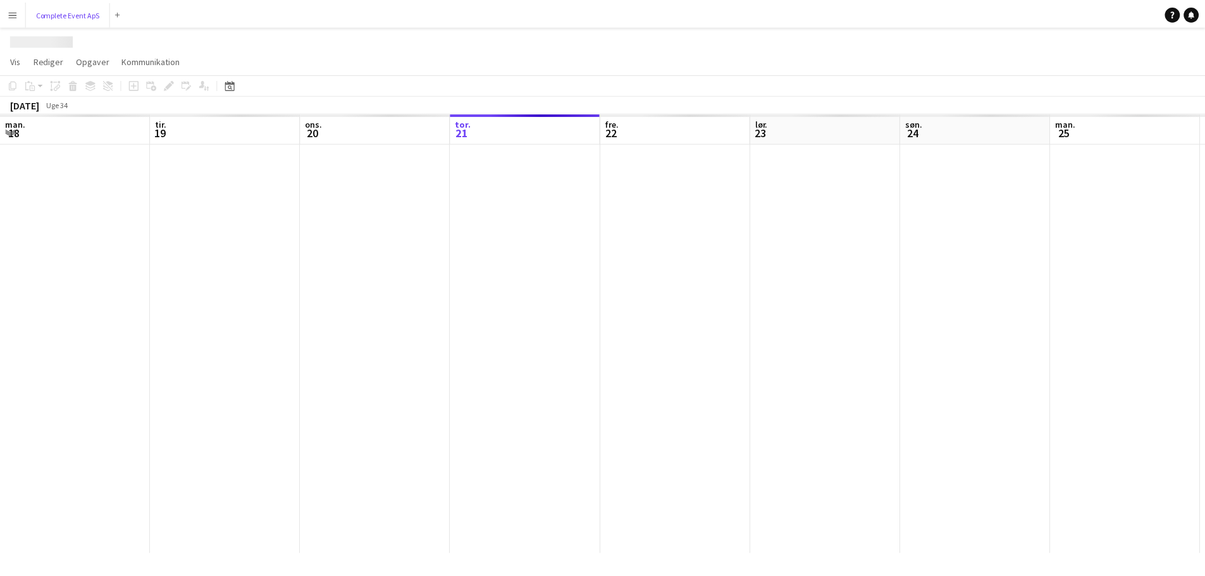
scroll to position [0, 302]
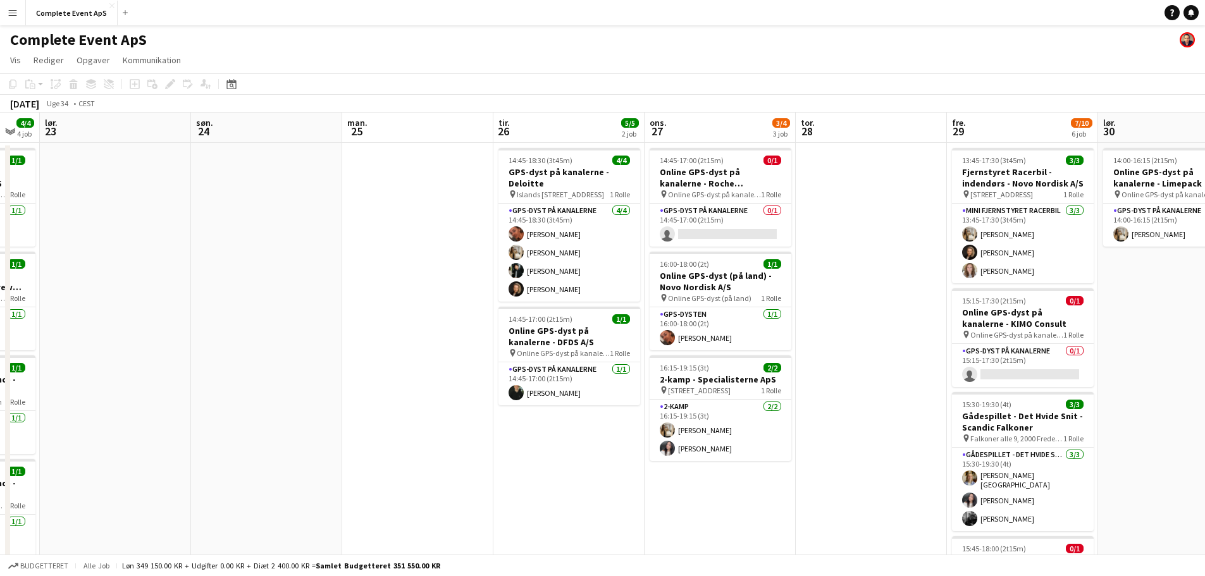
drag, startPoint x: 438, startPoint y: 361, endPoint x: 333, endPoint y: 345, distance: 105.5
click at [333, 345] on app-calendar-viewport "ons. 20 tor. 21 5/5 2 job fre. 22 4/4 4 job lør. 23 søn. 24 man. 25 tir. 26 5/5…" at bounding box center [602, 491] width 1205 height 757
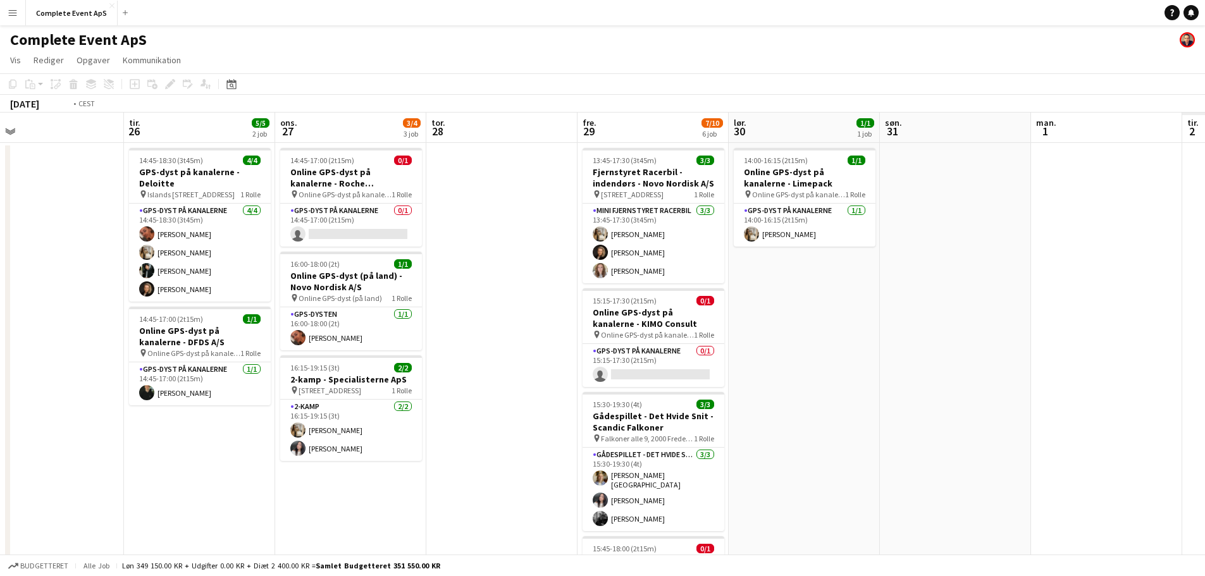
scroll to position [0, 487]
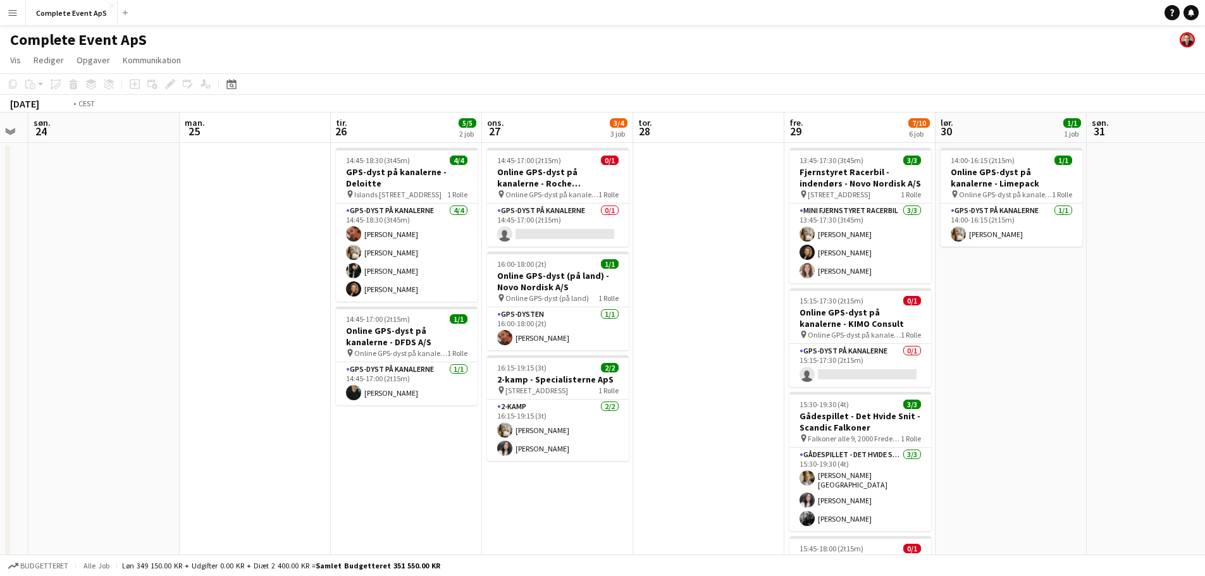
drag, startPoint x: 804, startPoint y: 426, endPoint x: 182, endPoint y: 378, distance: 624.1
click at [180, 378] on app-calendar-viewport "tor. 21 5/5 2 job fre. 22 4/4 4 job lør. 23 søn. 24 man. 25 tir. 26 5/5 2 job o…" at bounding box center [602, 491] width 1205 height 757
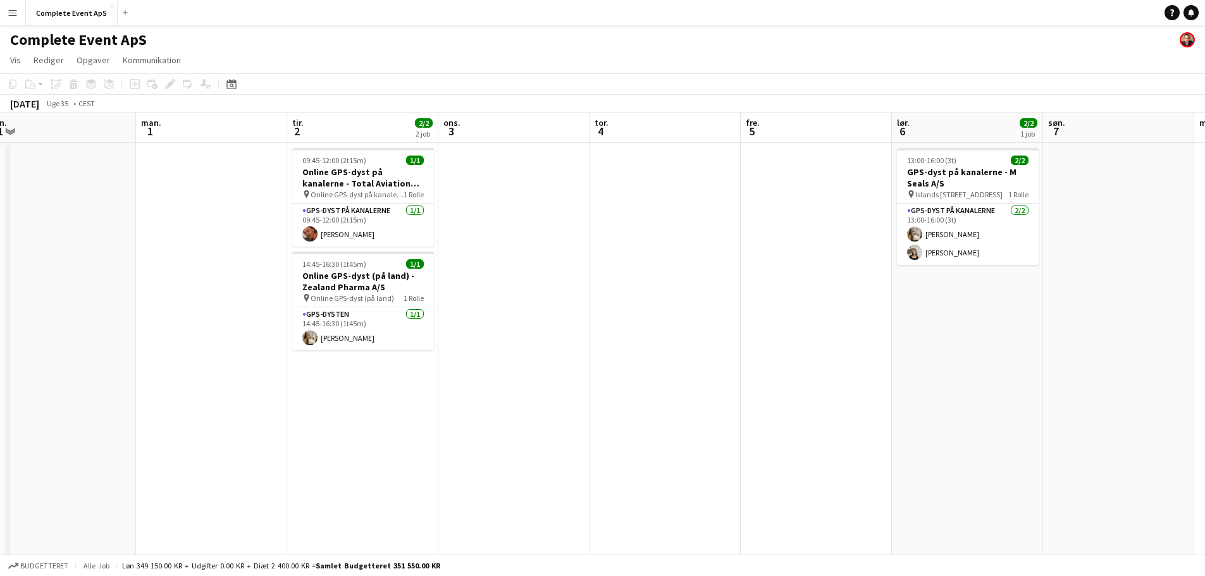
drag, startPoint x: 777, startPoint y: 415, endPoint x: 347, endPoint y: 403, distance: 430.2
click at [202, 388] on app-calendar-viewport "tor. 28 fre. 29 7/10 6 job lør. 30 1/1 1 job søn. 31 man. 1 tir. 2 2/2 2 job on…" at bounding box center [602, 491] width 1205 height 757
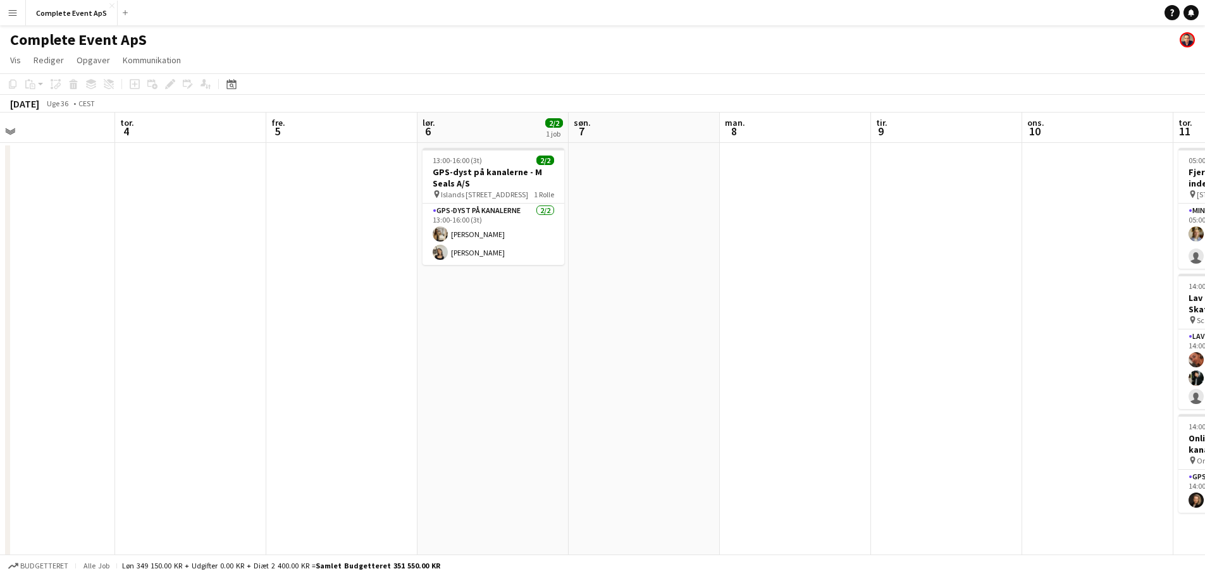
drag, startPoint x: 118, startPoint y: 376, endPoint x: 37, endPoint y: 367, distance: 82.0
click at [37, 367] on app-calendar-viewport "man. 1 tir. 2 2/2 2 job ons. 3 tor. 4 fre. 5 lør. 6 2/2 1 job søn. 7 man. 8 tir…" at bounding box center [602, 491] width 1205 height 757
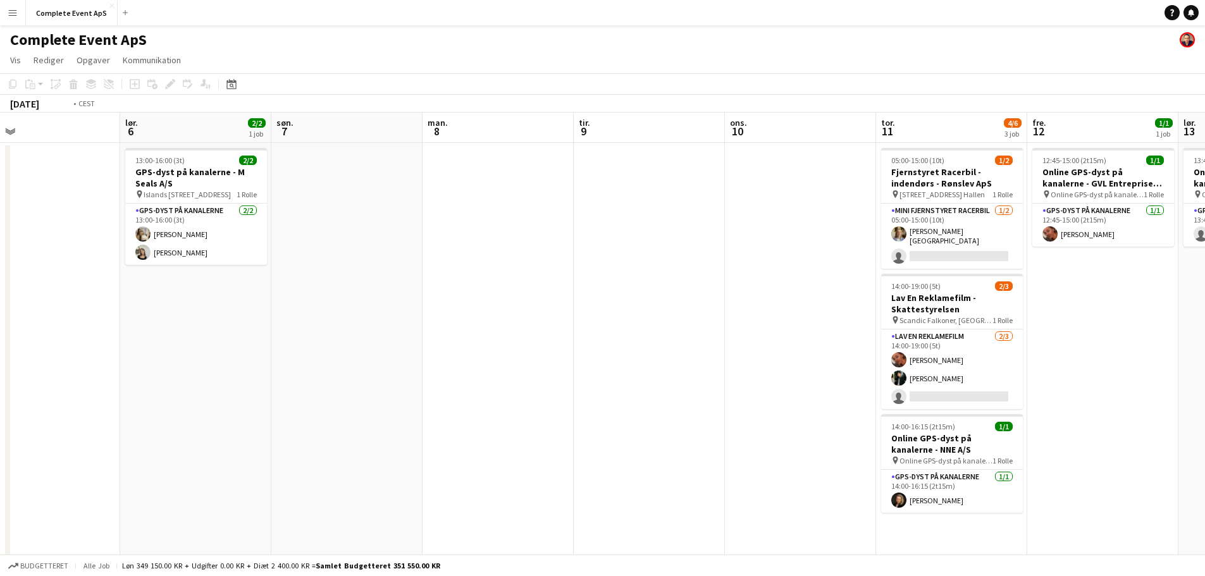
scroll to position [0, 496]
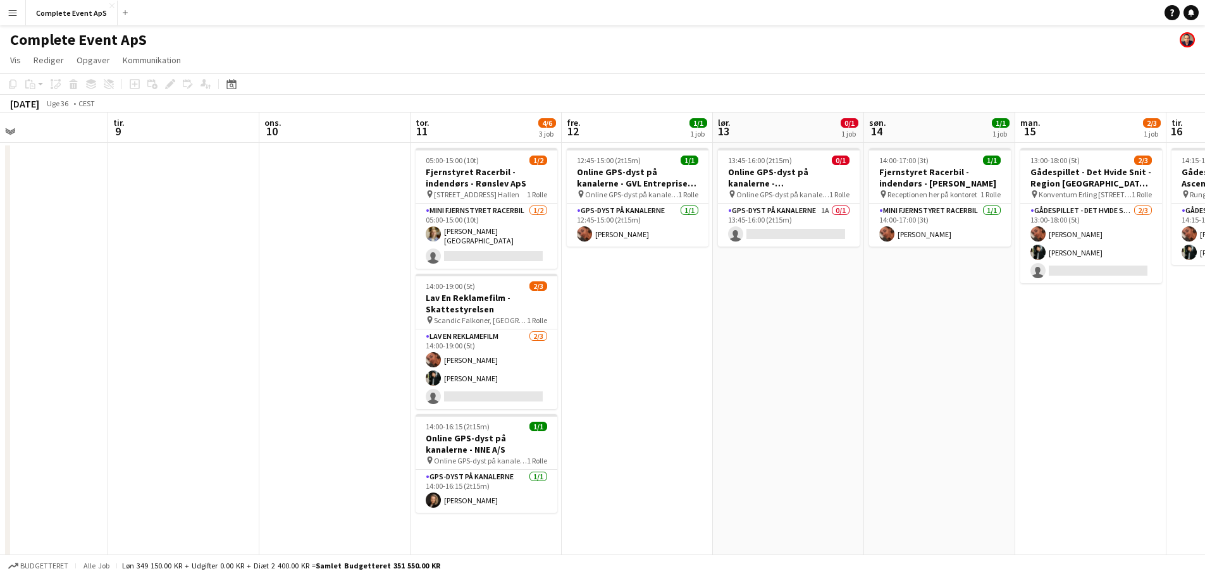
drag, startPoint x: 558, startPoint y: 395, endPoint x: 0, endPoint y: 350, distance: 560.1
click at [0, 350] on app-calendar-viewport "fre. 5 lør. 6 2/2 1 job søn. 7 man. 8 tir. 9 ons. 10 tor. 11 4/6 3 job fre. 12 …" at bounding box center [602, 491] width 1205 height 757
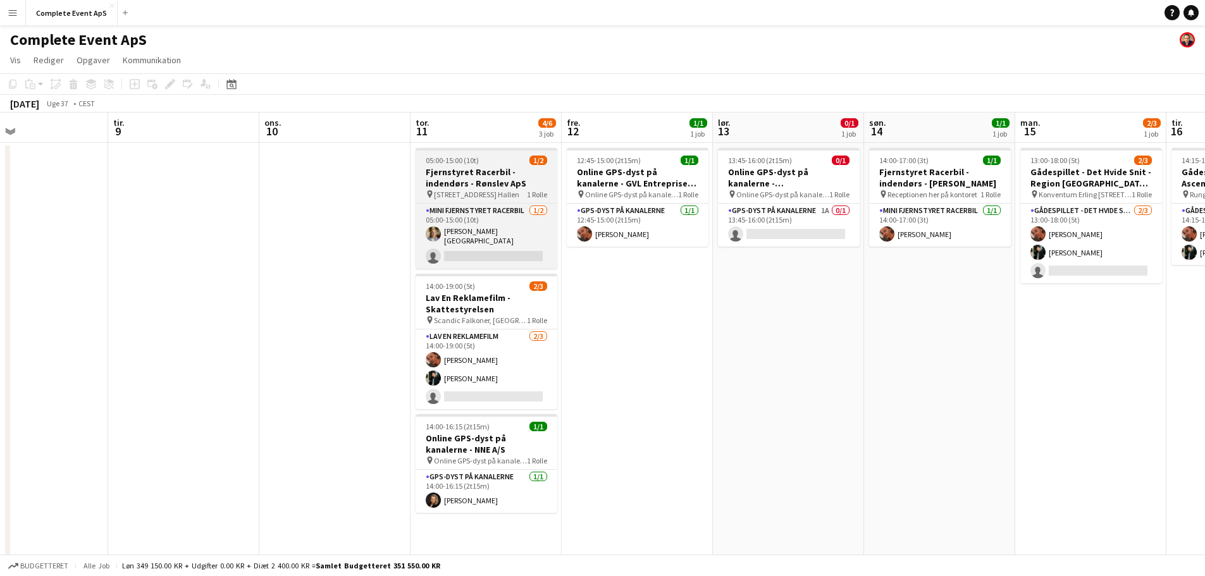
click at [494, 171] on h3 "Fjernstyret Racerbil - indendørs - Rønslev ApS" at bounding box center [486, 177] width 142 height 23
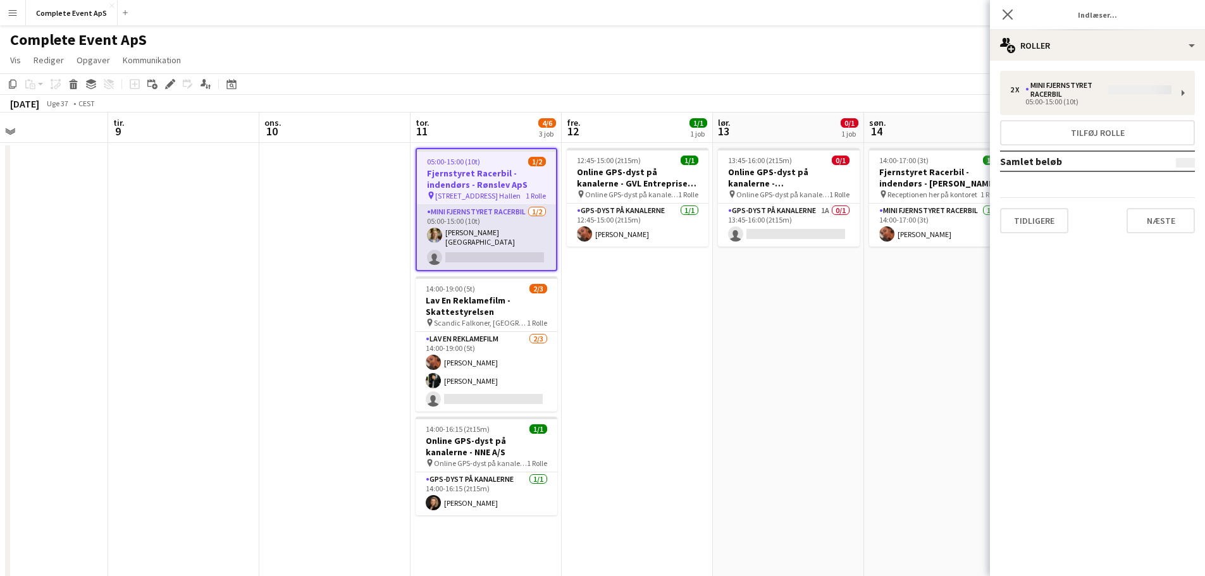
type input "**********"
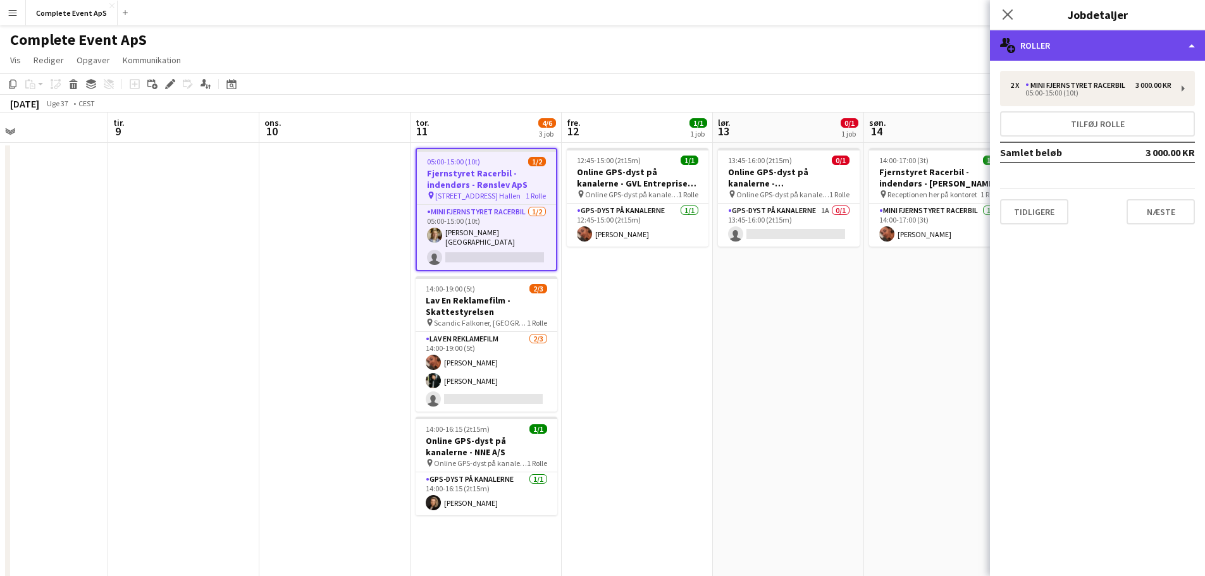
click at [1065, 40] on div "multiple-users-add Roller" at bounding box center [1097, 45] width 215 height 30
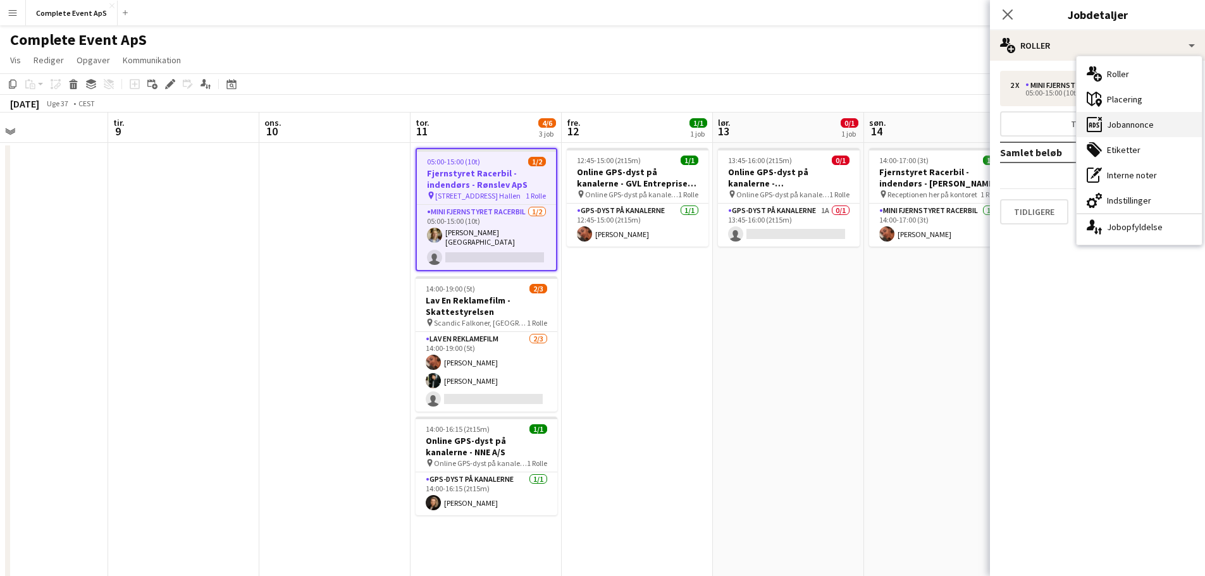
click at [1136, 120] on div "ads-window Jobannonce" at bounding box center [1138, 124] width 125 height 25
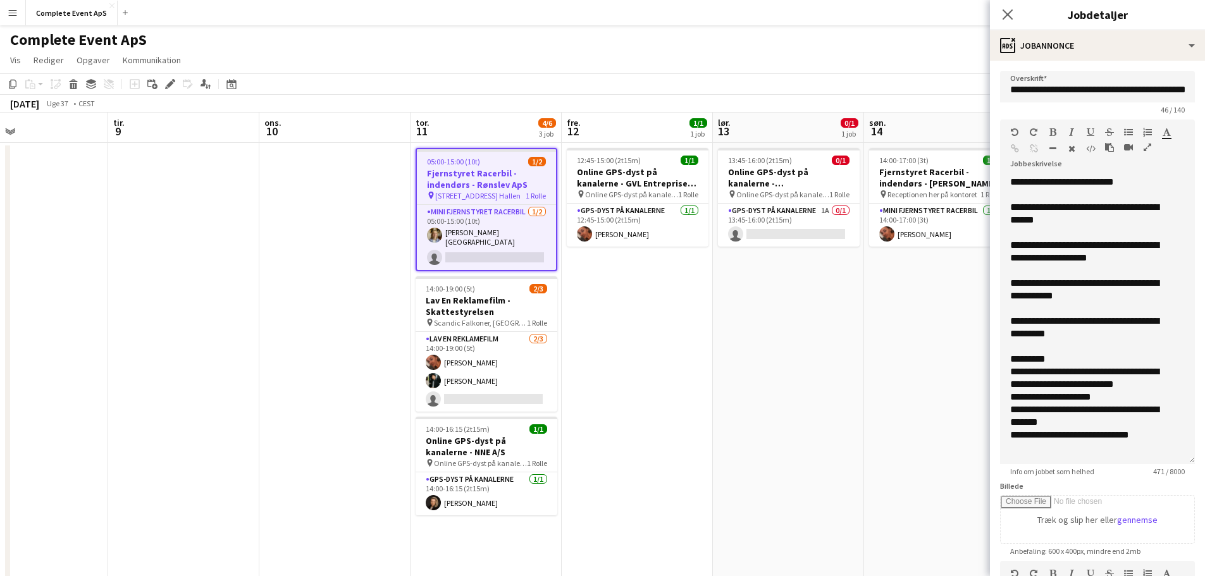
drag, startPoint x: 1168, startPoint y: 262, endPoint x: 1177, endPoint y: 475, distance: 212.7
click at [1177, 475] on app-form-group "**********" at bounding box center [1097, 298] width 195 height 357
click at [852, 328] on app-date-cell "13:45-16:00 (2t15m) 0/1 Online GPS-dyst på kanalerne - Københavns Kommune pin O…" at bounding box center [788, 506] width 151 height 727
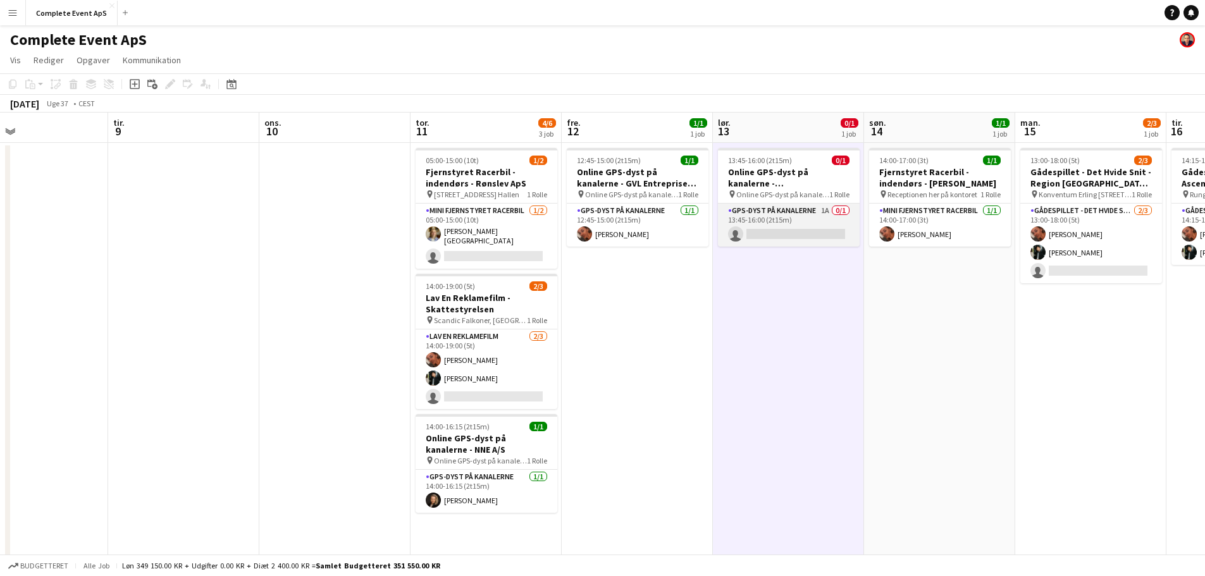
click at [826, 209] on app-card-role "GPS-dyst på kanalerne 1A 0/1 13:45-16:00 (2t15m) single-neutral-actions" at bounding box center [789, 225] width 142 height 43
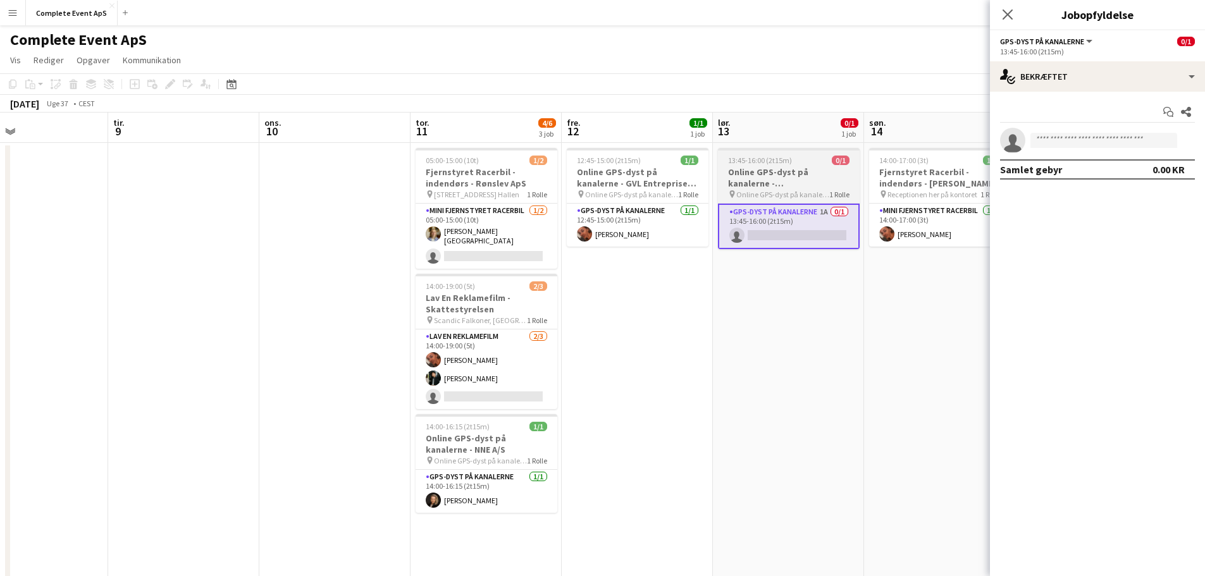
drag, startPoint x: 806, startPoint y: 162, endPoint x: 799, endPoint y: 157, distance: 7.7
click at [805, 162] on div "13:45-16:00 (2t15m) 0/1" at bounding box center [789, 160] width 142 height 9
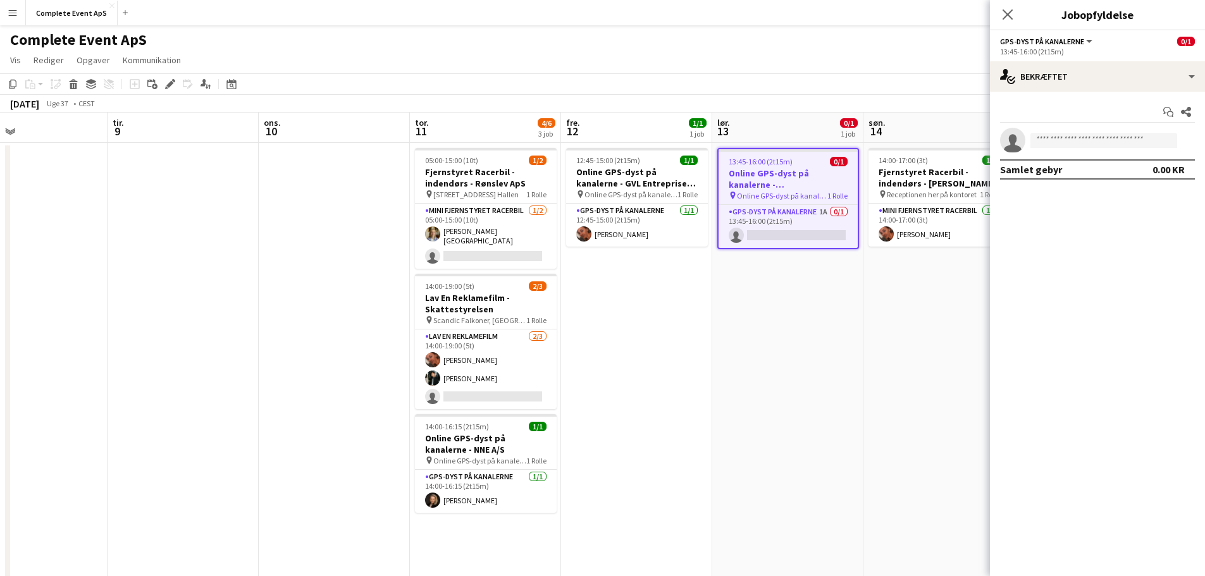
click at [797, 155] on app-job-card "13:45-16:00 (2t15m) 0/1 Online GPS-dyst på kanalerne - Københavns Kommune pin O…" at bounding box center [788, 198] width 142 height 101
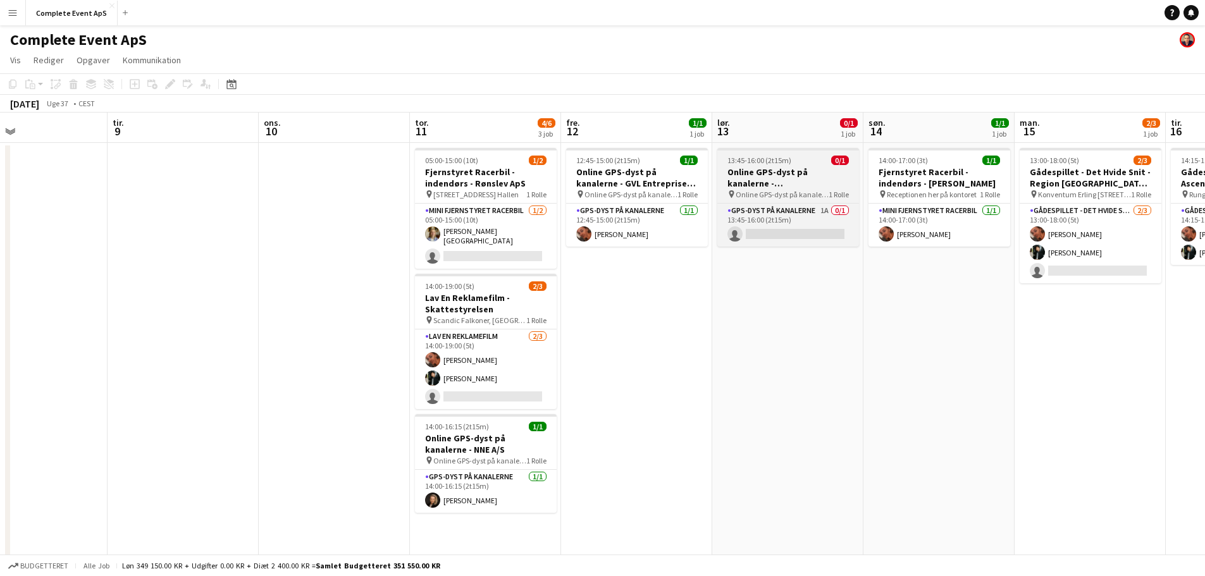
click at [801, 165] on app-job-card "13:45-16:00 (2t15m) 0/1 Online GPS-dyst på kanalerne - Københavns Kommune pin O…" at bounding box center [788, 197] width 142 height 99
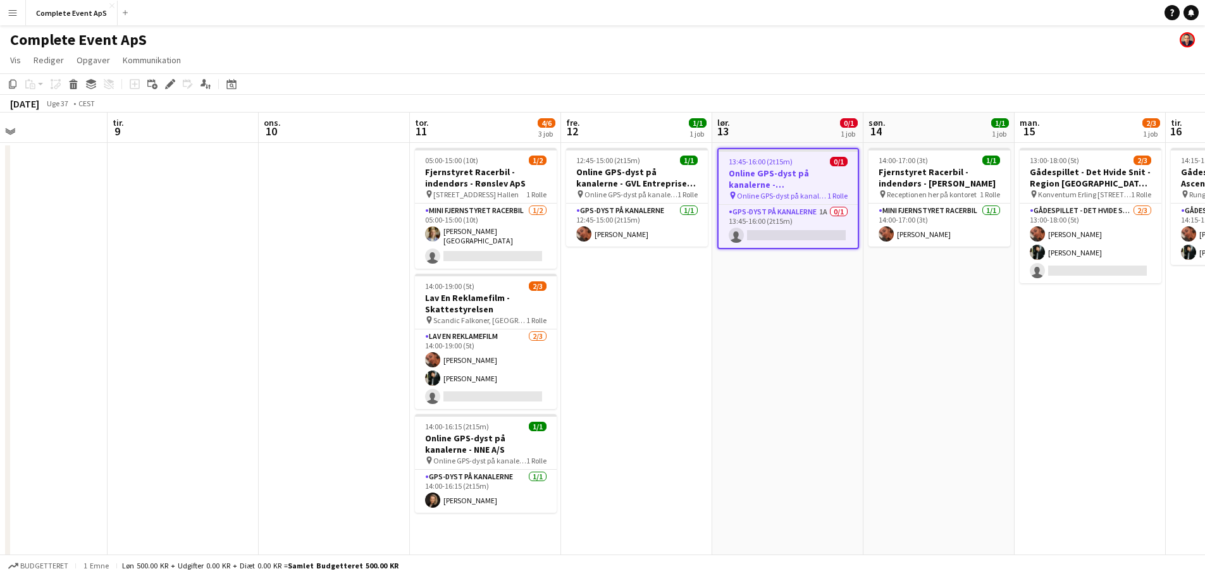
click at [801, 165] on div "13:45-16:00 (2t15m) 0/1" at bounding box center [787, 161] width 139 height 9
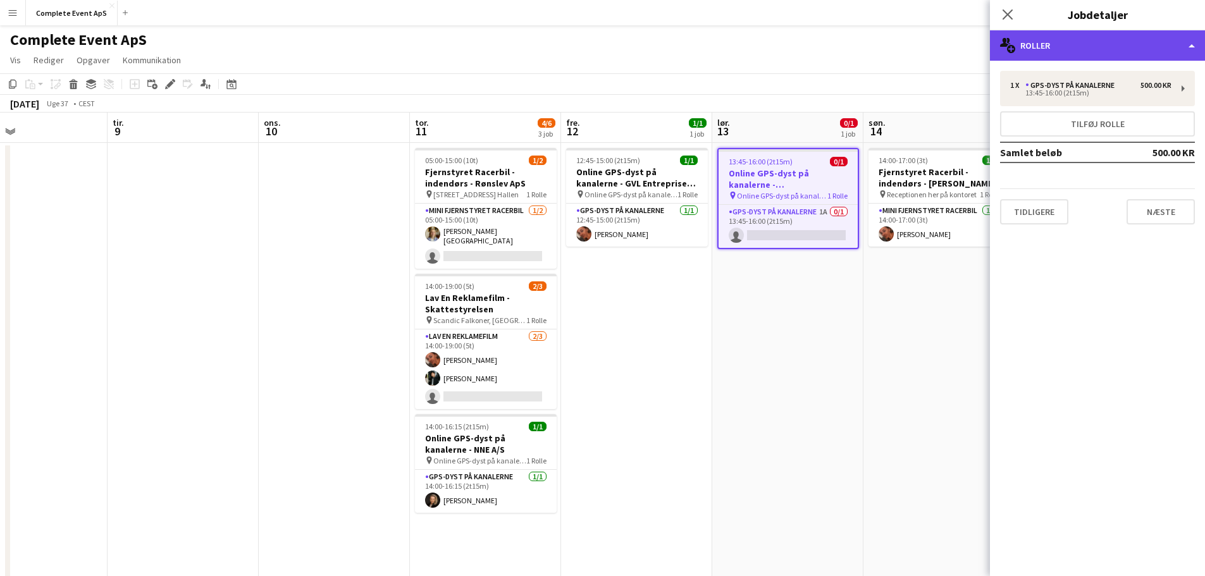
click at [1076, 36] on div "multiple-users-add Roller" at bounding box center [1097, 45] width 215 height 30
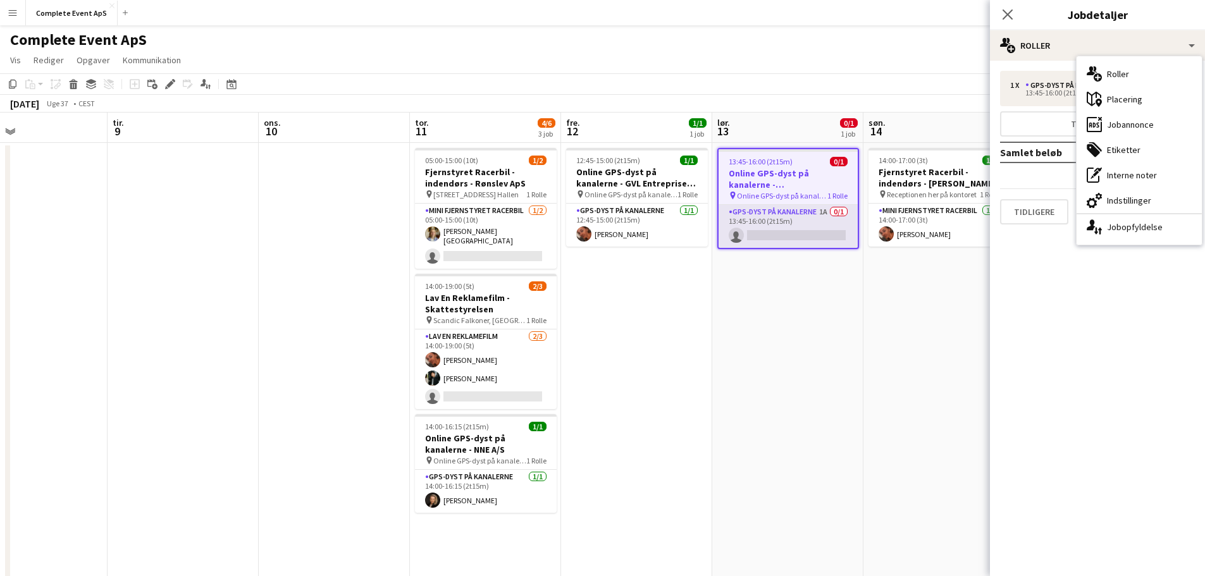
click at [807, 218] on app-card-role "GPS-dyst på kanalerne 1A 0/1 13:45-16:00 (2t15m) single-neutral-actions" at bounding box center [787, 226] width 139 height 43
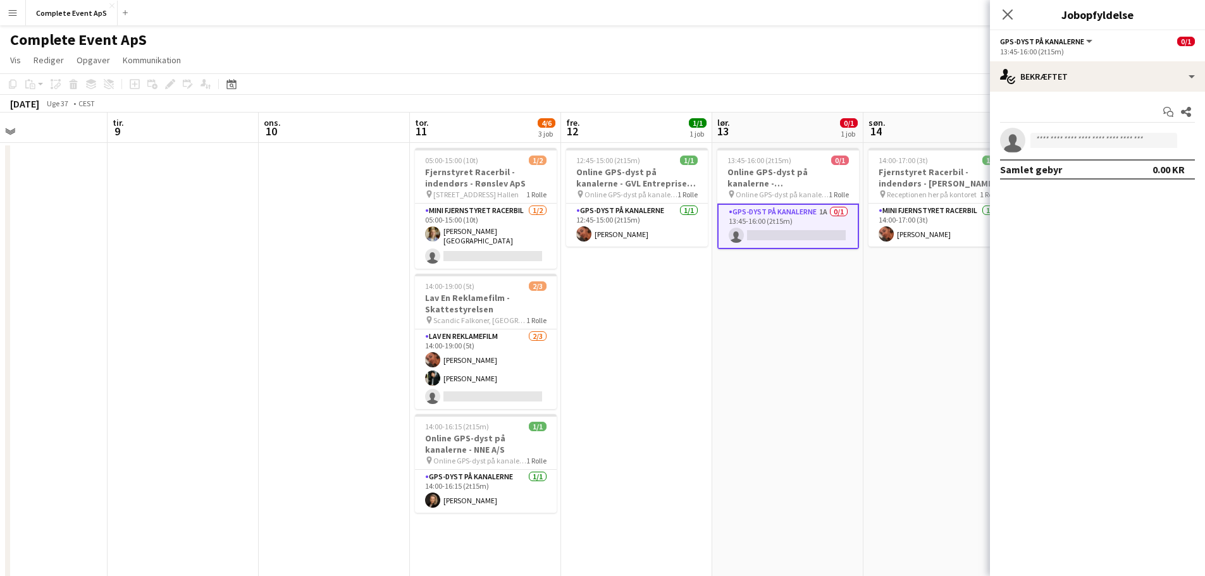
click at [1083, 94] on div "Start chat Del single-neutral-actions Samlet gebyr 0.00 KR" at bounding box center [1097, 141] width 215 height 98
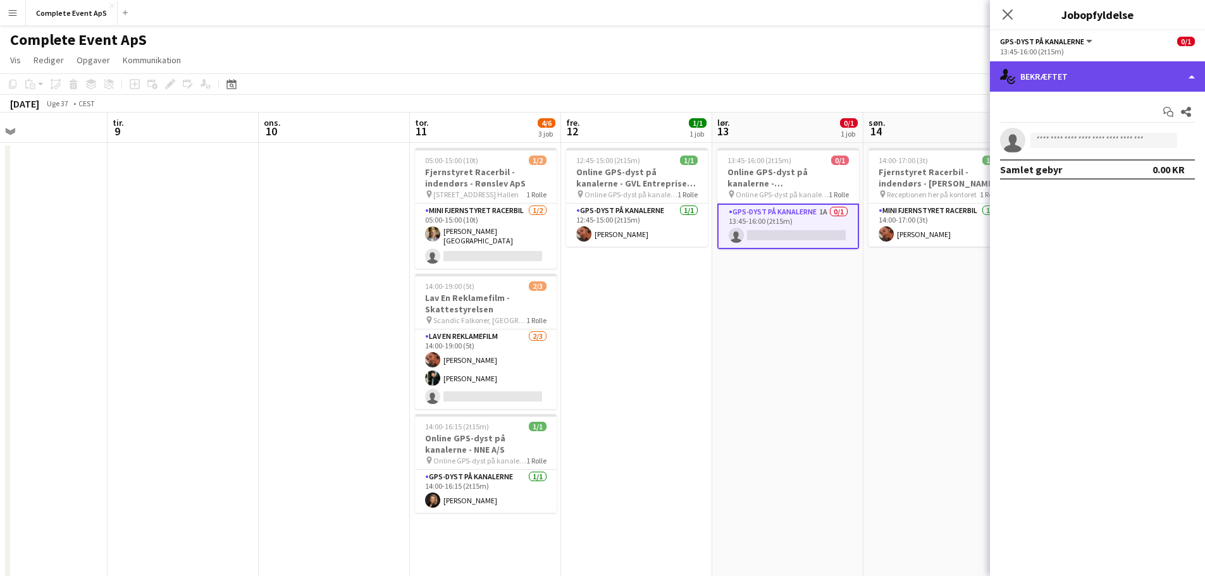
click at [1081, 85] on div "single-neutral-actions-check-2 Bekræftet" at bounding box center [1097, 76] width 215 height 30
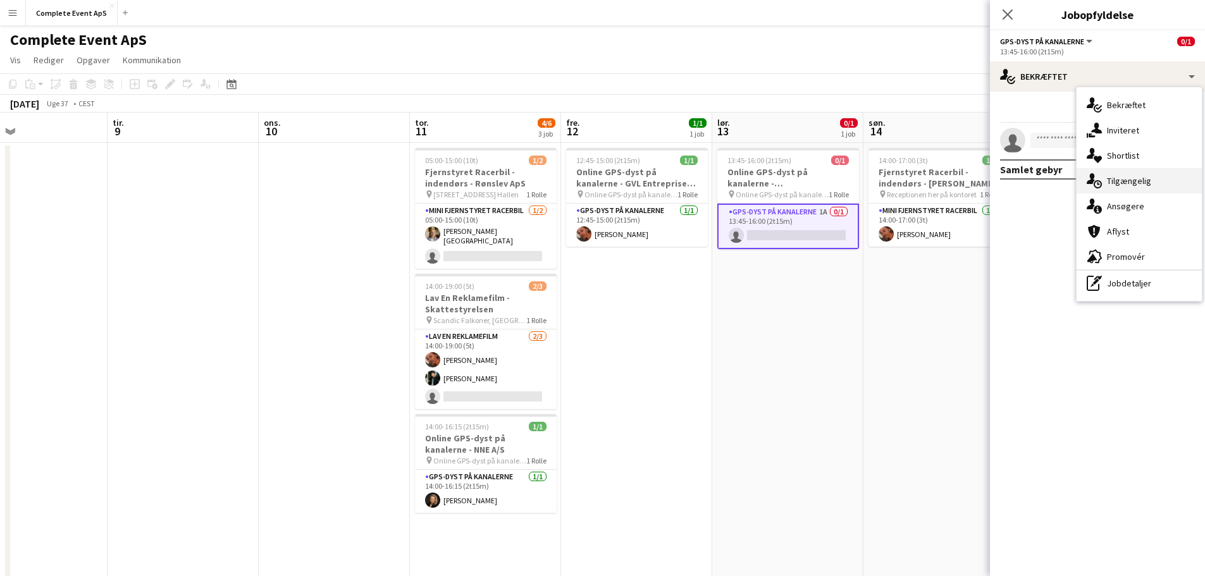
click at [1136, 181] on div "single-neutral-actions-upload Tilgængelig" at bounding box center [1138, 180] width 125 height 25
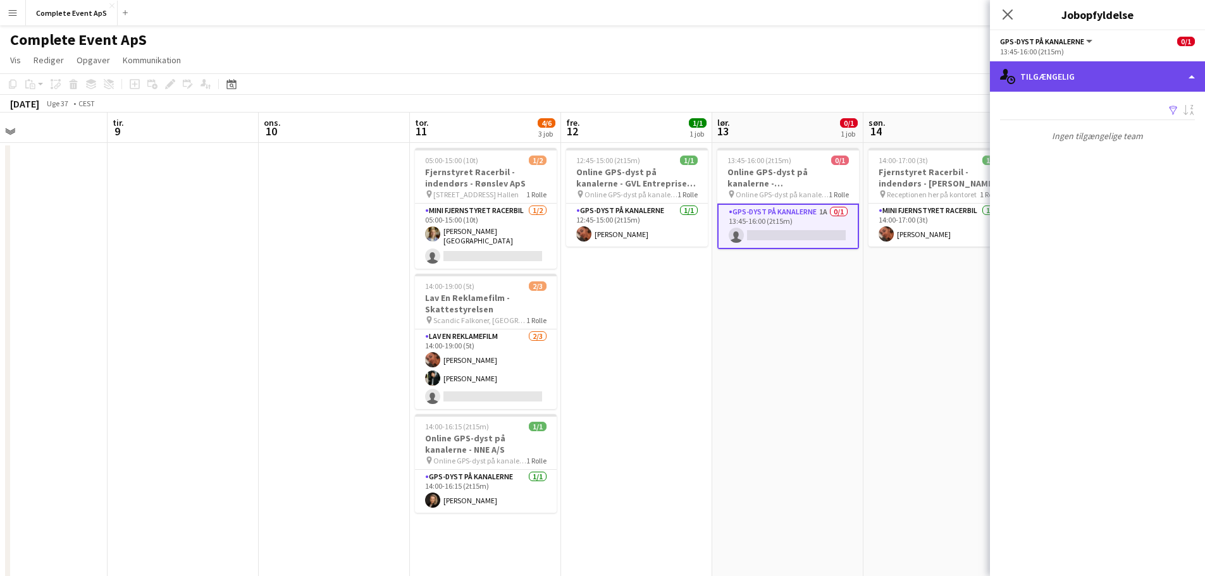
click at [1088, 70] on div "single-neutral-actions-upload Tilgængelig" at bounding box center [1097, 76] width 215 height 30
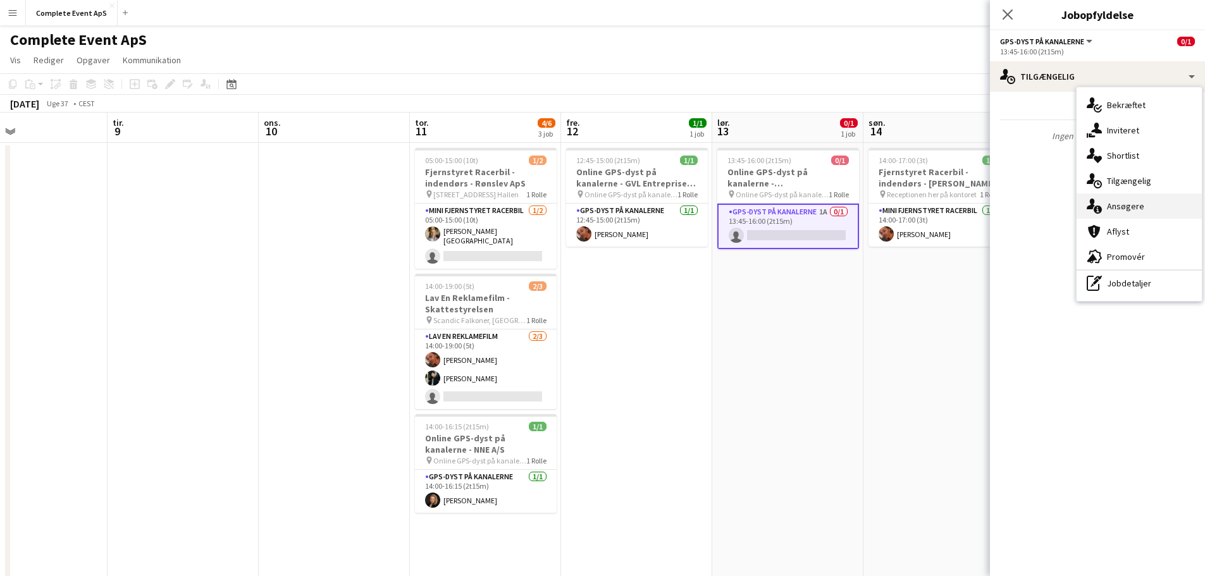
click at [1127, 202] on div "single-neutral-actions-information Ansøgere" at bounding box center [1138, 205] width 125 height 25
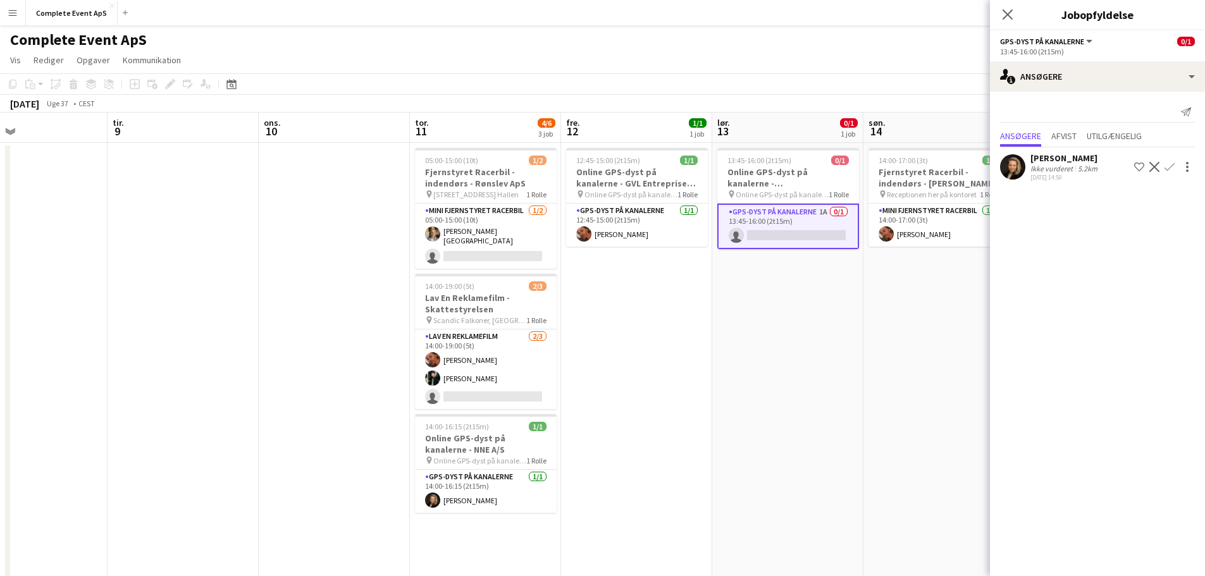
click at [1172, 166] on app-icon "Bekræft" at bounding box center [1169, 167] width 10 height 10
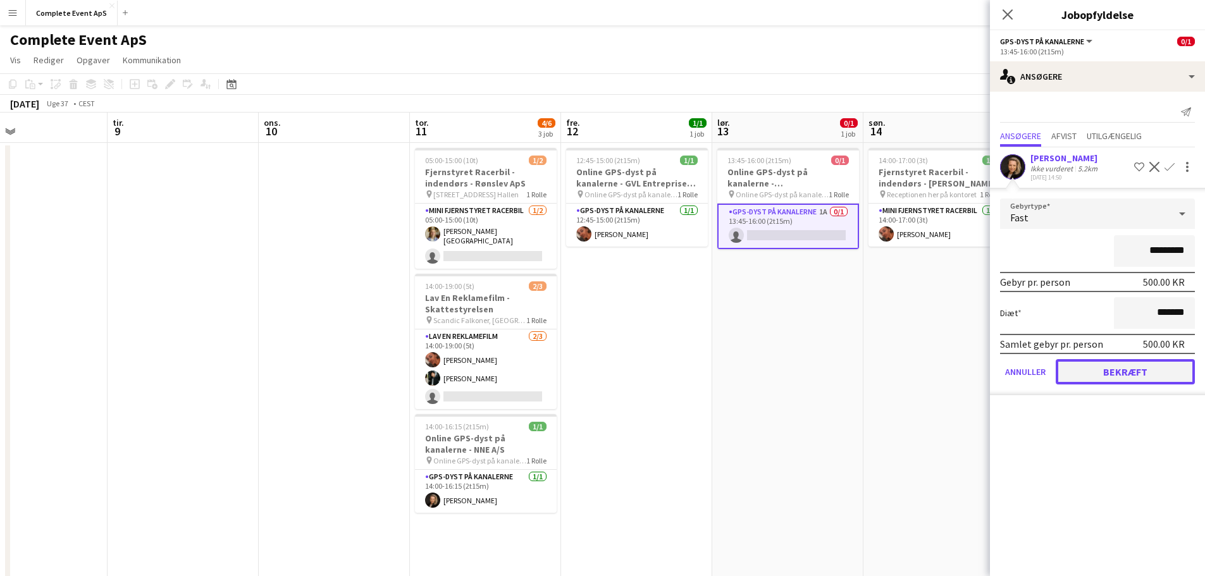
click at [1145, 372] on button "Bekræft" at bounding box center [1124, 371] width 139 height 25
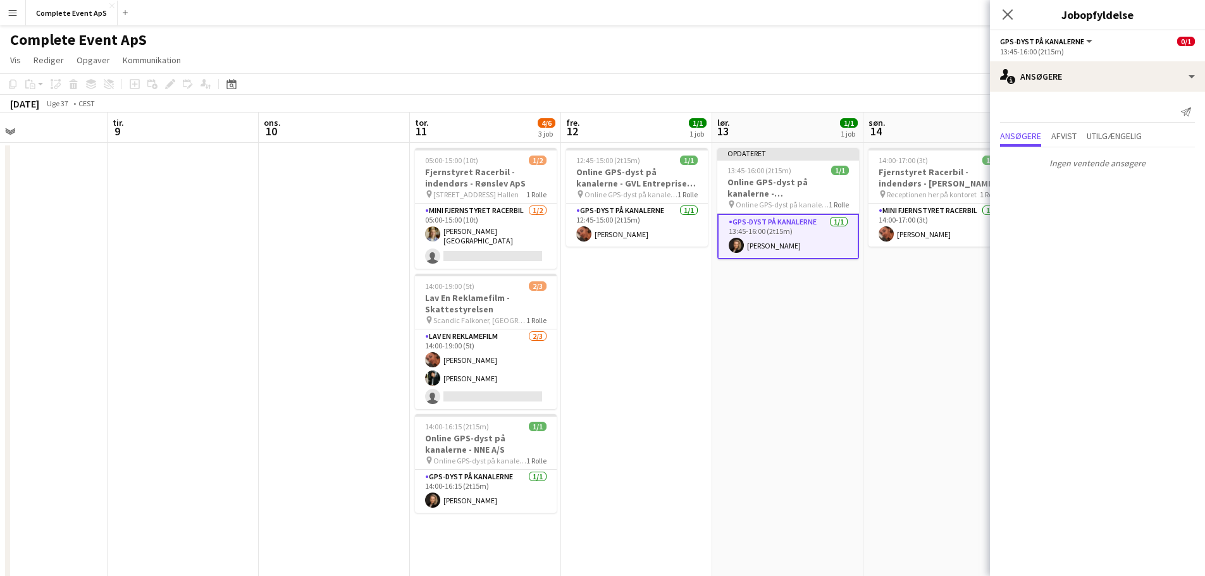
click at [886, 342] on app-date-cell "14:00-17:00 (3t) 1/1 Fjernstyret Racerbil - indendørs - Ulla Andersen pin Recep…" at bounding box center [938, 506] width 151 height 727
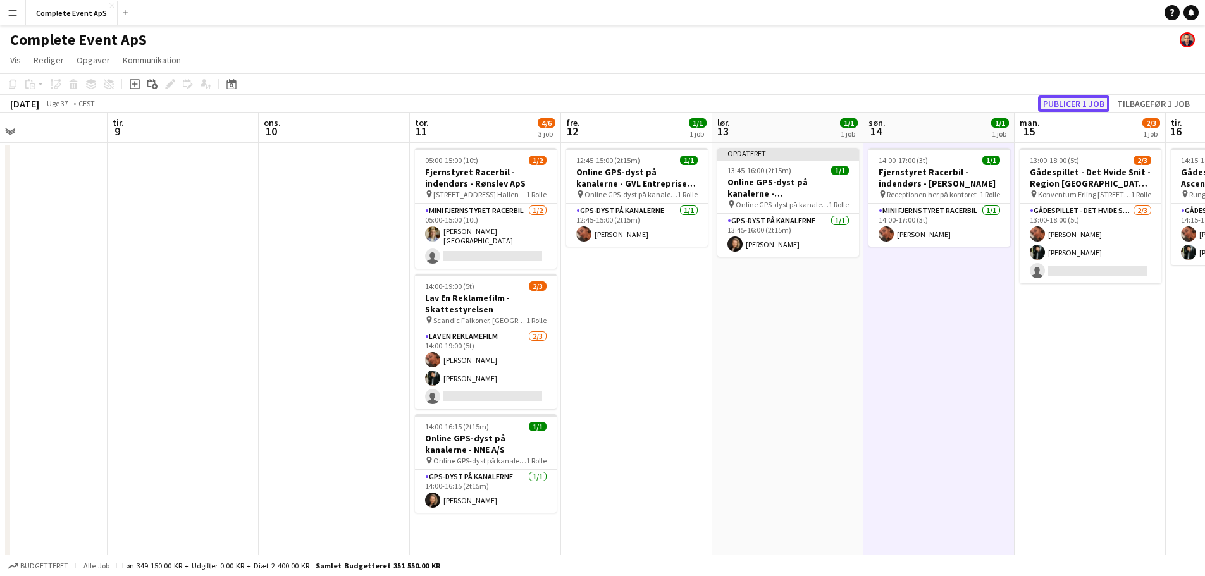
click at [1071, 99] on button "Publicer 1 job" at bounding box center [1073, 103] width 71 height 16
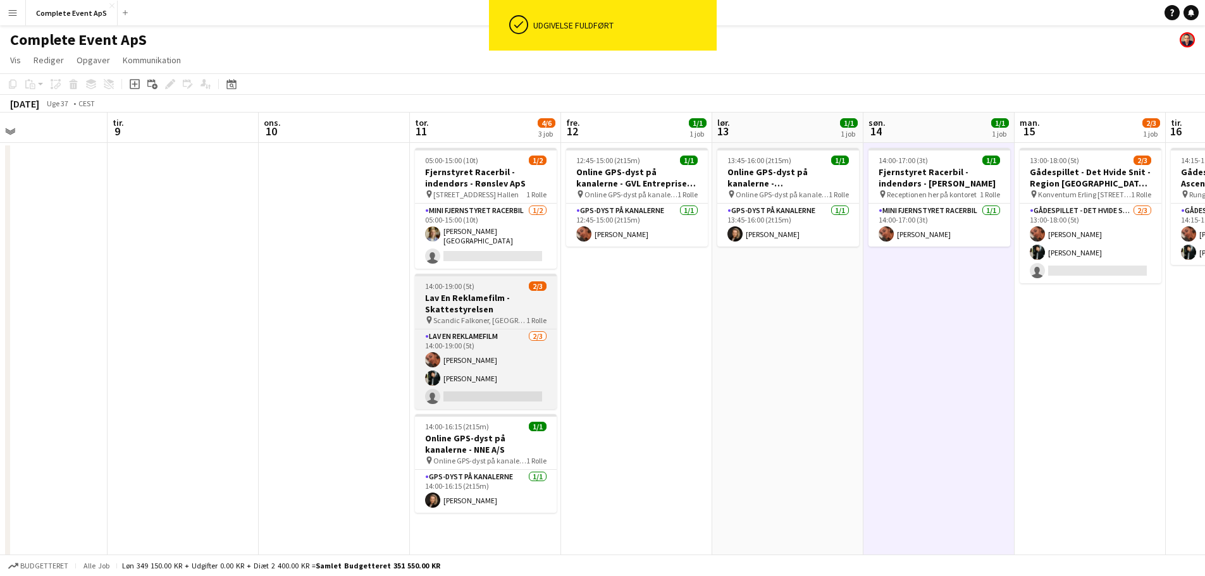
click at [506, 284] on div "14:00-19:00 (5t) 2/3" at bounding box center [486, 285] width 142 height 9
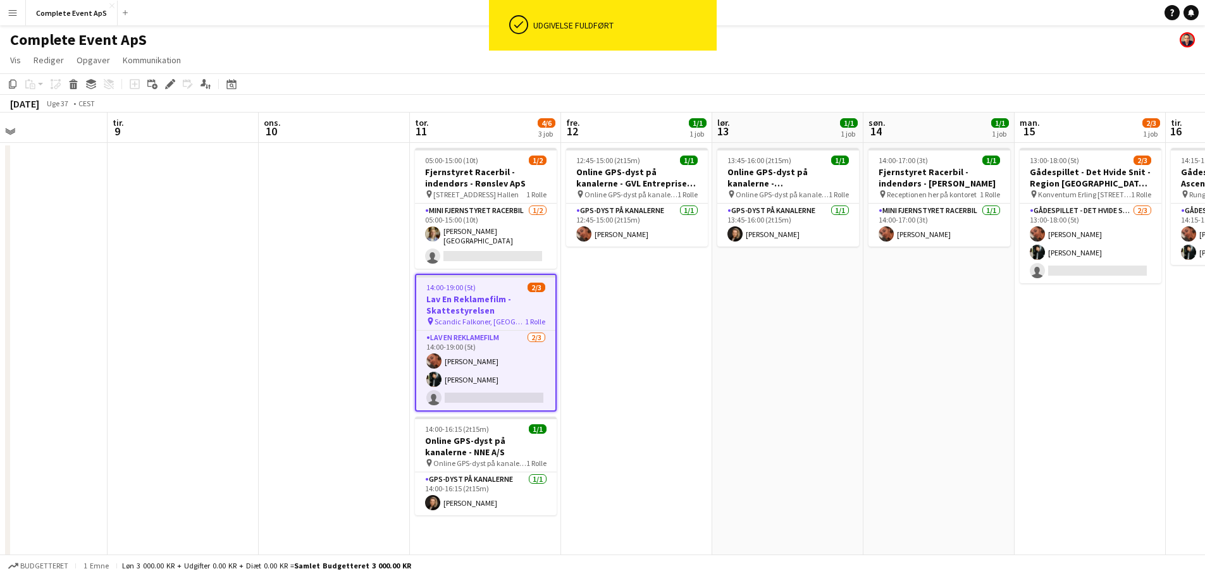
click at [506, 284] on div "14:00-19:00 (5t) 2/3" at bounding box center [485, 287] width 139 height 9
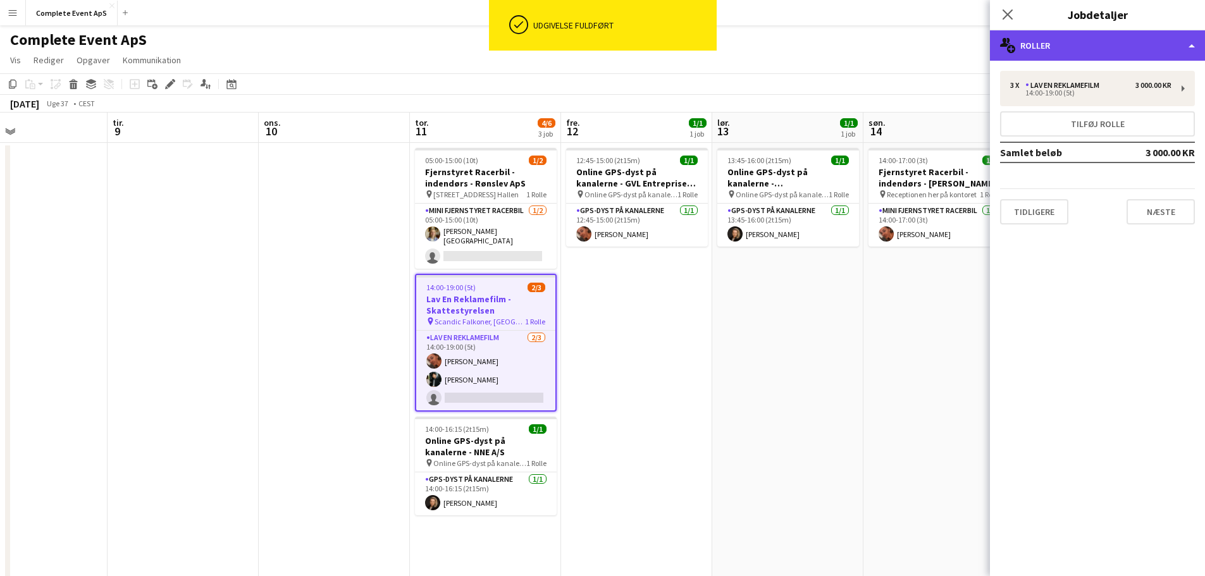
click at [1105, 39] on div "multiple-users-add Roller" at bounding box center [1097, 45] width 215 height 30
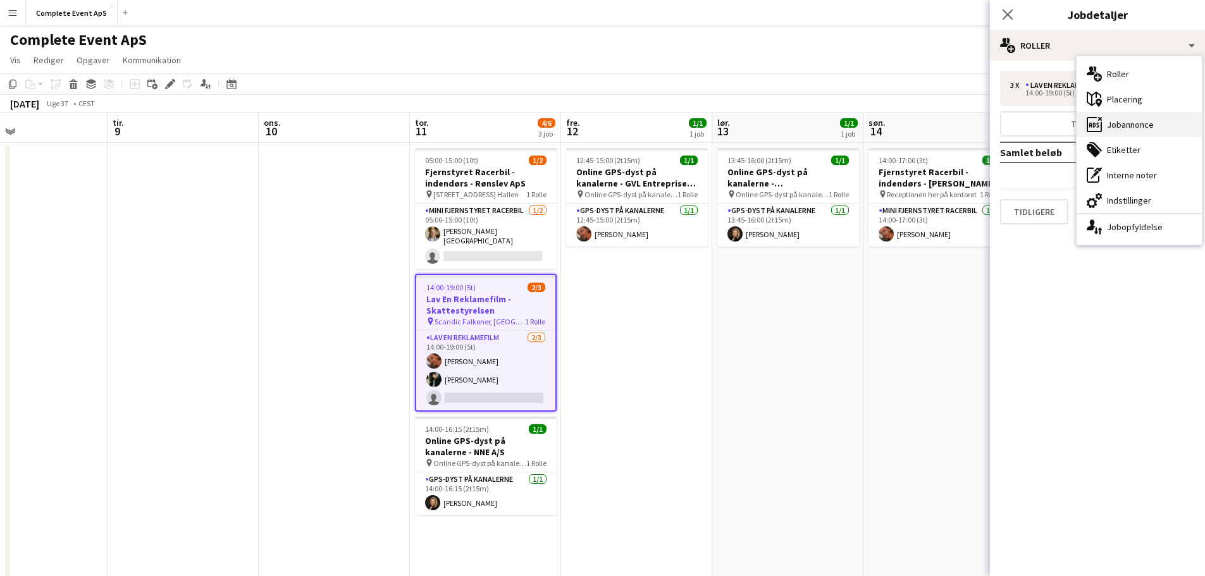
click at [1121, 124] on div "ads-window Jobannonce" at bounding box center [1138, 124] width 125 height 25
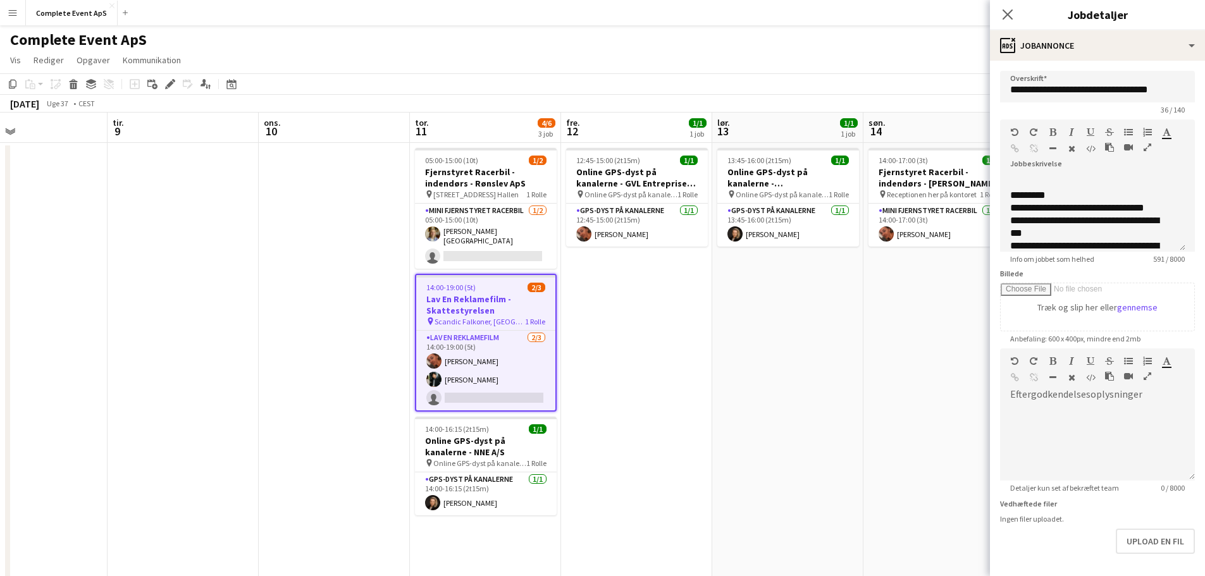
scroll to position [190, 0]
click at [503, 288] on app-job-card "14:00-19:00 (5t) 2/3 Lav En Reklamefilm - Skattestyrelsen pin Scandic Falkoner,…" at bounding box center [486, 343] width 142 height 138
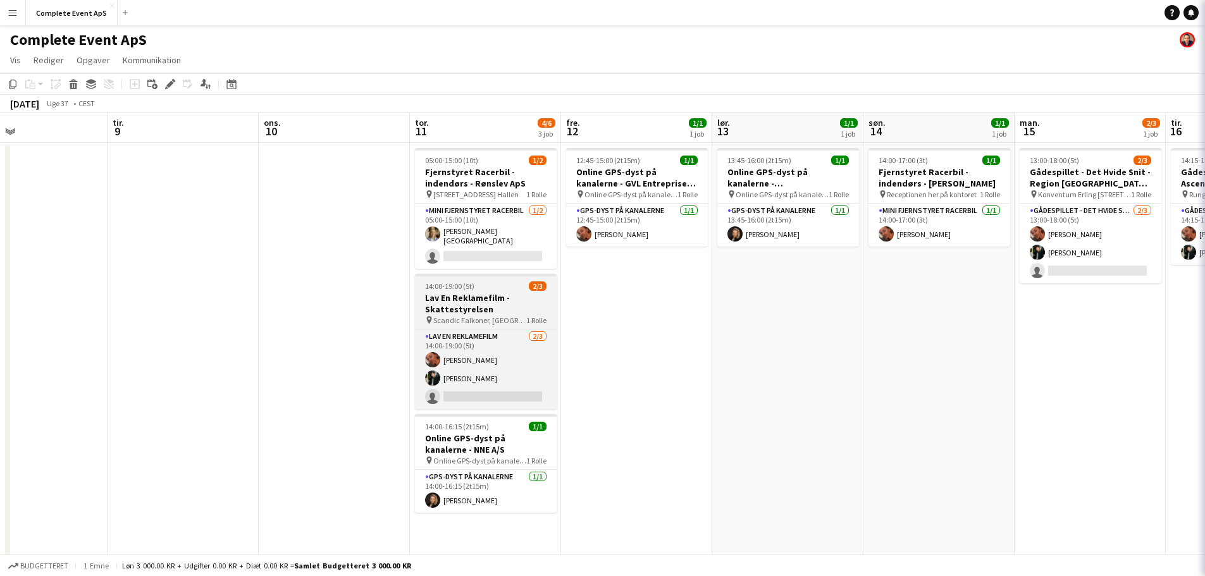
click at [503, 292] on h3 "Lav En Reklamefilm - Skattestyrelsen" at bounding box center [486, 303] width 142 height 23
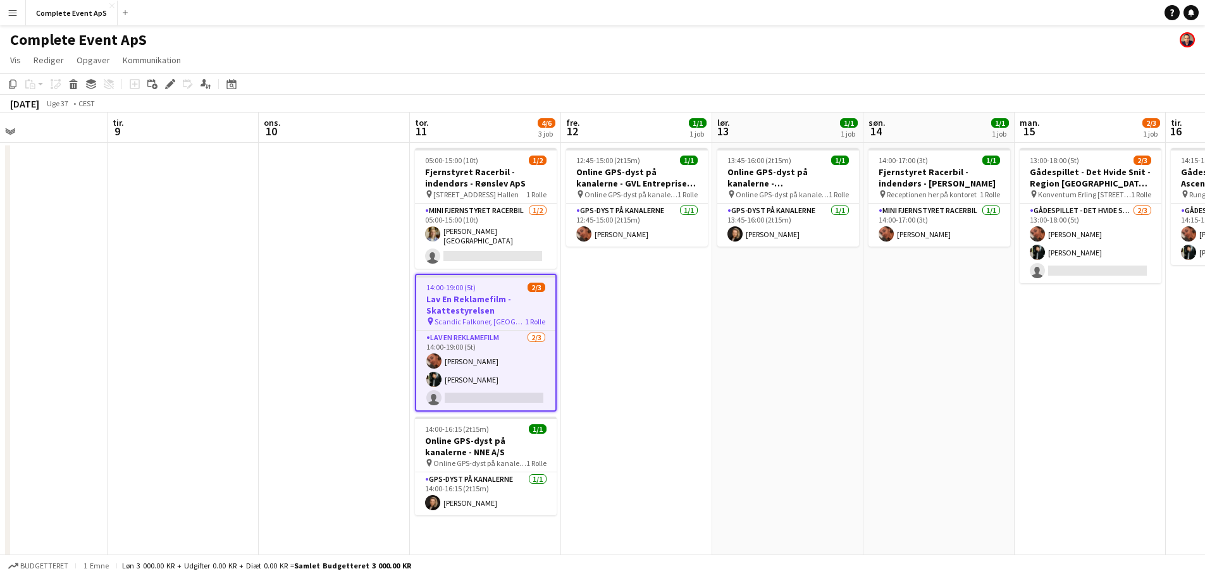
click at [508, 293] on h3 "Lav En Reklamefilm - Skattestyrelsen" at bounding box center [485, 304] width 139 height 23
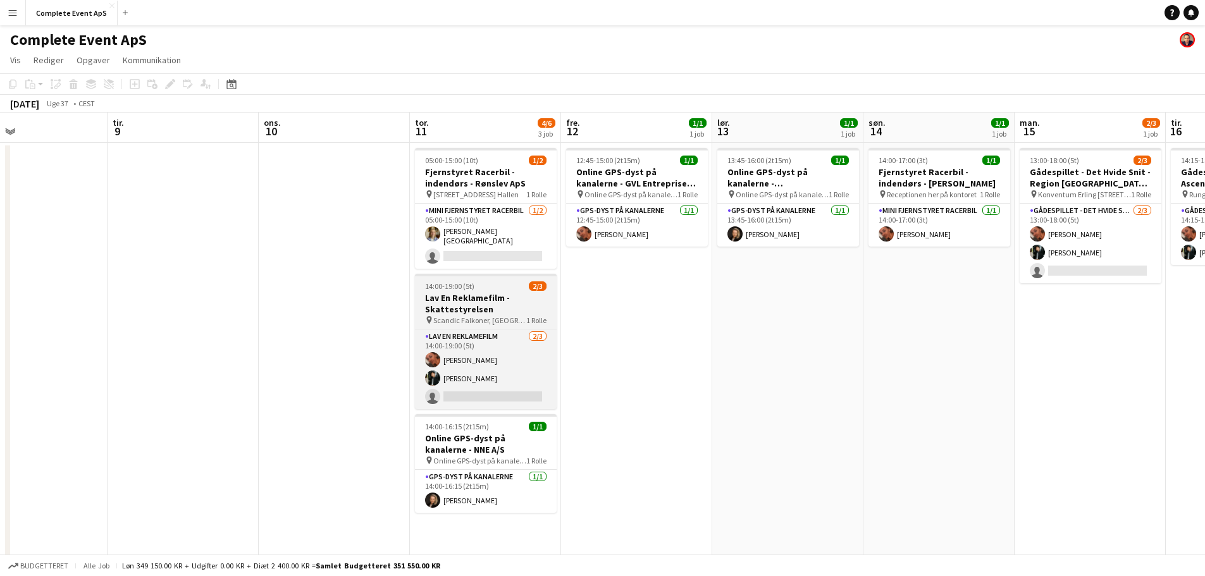
click at [507, 292] on h3 "Lav En Reklamefilm - Skattestyrelsen" at bounding box center [486, 303] width 142 height 23
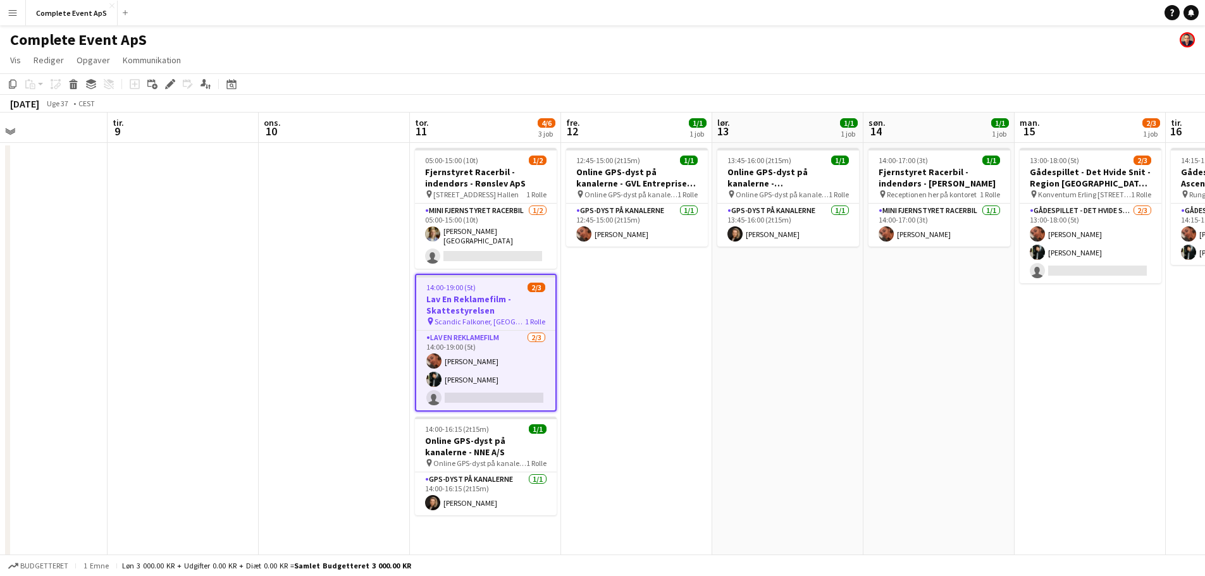
click at [591, 324] on app-date-cell "12:45-15:00 (2t15m) 1/1 Online GPS-dyst på kanalerne - GVL Entreprise A/S pin O…" at bounding box center [636, 506] width 151 height 727
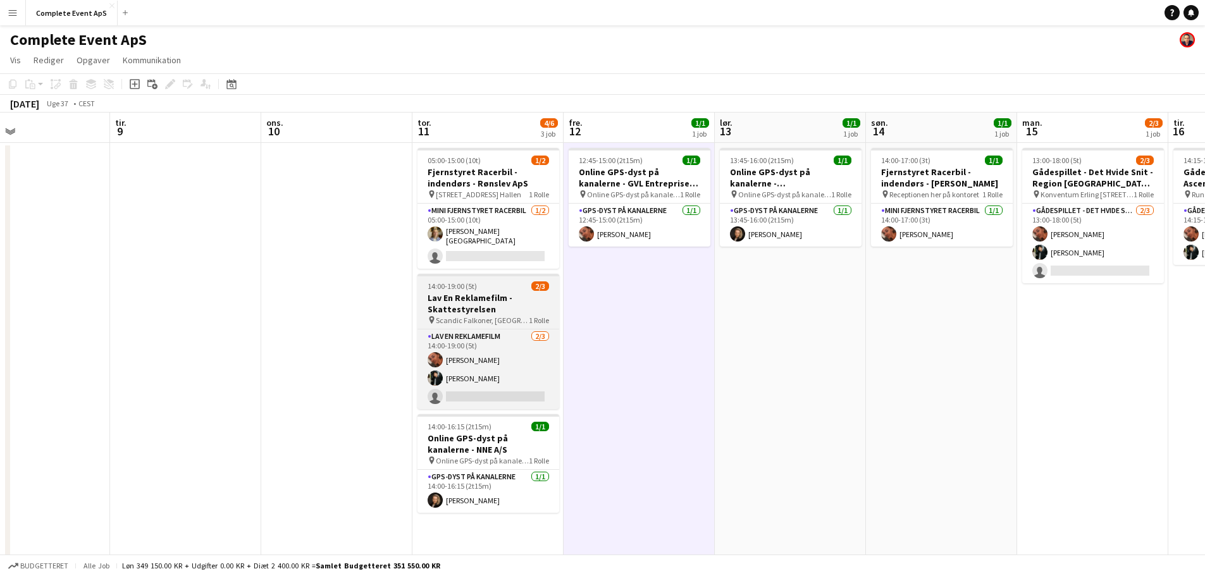
click at [516, 282] on div "14:00-19:00 (5t) 2/3" at bounding box center [488, 285] width 142 height 9
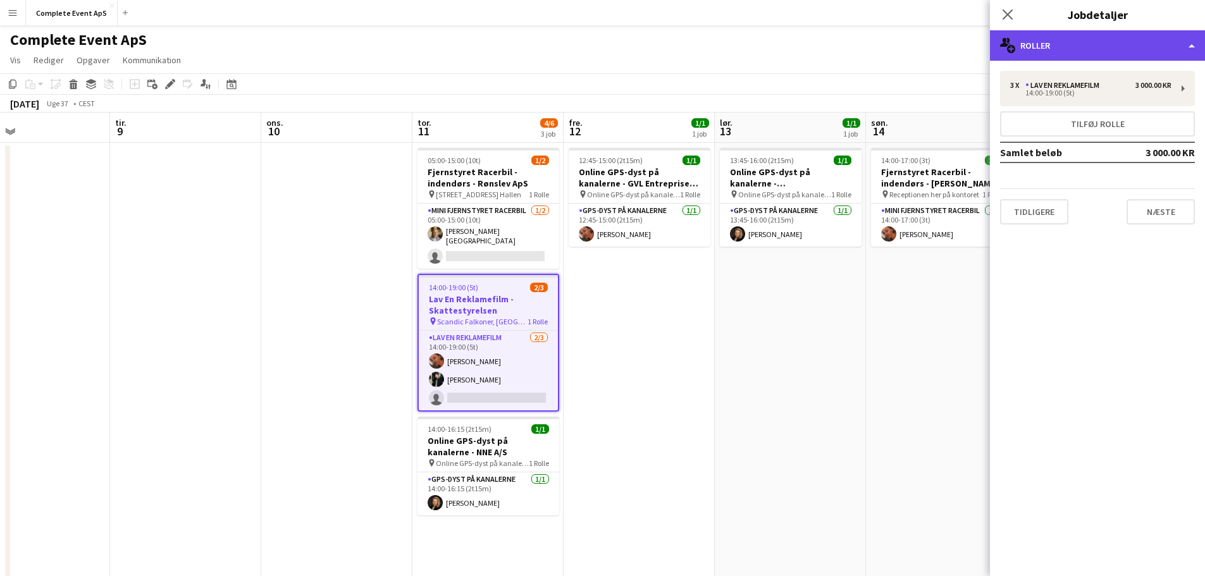
click at [1079, 46] on div "multiple-users-add Roller" at bounding box center [1097, 45] width 215 height 30
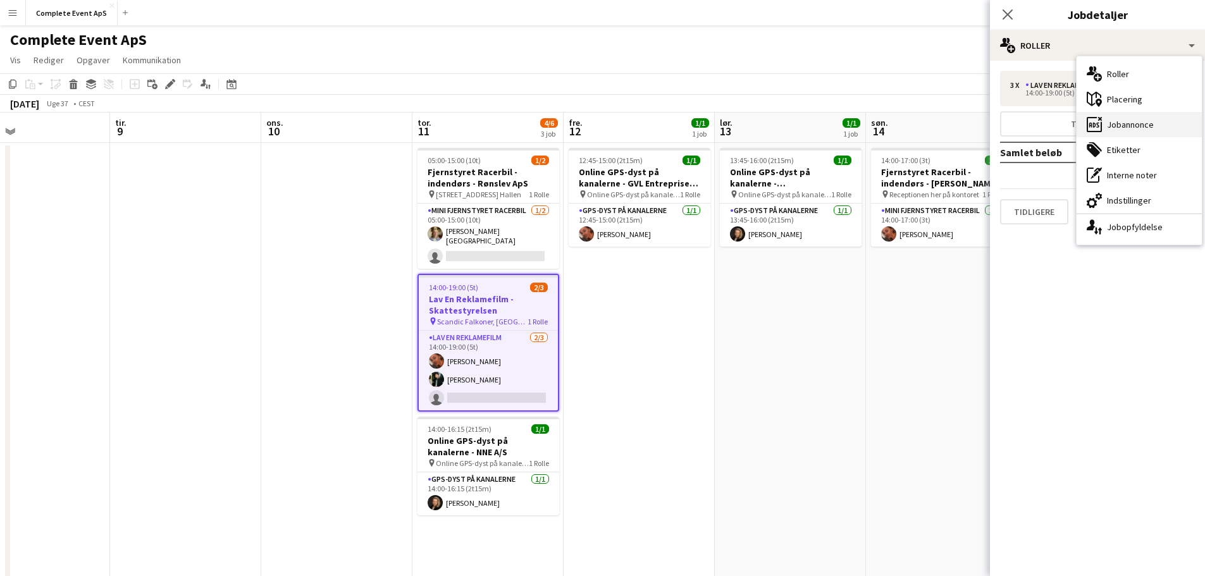
click at [1138, 123] on div "ads-window Jobannonce" at bounding box center [1138, 124] width 125 height 25
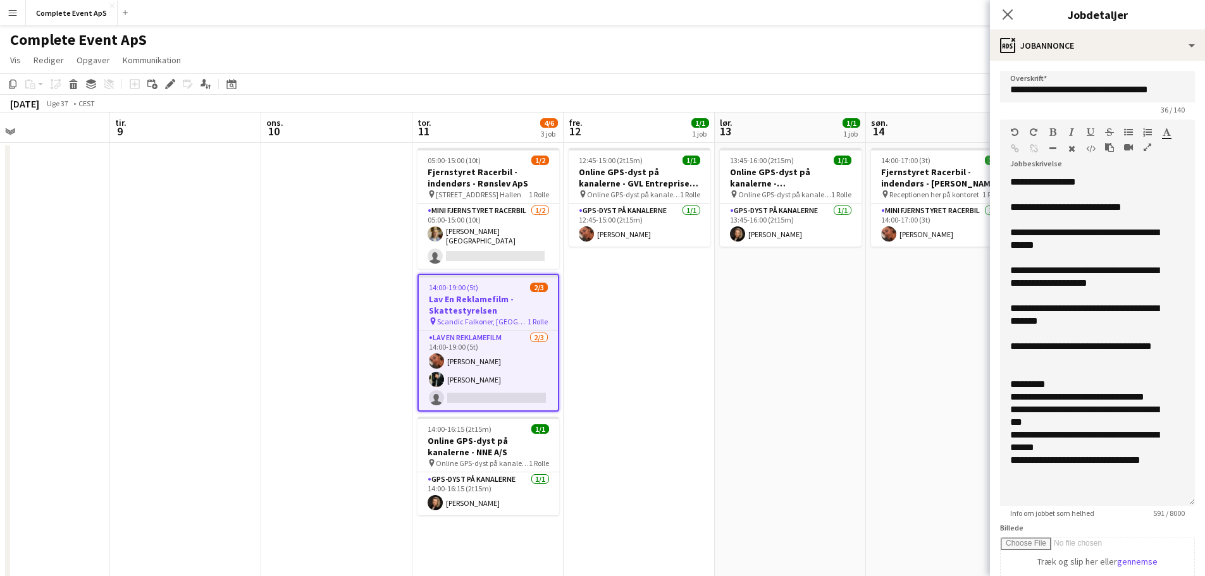
drag, startPoint x: 1183, startPoint y: 246, endPoint x: 1125, endPoint y: 503, distance: 263.9
click at [1125, 503] on div "**********" at bounding box center [1097, 341] width 195 height 330
click at [755, 372] on app-date-cell "13:45-16:00 (2t15m) 1/1 Online GPS-dyst på kanalerne - Københavns Kommune pin O…" at bounding box center [790, 506] width 151 height 727
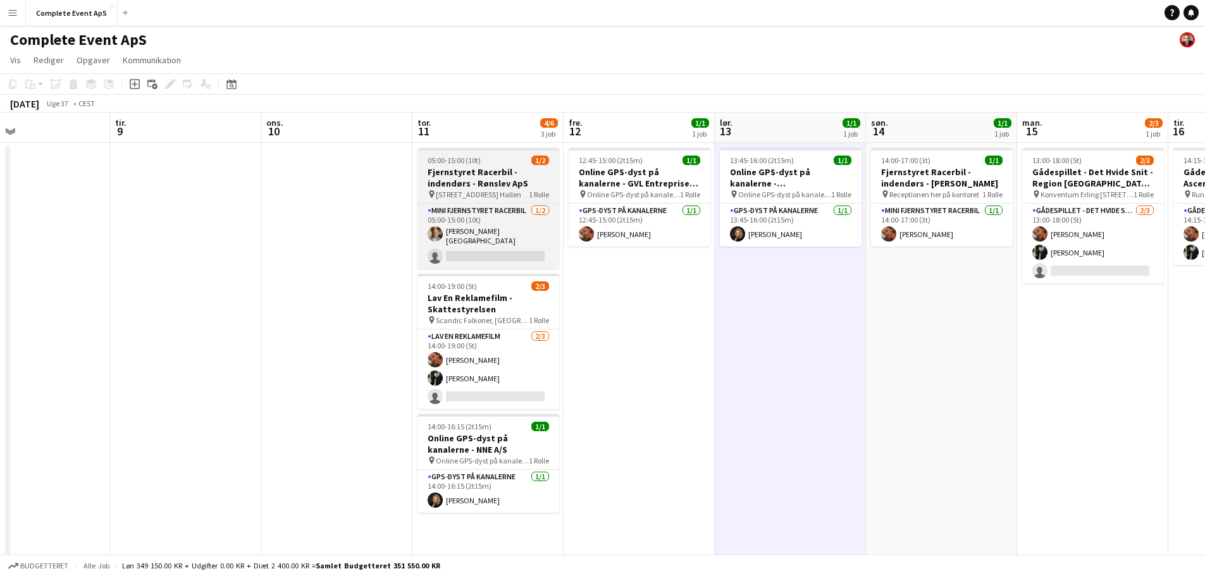
click at [505, 163] on div "05:00-15:00 (10t) 1/2" at bounding box center [488, 160] width 142 height 9
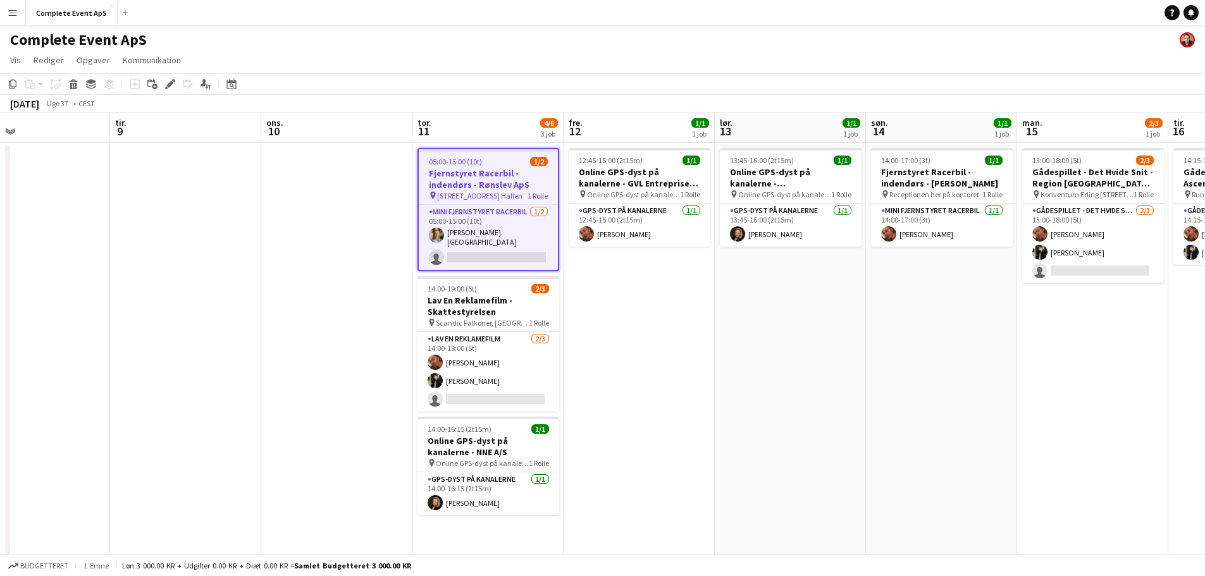
click at [505, 163] on div "05:00-15:00 (10t) 1/2" at bounding box center [488, 161] width 139 height 9
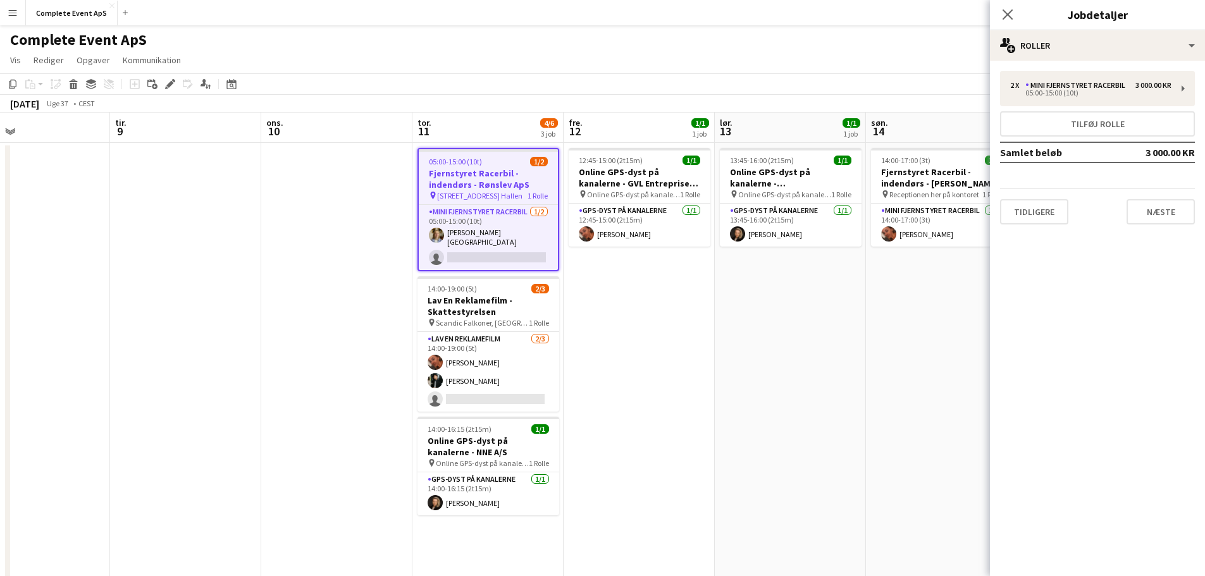
click at [888, 355] on app-date-cell "14:00-17:00 (3t) 1/1 Fjernstyret Racerbil - indendørs - Ulla Andersen pin Recep…" at bounding box center [941, 506] width 151 height 727
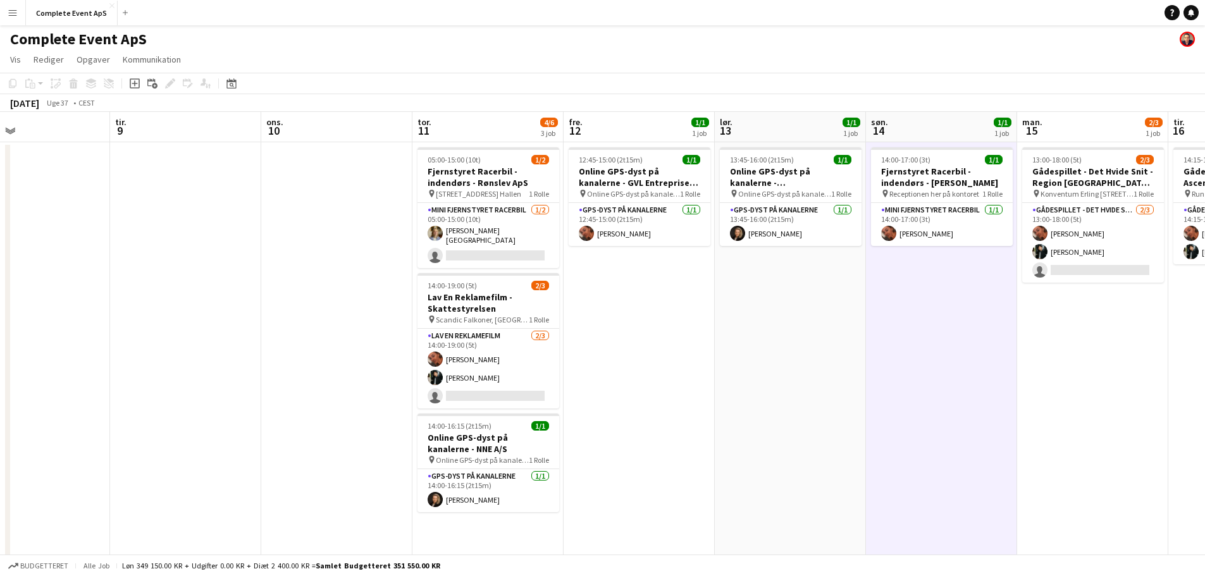
scroll to position [0, 0]
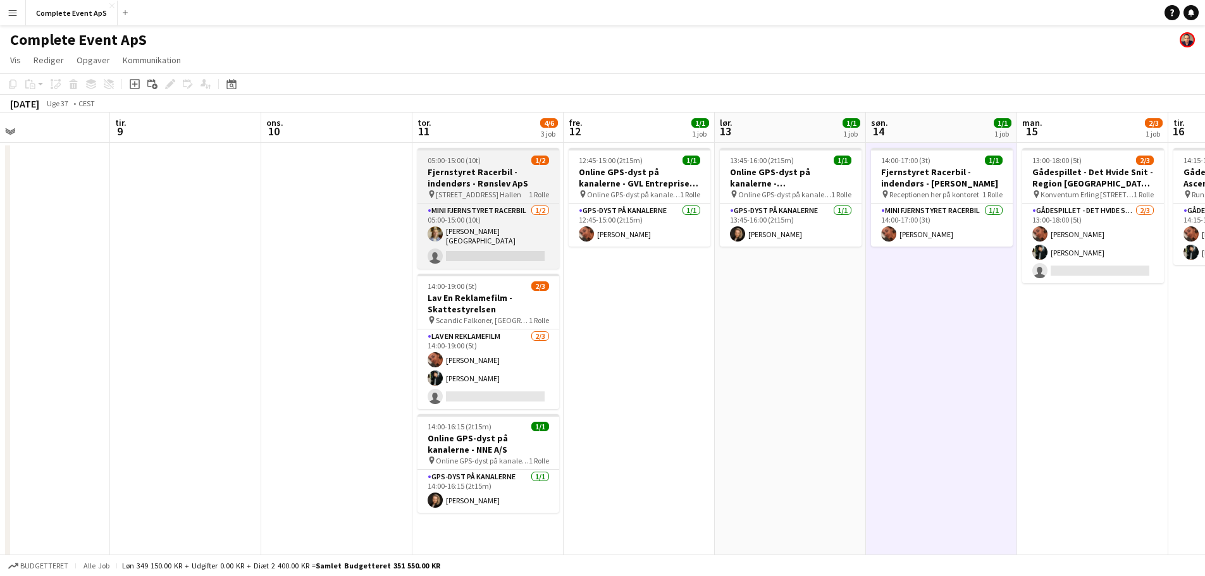
click at [508, 160] on div "05:00-15:00 (10t) 1/2" at bounding box center [488, 160] width 142 height 9
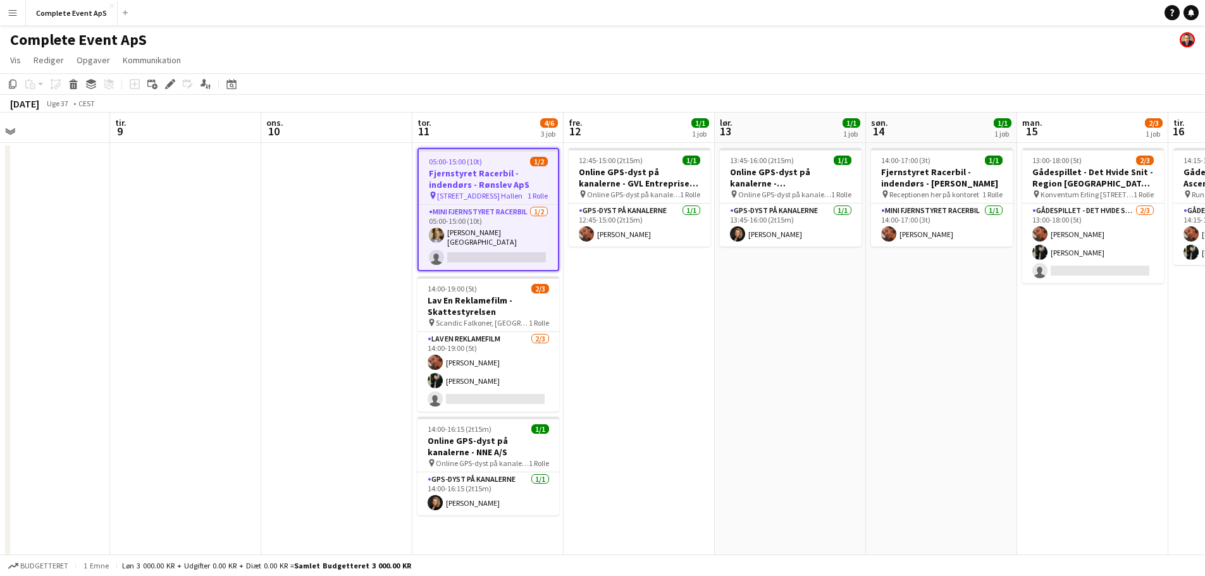
click at [508, 160] on div "05:00-15:00 (10t) 1/2" at bounding box center [488, 161] width 139 height 9
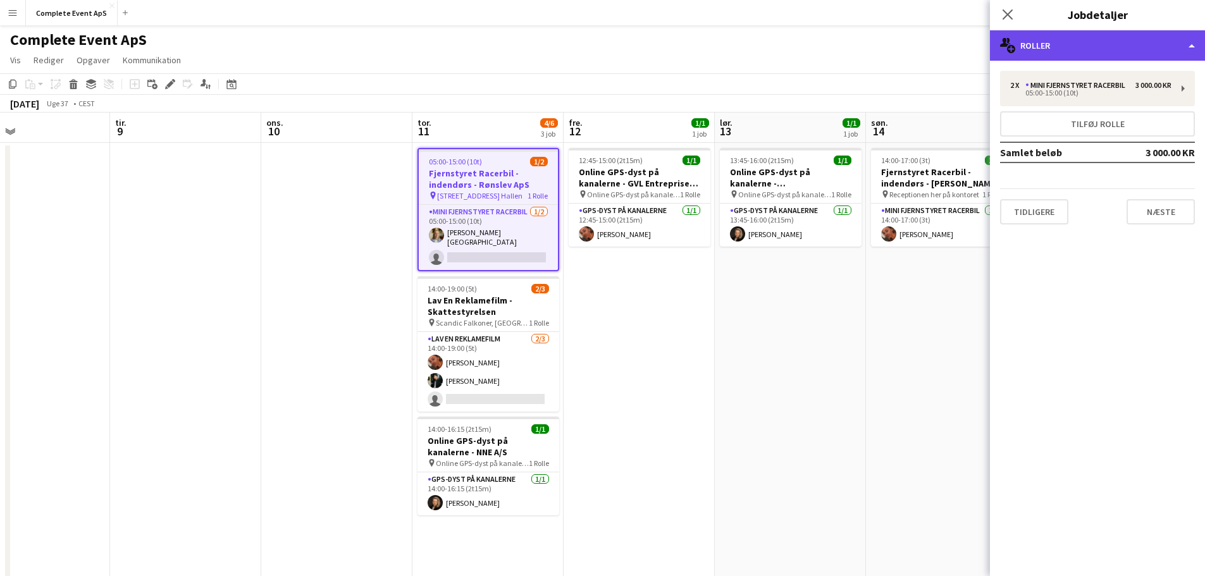
click at [1112, 39] on div "multiple-users-add Roller" at bounding box center [1097, 45] width 215 height 30
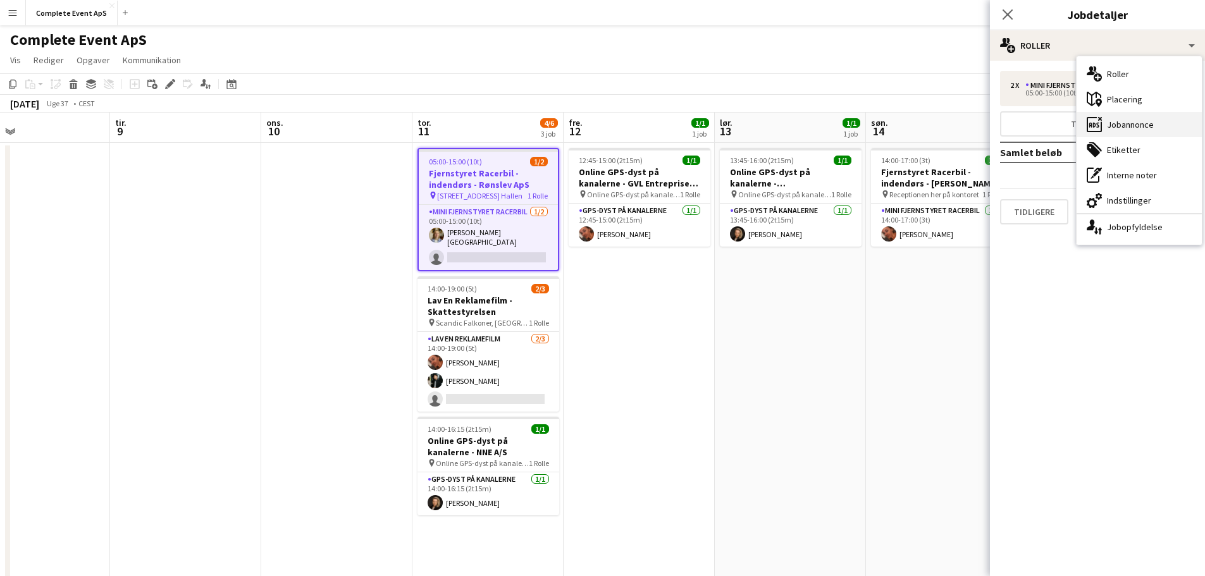
click at [1127, 116] on div "ads-window Jobannonce" at bounding box center [1138, 124] width 125 height 25
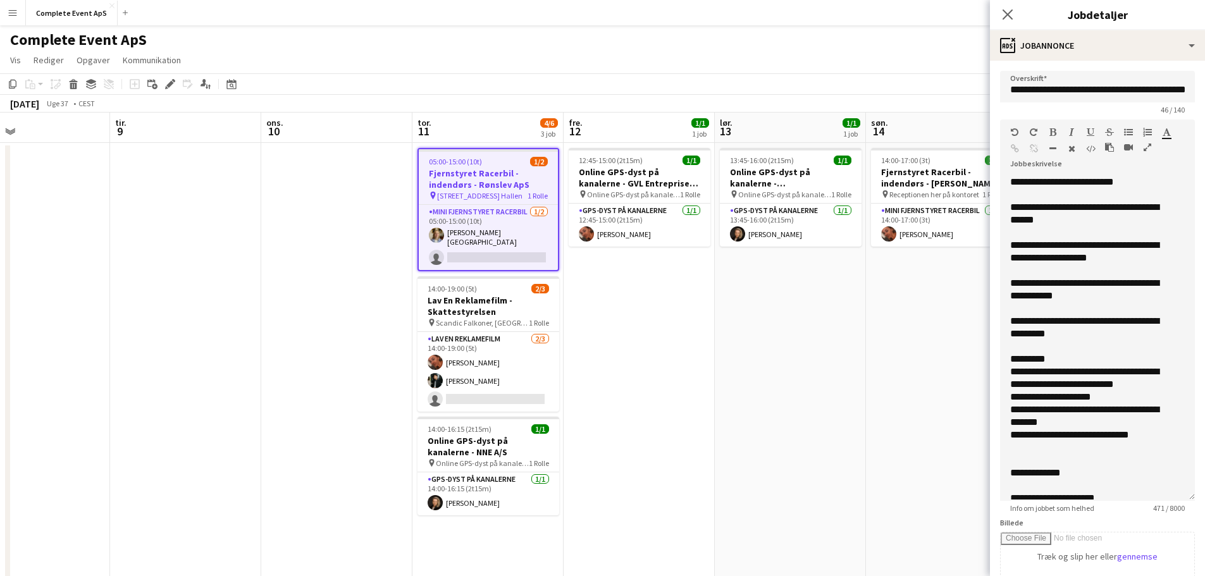
drag, startPoint x: 1176, startPoint y: 247, endPoint x: 1188, endPoint y: 498, distance: 250.7
click at [1188, 498] on form "**********" at bounding box center [1097, 468] width 215 height 794
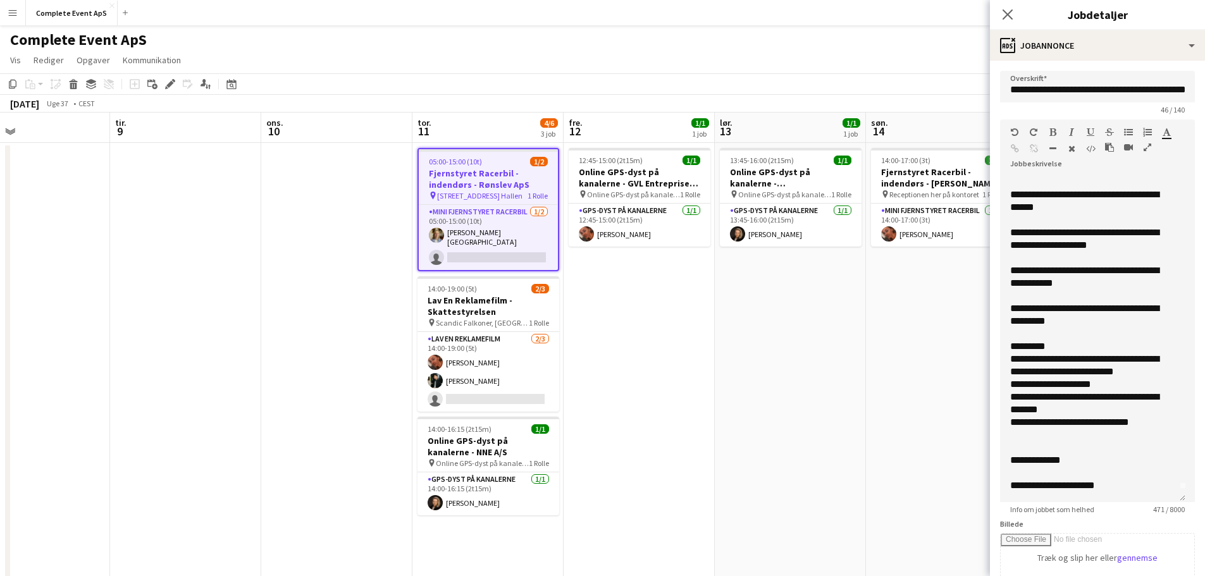
click at [741, 410] on app-date-cell "13:45-16:00 (2t15m) 1/1 Online GPS-dyst på kanalerne - Københavns Kommune pin O…" at bounding box center [790, 506] width 151 height 727
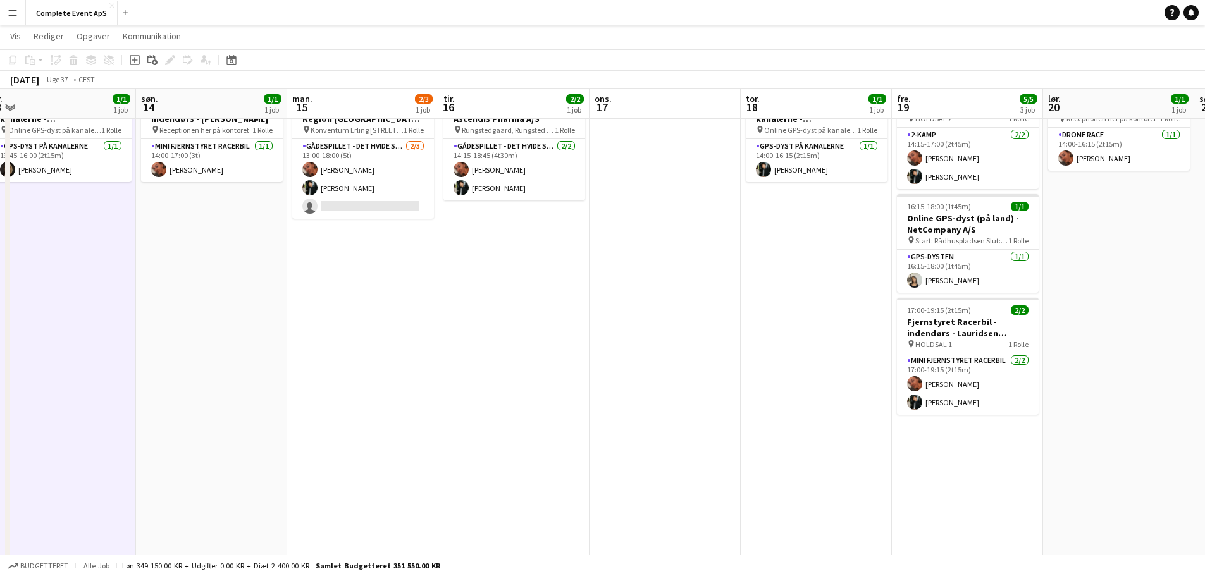
scroll to position [0, 435]
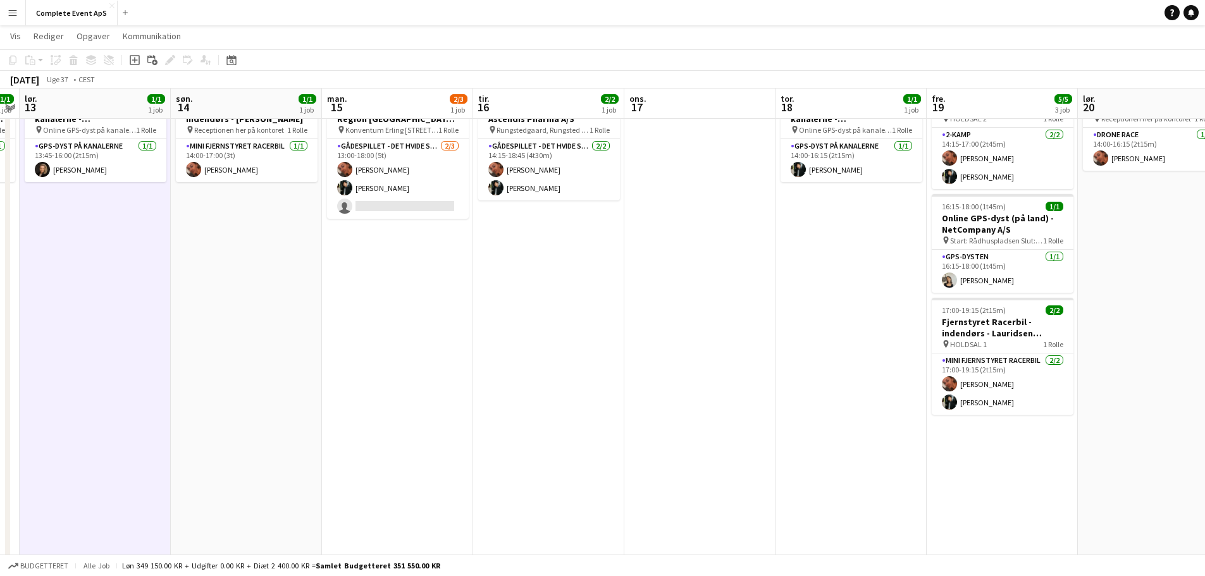
drag, startPoint x: 884, startPoint y: 390, endPoint x: 357, endPoint y: 367, distance: 527.8
click at [328, 362] on app-calendar-viewport "ons. 10 tor. 11 4/6 3 job fre. 12 1/1 1 job lør. 13 1/1 1 job søn. 14 1/1 1 job…" at bounding box center [602, 395] width 1205 height 819
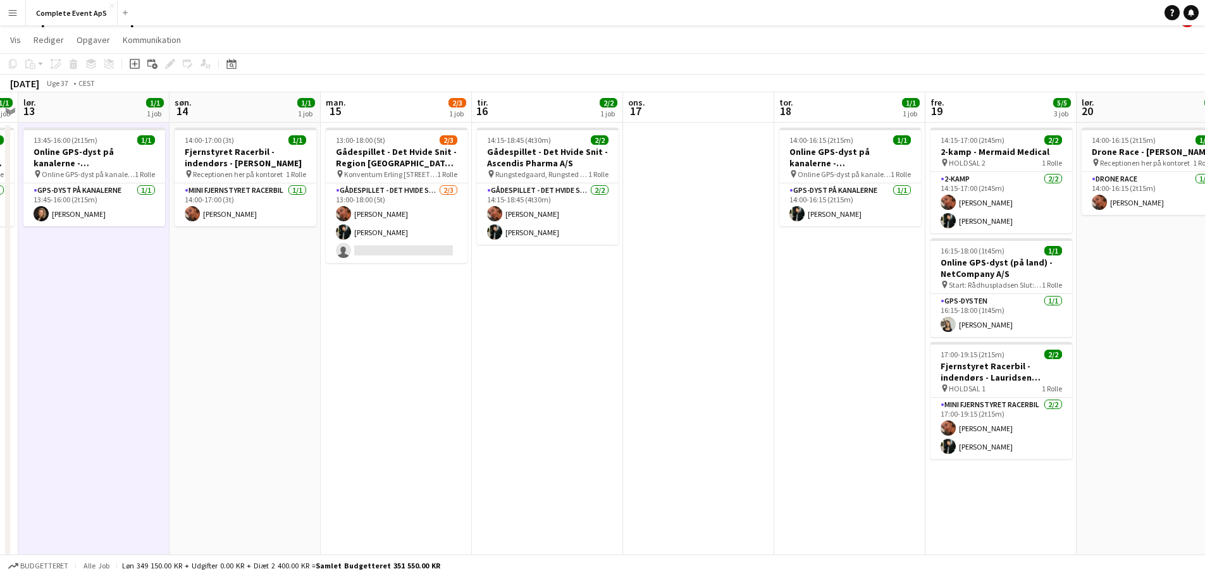
scroll to position [0, 0]
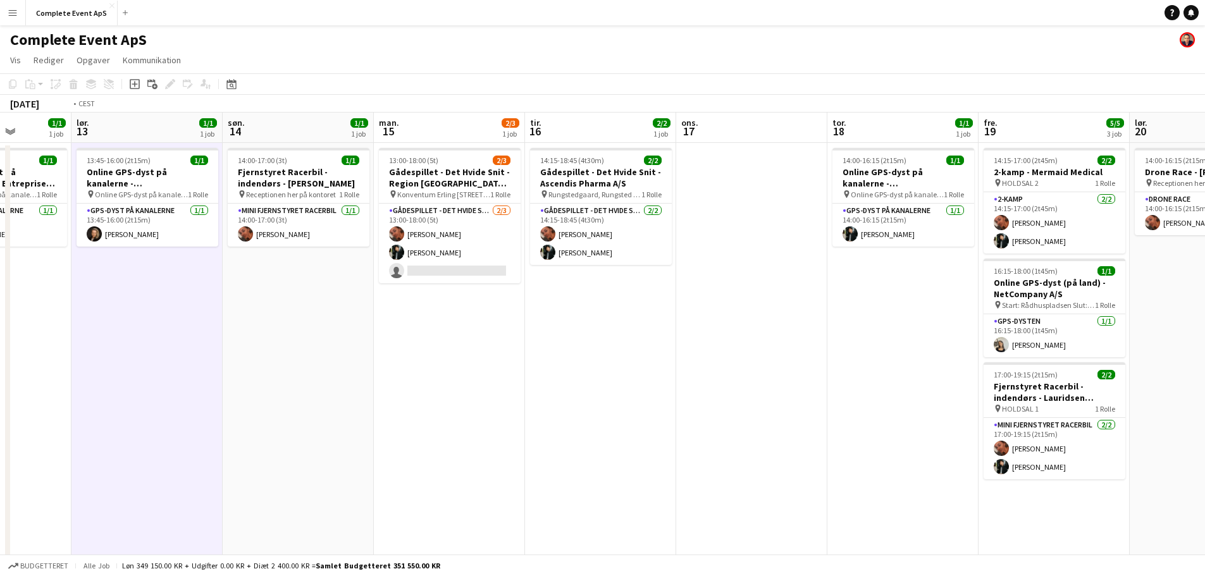
drag, startPoint x: 691, startPoint y: 415, endPoint x: 257, endPoint y: 385, distance: 434.2
click at [235, 384] on app-calendar-viewport "ons. 10 tor. 11 4/6 3 job fre. 12 1/1 1 job lør. 13 1/1 1 job søn. 14 1/1 1 job…" at bounding box center [602, 491] width 1205 height 757
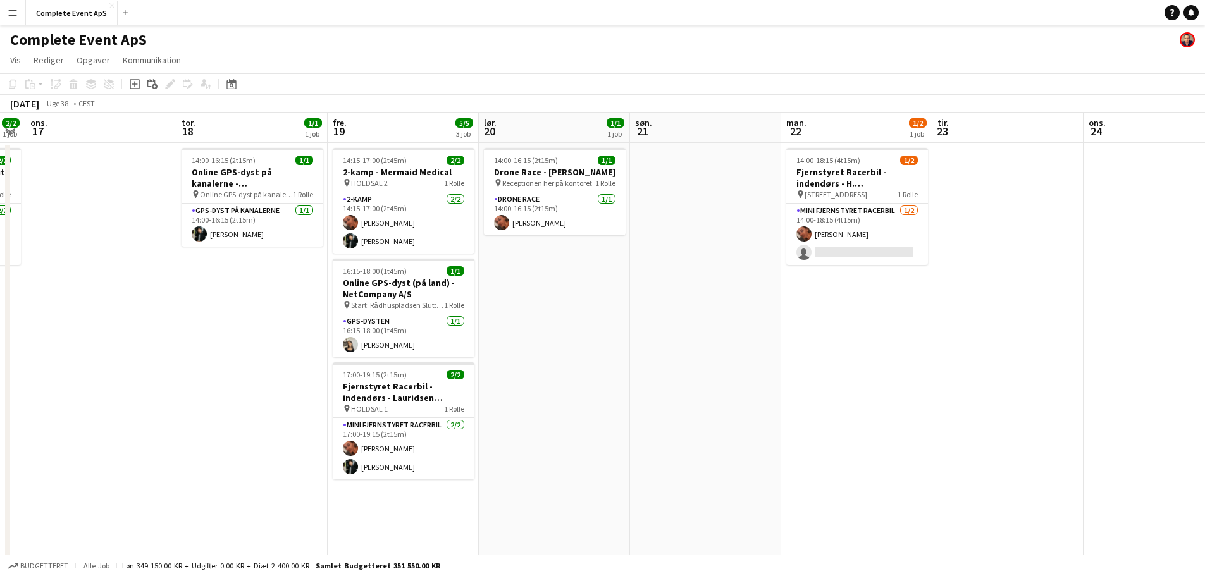
drag, startPoint x: 833, startPoint y: 400, endPoint x: 323, endPoint y: 336, distance: 513.7
click at [353, 344] on app-calendar-viewport "søn. 14 1/1 1 job man. 15 2/3 1 job tir. 16 2/2 1 job ons. 17 tor. 18 1/1 1 job…" at bounding box center [602, 491] width 1205 height 757
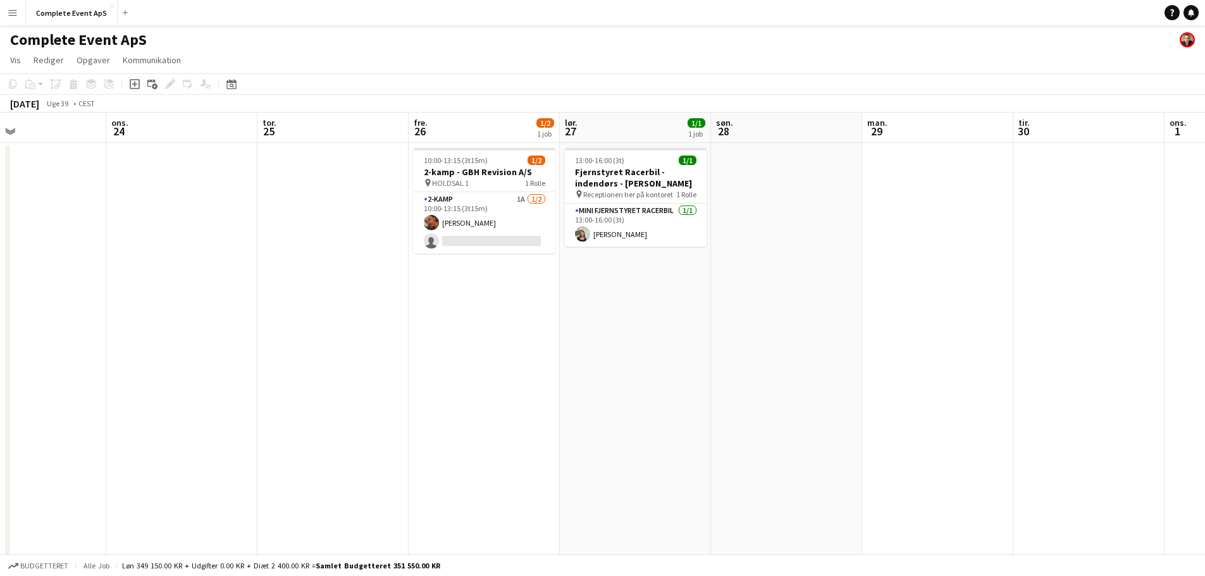
drag, startPoint x: 888, startPoint y: 376, endPoint x: 621, endPoint y: 389, distance: 267.1
click at [621, 389] on app-calendar-viewport "søn. 21 man. 22 1/2 1 job tir. 23 ons. 24 tor. 25 fre. 26 1/2 1 job lør. 27 1/1…" at bounding box center [602, 491] width 1205 height 757
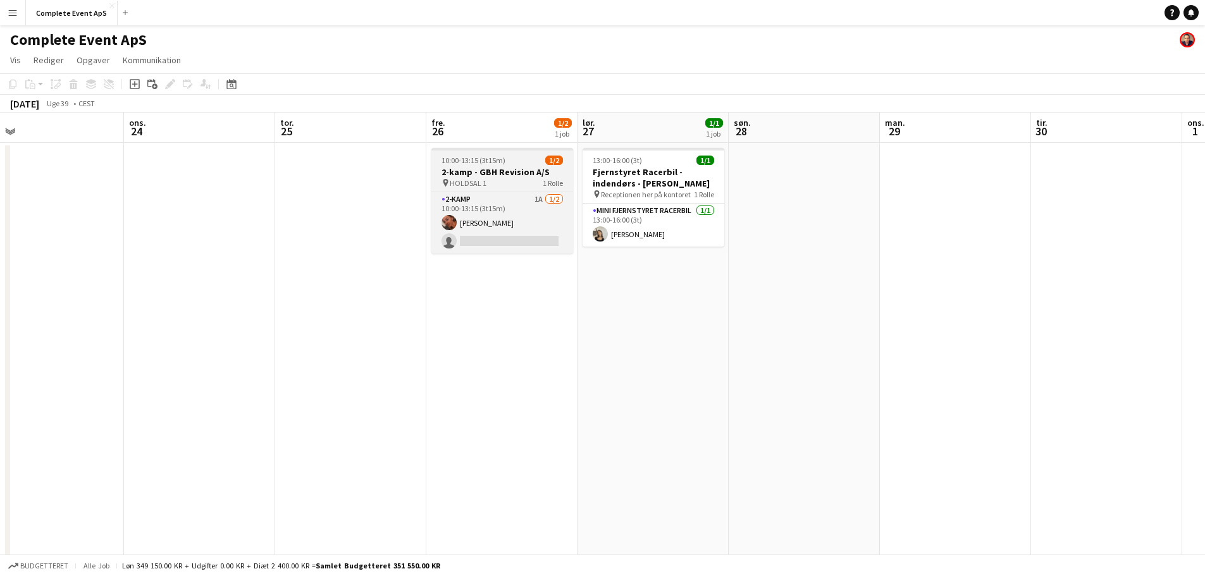
click at [506, 159] on div "10:00-13:15 (3t15m) 1/2" at bounding box center [502, 160] width 142 height 9
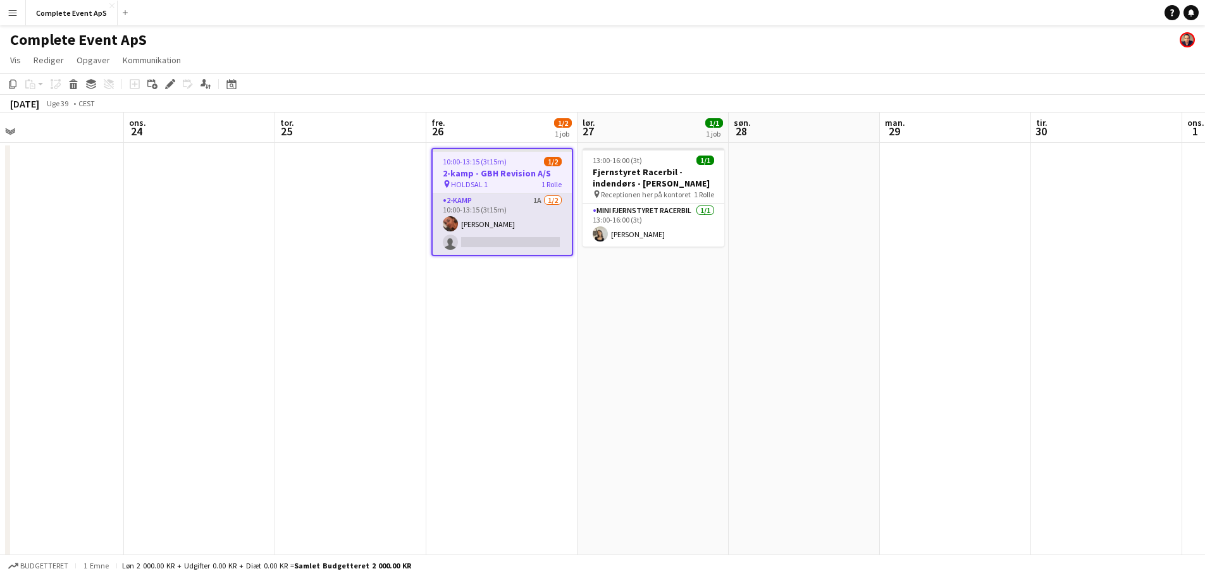
click at [512, 213] on app-card-role "2-kamp 1A 1/2 10:00-13:15 (3t15m) Louise Jensen single-neutral-actions" at bounding box center [502, 223] width 139 height 61
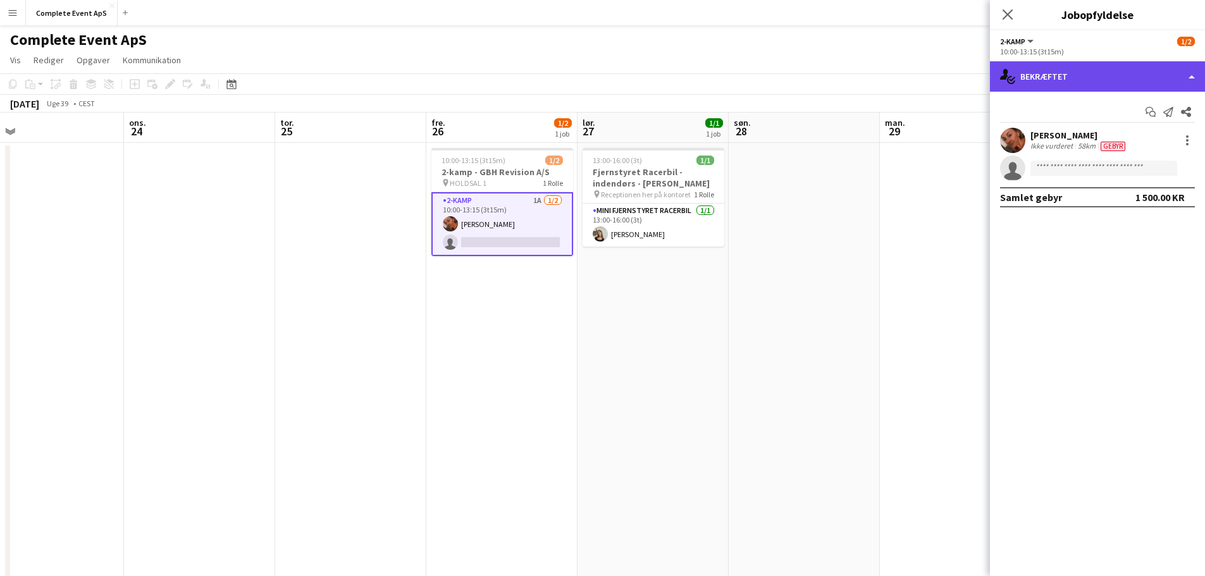
click at [1103, 73] on div "single-neutral-actions-check-2 Bekræftet" at bounding box center [1097, 76] width 215 height 30
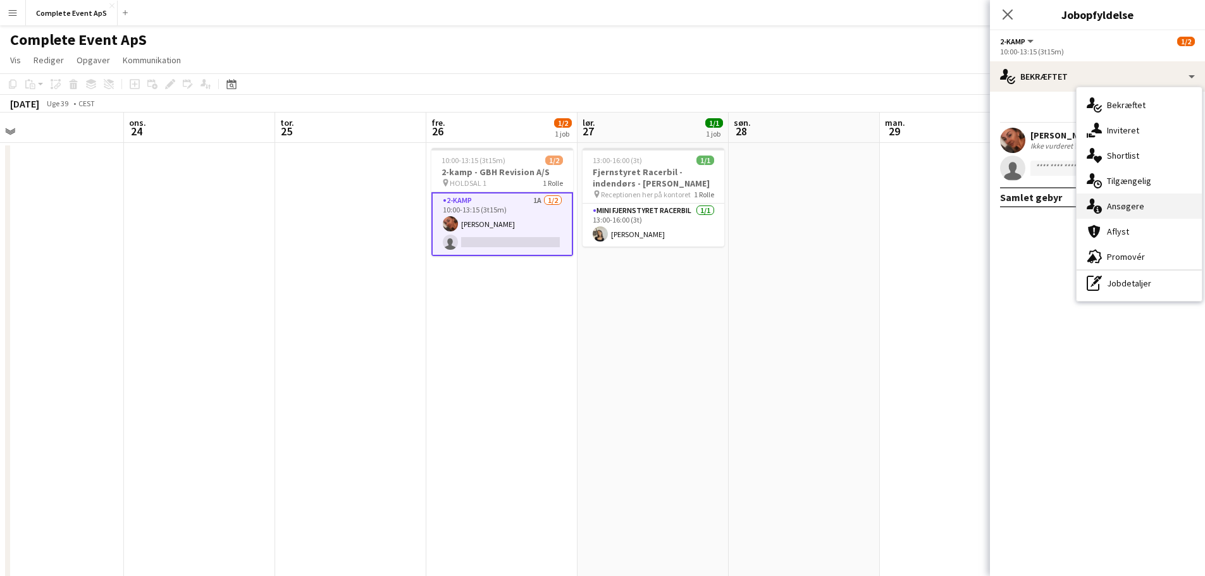
click at [1140, 204] on div "single-neutral-actions-information Ansøgere" at bounding box center [1138, 205] width 125 height 25
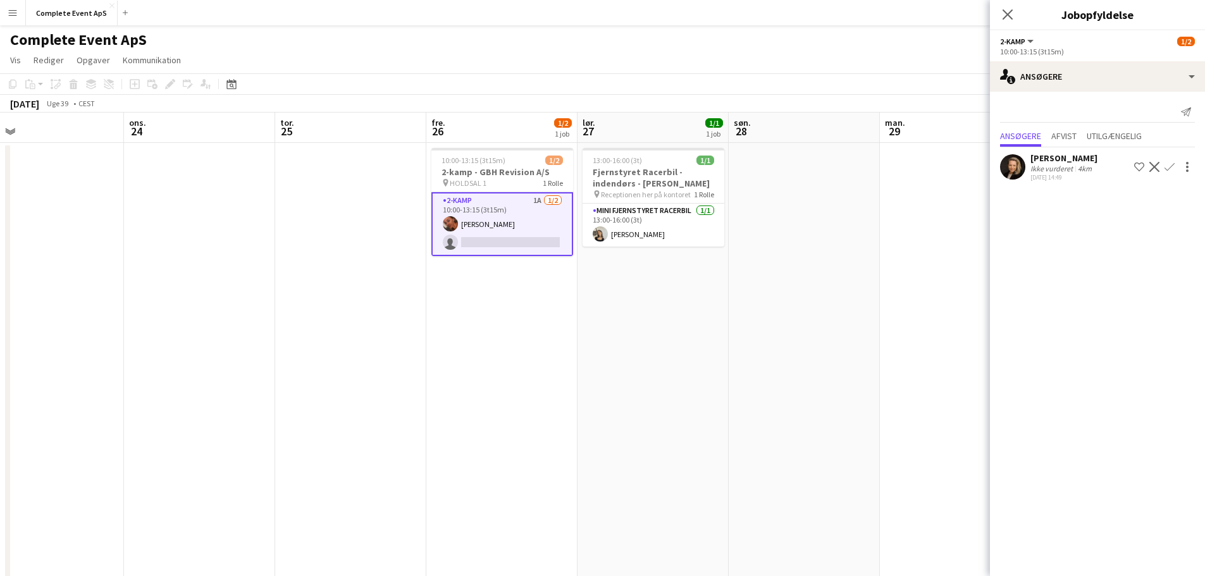
click at [1170, 166] on app-icon "Bekræft" at bounding box center [1169, 167] width 10 height 10
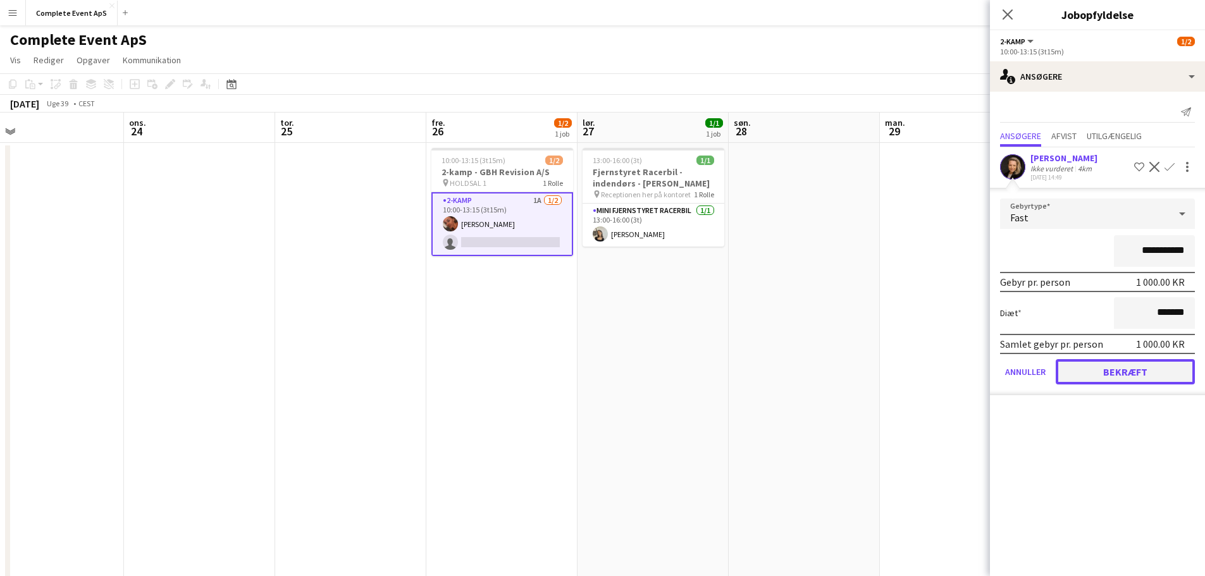
click at [1119, 372] on button "Bekræft" at bounding box center [1124, 371] width 139 height 25
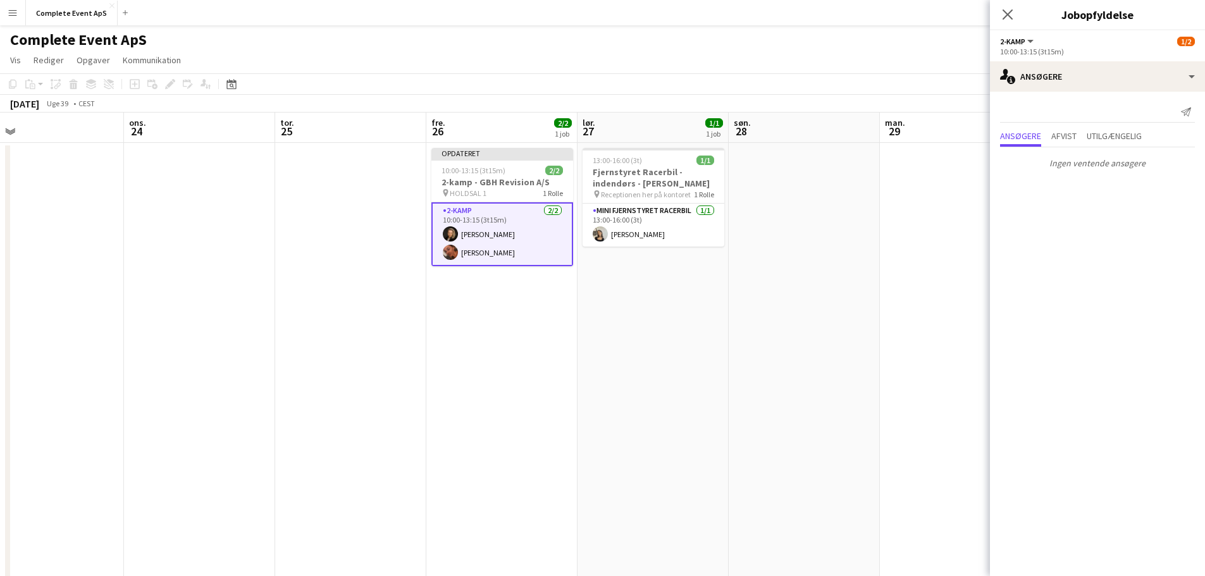
click at [855, 354] on app-date-cell at bounding box center [803, 506] width 151 height 727
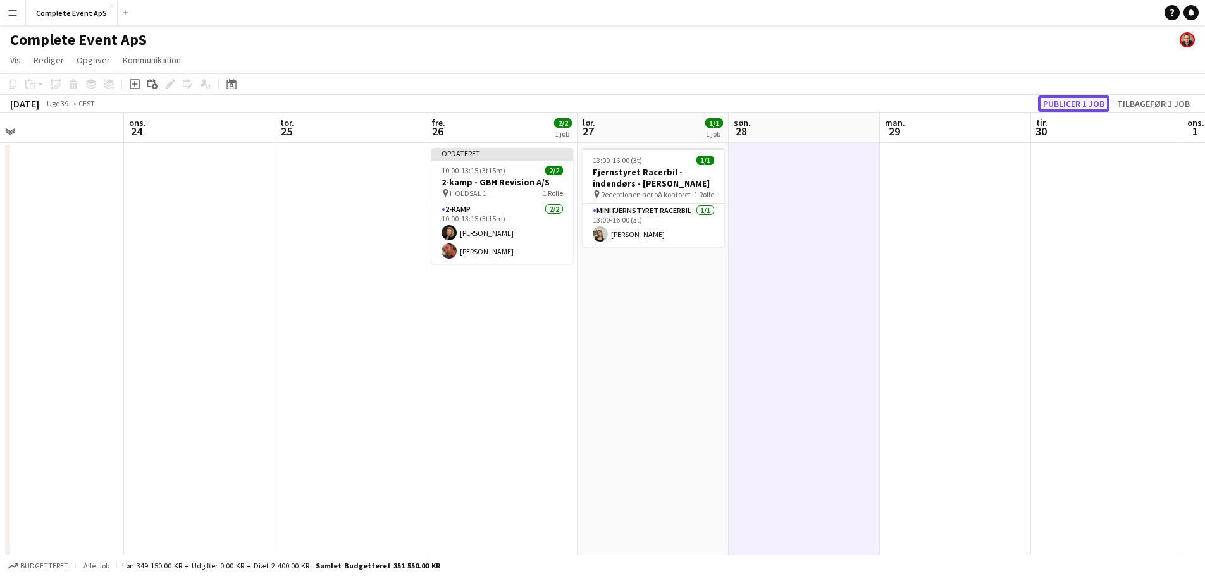
click at [1085, 105] on button "Publicer 1 job" at bounding box center [1073, 103] width 71 height 16
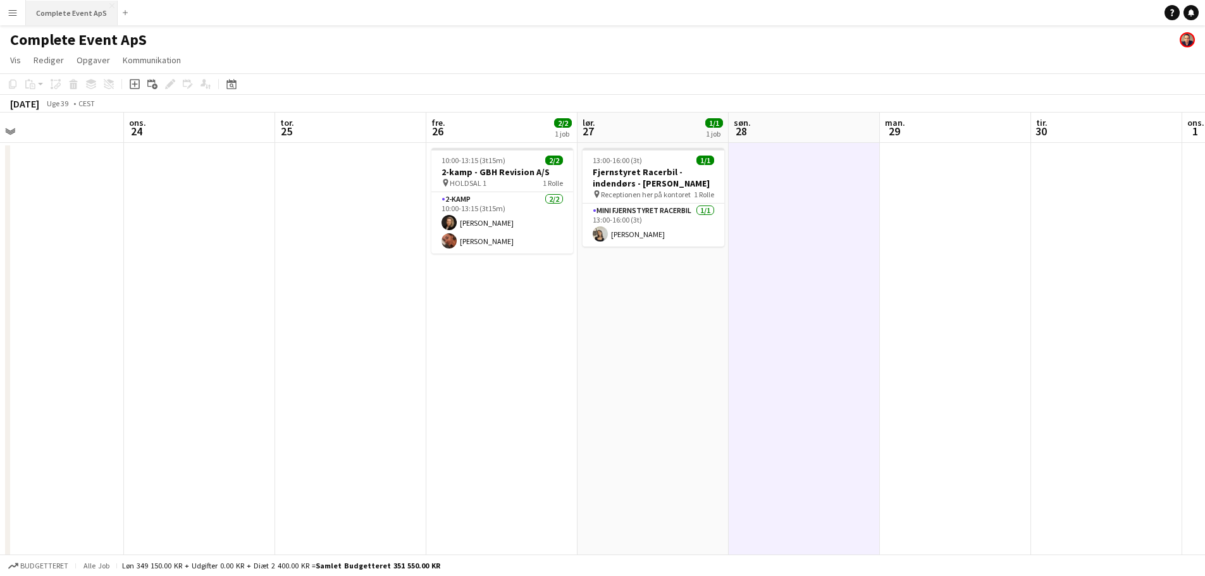
click at [70, 11] on button "Complete Event ApS Luk" at bounding box center [72, 13] width 92 height 25
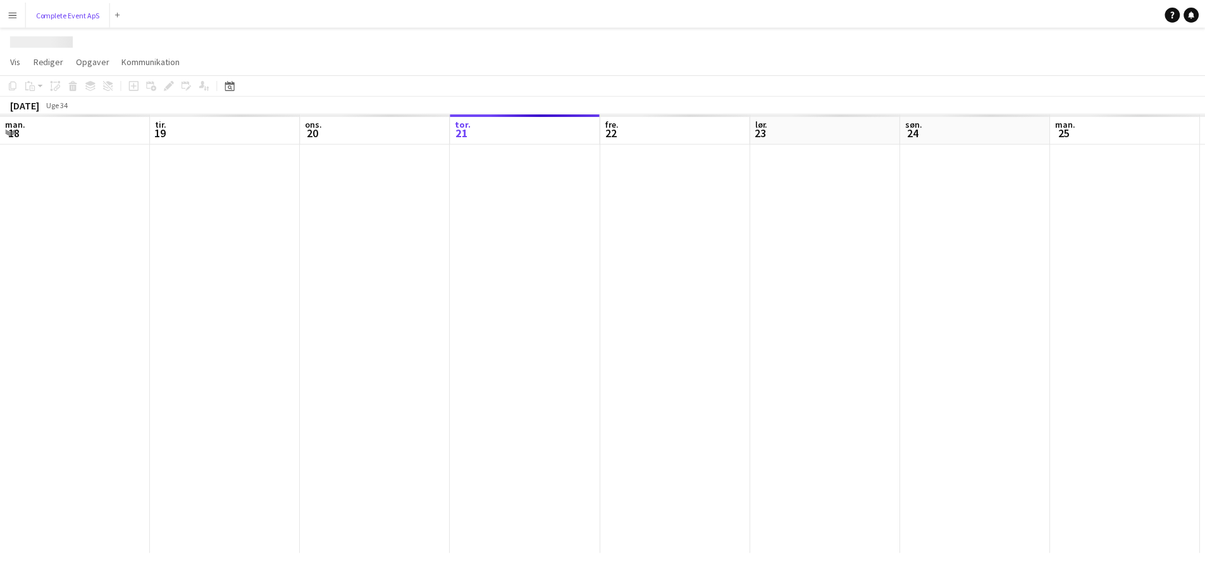
scroll to position [0, 302]
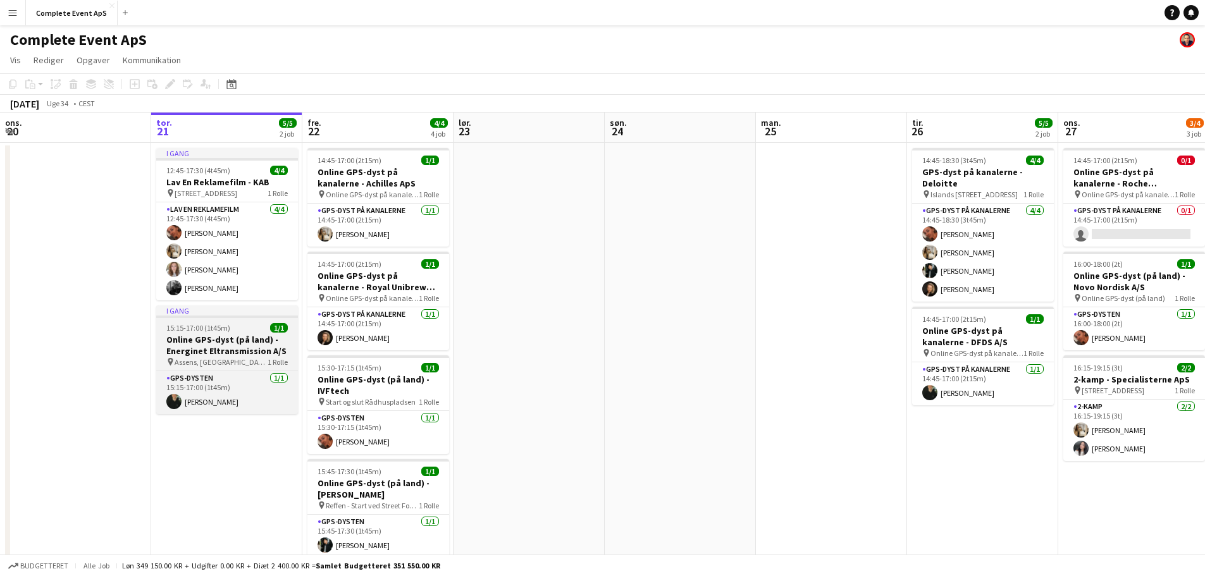
click at [239, 317] on div at bounding box center [227, 317] width 142 height 3
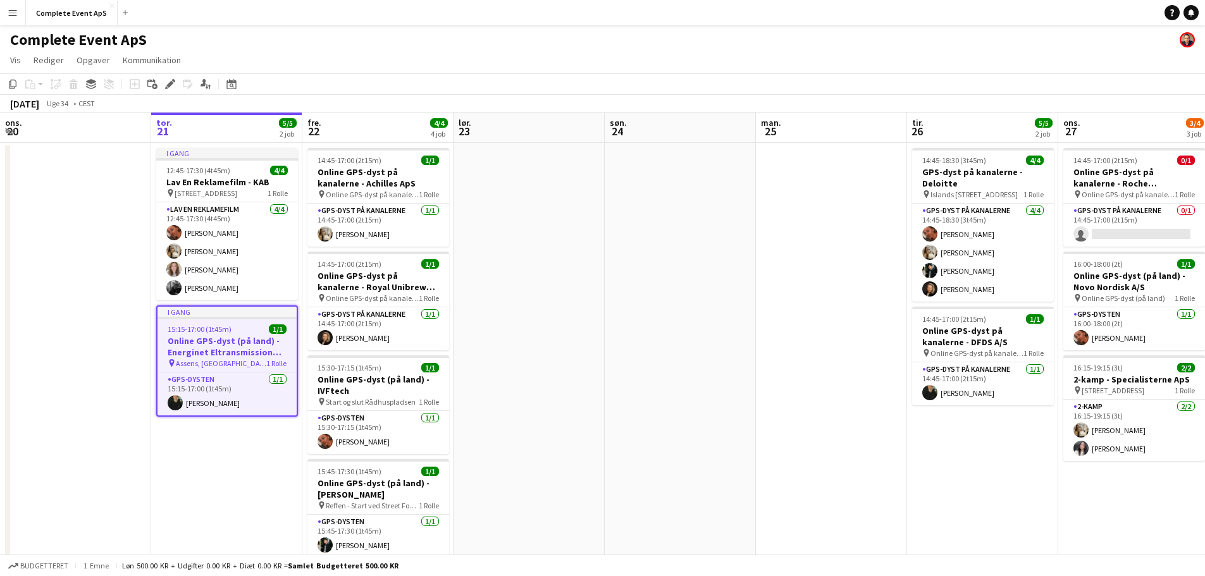
click at [239, 317] on div at bounding box center [226, 318] width 139 height 3
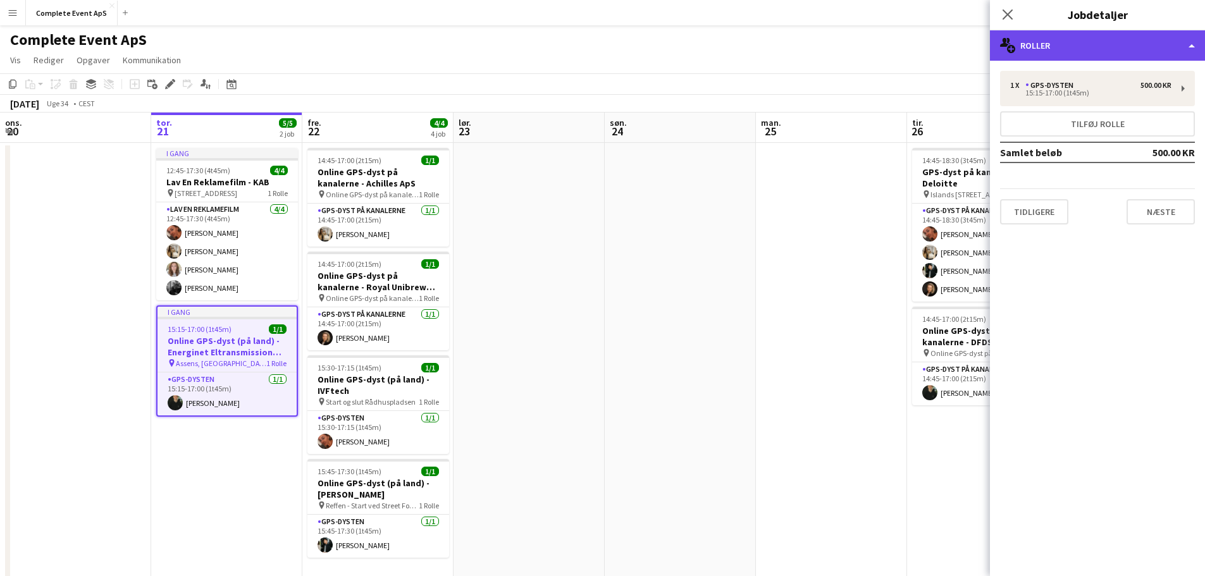
click at [1084, 43] on div "multiple-users-add Roller" at bounding box center [1097, 45] width 215 height 30
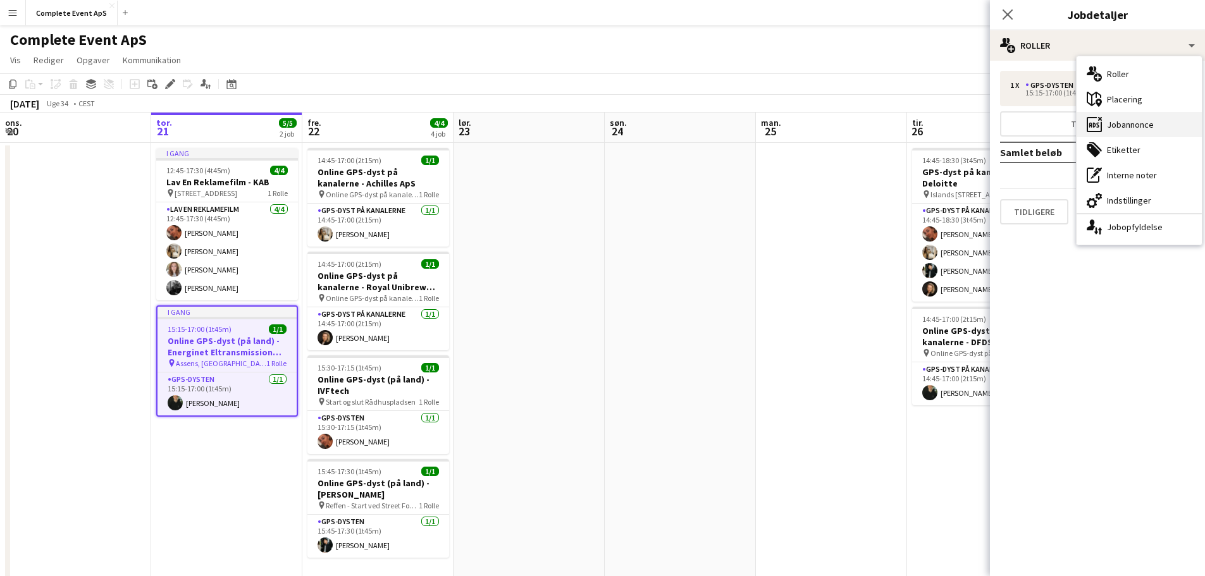
click at [1135, 120] on div "ads-window Jobannonce" at bounding box center [1138, 124] width 125 height 25
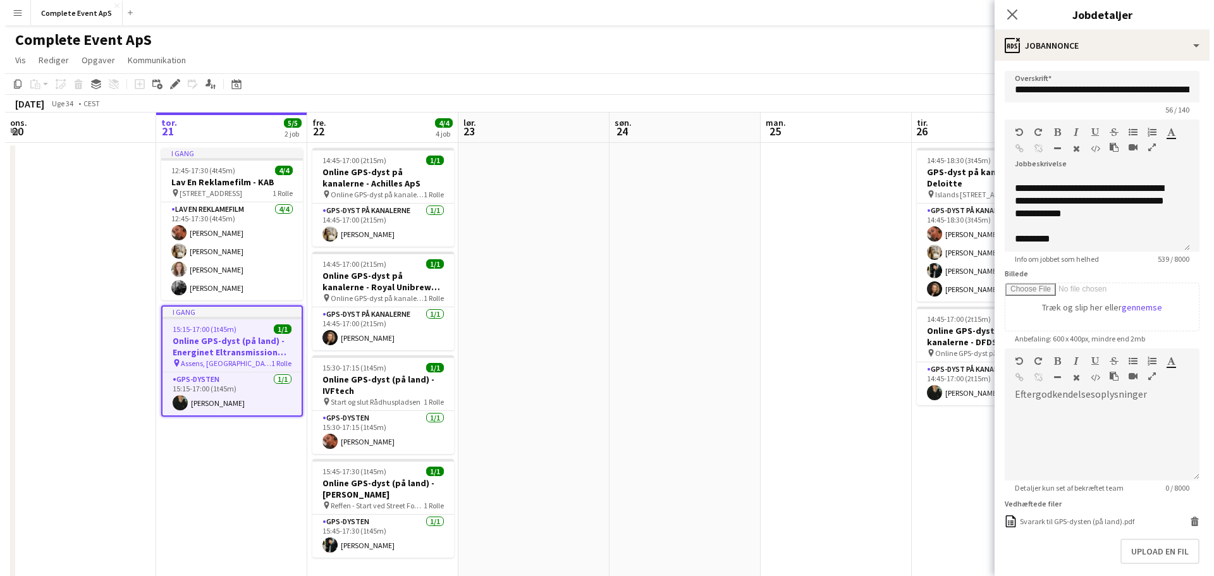
scroll to position [326, 0]
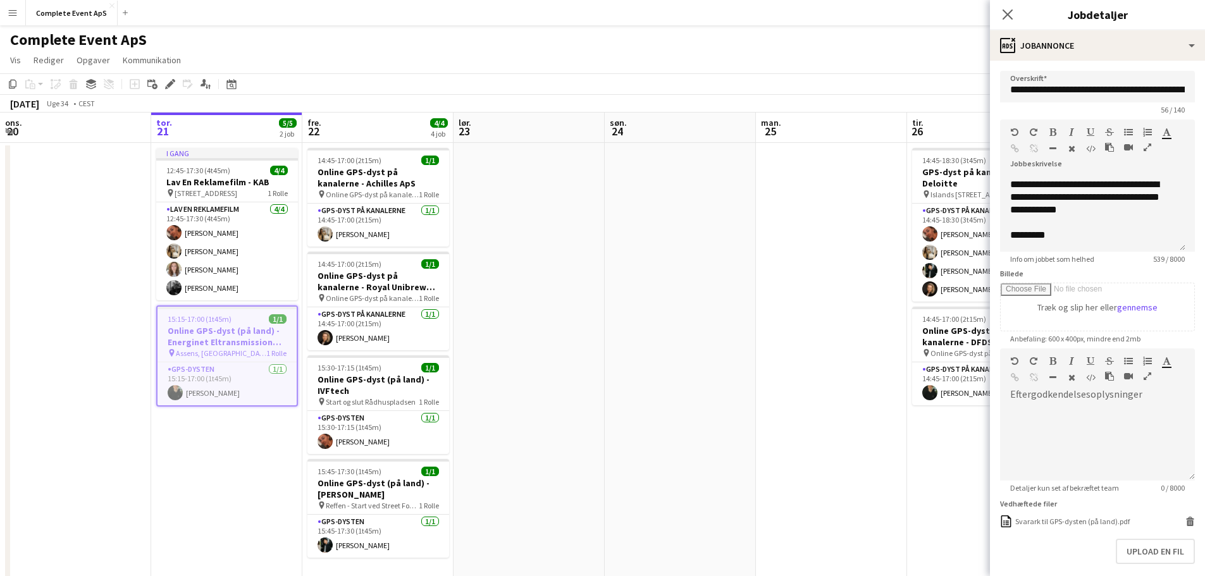
click at [490, 209] on app-date-cell at bounding box center [528, 506] width 151 height 727
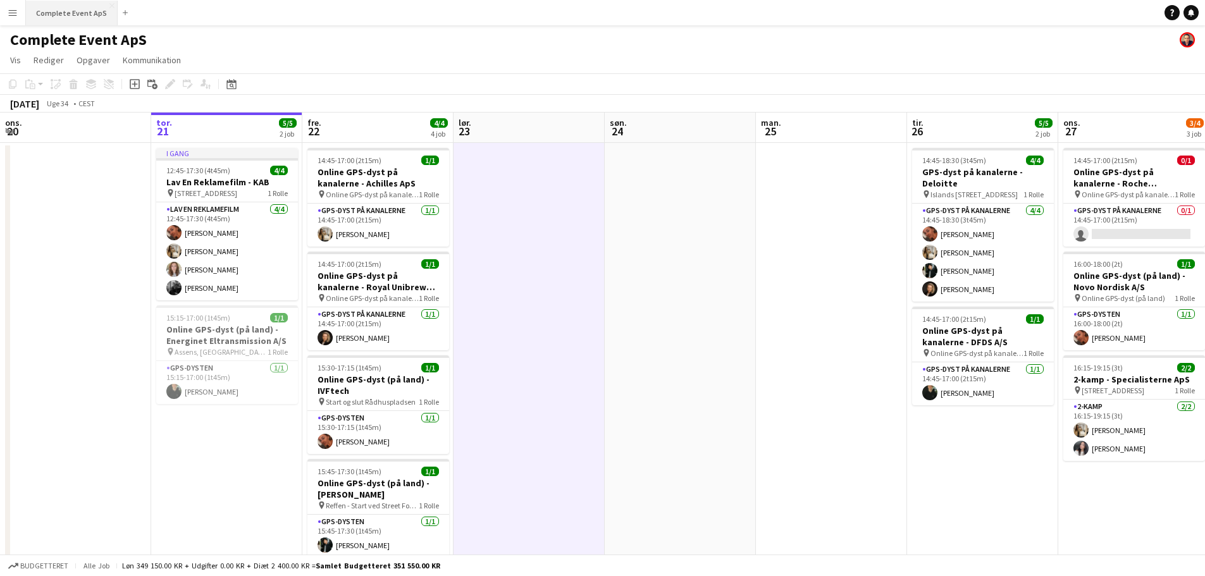
click at [67, 8] on button "Complete Event ApS Luk" at bounding box center [72, 13] width 92 height 25
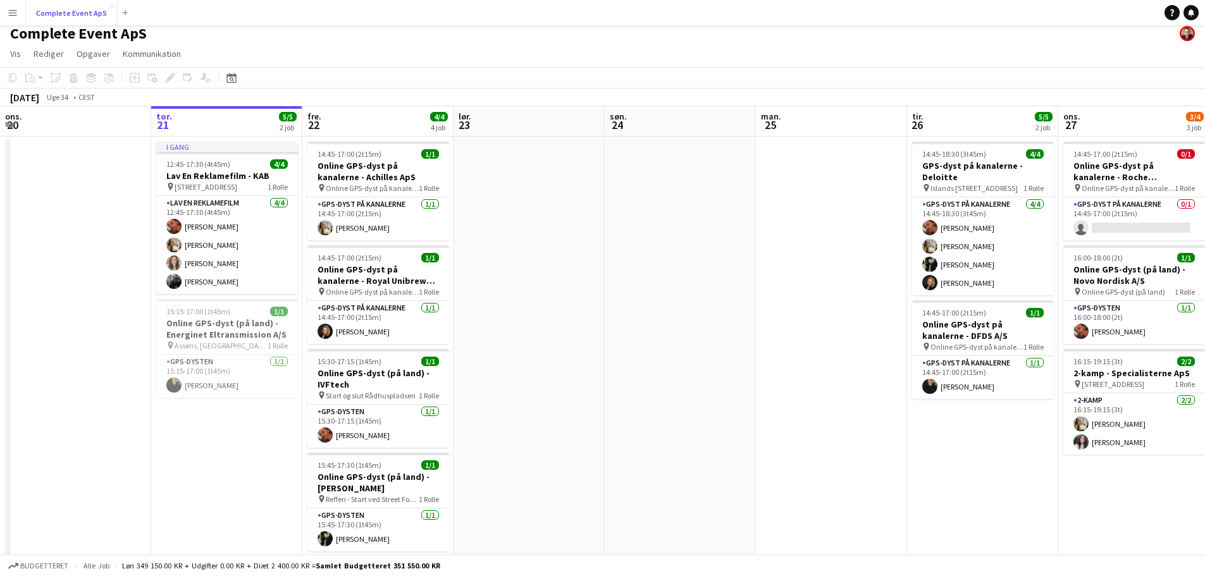
scroll to position [0, 0]
